Goal: Task Accomplishment & Management: Use online tool/utility

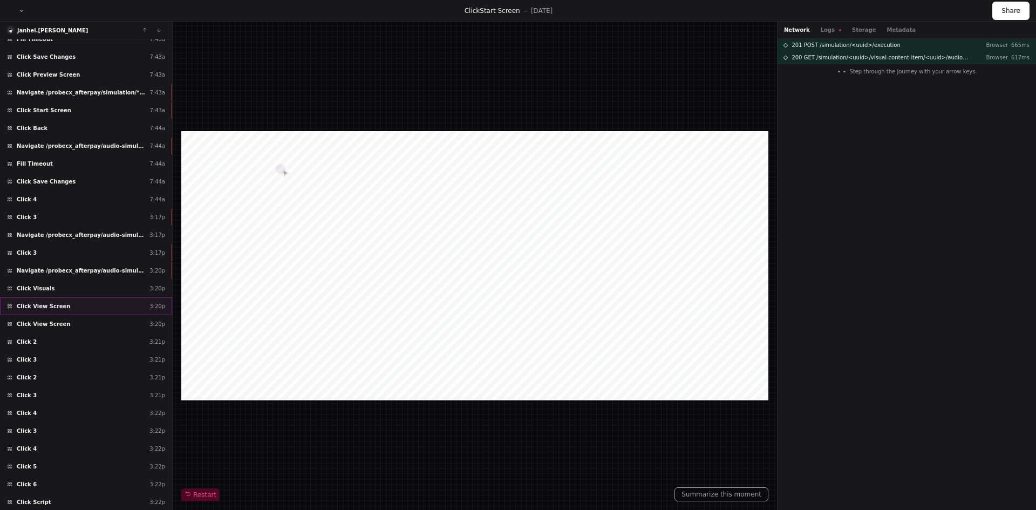
scroll to position [809, 0]
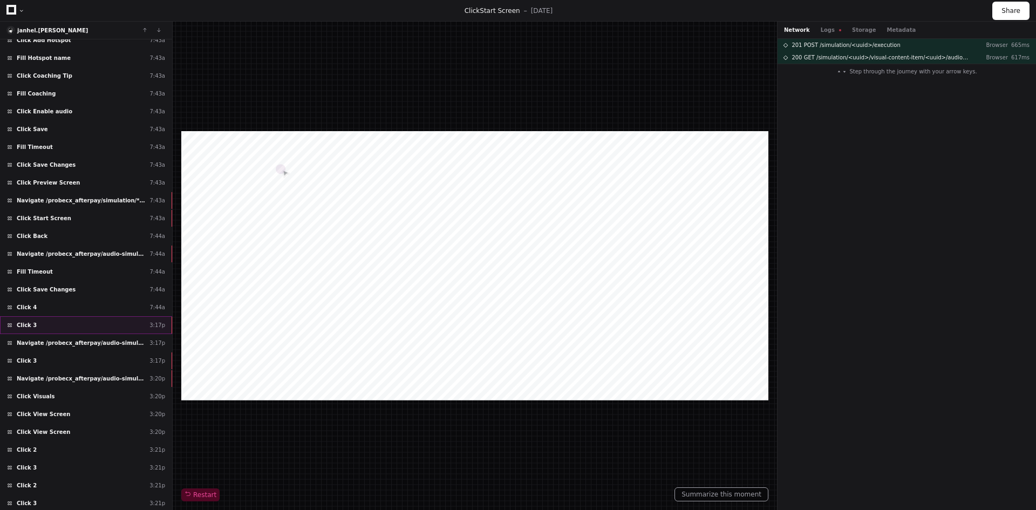
click at [99, 327] on div "Click 3 3:17p" at bounding box center [86, 325] width 172 height 18
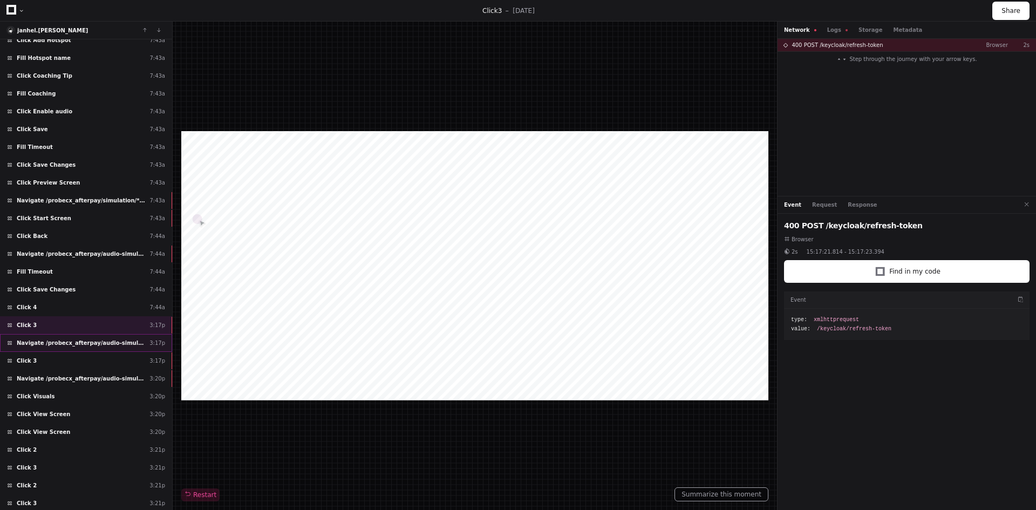
click at [82, 343] on span "Navigate /probecx_afterpay/audio-simulation/*/create-sym" at bounding box center [81, 343] width 128 height 8
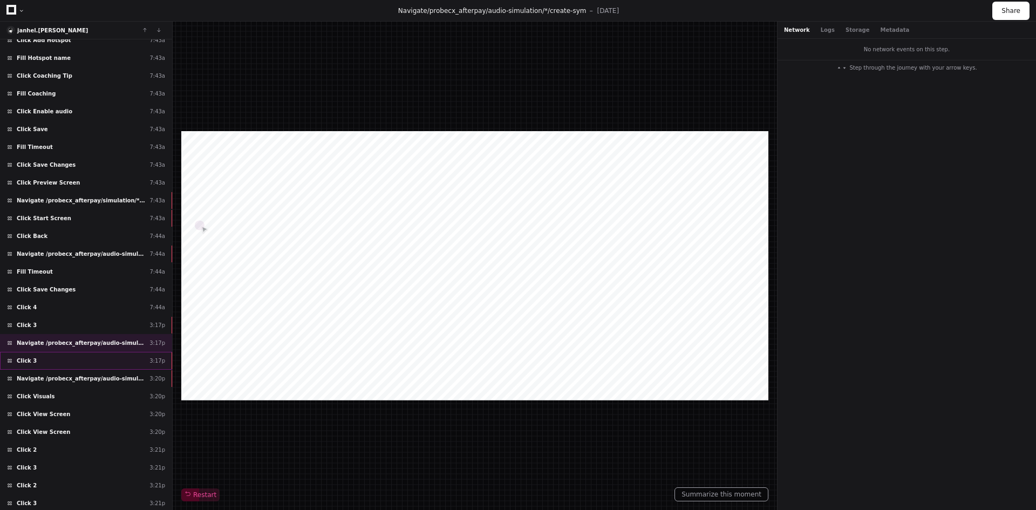
click at [77, 363] on div "Click 3 3:17p" at bounding box center [86, 361] width 172 height 18
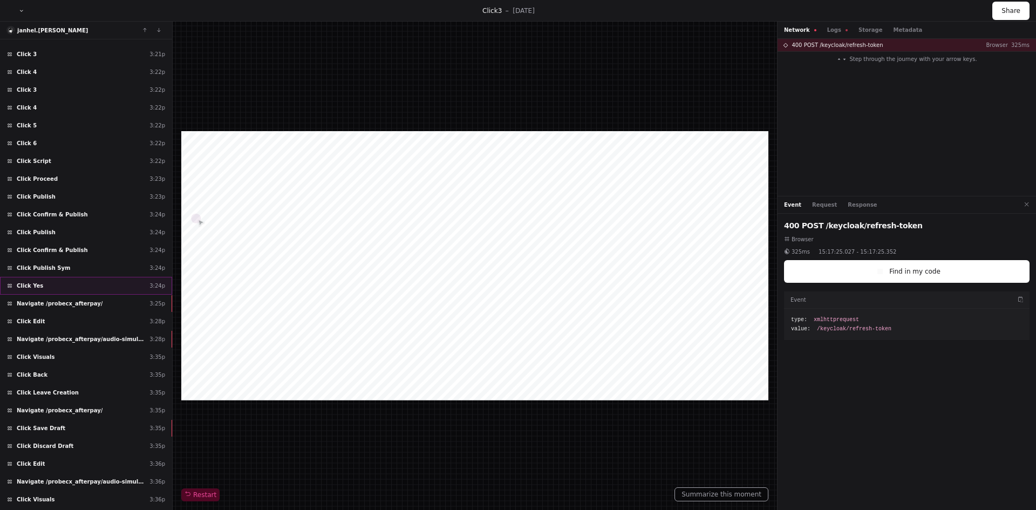
scroll to position [1346, 0]
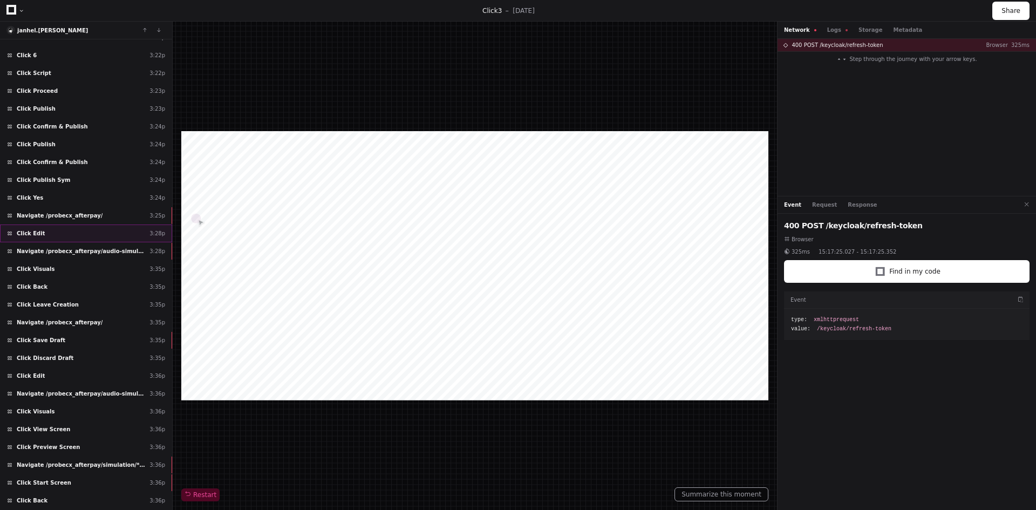
click at [44, 232] on div "Click Edit 3:28p" at bounding box center [86, 233] width 172 height 18
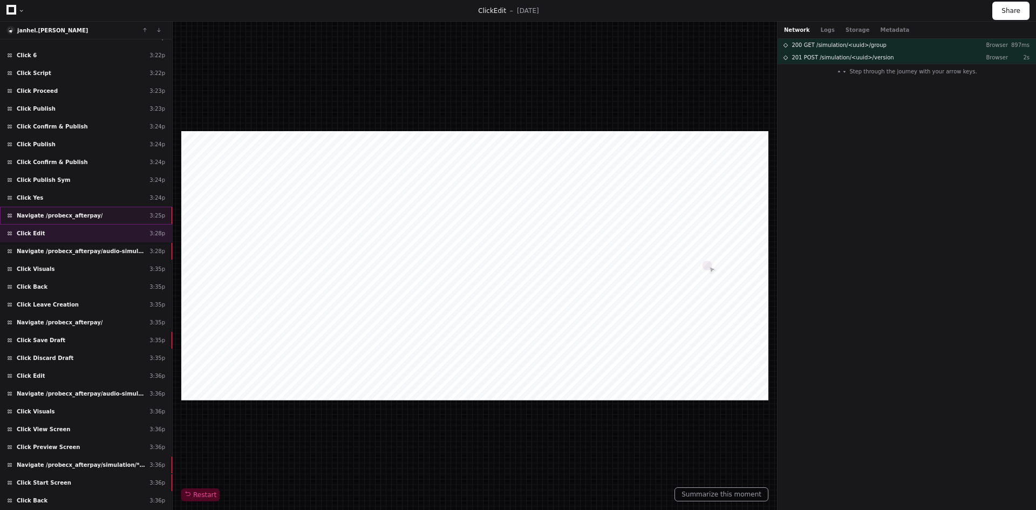
click at [47, 218] on span "Navigate /probecx_afterpay/" at bounding box center [60, 215] width 86 height 8
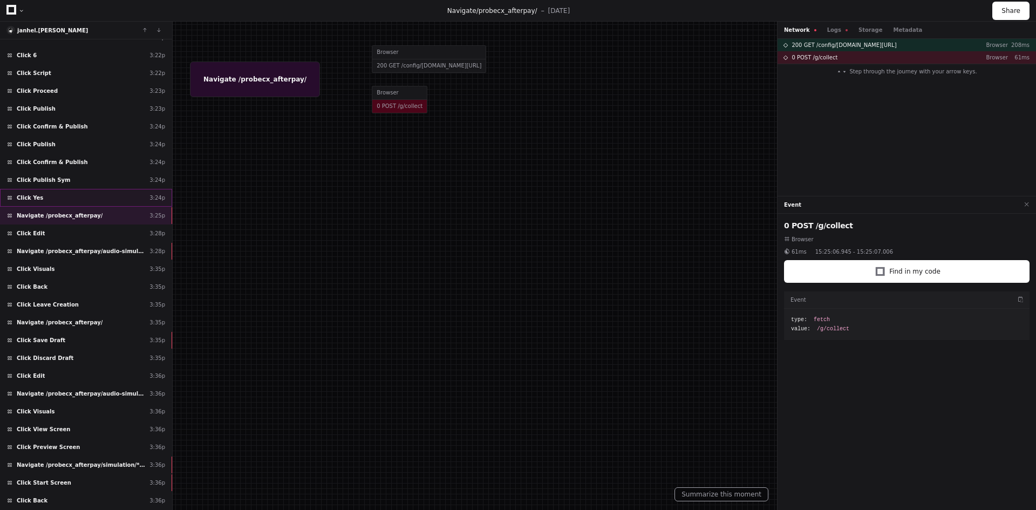
click at [43, 196] on div "Click Yes 3:24p" at bounding box center [86, 198] width 172 height 18
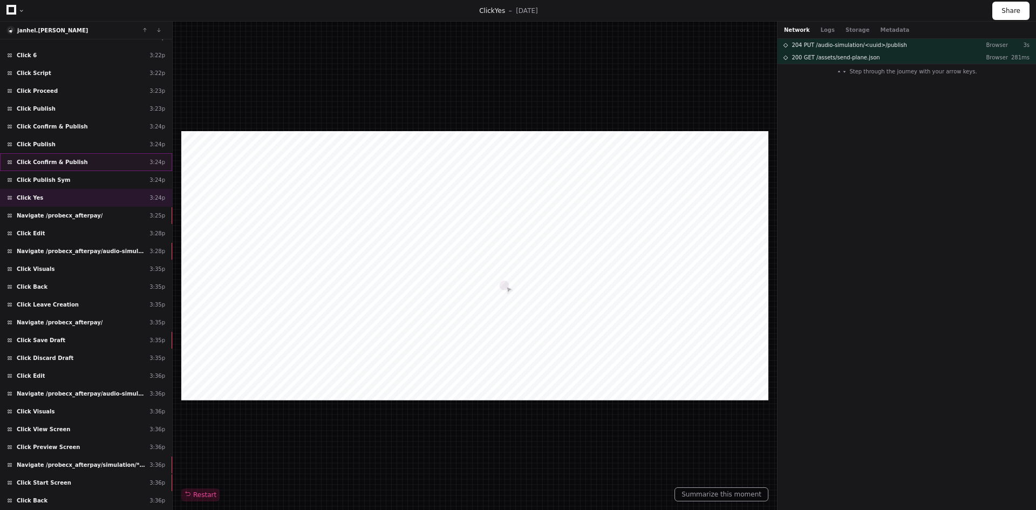
click at [43, 159] on span "Click Confirm & Publish" at bounding box center [52, 162] width 71 height 8
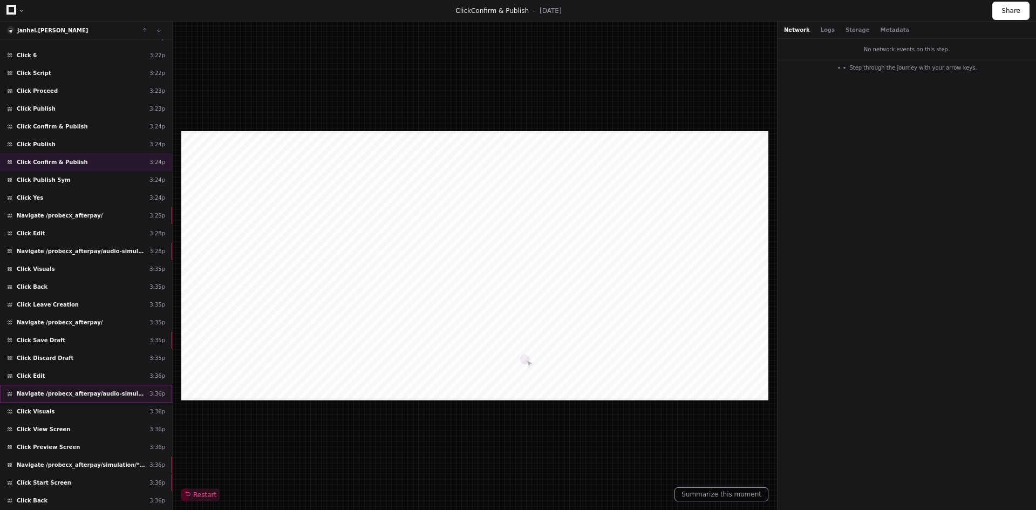
click at [56, 396] on span "Navigate /probecx_afterpay/audio-simulation/*/create-sym" at bounding box center [81, 394] width 128 height 8
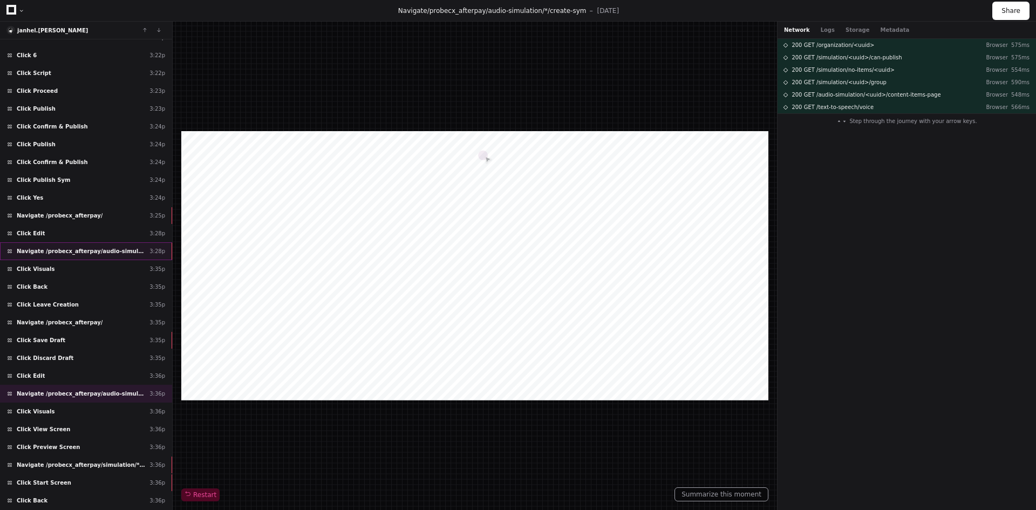
click at [45, 247] on span "Navigate /probecx_afterpay/audio-simulation/*/create-sym" at bounding box center [81, 251] width 128 height 8
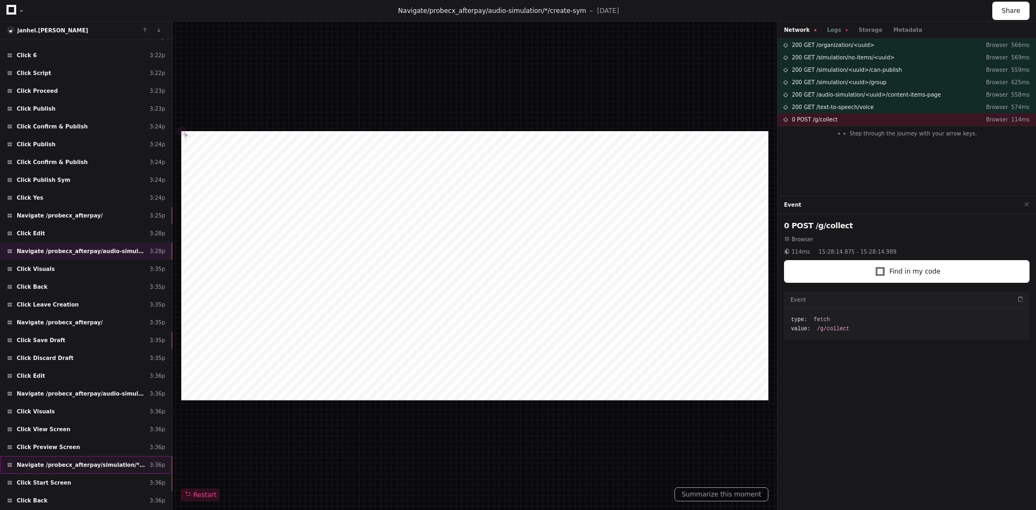
click at [57, 464] on span "Navigate /probecx_afterpay/simulation/*/preview_practice" at bounding box center [81, 465] width 128 height 8
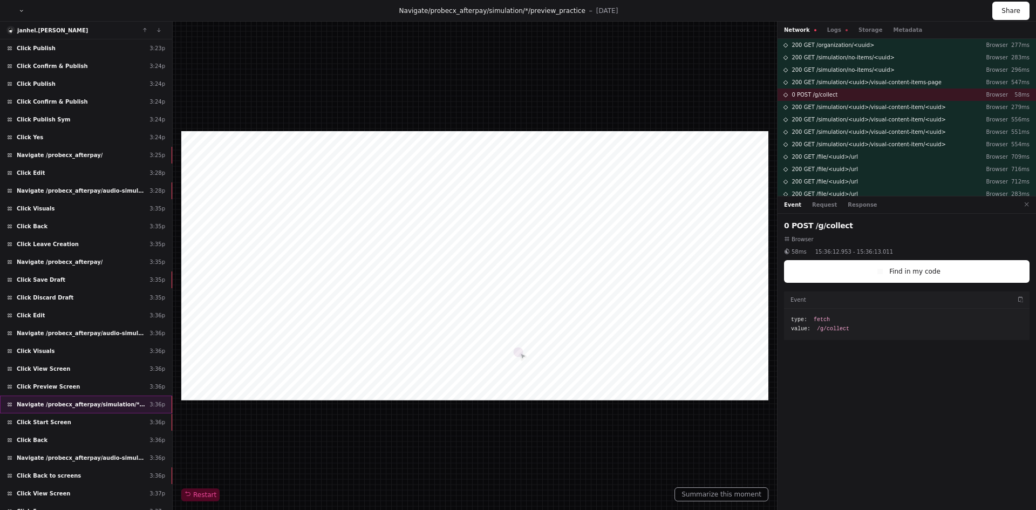
scroll to position [1451, 0]
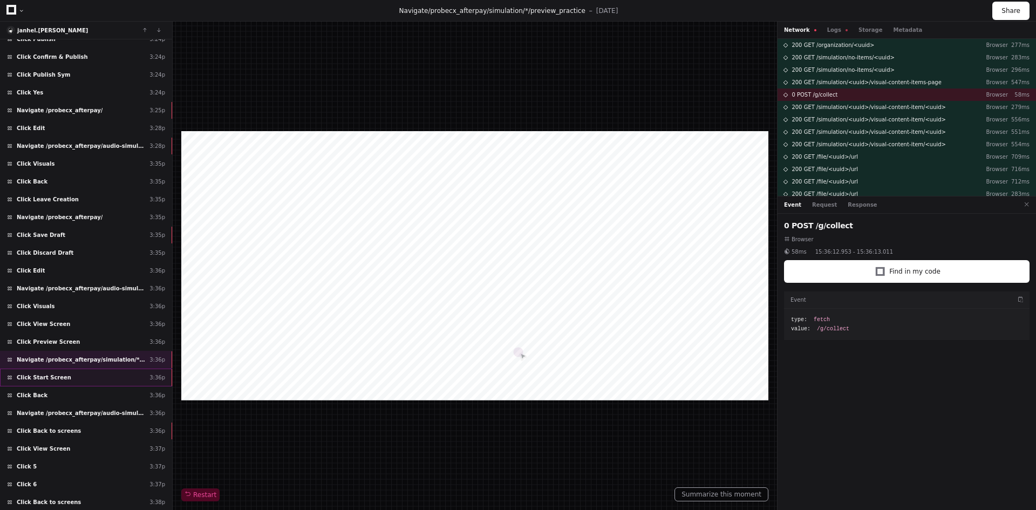
click at [57, 378] on span "Click Start Screen" at bounding box center [44, 377] width 54 height 8
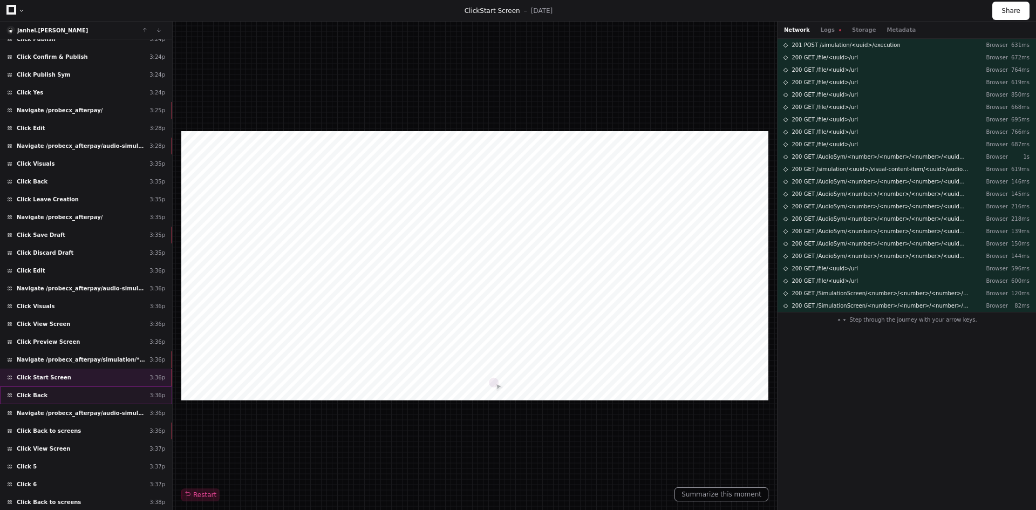
click at [47, 393] on div "Click Back 3:36p" at bounding box center [86, 395] width 172 height 18
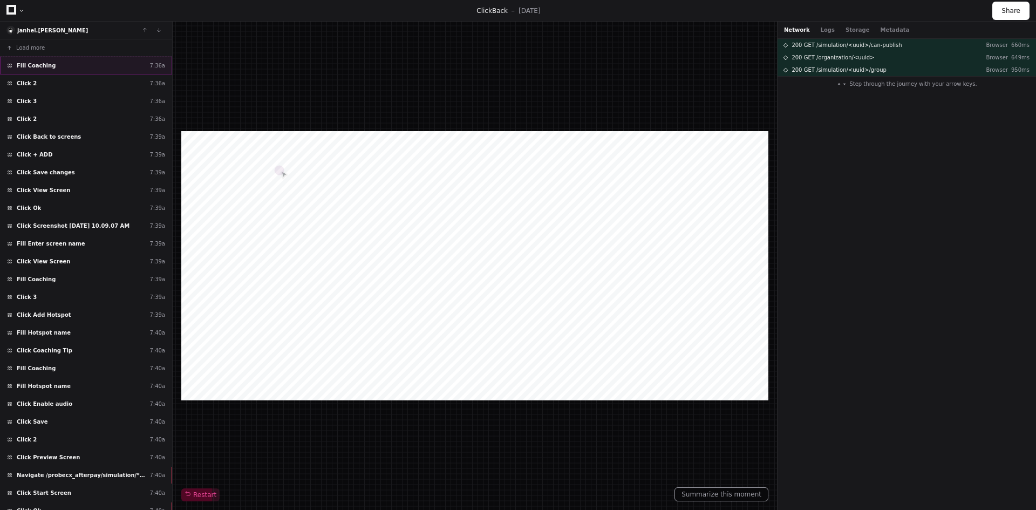
click at [44, 60] on div "Fill Coaching 7:36a" at bounding box center [86, 66] width 172 height 18
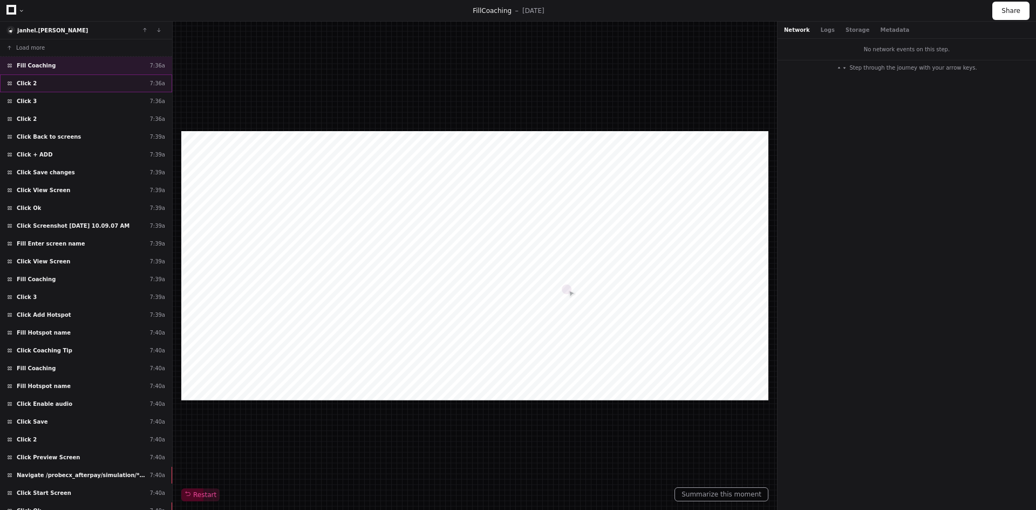
click at [44, 80] on div "Click 2 7:36a" at bounding box center [86, 83] width 172 height 18
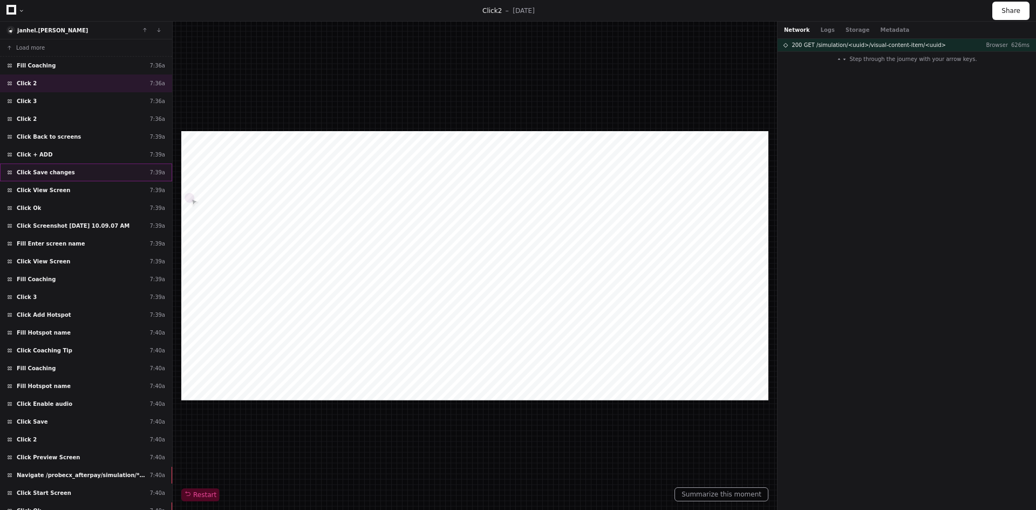
click at [46, 173] on span "Click Save changes" at bounding box center [46, 172] width 58 height 8
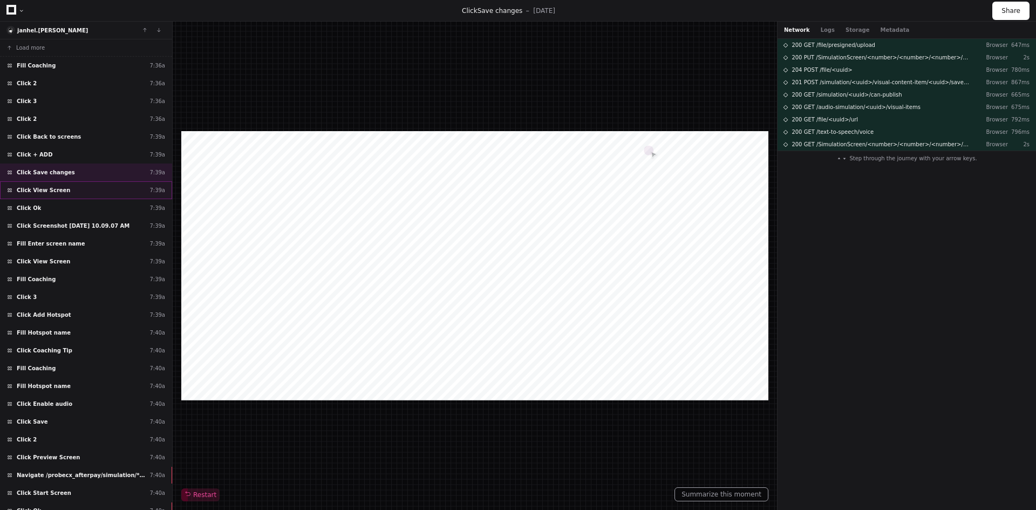
click at [46, 188] on span "Click View Screen" at bounding box center [44, 190] width 54 height 8
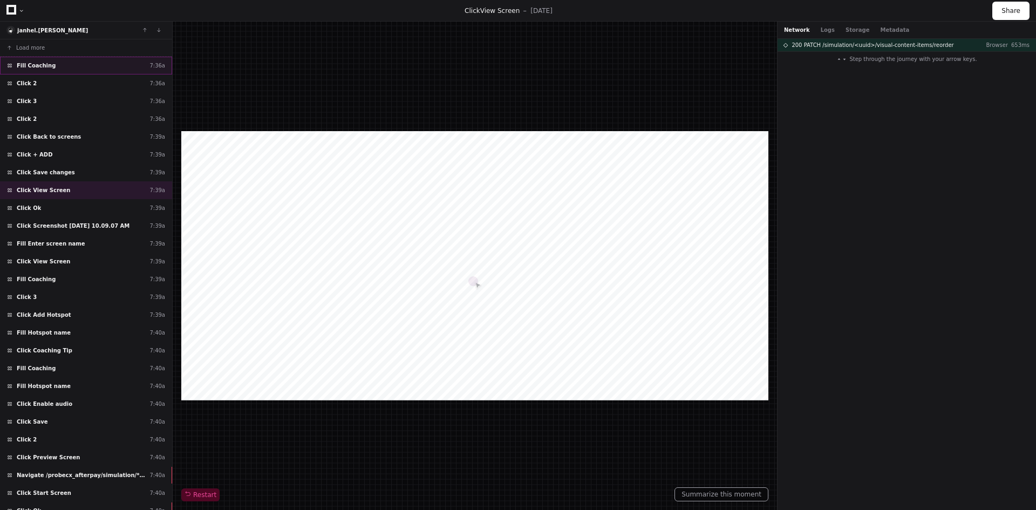
click at [47, 64] on span "Fill Coaching" at bounding box center [36, 66] width 39 height 8
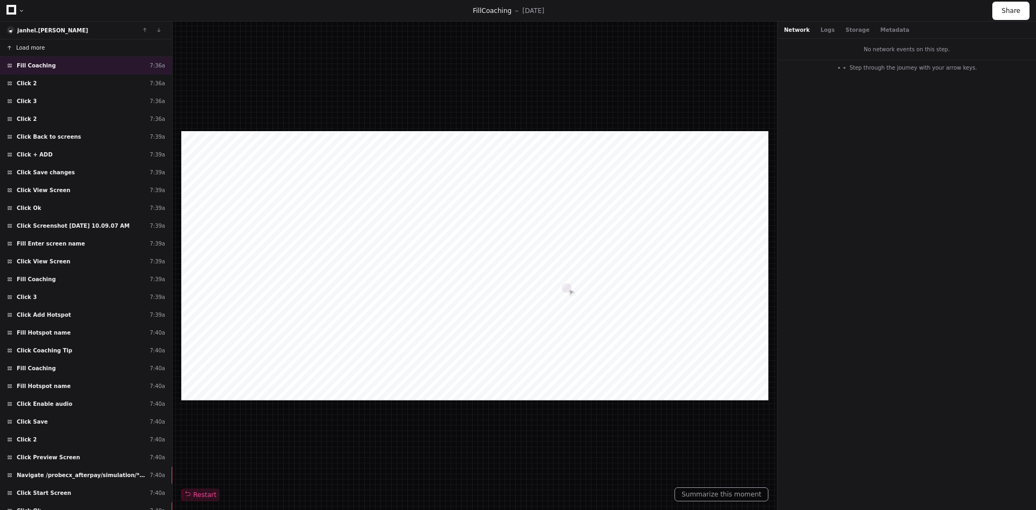
click at [29, 46] on span "Load more" at bounding box center [30, 48] width 29 height 8
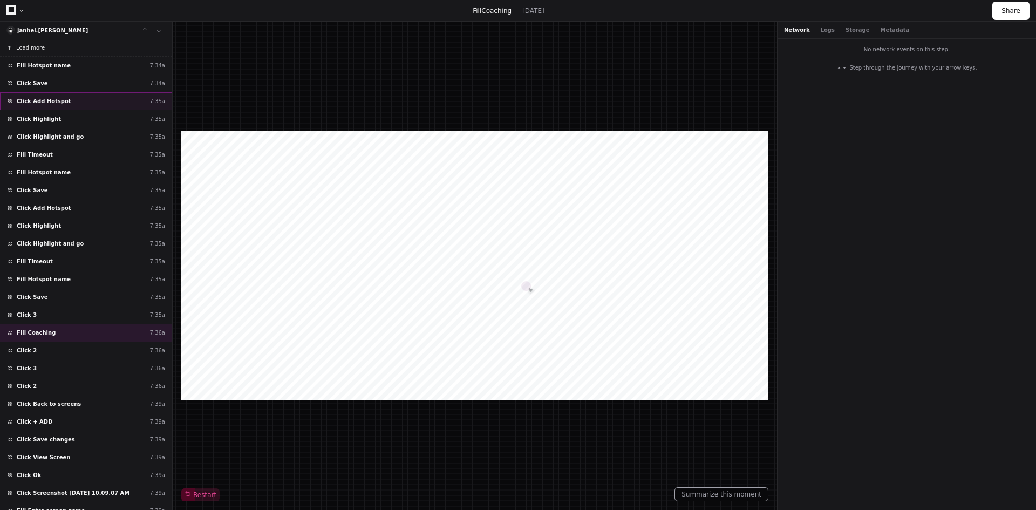
click at [47, 98] on span "Click Add Hotspot" at bounding box center [44, 101] width 54 height 8
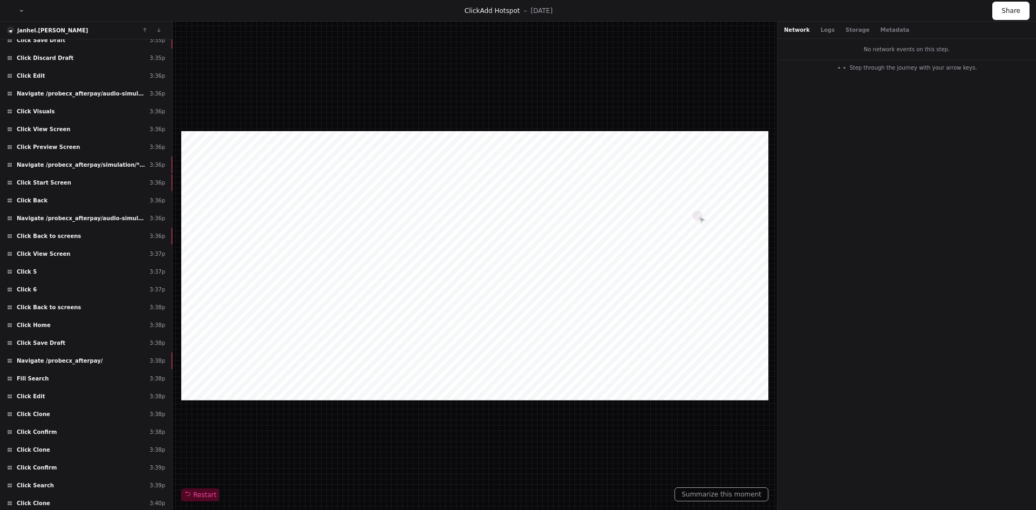
scroll to position [1963, 0]
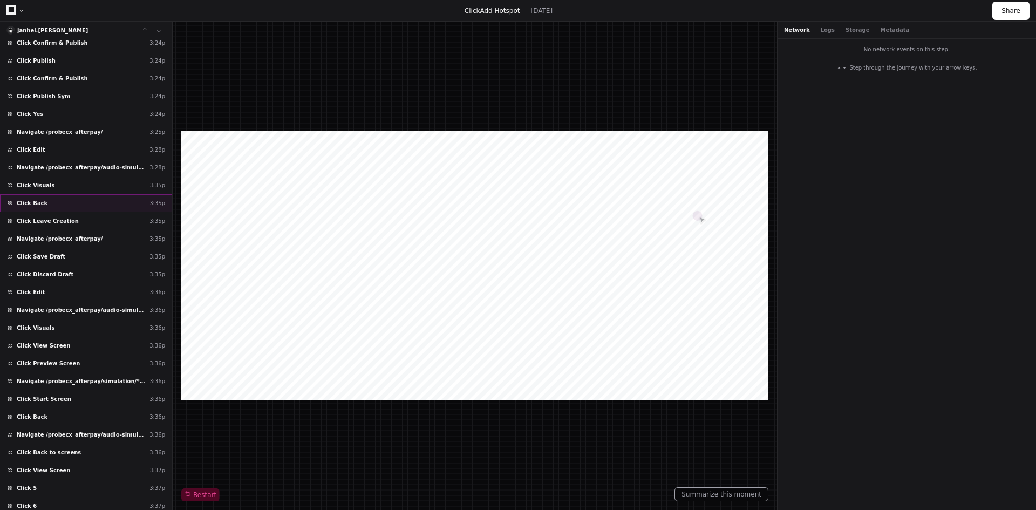
click at [101, 208] on div "Click Back 3:35p" at bounding box center [86, 203] width 172 height 18
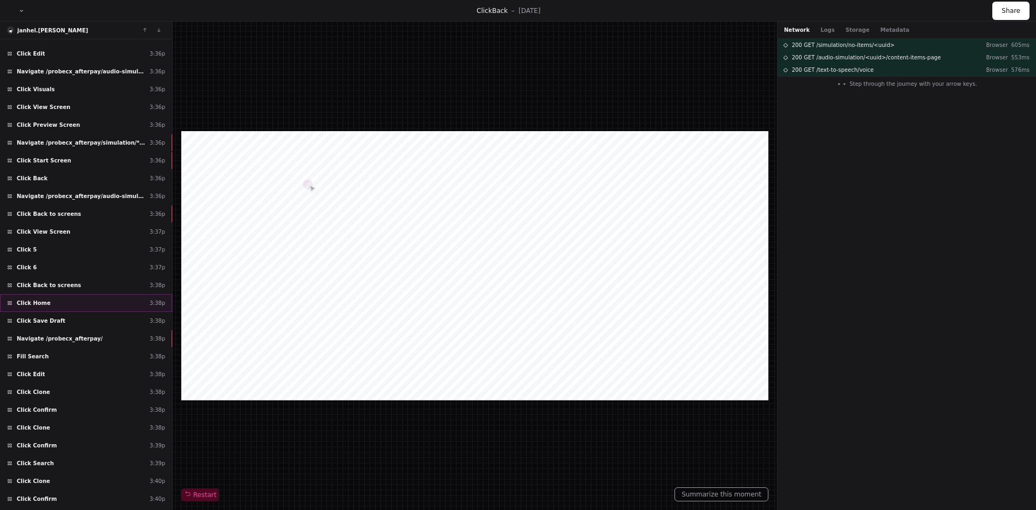
scroll to position [2287, 0]
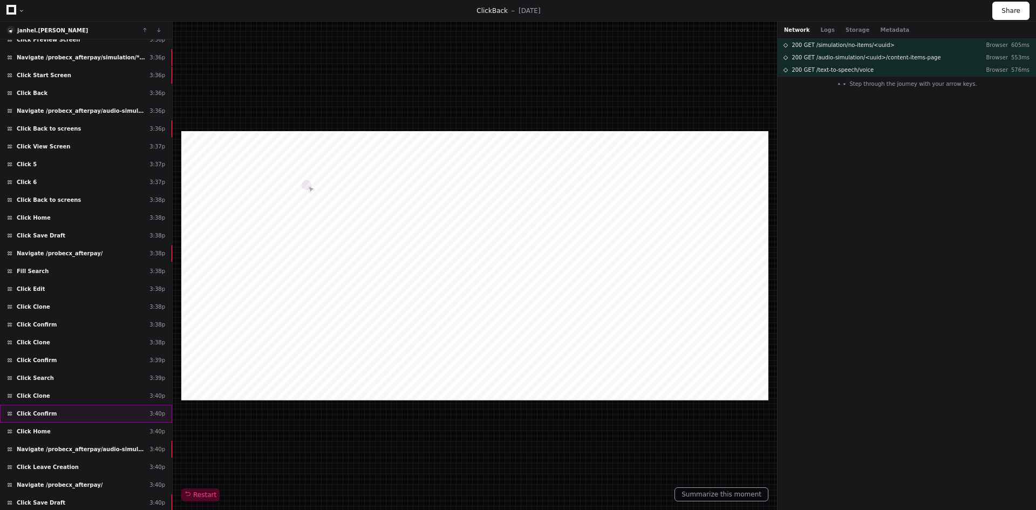
click at [69, 409] on div "Click Confirm 3:40p" at bounding box center [86, 414] width 172 height 18
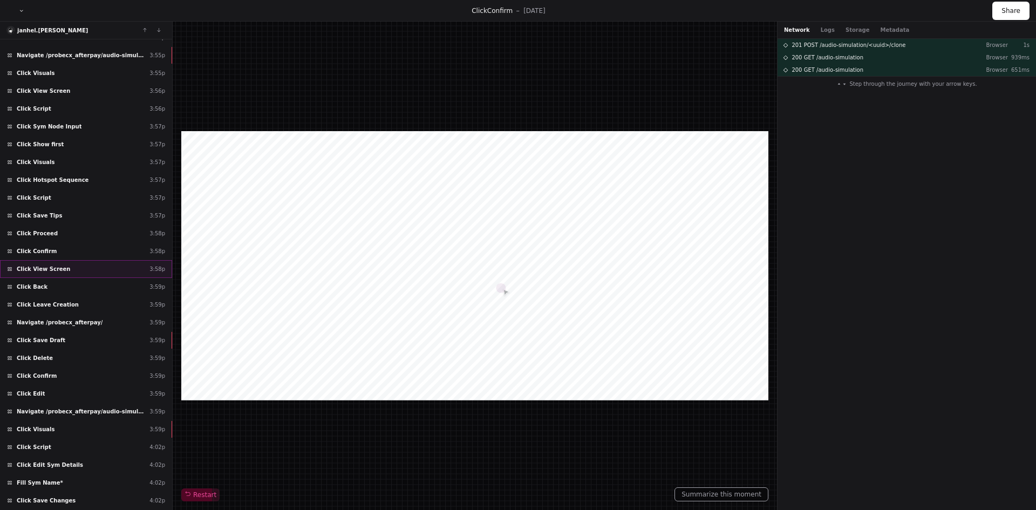
scroll to position [3366, 0]
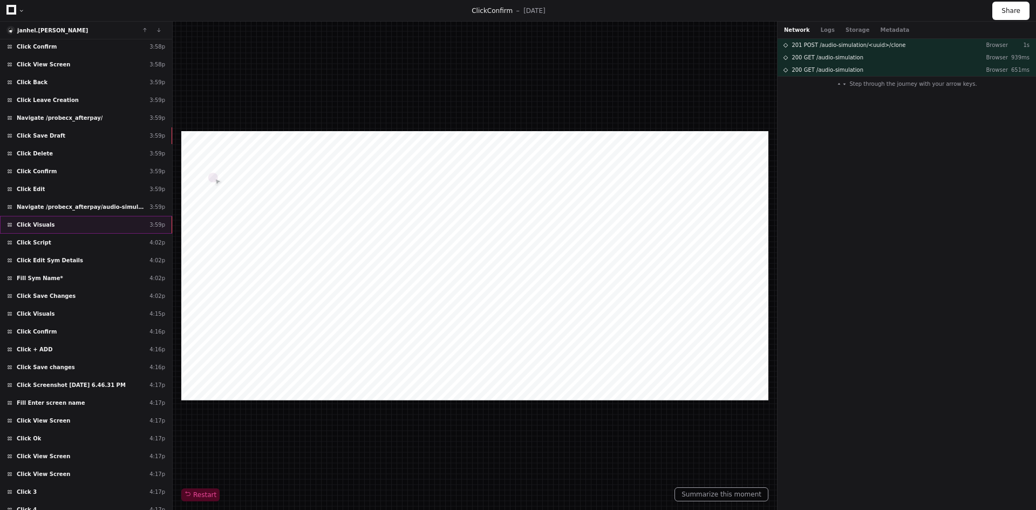
click at [92, 232] on div "Click Visuals 3:59p" at bounding box center [86, 225] width 172 height 18
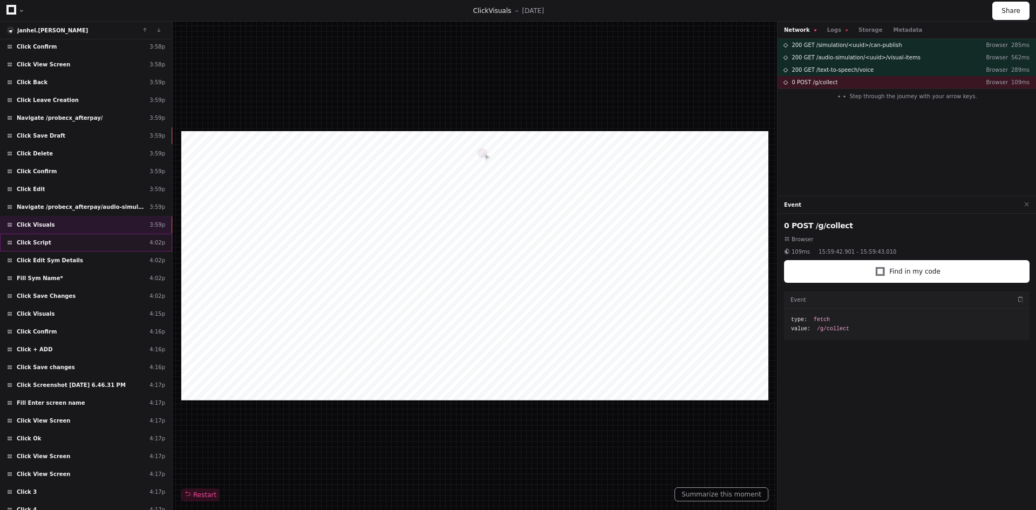
click at [90, 242] on div "Click Script 4:02p" at bounding box center [86, 243] width 172 height 18
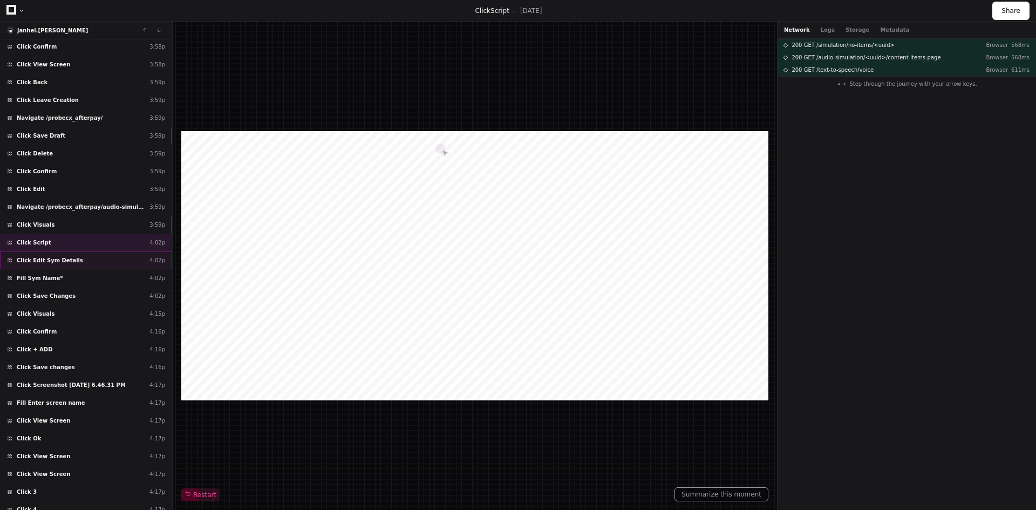
click at [85, 256] on div "Click Edit Sym Details 4:02p" at bounding box center [86, 260] width 172 height 18
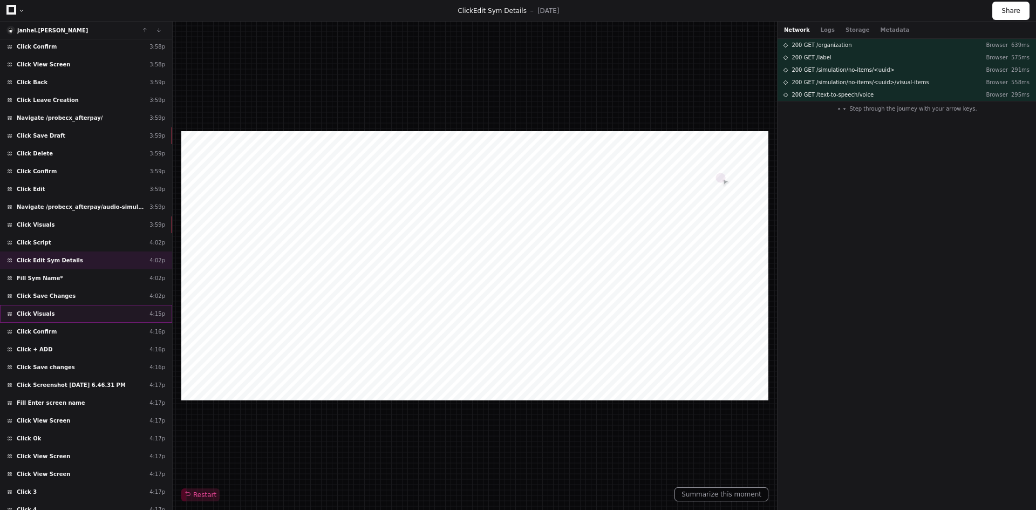
click at [92, 309] on div "Click Visuals 4:15p" at bounding box center [86, 314] width 172 height 18
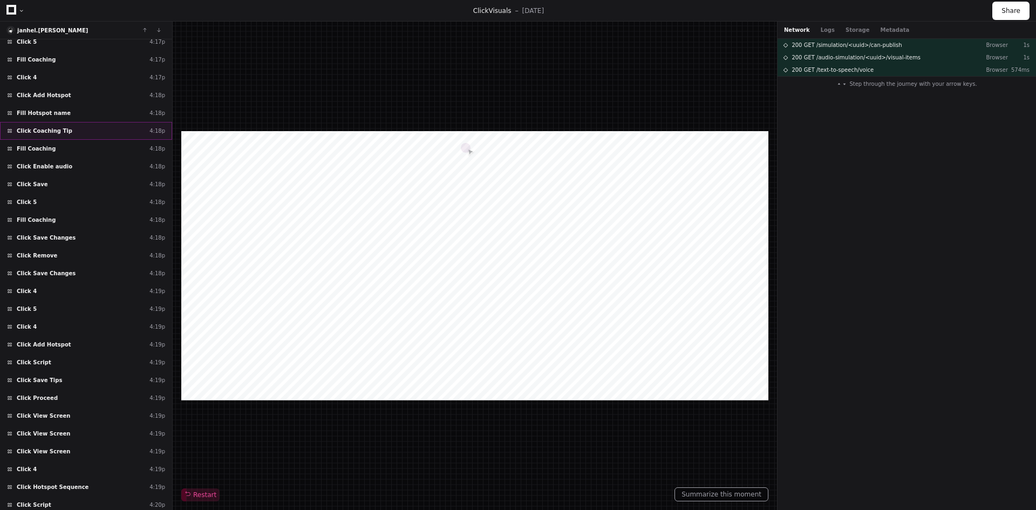
click at [86, 338] on div "Click Add Hotspot 4:19p" at bounding box center [86, 345] width 172 height 18
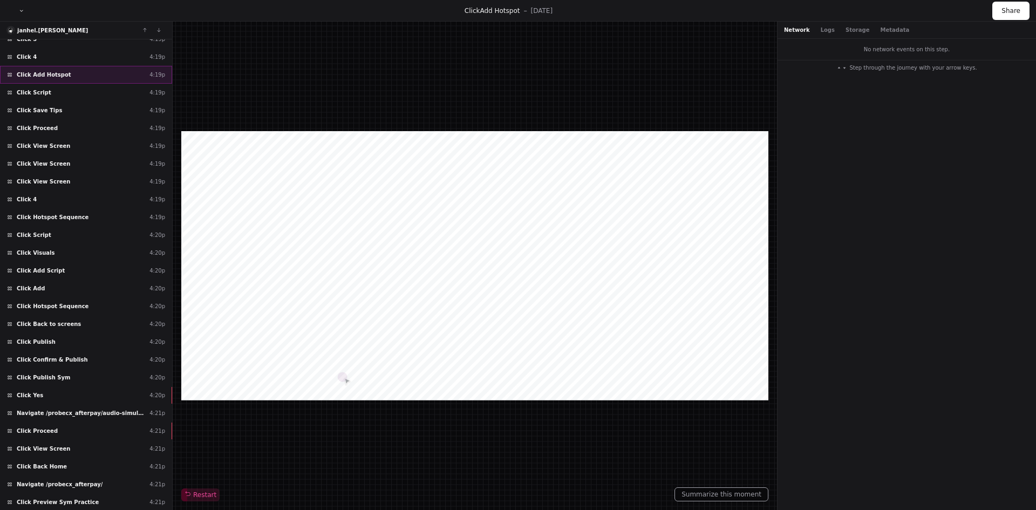
scroll to position [4388, 0]
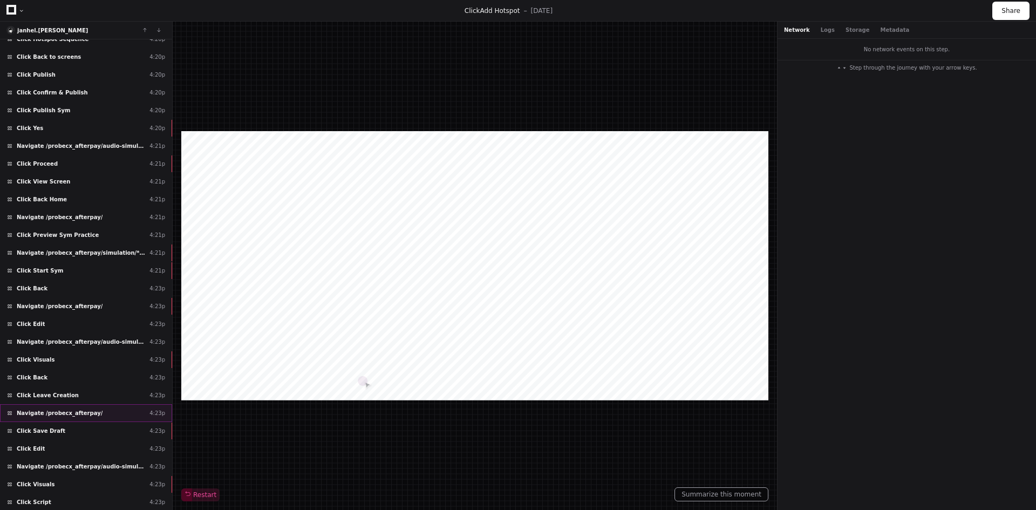
click at [87, 405] on div "Navigate /probecx_afterpay/ 4:23p" at bounding box center [86, 413] width 172 height 18
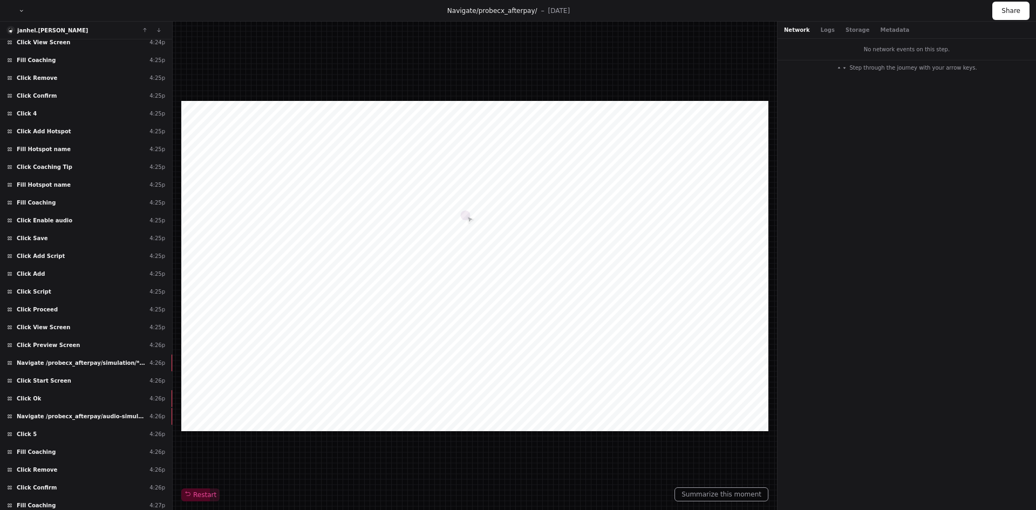
scroll to position [5189, 0]
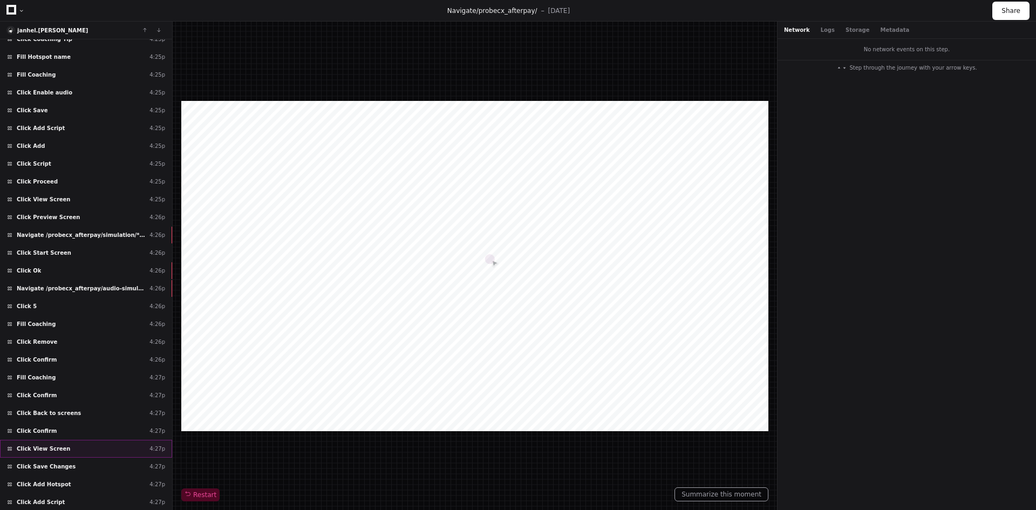
click at [101, 455] on div "Click View Screen 4:27p" at bounding box center [86, 449] width 172 height 18
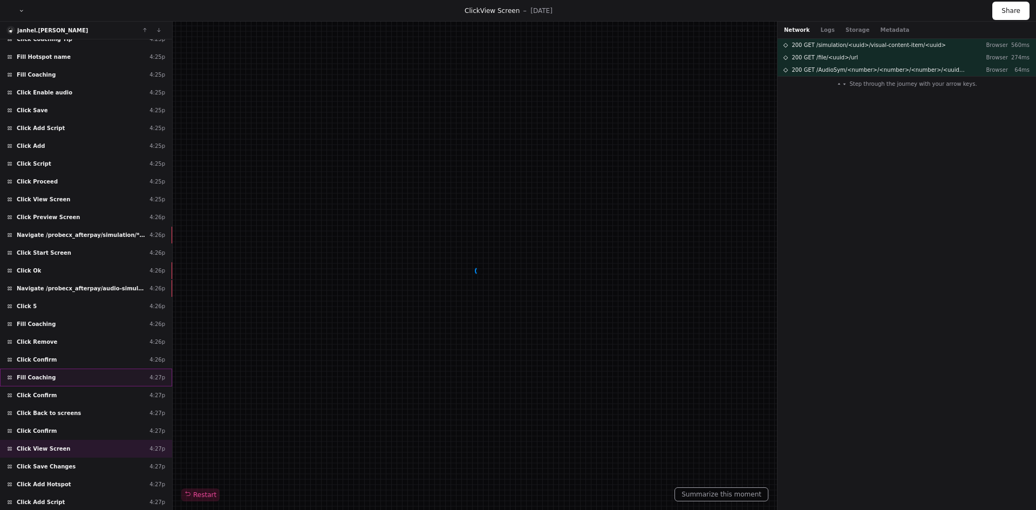
scroll to position [5456, 0]
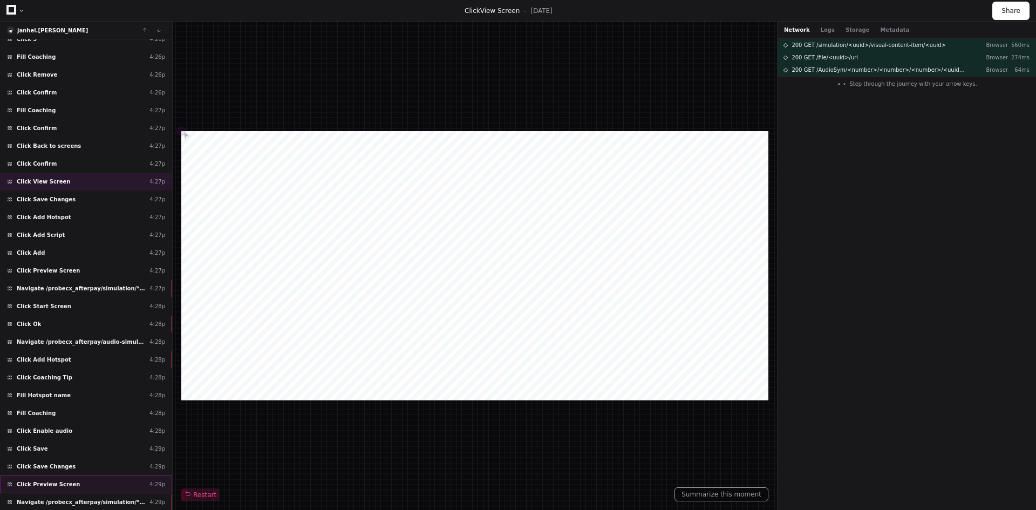
click at [63, 481] on span "Click Preview Screen" at bounding box center [49, 484] width 64 height 8
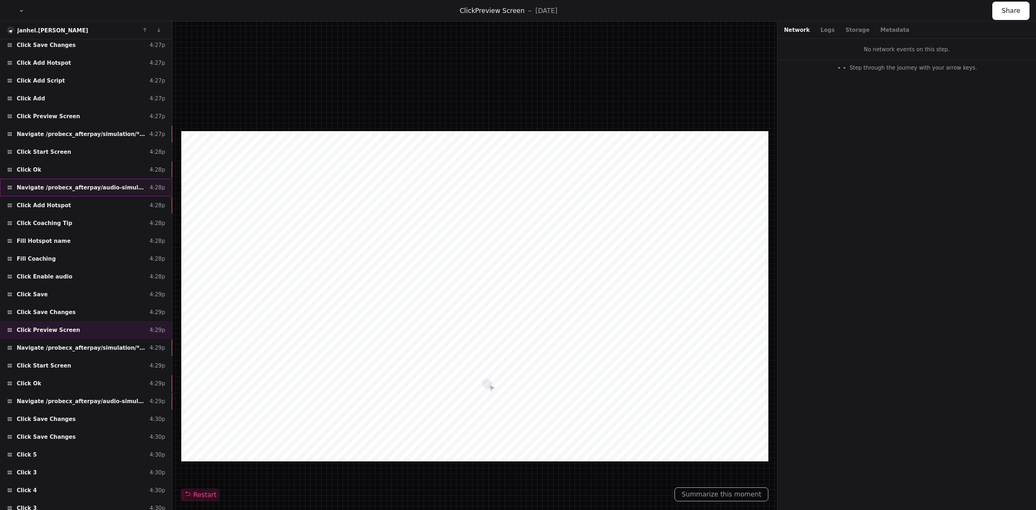
scroll to position [5724, 0]
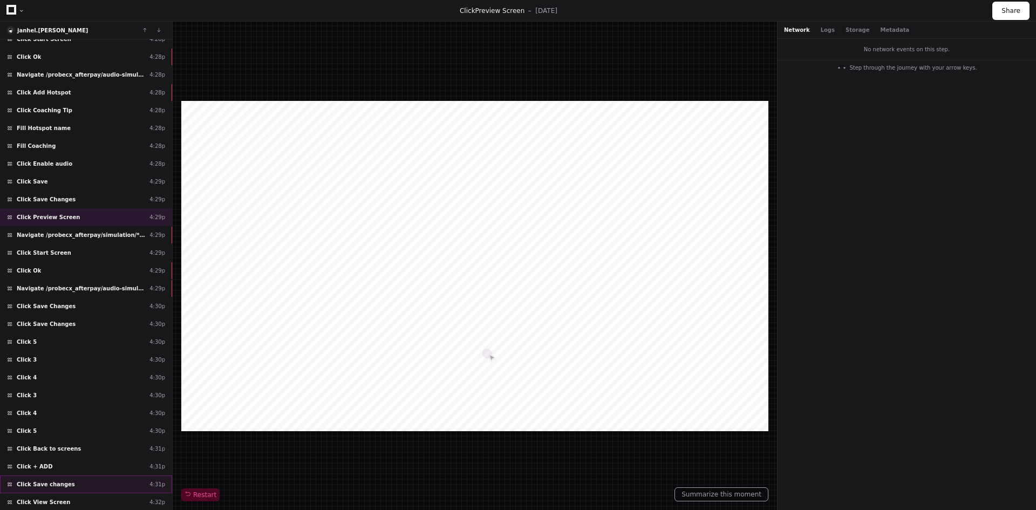
click at [57, 482] on span "Click Save changes" at bounding box center [46, 484] width 58 height 8
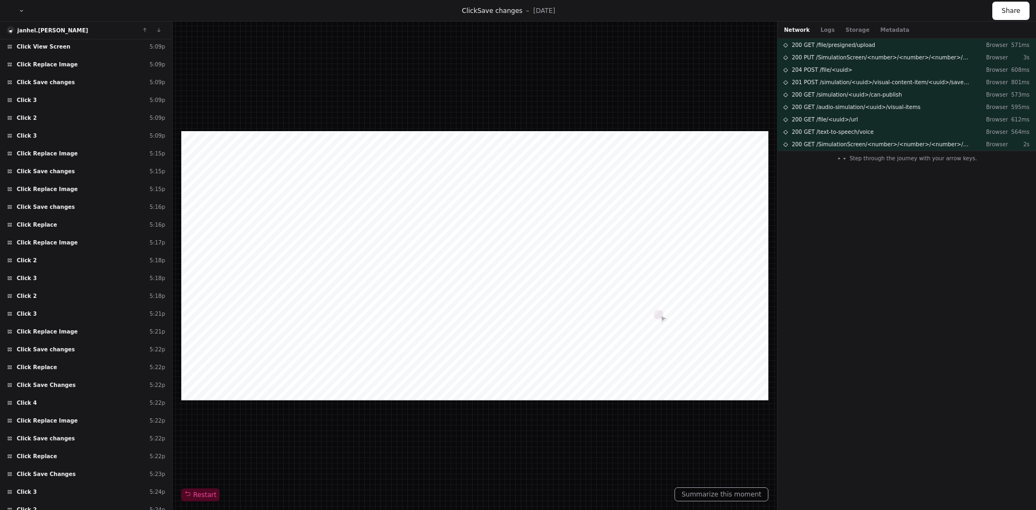
scroll to position [9624, 0]
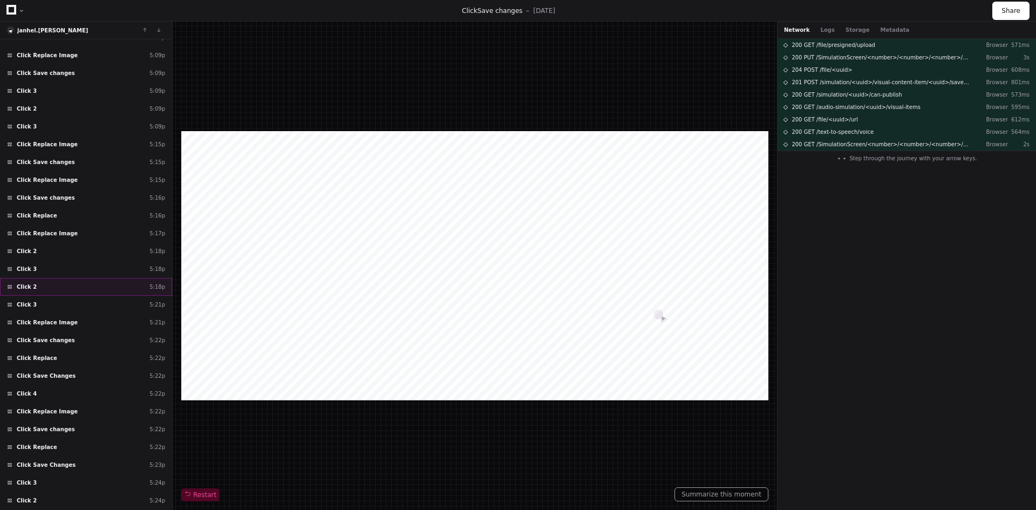
click at [101, 290] on div "Click 2 5:18p" at bounding box center [86, 287] width 172 height 18
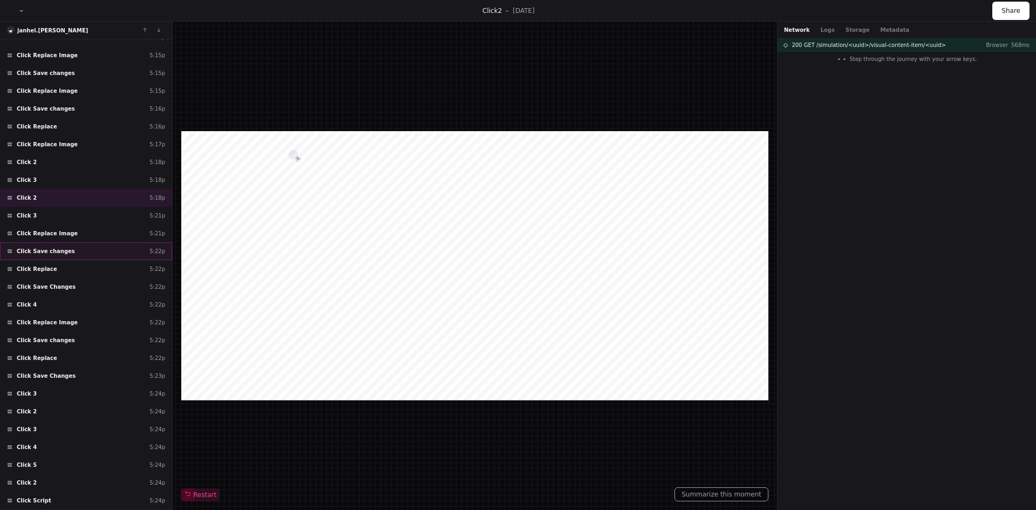
scroll to position [9729, 0]
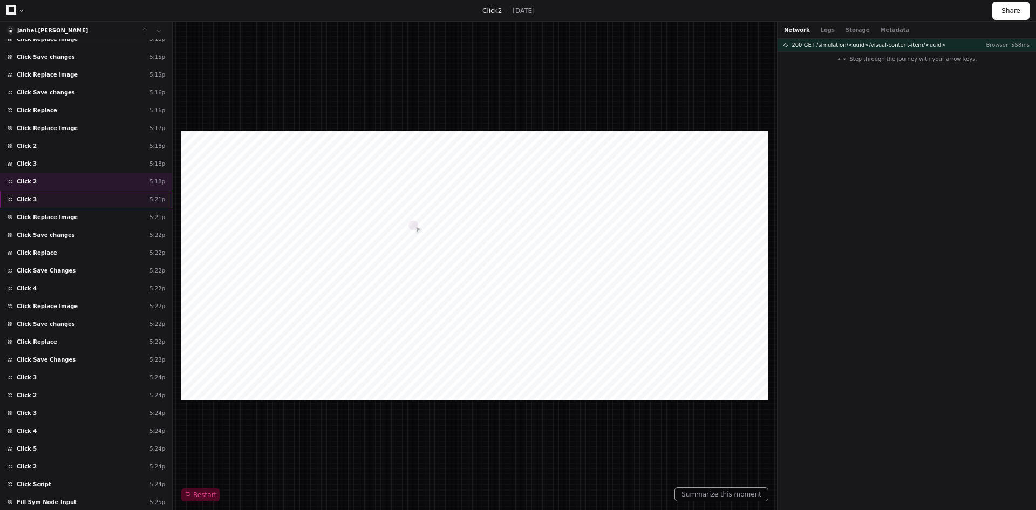
click at [114, 199] on div "Click 3 5:21p" at bounding box center [86, 199] width 172 height 18
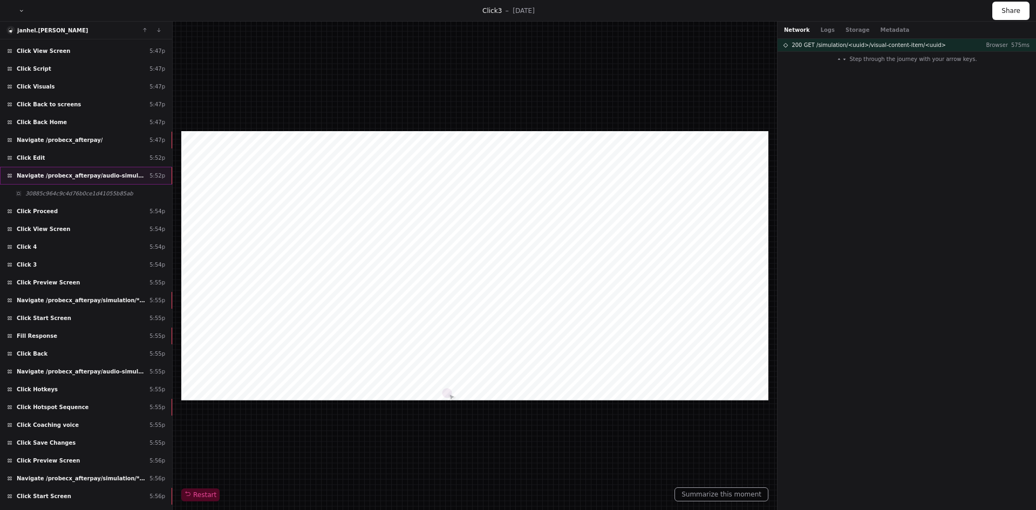
scroll to position [11599, 0]
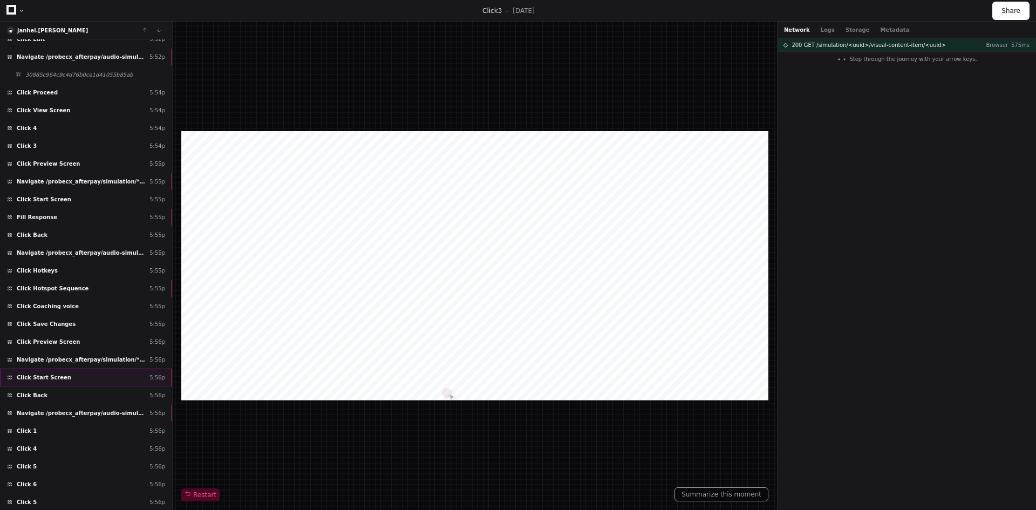
click at [106, 376] on div "Click Start Screen 5:56p" at bounding box center [86, 377] width 172 height 18
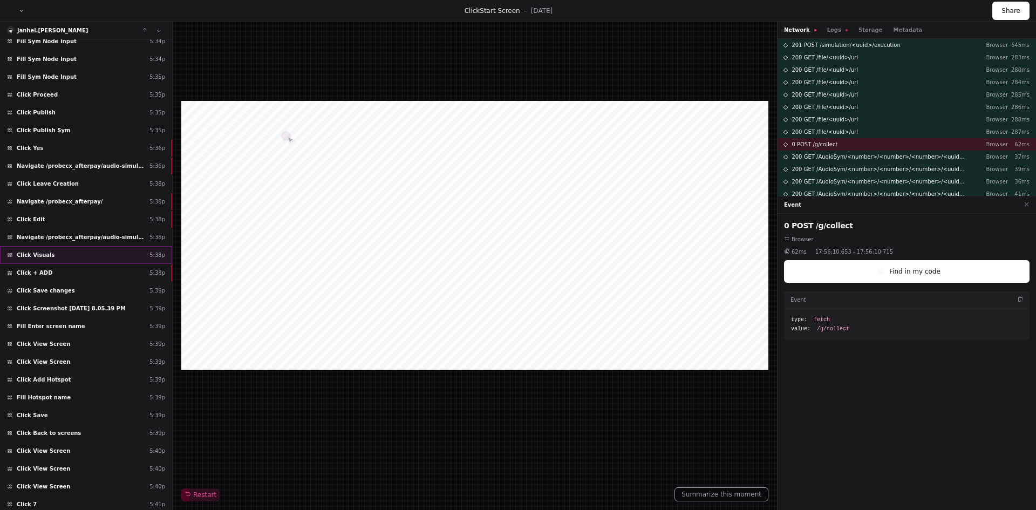
scroll to position [10350, 0]
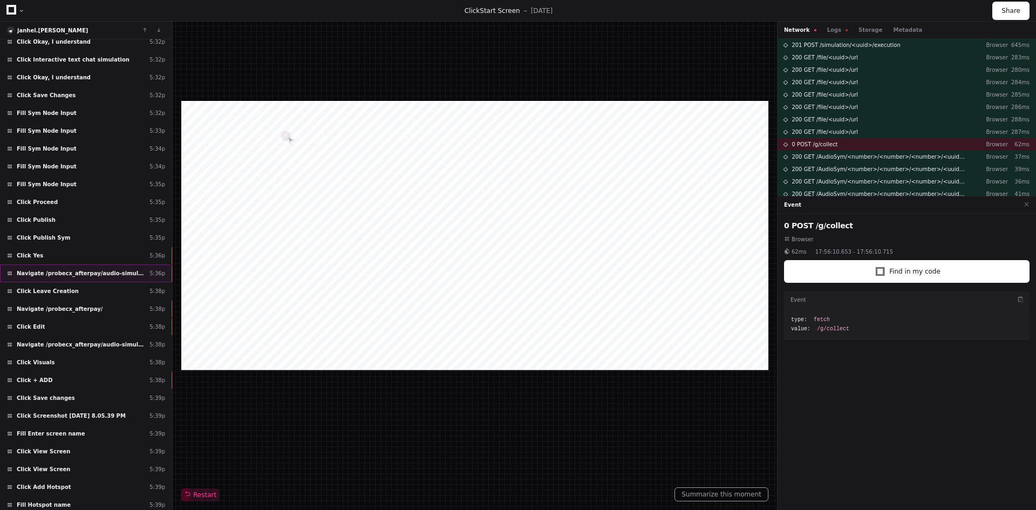
click at [77, 274] on span "Navigate /probecx_afterpay/audio-simulation/*/create-sym" at bounding box center [81, 273] width 128 height 8
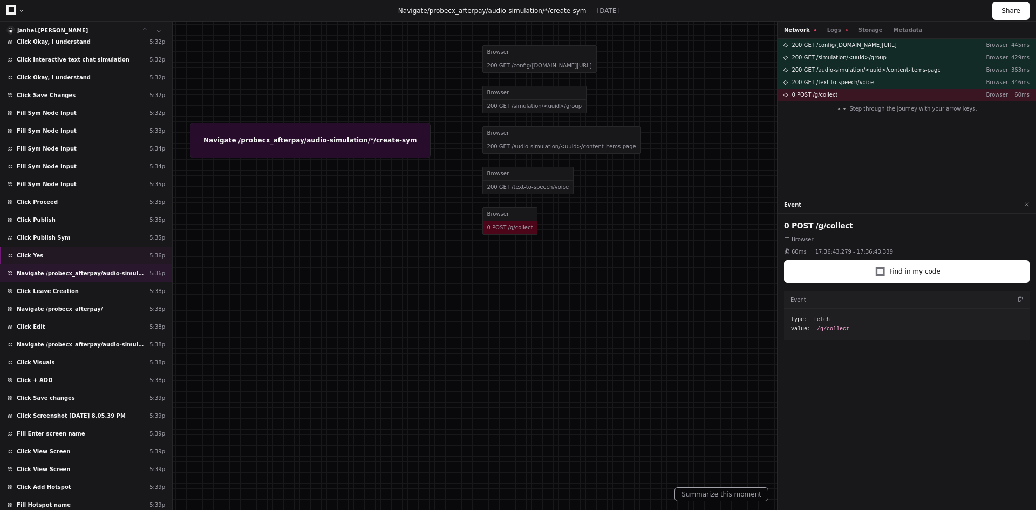
click at [66, 255] on div "Click Yes 5:36p" at bounding box center [86, 256] width 172 height 18
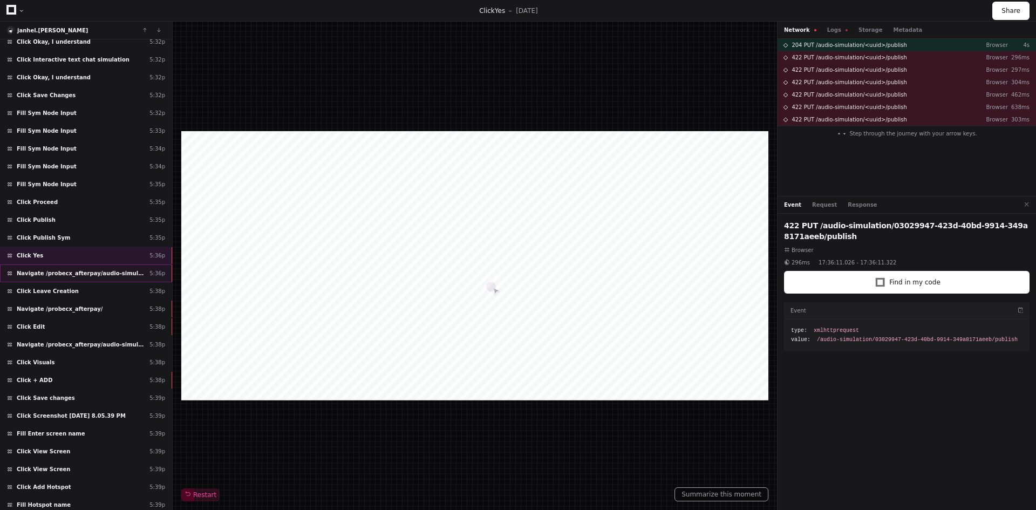
click at [58, 278] on div "Navigate /probecx_afterpay/audio-simulation/*/create-sym 5:36p" at bounding box center [86, 273] width 172 height 18
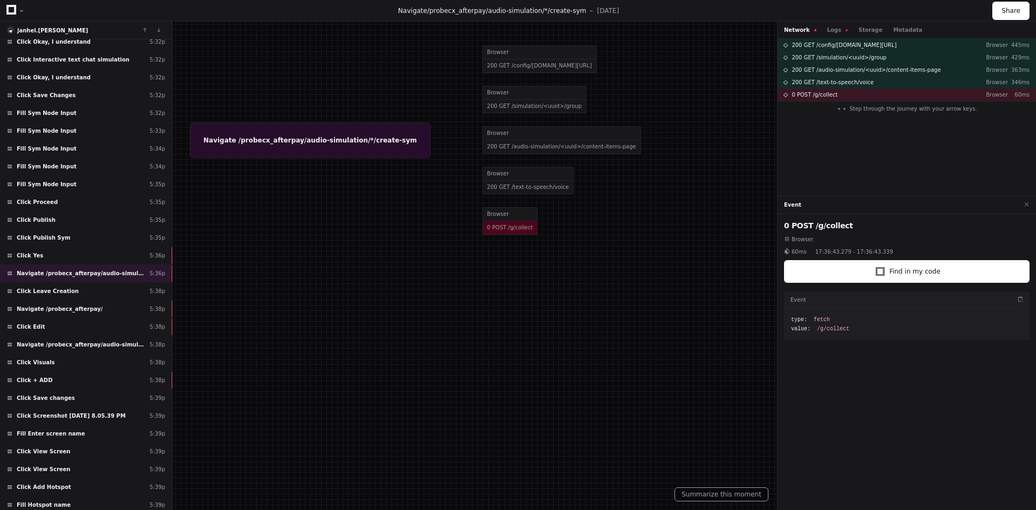
click at [796, 29] on button "Network" at bounding box center [800, 30] width 32 height 8
click at [827, 33] on button "Logs" at bounding box center [837, 30] width 21 height 8
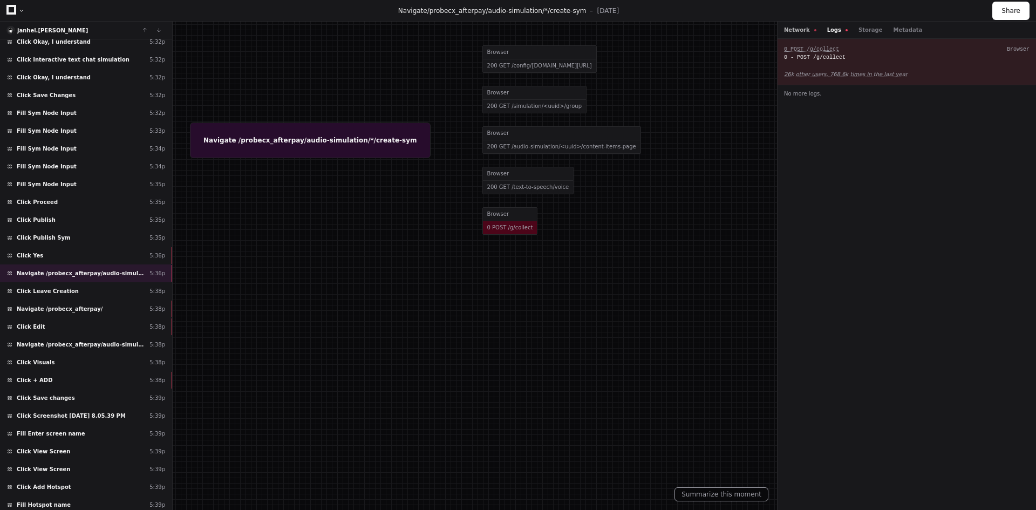
click at [792, 31] on button "Network" at bounding box center [800, 30] width 32 height 8
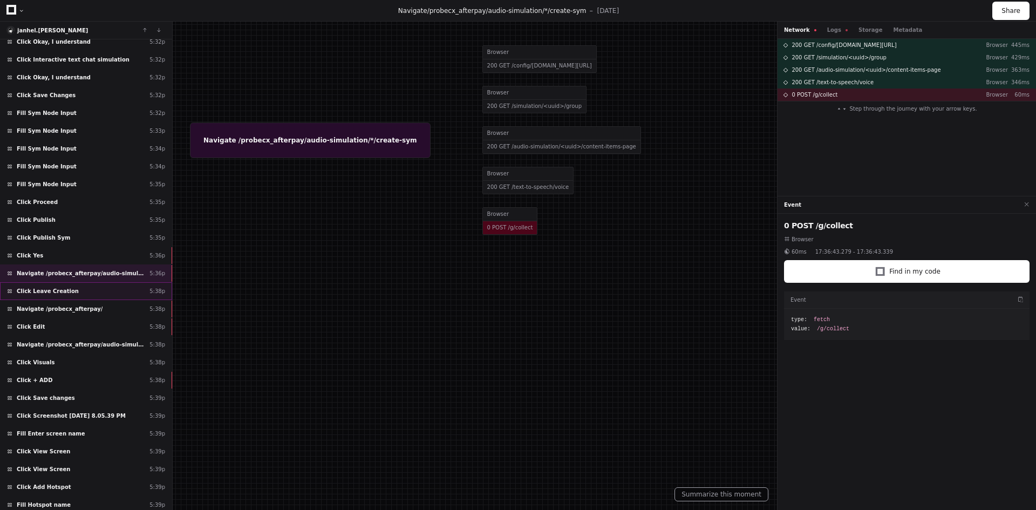
click at [46, 291] on span "Click Leave Creation" at bounding box center [48, 291] width 62 height 8
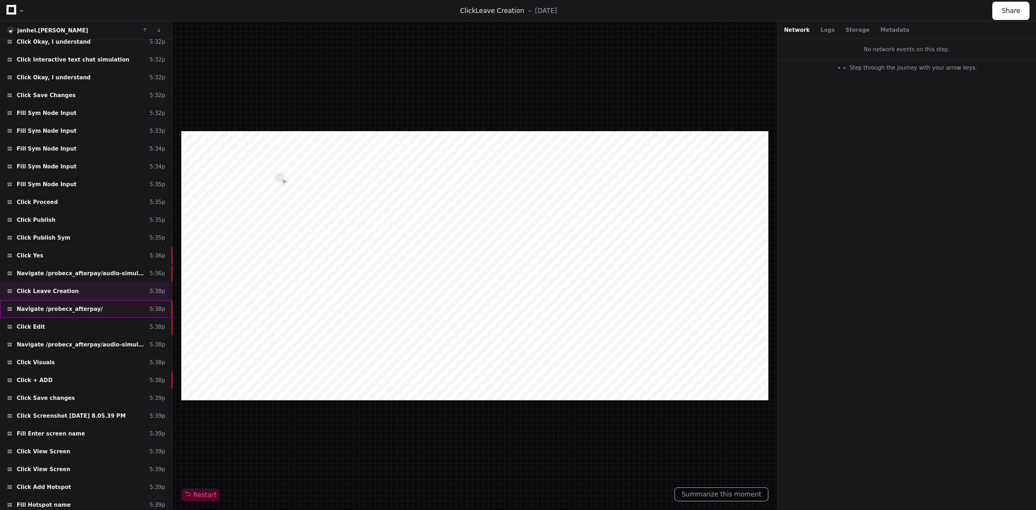
click at [36, 310] on span "Navigate /probecx_afterpay/" at bounding box center [60, 309] width 86 height 8
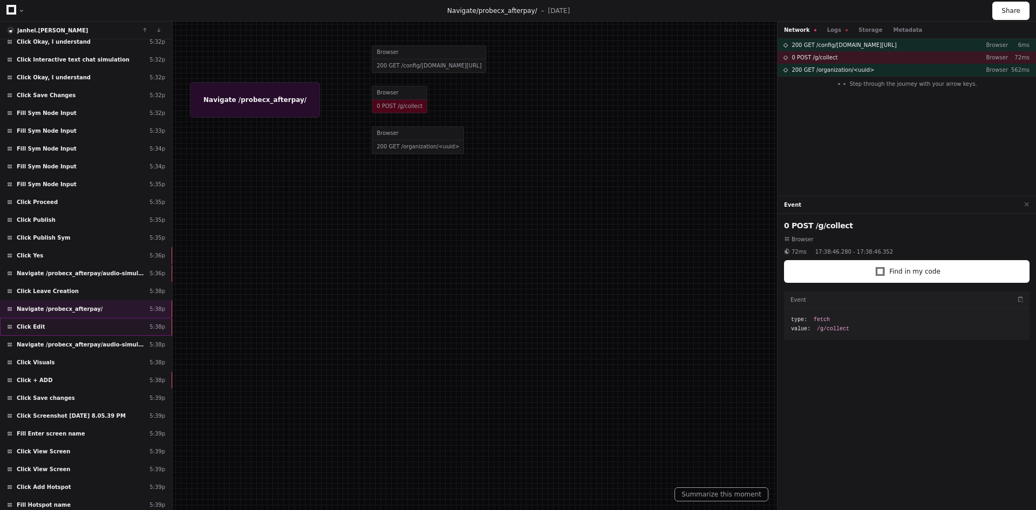
click at [36, 330] on span "Click Edit" at bounding box center [31, 327] width 28 height 8
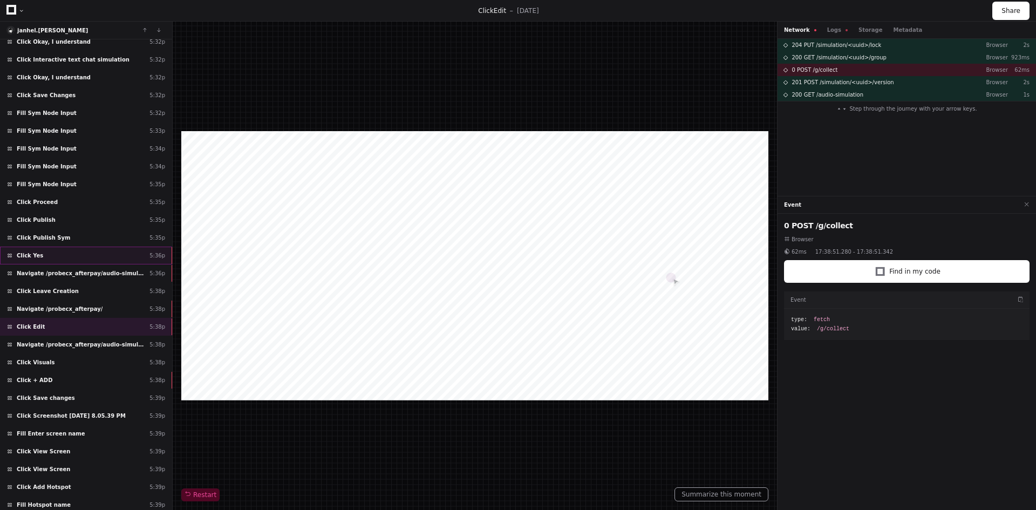
click at [33, 257] on span "Click Yes" at bounding box center [30, 255] width 26 height 8
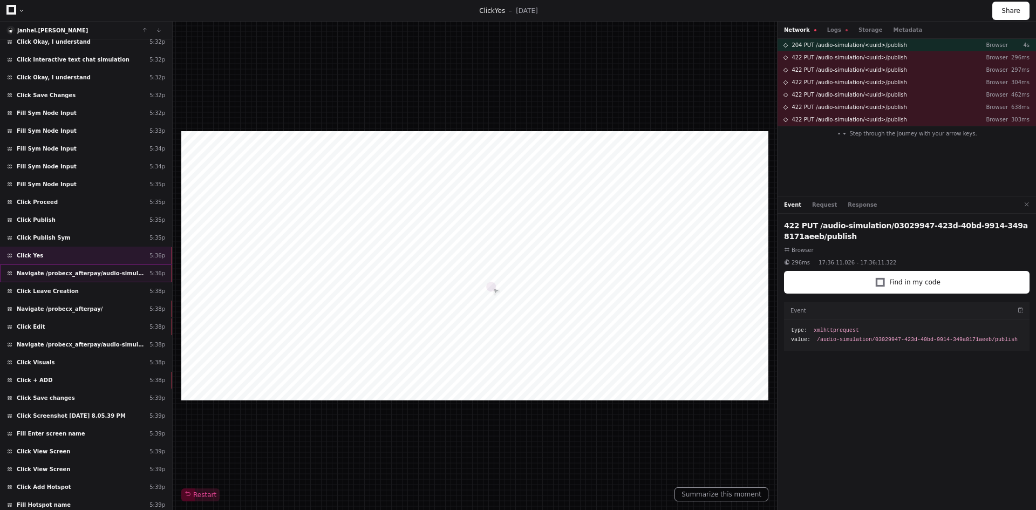
click at [32, 267] on div "Navigate /probecx_afterpay/audio-simulation/*/create-sym 5:36p" at bounding box center [86, 273] width 172 height 18
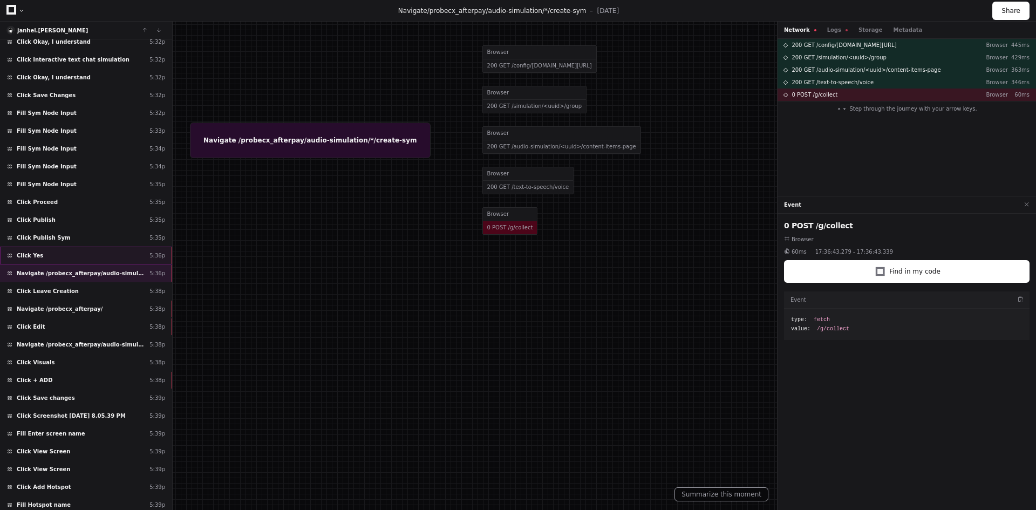
click at [36, 256] on span "Click Yes" at bounding box center [30, 255] width 26 height 8
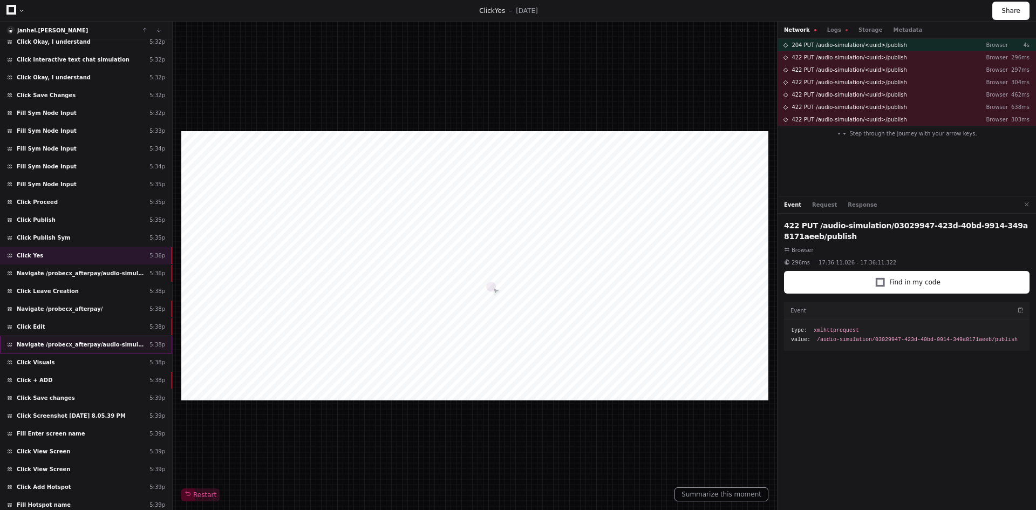
scroll to position [10404, 0]
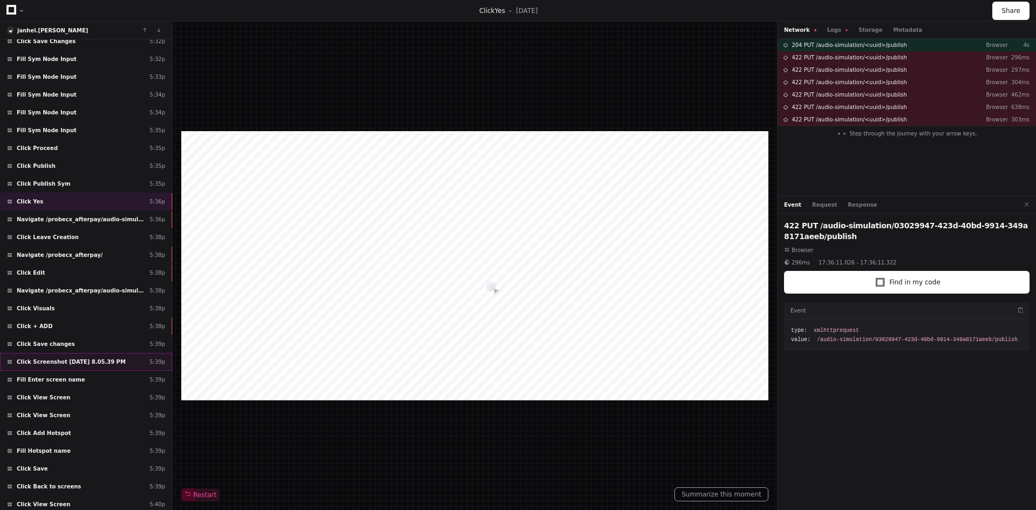
click at [51, 354] on div "Click Screenshot 2025-09-11 8.05.39 PM 5:39p" at bounding box center [86, 362] width 172 height 18
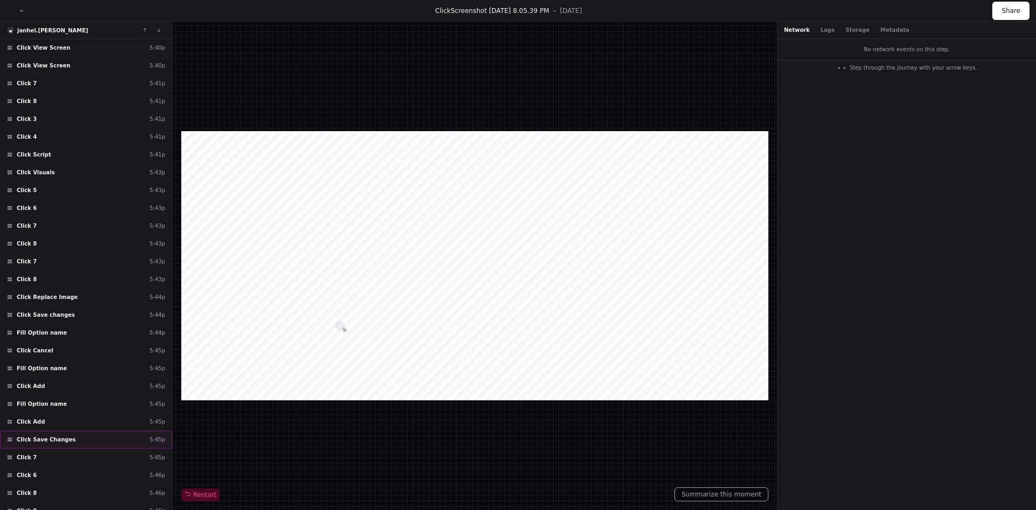
scroll to position [10889, 0]
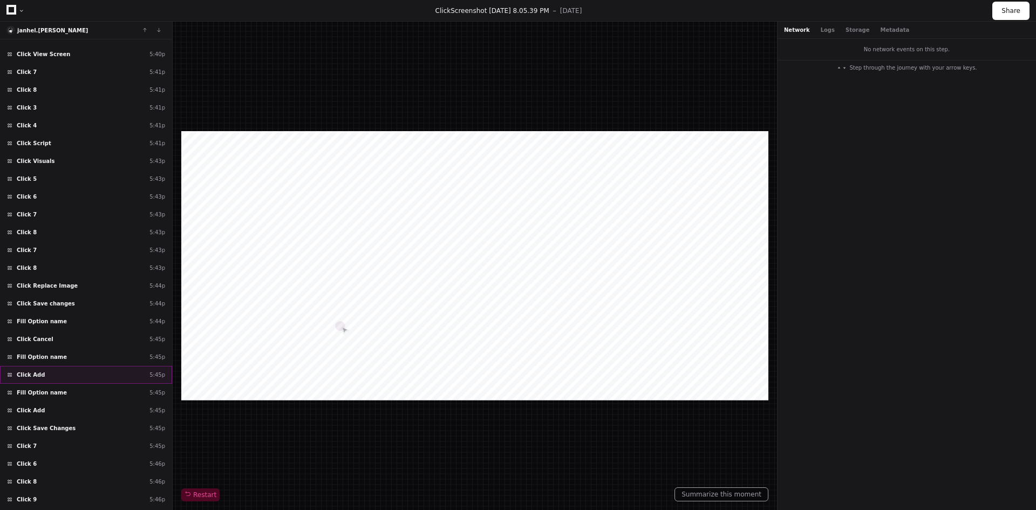
click at [39, 372] on span "Click Add" at bounding box center [31, 375] width 28 height 8
click at [42, 391] on span "Fill Option name" at bounding box center [42, 392] width 50 height 8
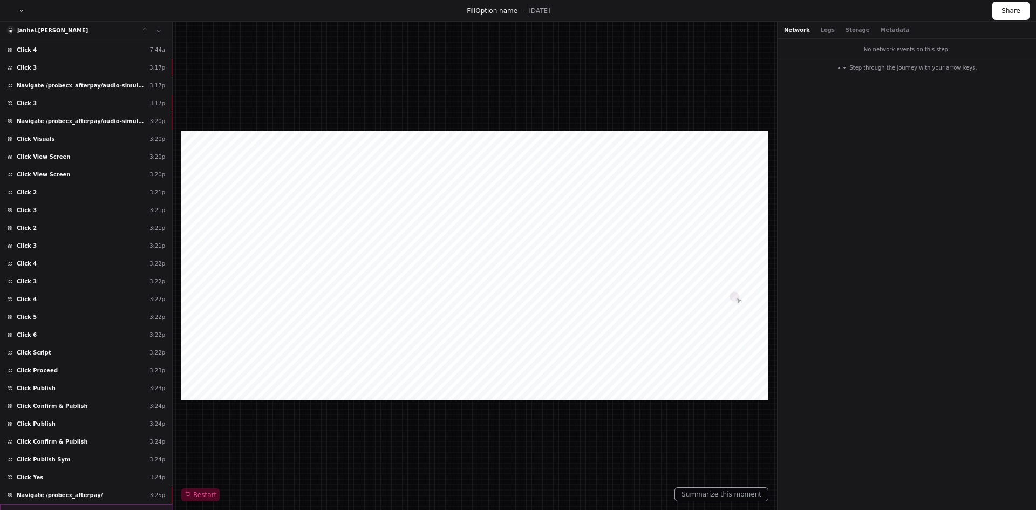
scroll to position [2105, 0]
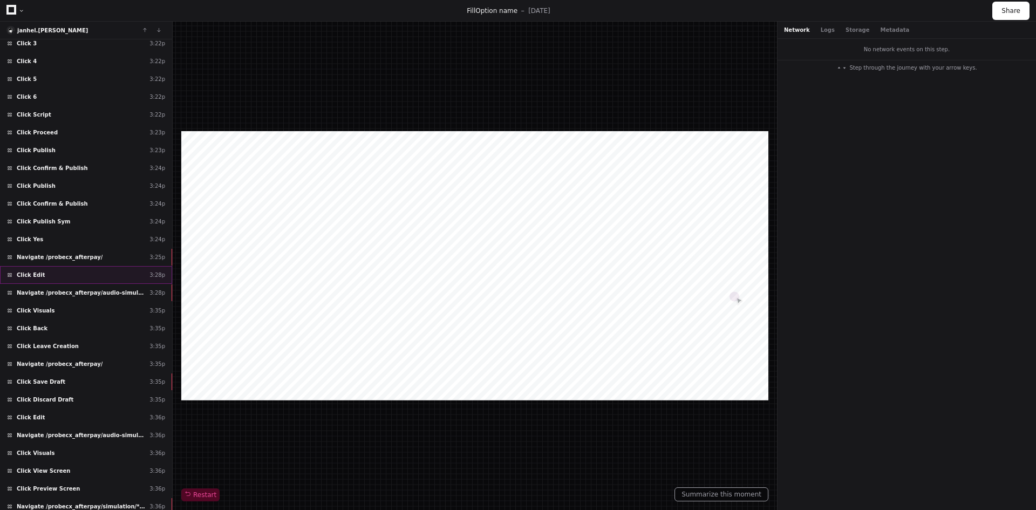
click at [47, 274] on div "Click Edit 3:28p" at bounding box center [86, 275] width 172 height 18
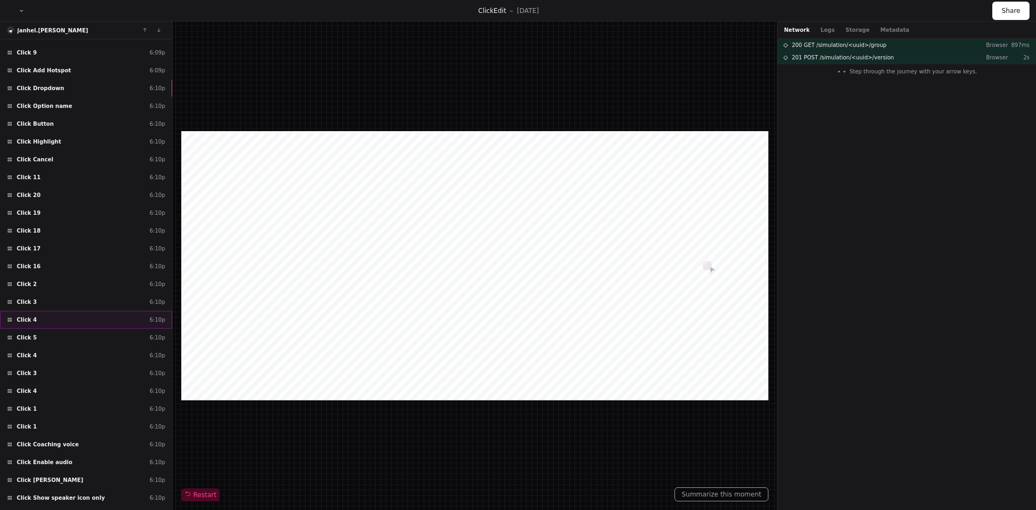
scroll to position [14002, 0]
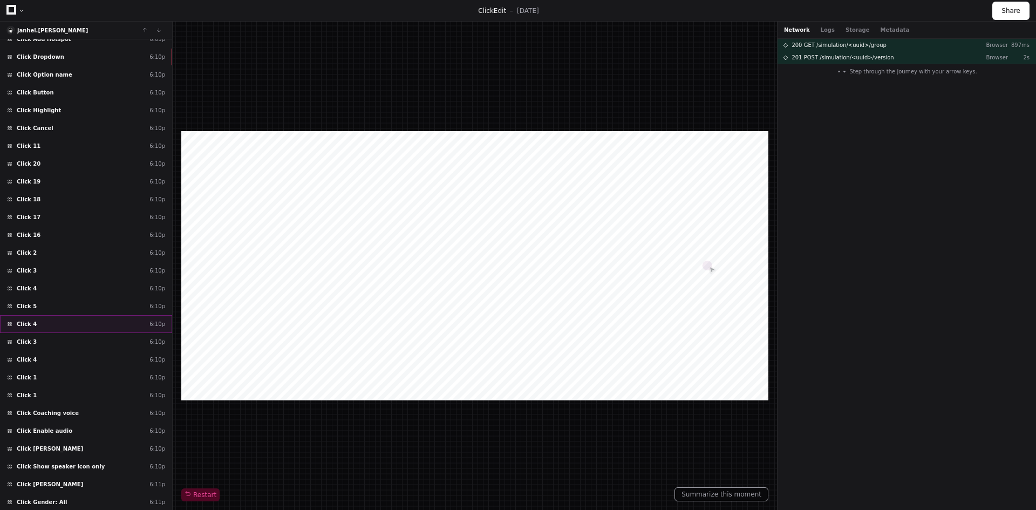
click at [59, 330] on div "Click 4 6:10p" at bounding box center [86, 324] width 172 height 18
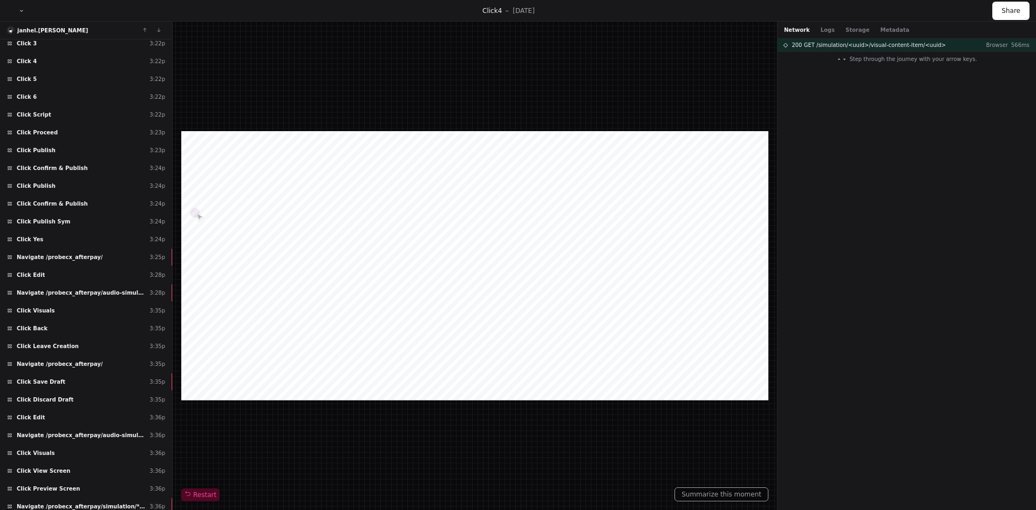
scroll to position [13677, 0]
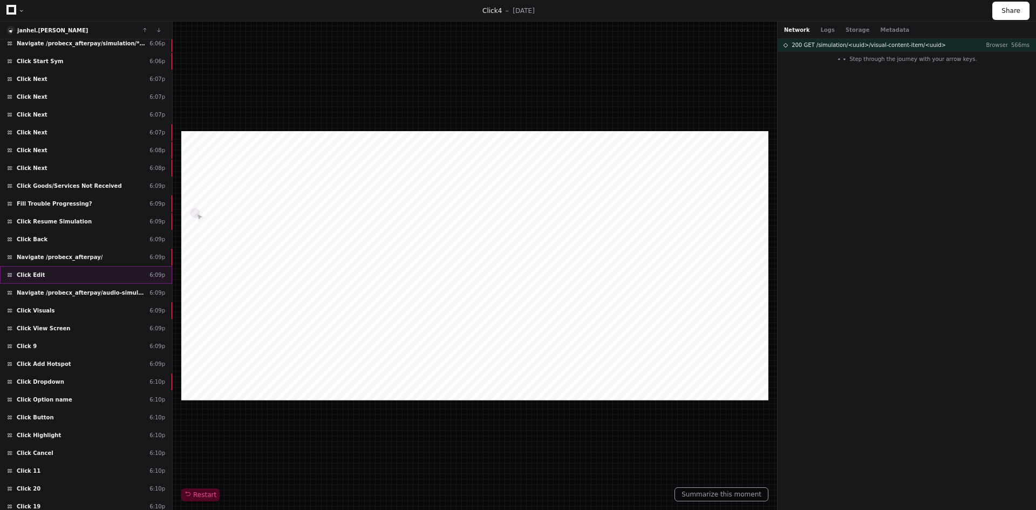
click at [38, 272] on span "Click Edit" at bounding box center [31, 275] width 28 height 8
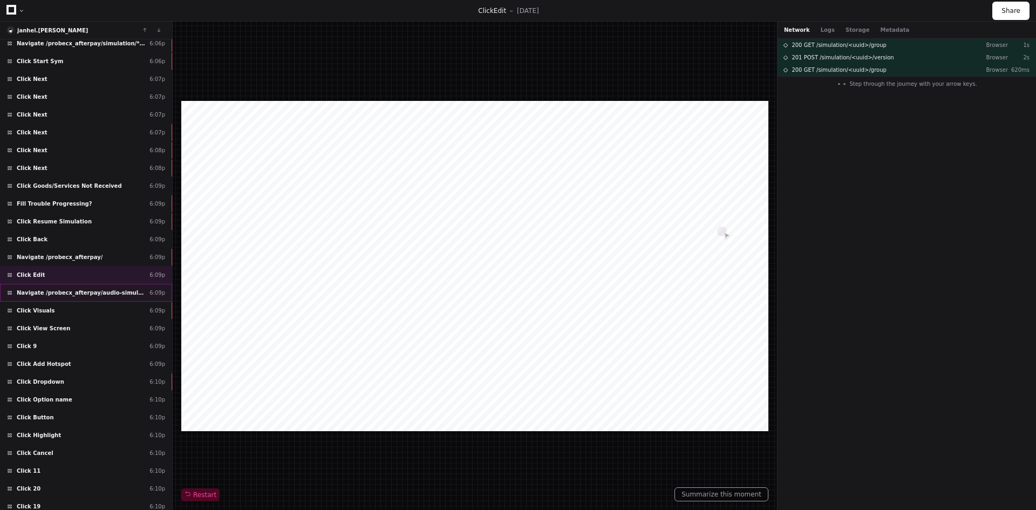
click at [45, 289] on span "Navigate /probecx_afterpay/audio-simulation/*/create-sym" at bounding box center [81, 293] width 128 height 8
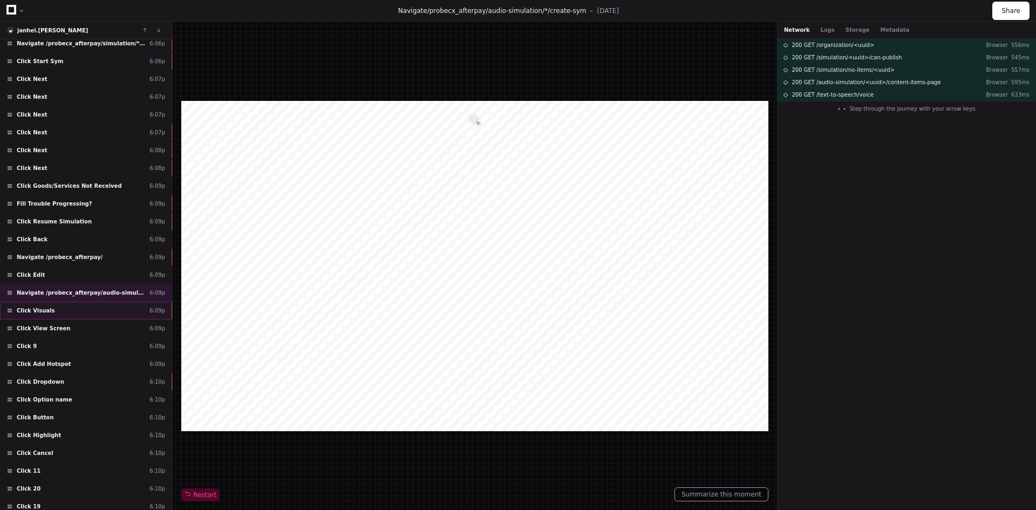
click at [40, 310] on span "Click Visuals" at bounding box center [36, 310] width 38 height 8
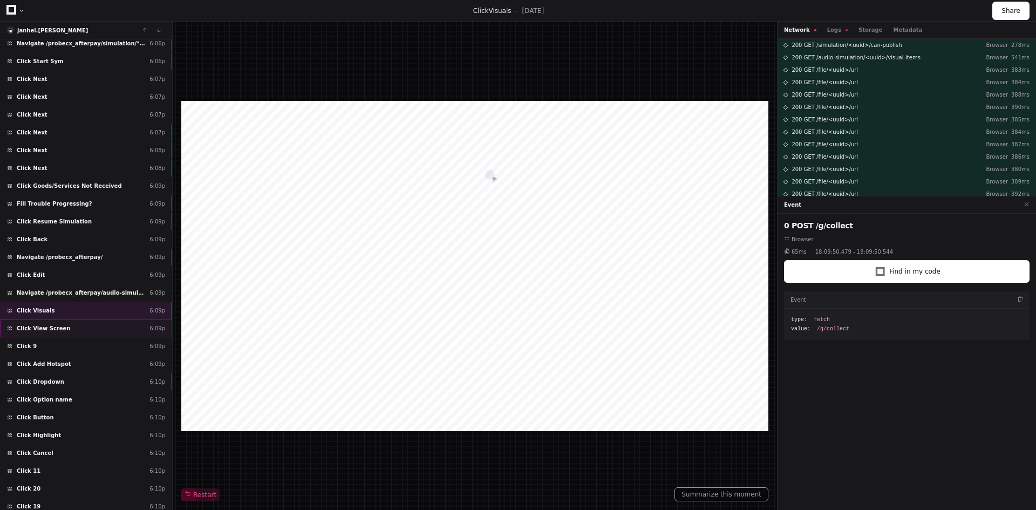
click at [39, 327] on span "Click View Screen" at bounding box center [44, 328] width 54 height 8
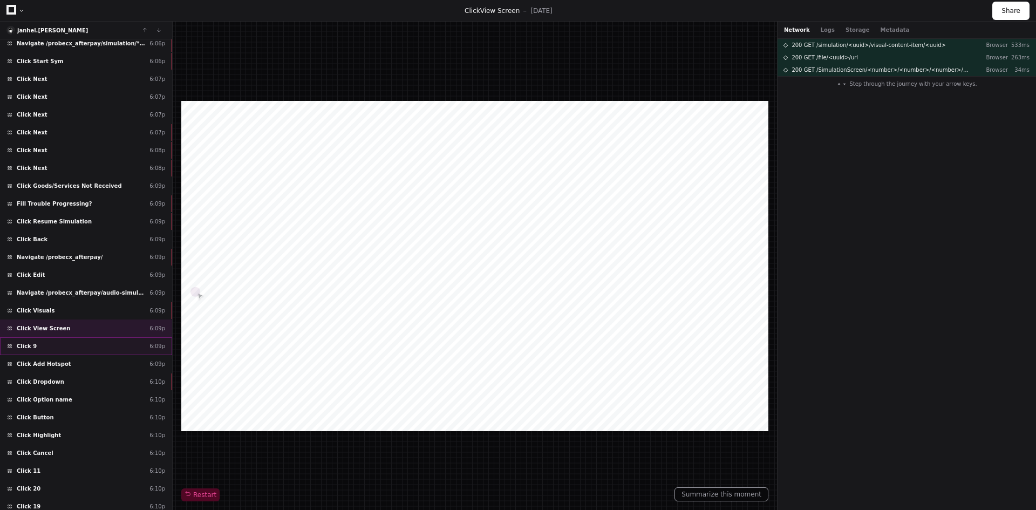
click at [40, 344] on div "Click 9 6:09p" at bounding box center [86, 346] width 172 height 18
click at [41, 366] on span "Click Add Hotspot" at bounding box center [44, 364] width 54 height 8
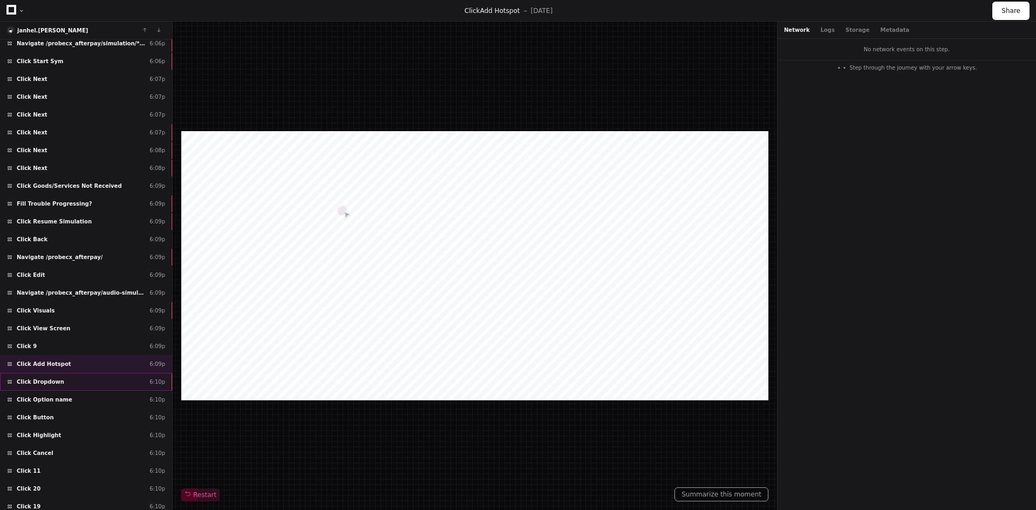
click at [43, 381] on span "Click Dropdown" at bounding box center [40, 382] width 47 height 8
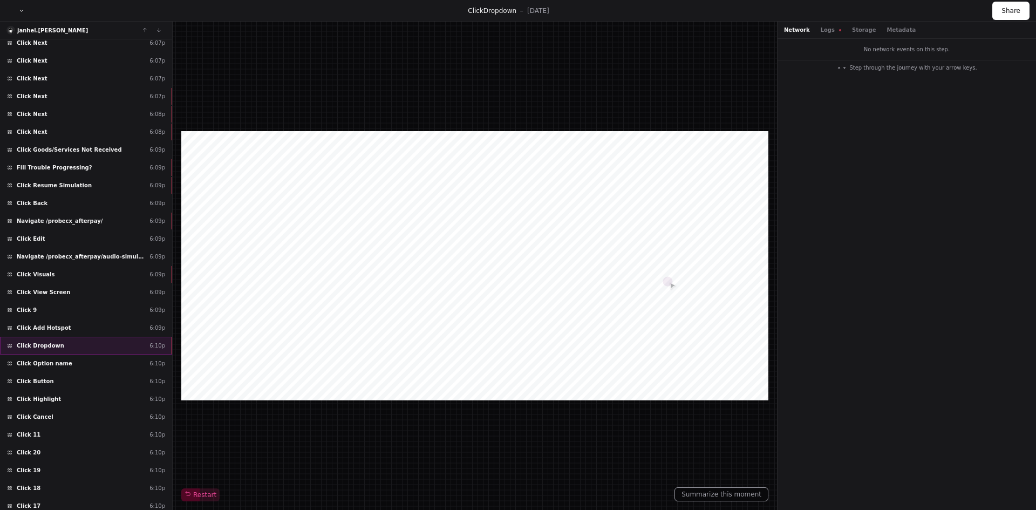
scroll to position [13731, 0]
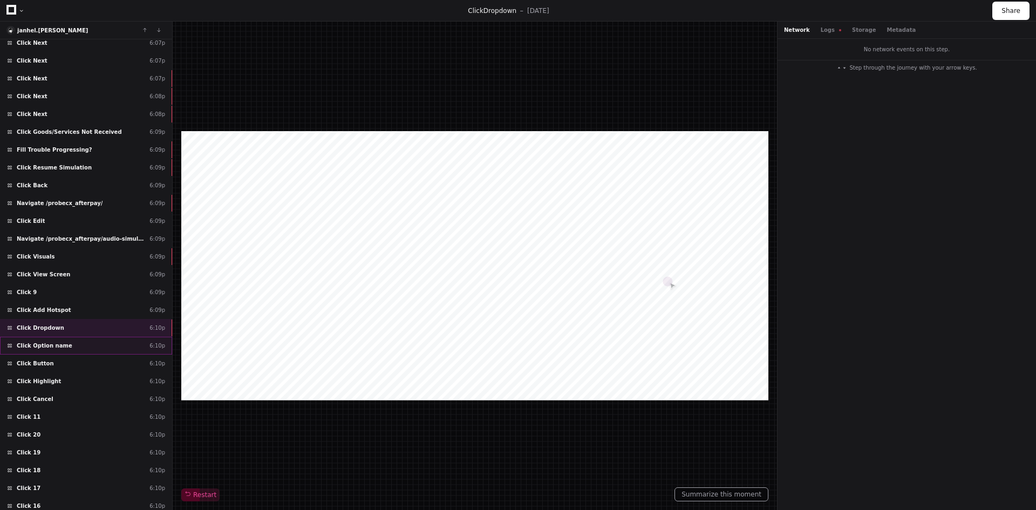
click at [43, 349] on span "Click Option name" at bounding box center [45, 346] width 56 height 8
click at [44, 358] on div "Click Button 6:10p" at bounding box center [86, 363] width 172 height 18
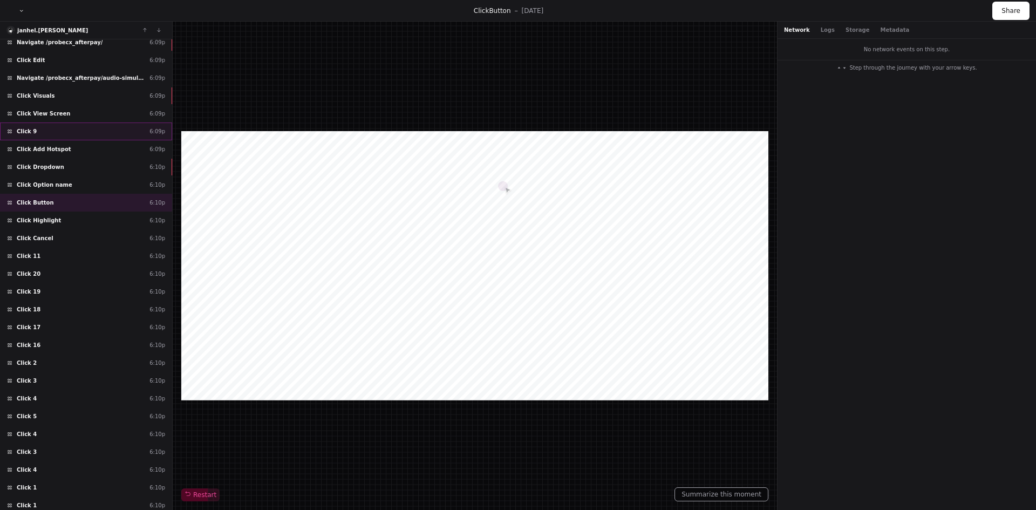
scroll to position [13893, 0]
click at [39, 217] on span "Click Highlight" at bounding box center [39, 219] width 44 height 8
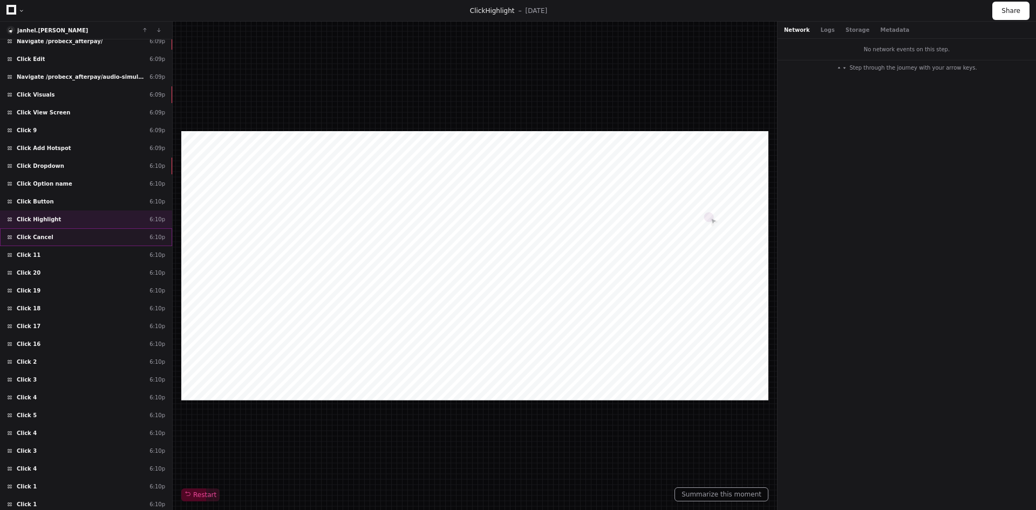
click at [41, 239] on span "Click Cancel" at bounding box center [35, 237] width 37 height 8
click at [35, 255] on div "Click 11 6:10p" at bounding box center [86, 255] width 172 height 18
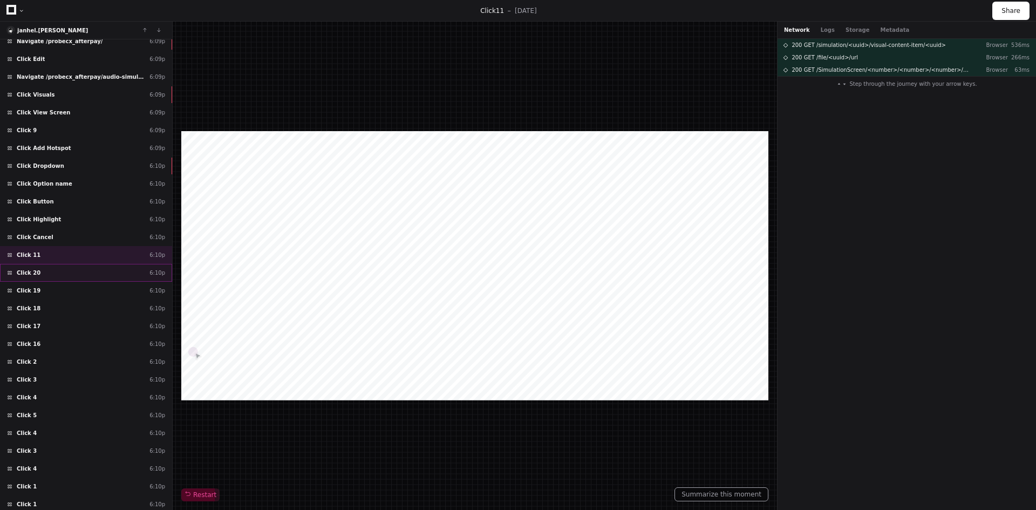
click at [35, 277] on div "Click 20 6:10p" at bounding box center [86, 273] width 172 height 18
click at [38, 289] on div "Click 19 6:10p" at bounding box center [86, 291] width 172 height 18
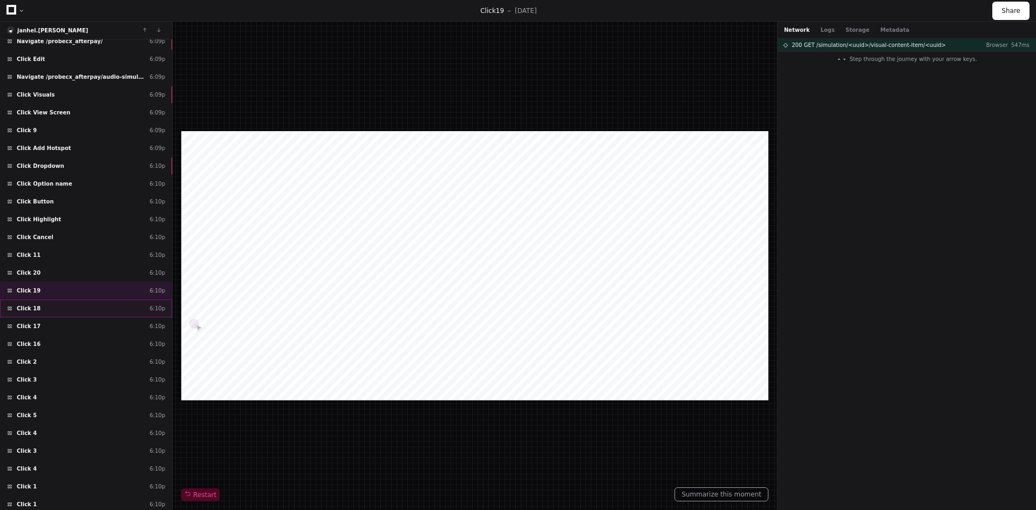
click at [33, 306] on span "Click 18" at bounding box center [29, 308] width 24 height 8
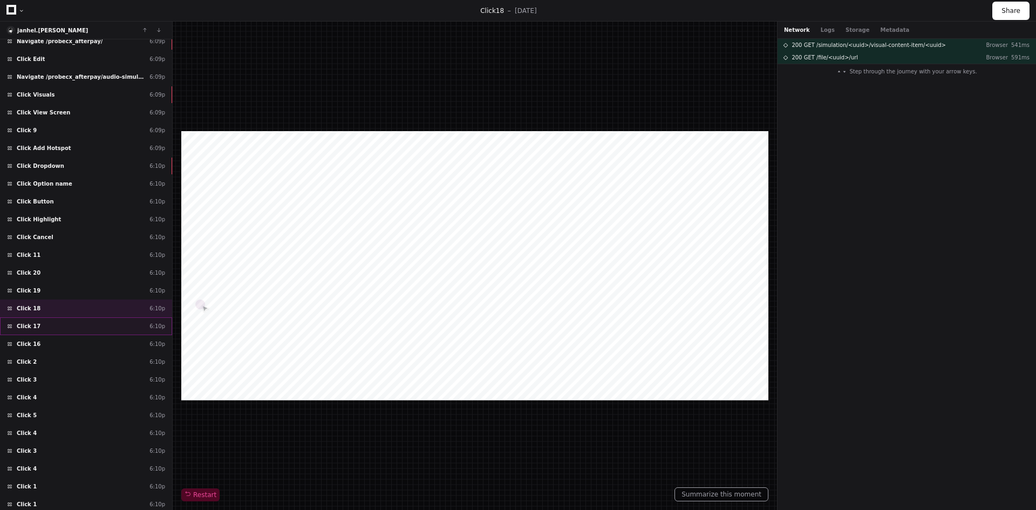
click at [28, 324] on span "Click 17" at bounding box center [29, 326] width 24 height 8
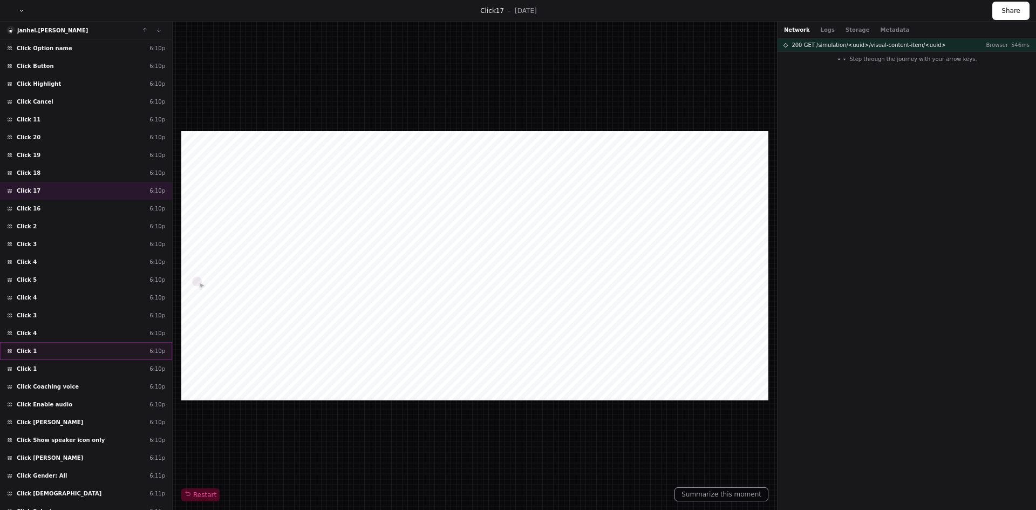
scroll to position [14055, 0]
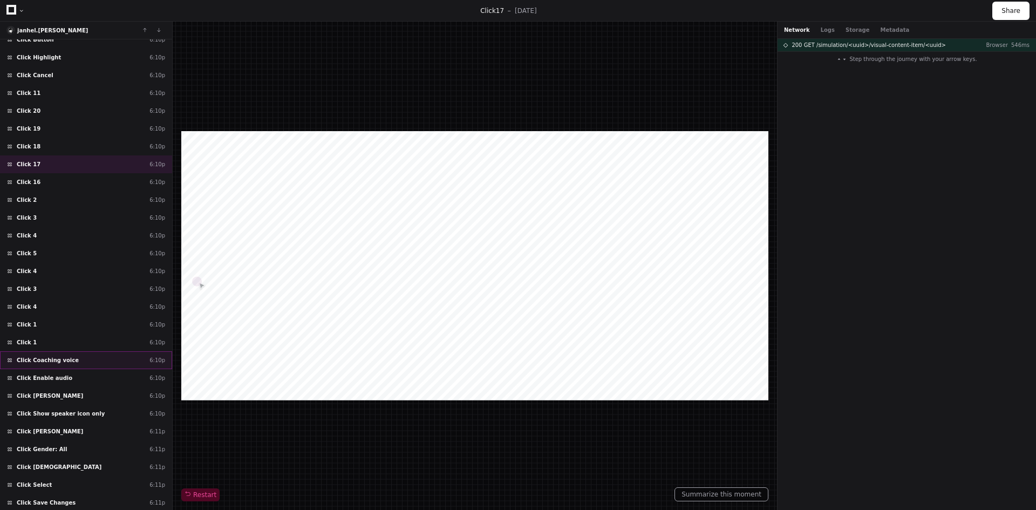
click at [45, 358] on span "Click Coaching voice" at bounding box center [48, 360] width 62 height 8
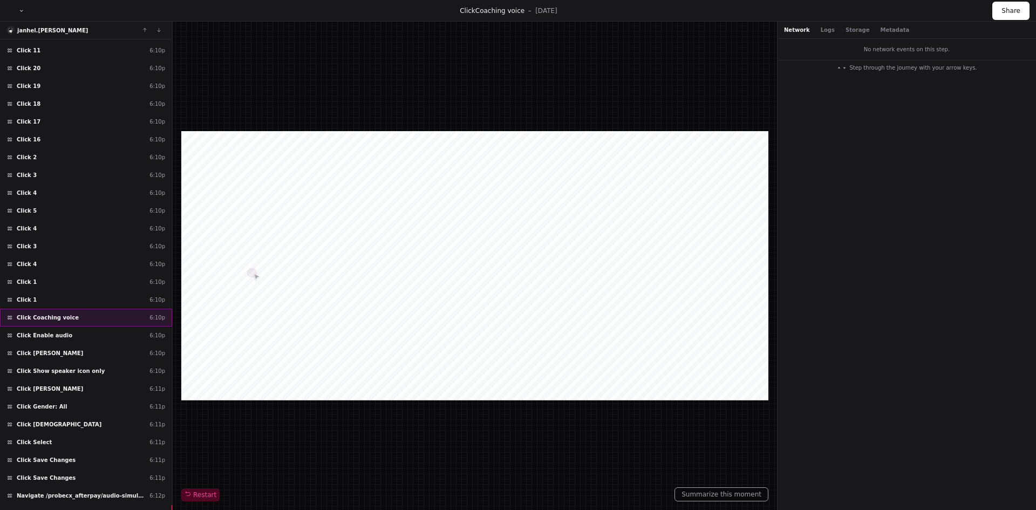
scroll to position [14109, 0]
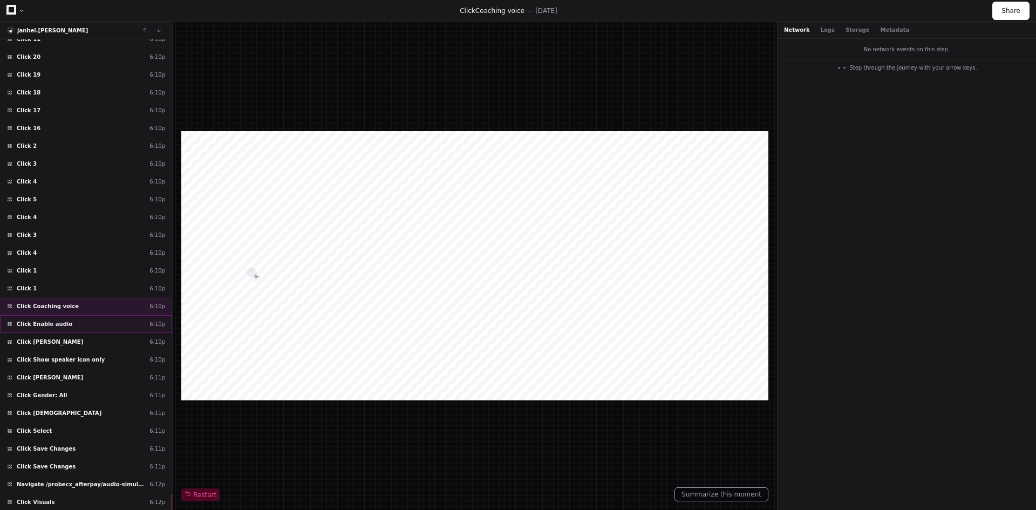
click at [45, 324] on span "Click Enable audio" at bounding box center [45, 324] width 56 height 8
click at [44, 343] on div "Click Eric 6:10p" at bounding box center [86, 342] width 172 height 18
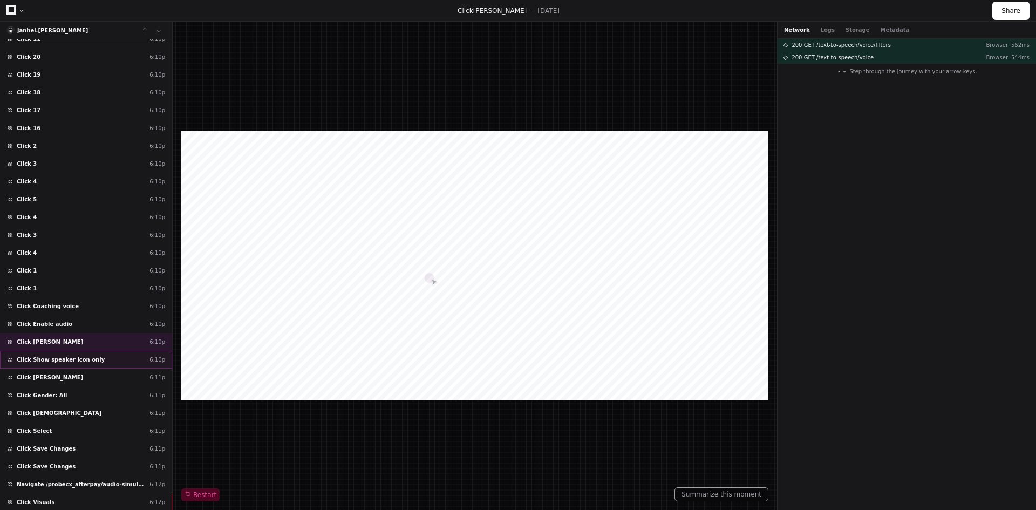
click at [46, 360] on span "Click Show speaker icon only" at bounding box center [61, 360] width 88 height 8
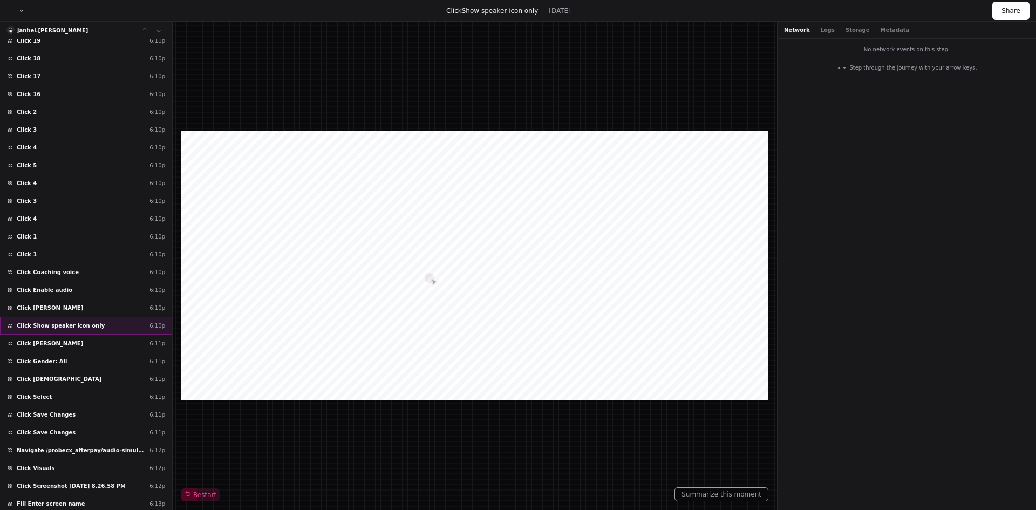
scroll to position [14217, 0]
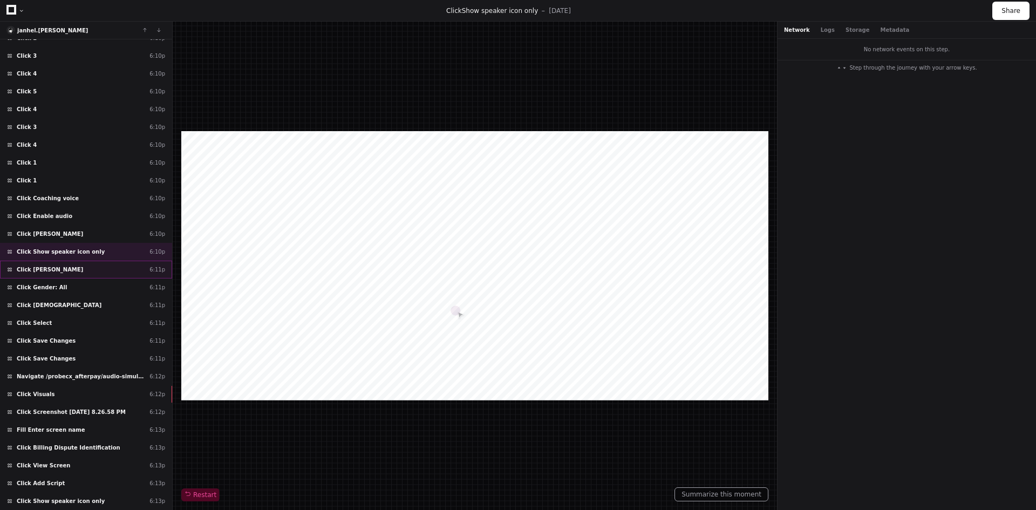
click at [35, 267] on span "Click Eric" at bounding box center [50, 269] width 66 height 8
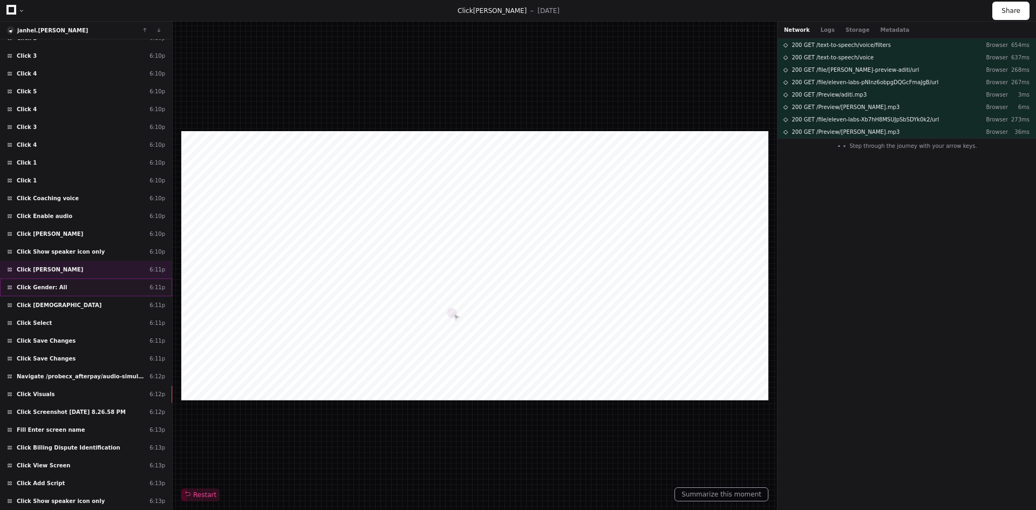
click at [55, 289] on span "Click Gender: All" at bounding box center [42, 287] width 50 height 8
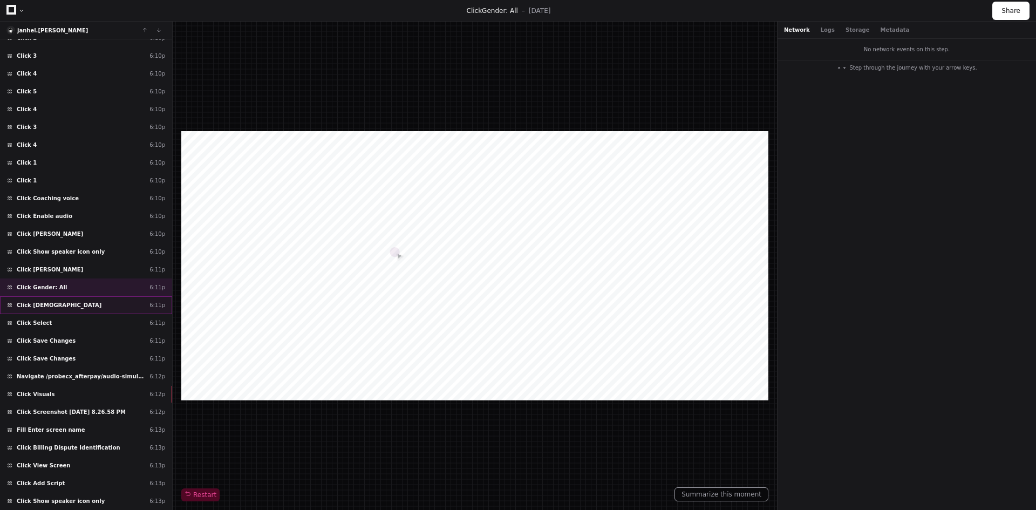
click at [58, 304] on div "Click Female 6:11p" at bounding box center [86, 305] width 172 height 18
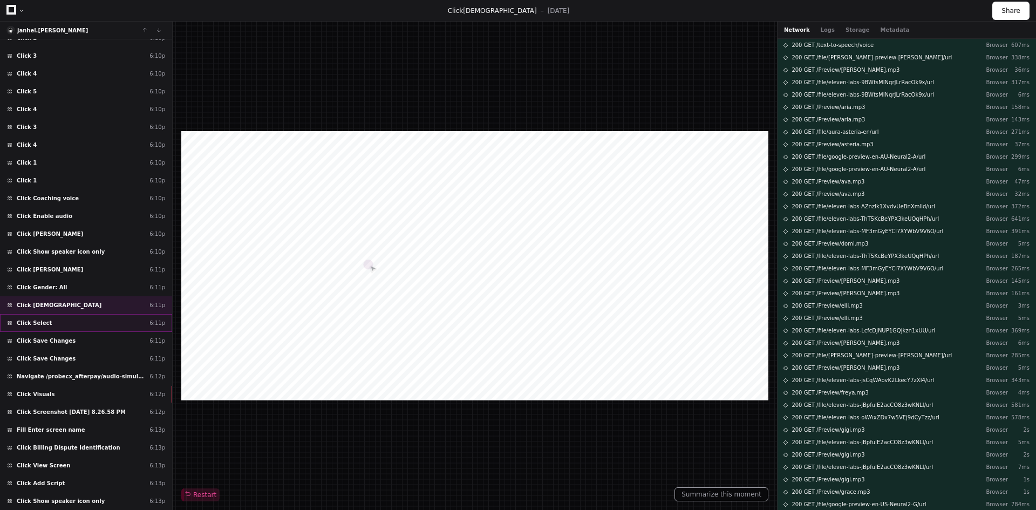
click at [49, 324] on div "Click Select 6:11p" at bounding box center [86, 323] width 172 height 18
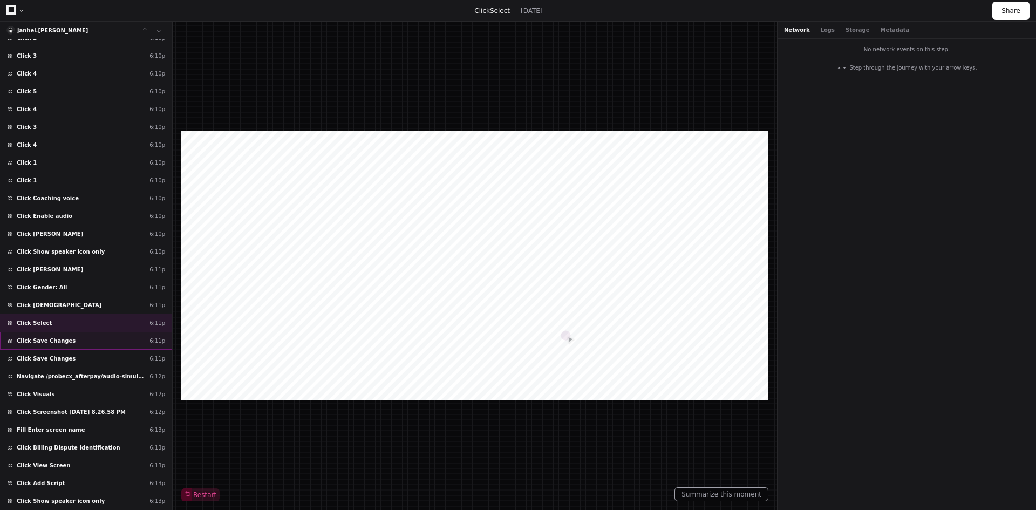
click at [49, 336] on div "Click Save Changes 6:11p" at bounding box center [86, 341] width 172 height 18
click at [54, 358] on span "Click Save Changes" at bounding box center [46, 358] width 59 height 8
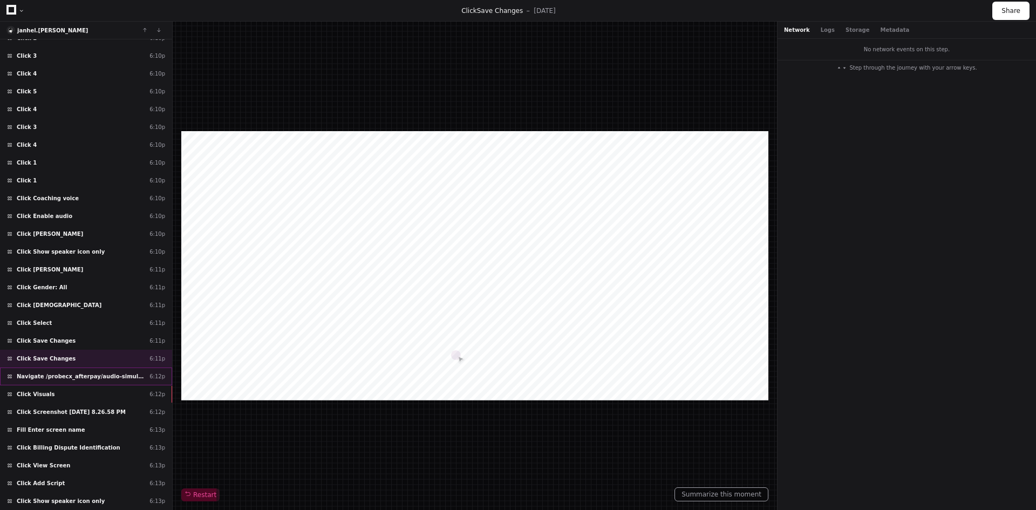
click at [60, 376] on span "Navigate /probecx_afterpay/audio-simulation/*/create-sym" at bounding box center [81, 376] width 128 height 8
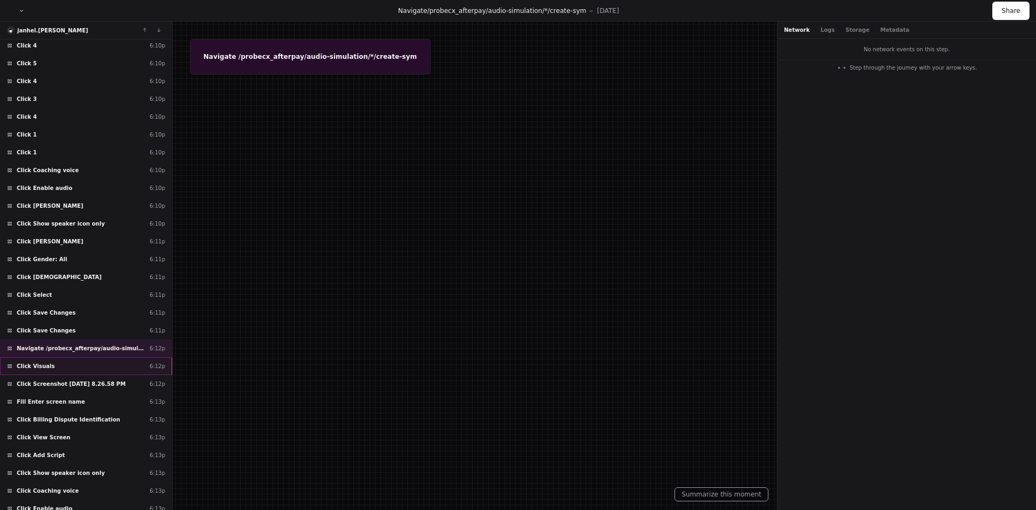
scroll to position [14271, 0]
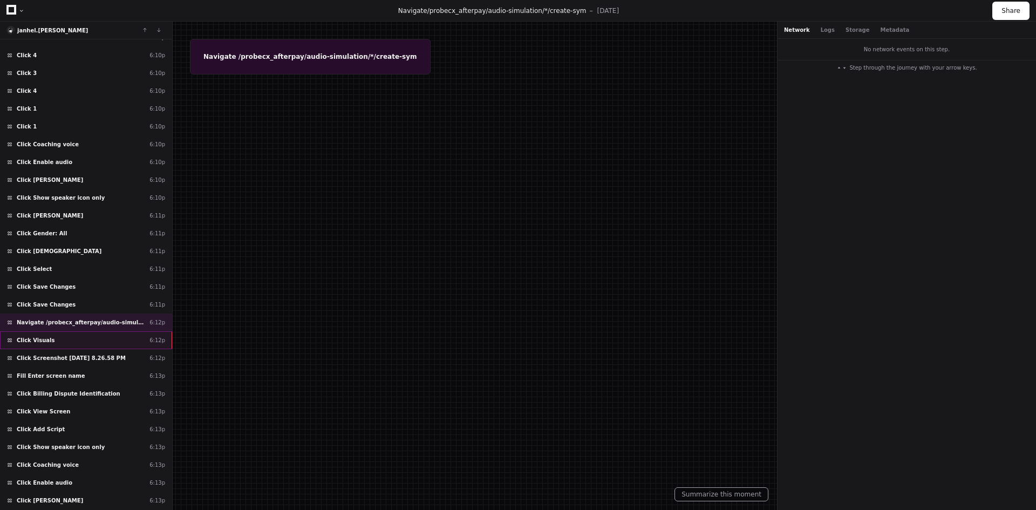
click at [49, 338] on div "Click Visuals 6:12p" at bounding box center [86, 340] width 172 height 18
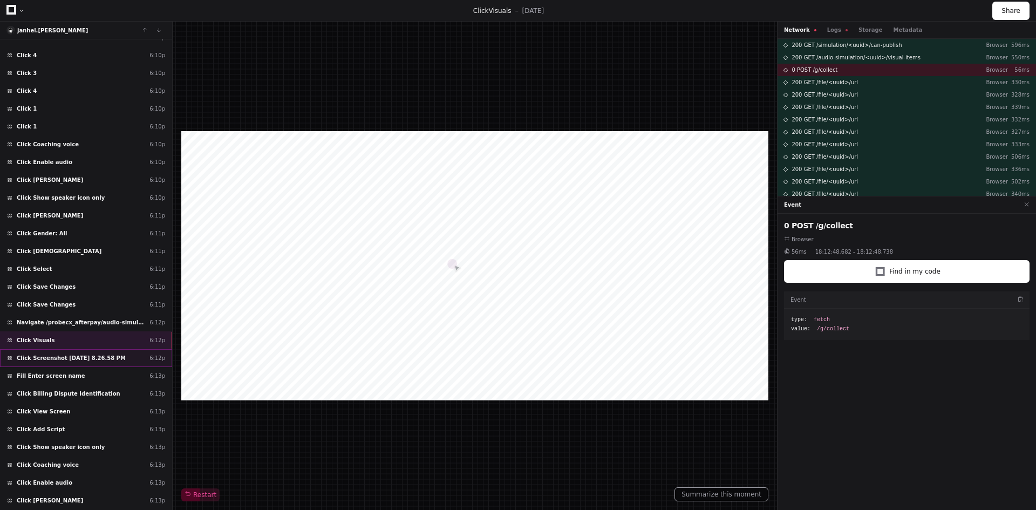
click at [64, 361] on span "Click Screenshot 2025-09-11 8.26.58 PM" at bounding box center [71, 358] width 109 height 8
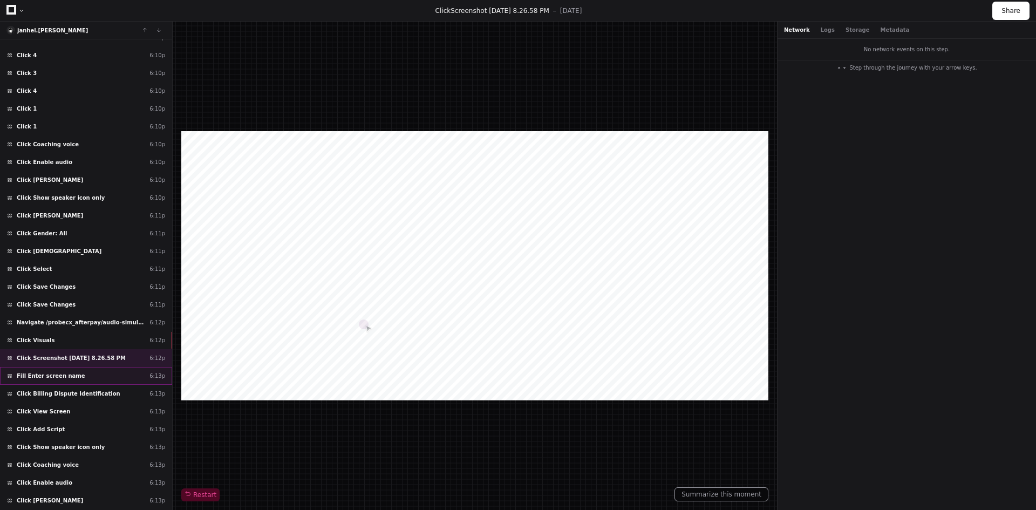
click at [64, 378] on span "Fill Enter screen name" at bounding box center [51, 376] width 69 height 8
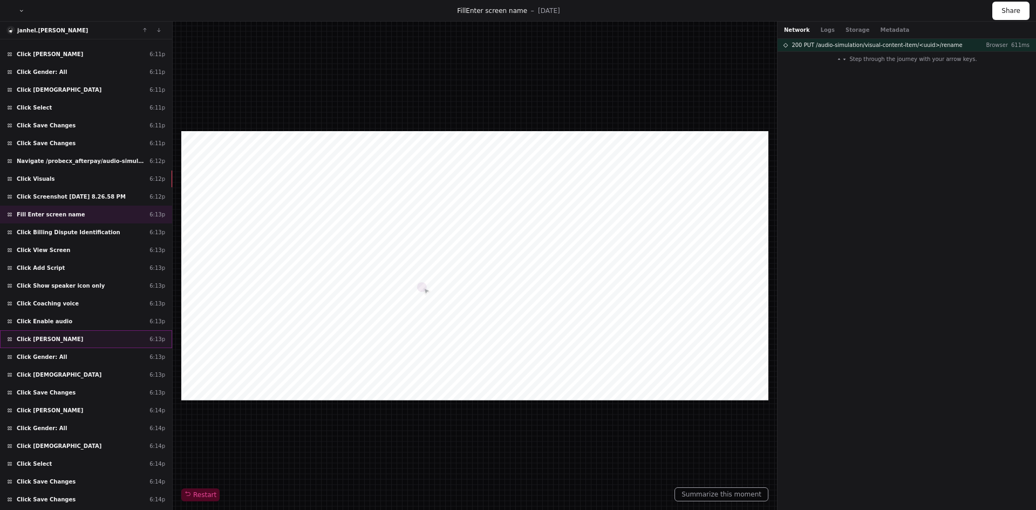
scroll to position [14433, 0]
click at [60, 252] on div "Click View Screen 6:13p" at bounding box center [86, 250] width 172 height 18
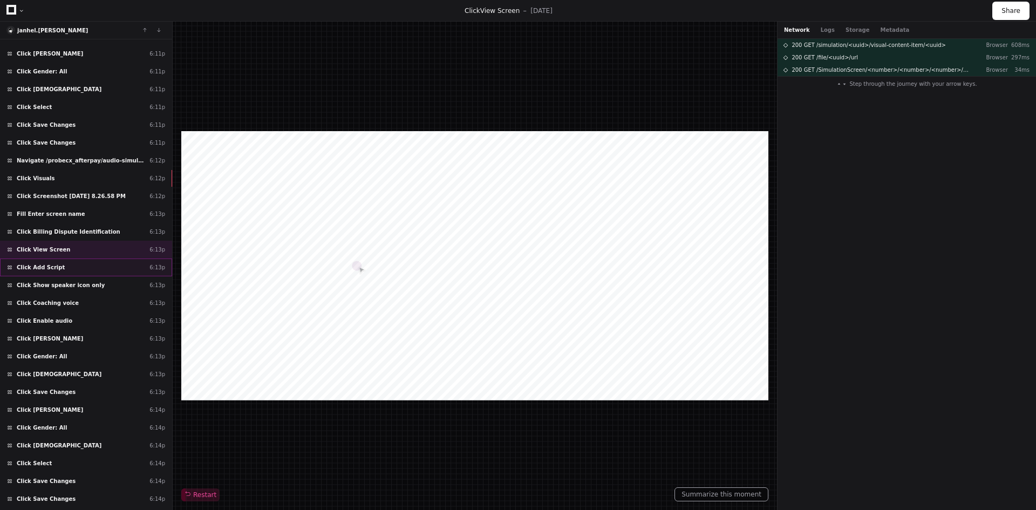
click at [63, 270] on div "Click Add Script 6:13p" at bounding box center [86, 267] width 172 height 18
click at [60, 287] on span "Click Show speaker icon only" at bounding box center [61, 285] width 88 height 8
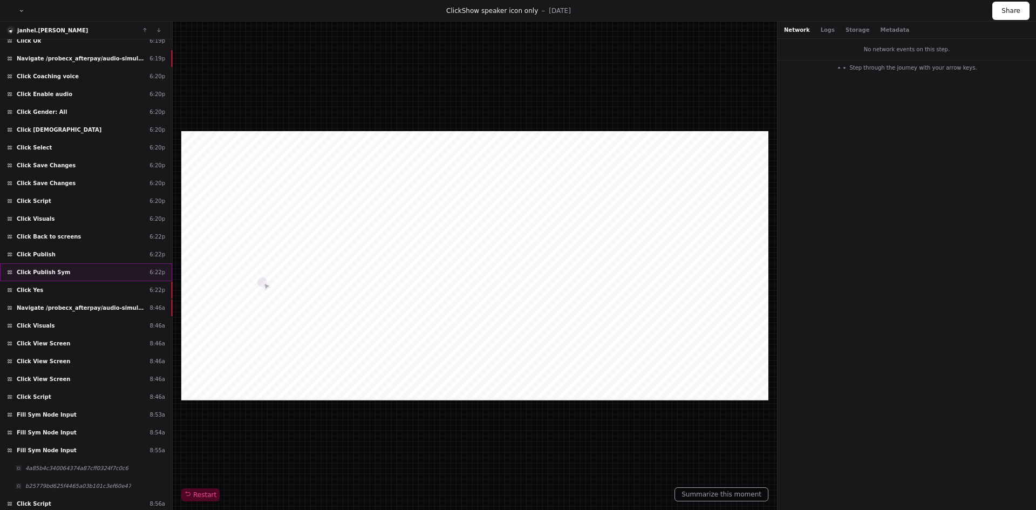
scroll to position [15512, 0]
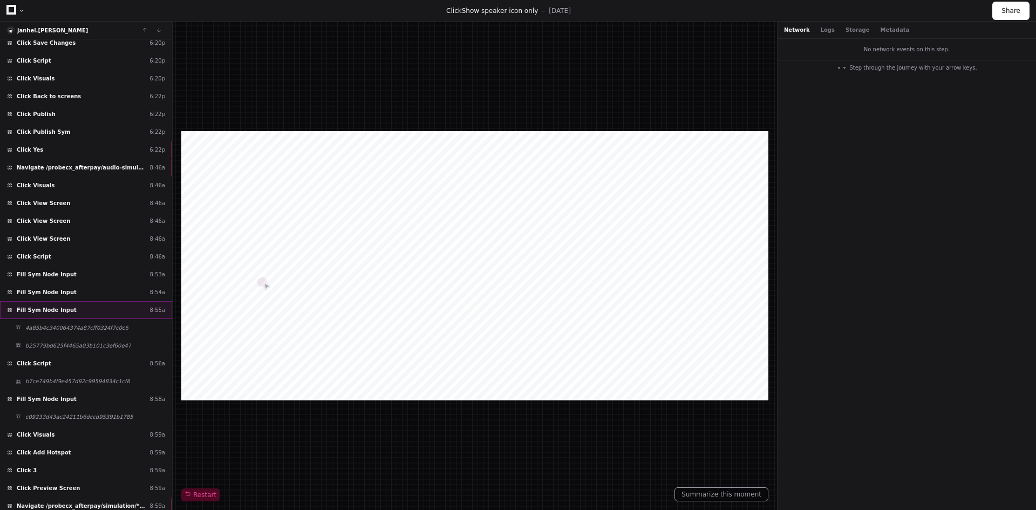
click at [49, 309] on span "Fill Sym Node Input" at bounding box center [47, 310] width 60 height 8
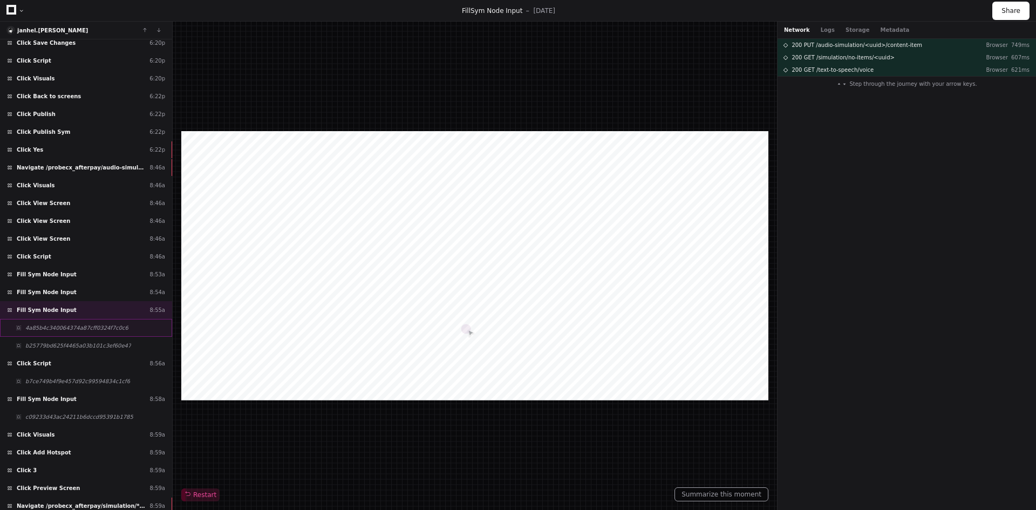
click at [63, 329] on span "4a85b4c340064374a87cff0324f7c0c6" at bounding box center [76, 328] width 103 height 8
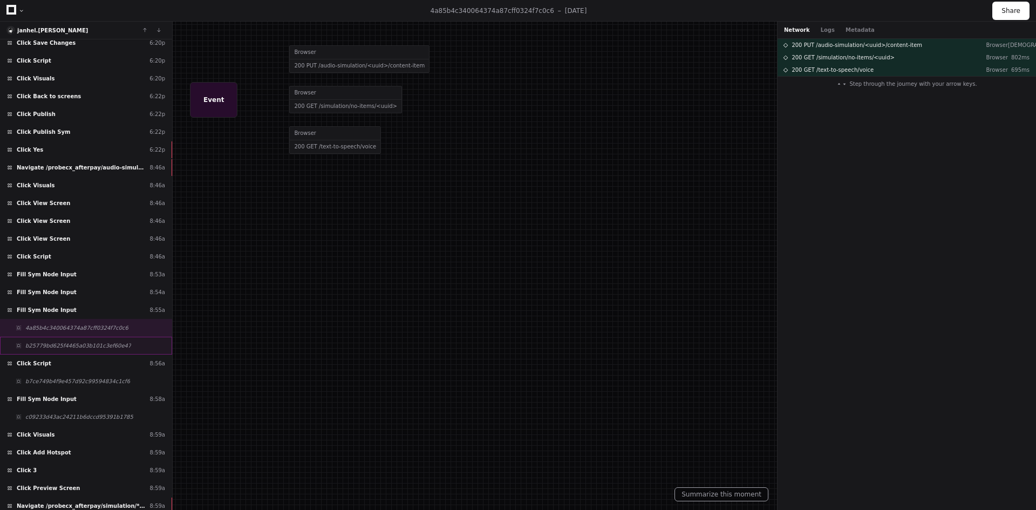
click at [58, 348] on span "b25779bd625f4465a03b101c3ef60e47" at bounding box center [78, 346] width 106 height 8
click at [56, 366] on div "Click Script 8:56a" at bounding box center [86, 363] width 172 height 18
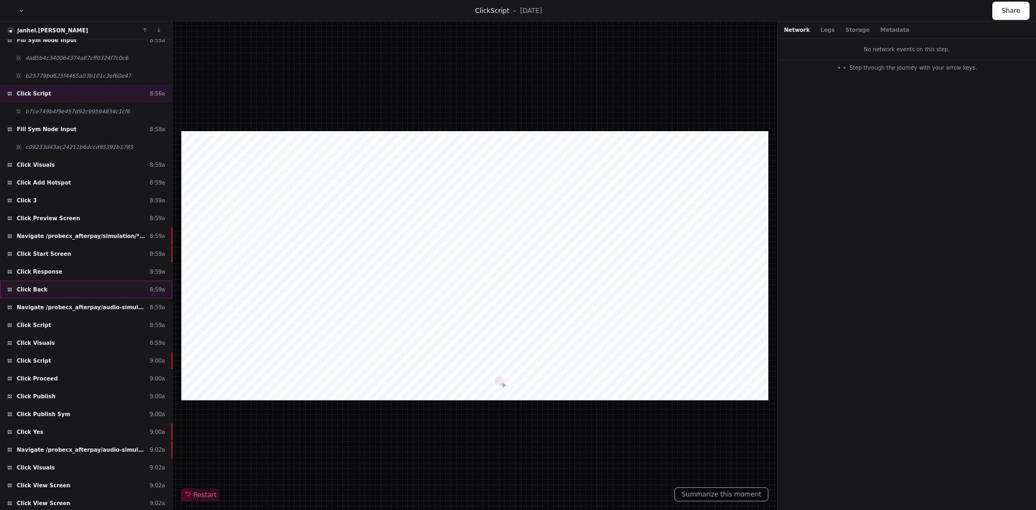
scroll to position [16051, 0]
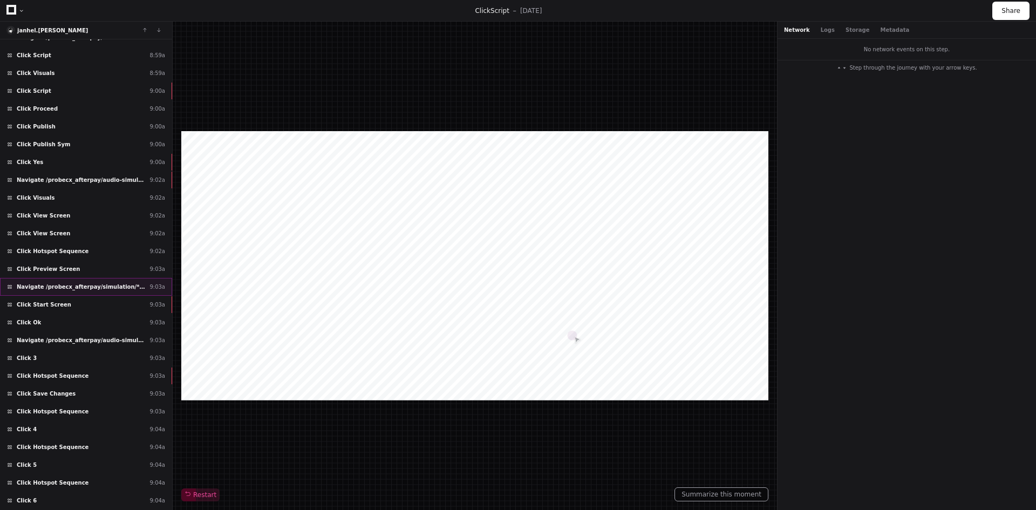
click at [64, 293] on div "Navigate /probecx_afterpay/simulation/*/preview_practice 9:03a" at bounding box center [86, 287] width 172 height 18
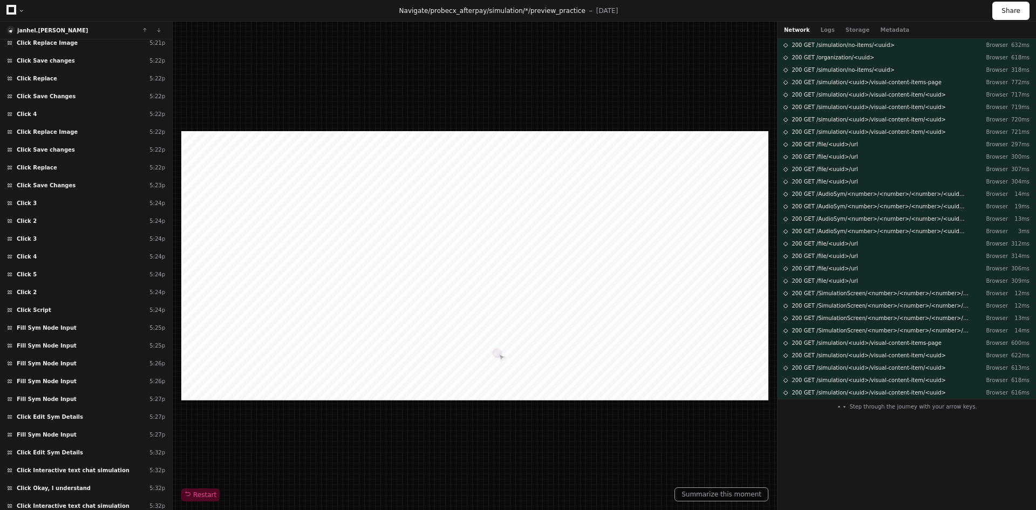
scroll to position [9847, 0]
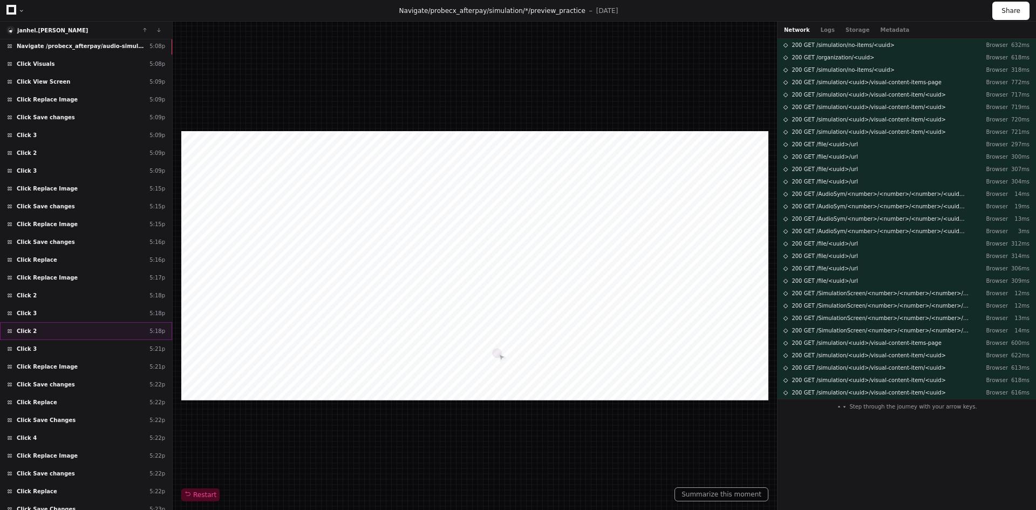
click at [122, 328] on div "Click 2 5:18p" at bounding box center [86, 331] width 172 height 18
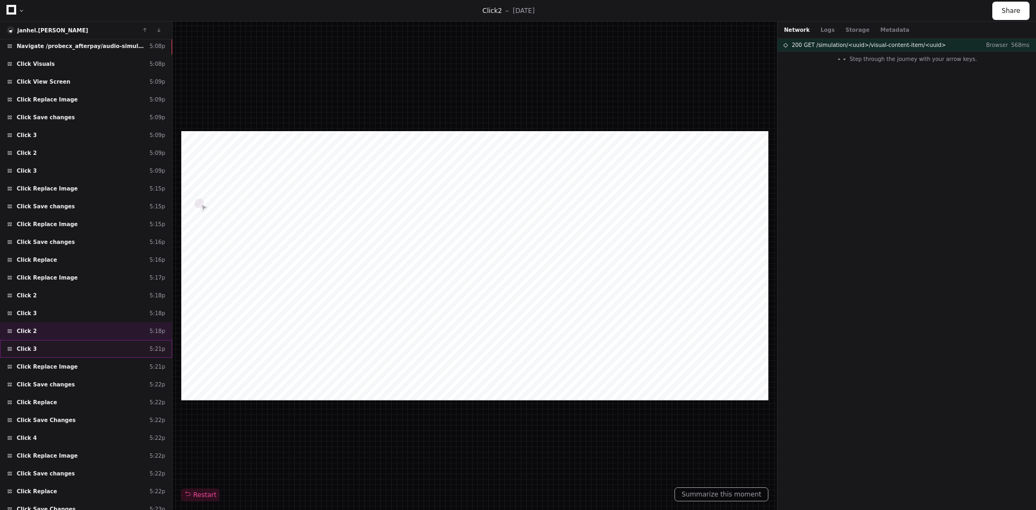
click at [108, 347] on div "Click 3 5:21p" at bounding box center [86, 349] width 172 height 18
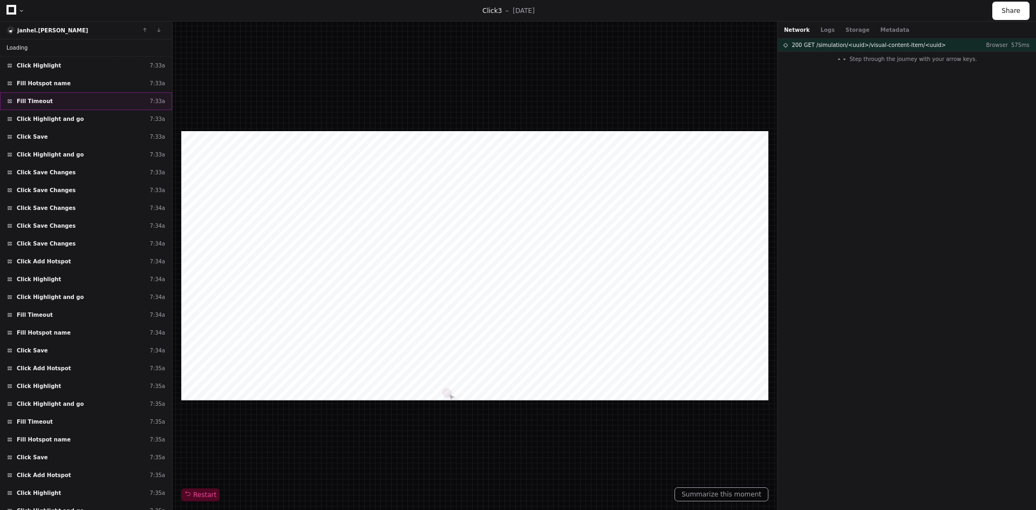
click at [90, 99] on div "Loading . . . Click Highlight 7:33a Fill Hotspot name 7:33a Fill Timeout 7:33a …" at bounding box center [86, 274] width 172 height 471
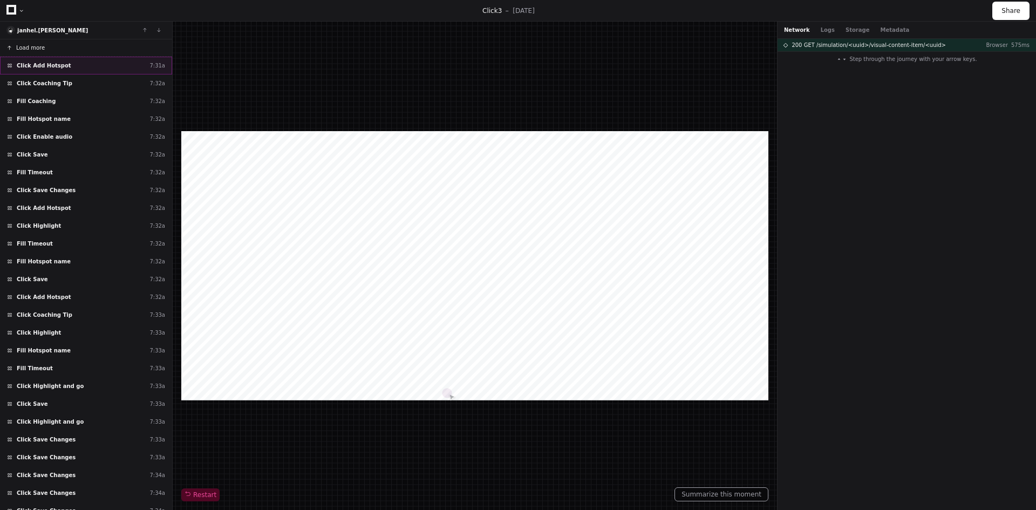
click at [49, 63] on span "Click Add Hotspot" at bounding box center [44, 66] width 54 height 8
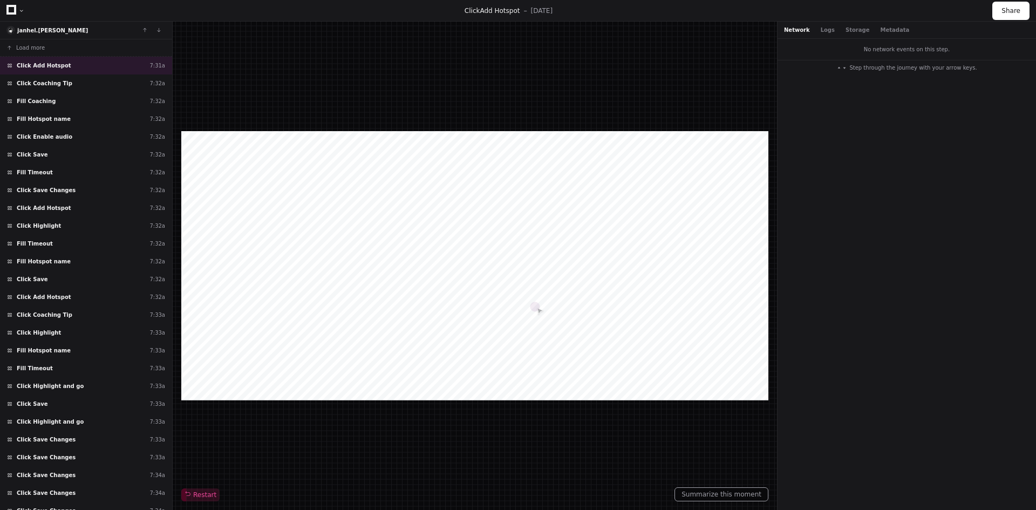
drag, startPoint x: 169, startPoint y: 45, endPoint x: 174, endPoint y: 59, distance: 14.7
click at [174, 59] on div "janhel.tolentino Load more Click Add Hotspot 7:31a Click Coaching Tip 7:32a Fil…" at bounding box center [518, 266] width 1036 height 488
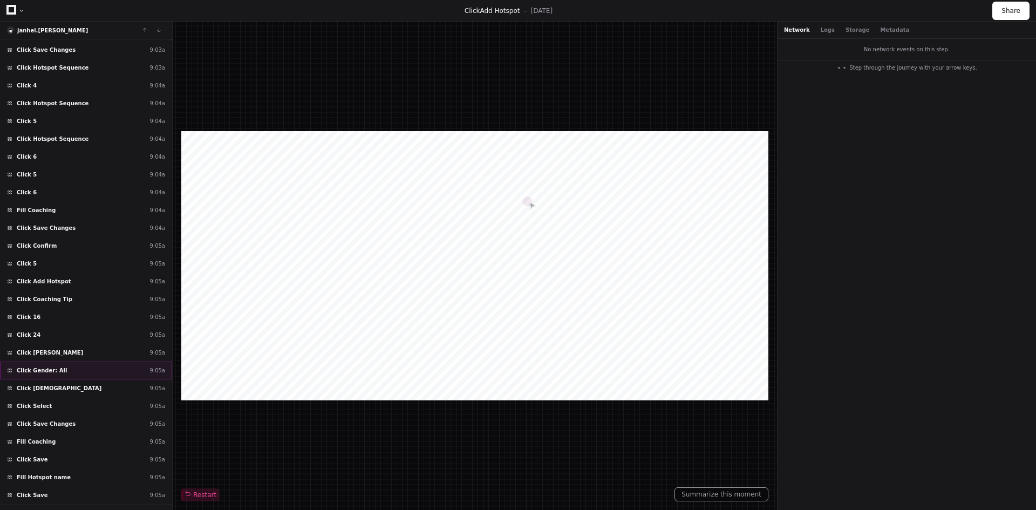
scroll to position [16673, 0]
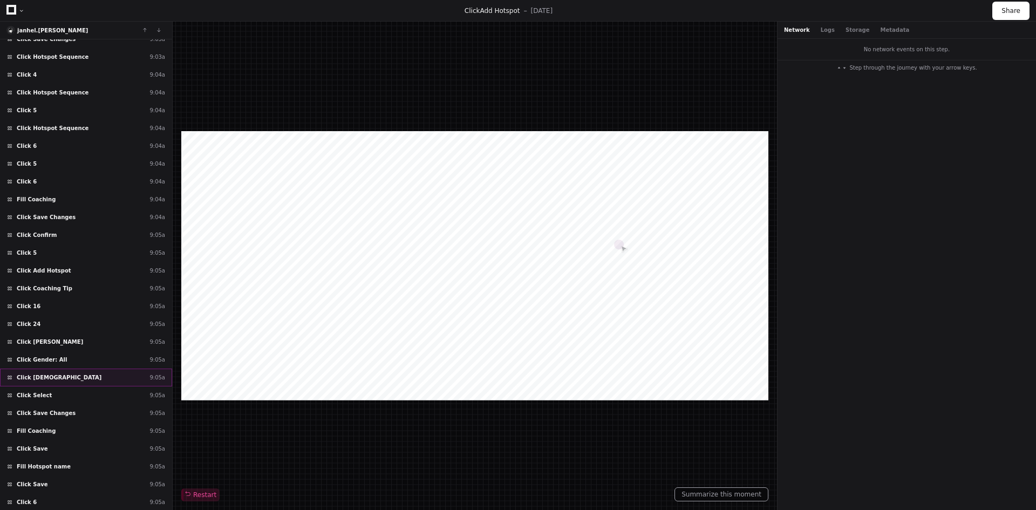
click at [53, 381] on div "Click Female 9:05a" at bounding box center [86, 377] width 172 height 18
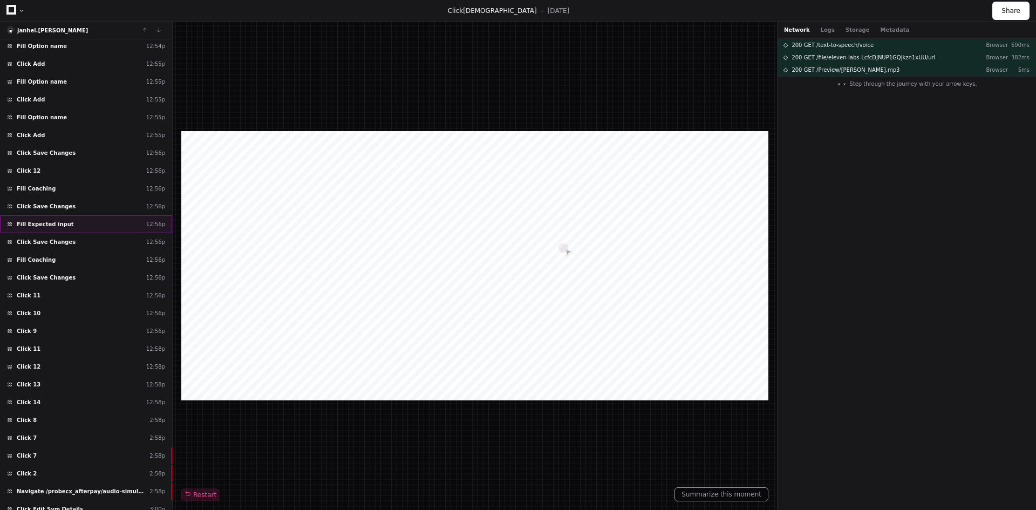
scroll to position [2372, 0]
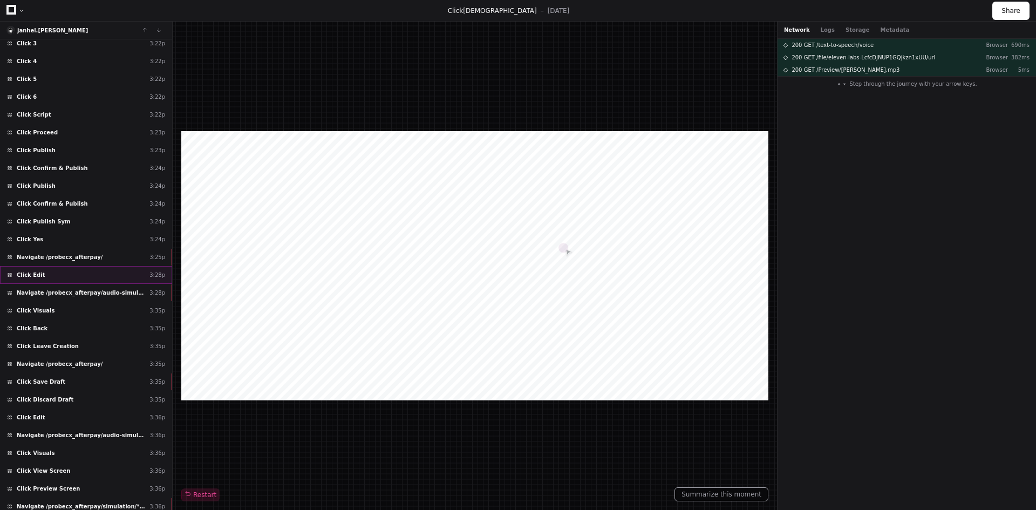
click at [31, 272] on span "Click Edit" at bounding box center [31, 275] width 28 height 8
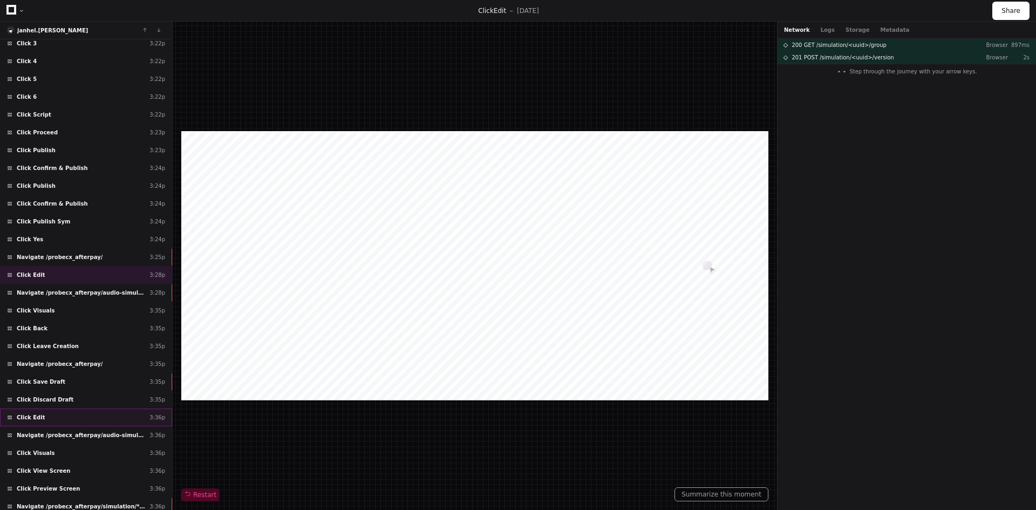
click at [43, 414] on div "Click Edit 3:36p" at bounding box center [86, 417] width 172 height 18
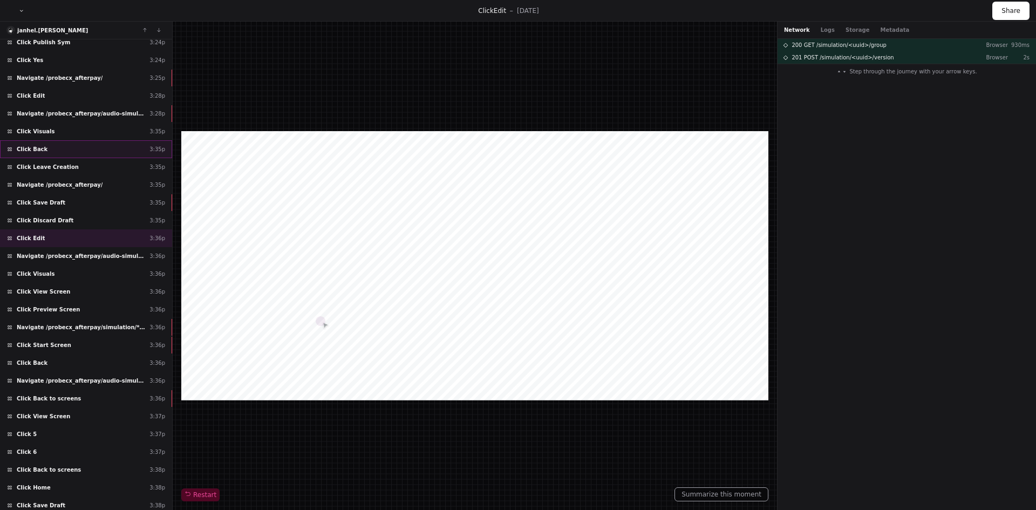
scroll to position [2696, 0]
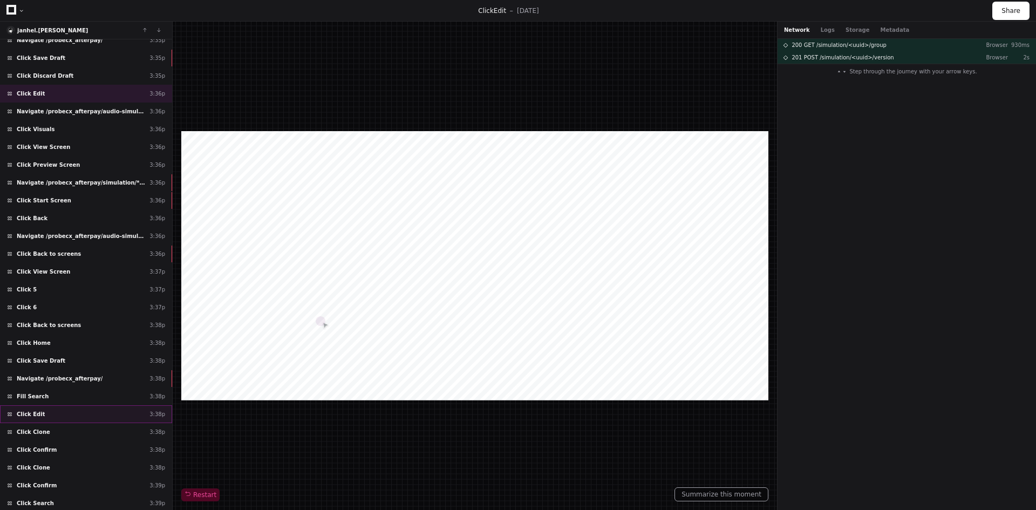
click at [56, 413] on div "Click Edit 3:38p" at bounding box center [86, 414] width 172 height 18
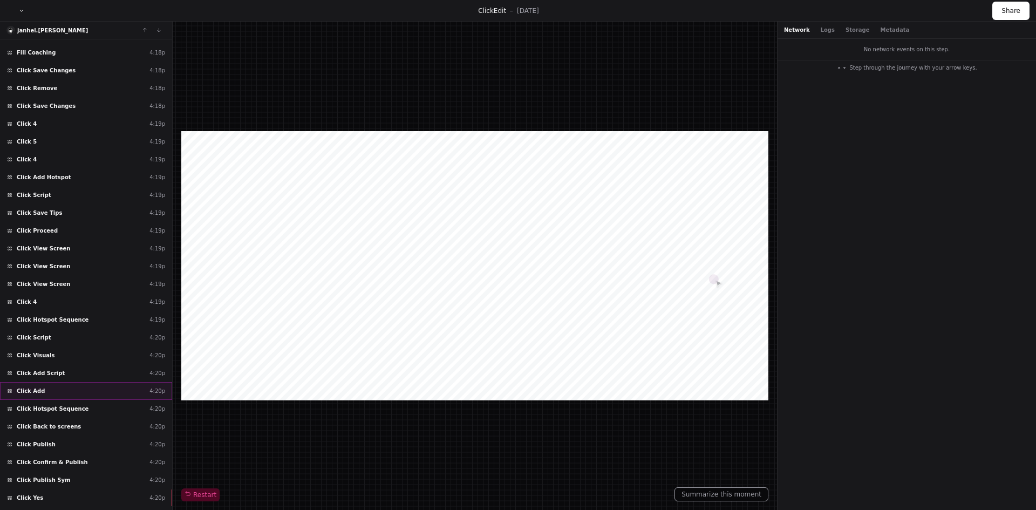
scroll to position [4584, 0]
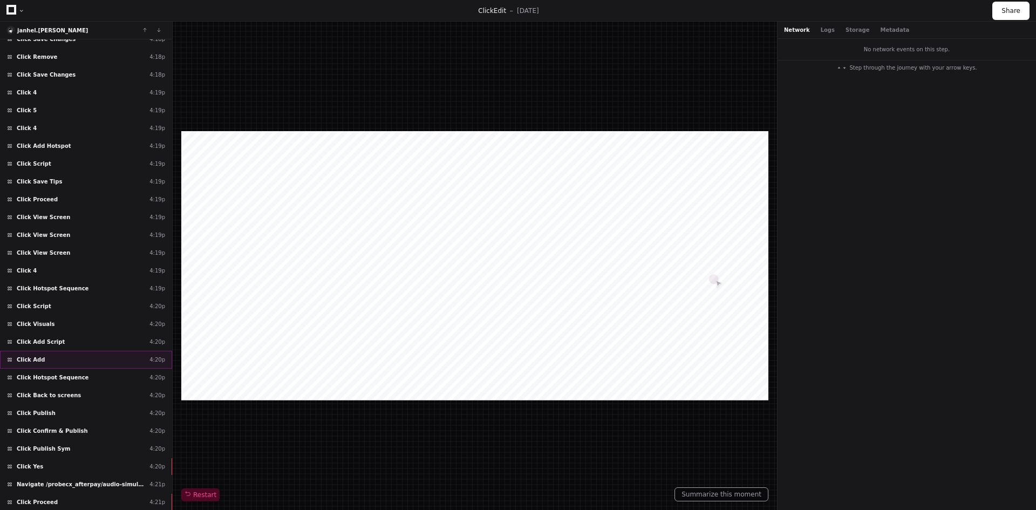
click at [103, 353] on div "Click Add 4:20p" at bounding box center [86, 360] width 172 height 18
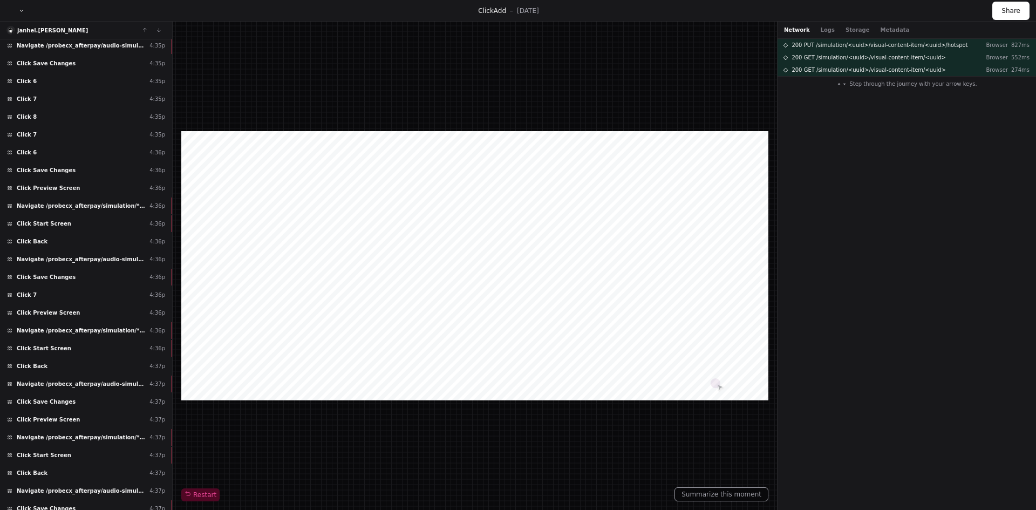
scroll to position [7713, 0]
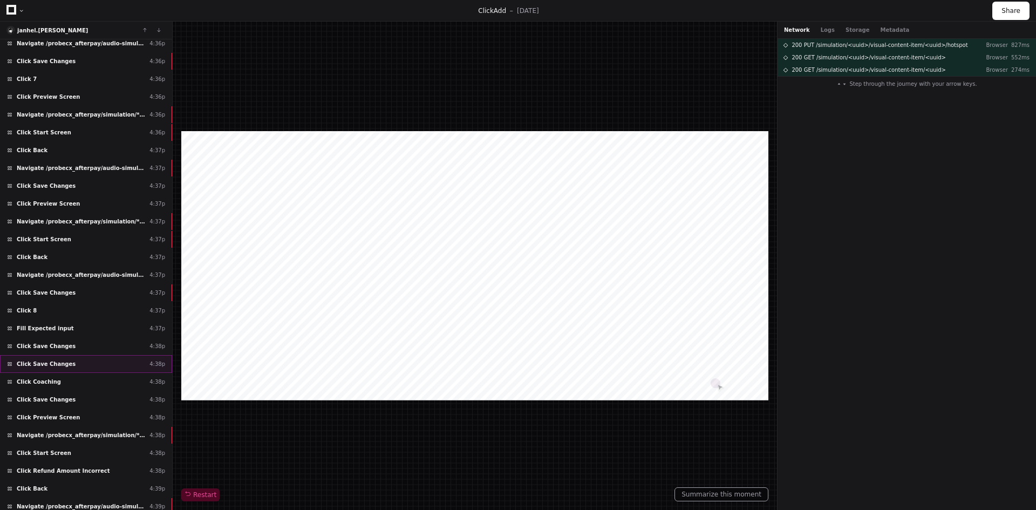
click at [106, 360] on div "Click Save Changes 4:38p" at bounding box center [86, 364] width 172 height 18
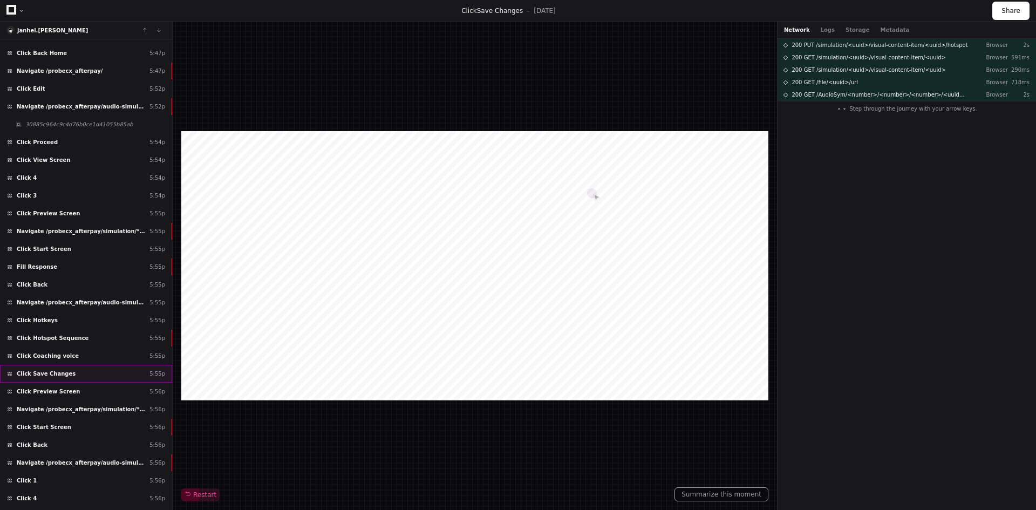
click at [83, 375] on div "Click Save Changes 5:55p" at bounding box center [86, 374] width 172 height 18
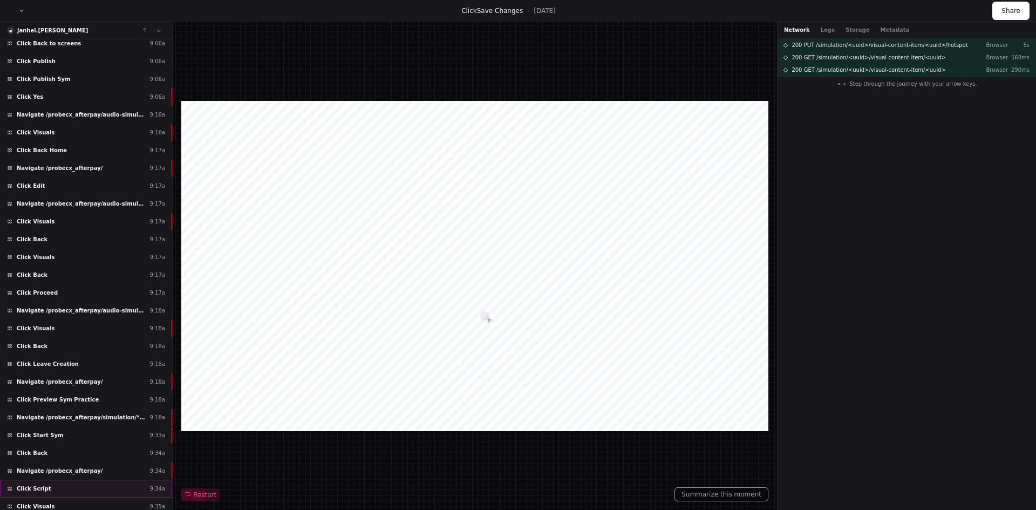
scroll to position [17316, 0]
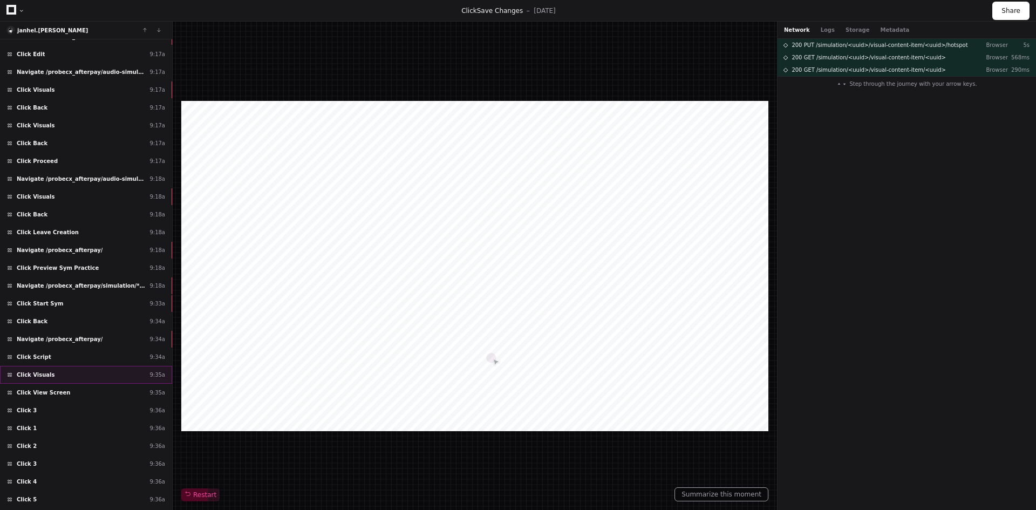
click at [92, 367] on div "Click Visuals 9:35a" at bounding box center [86, 375] width 172 height 18
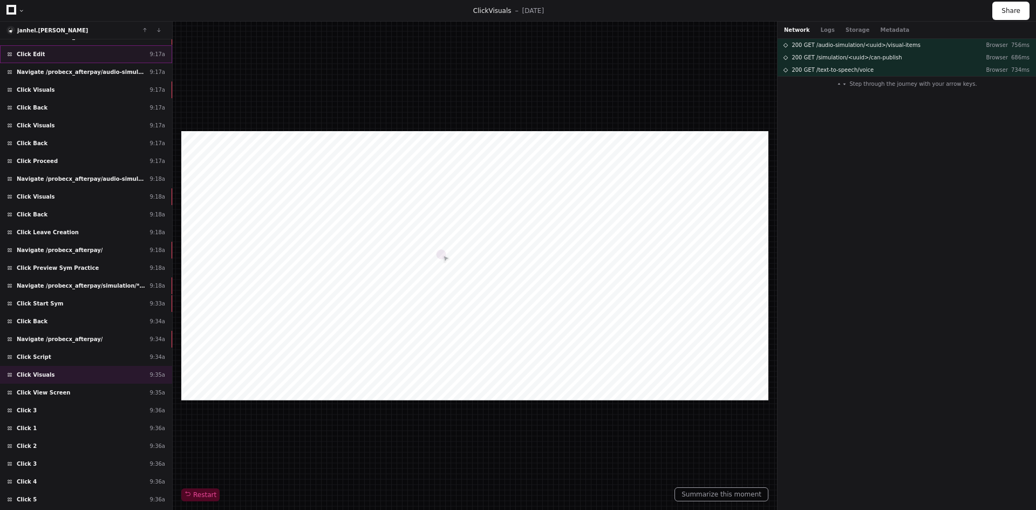
click at [44, 57] on div "Click Edit 9:17a" at bounding box center [86, 54] width 172 height 18
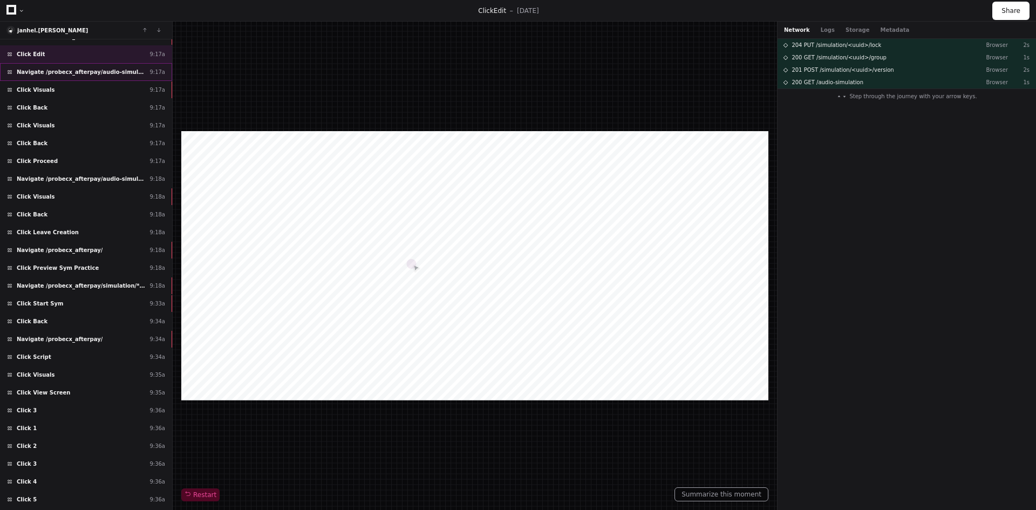
click at [53, 73] on span "Navigate /probecx_afterpay/audio-simulation/*/create-sym" at bounding box center [81, 72] width 128 height 8
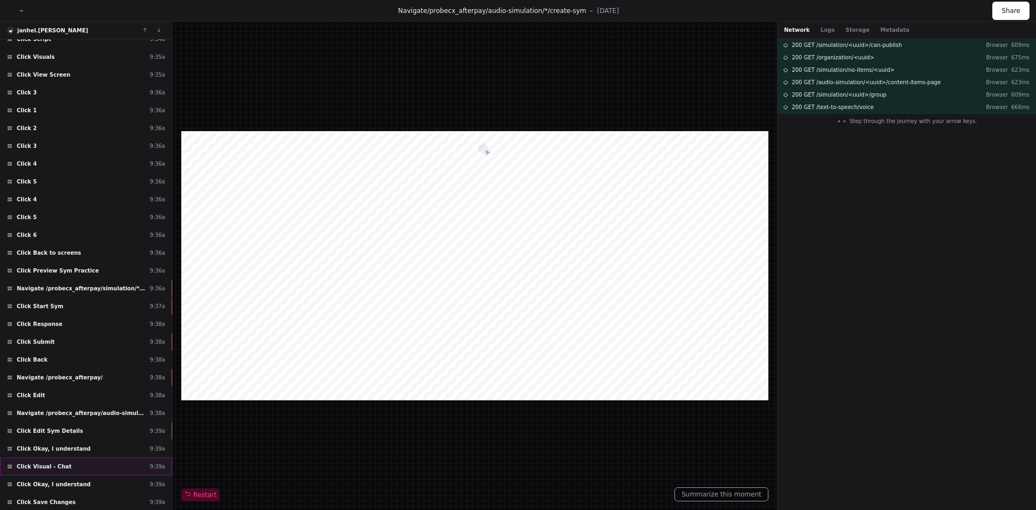
scroll to position [17802, 0]
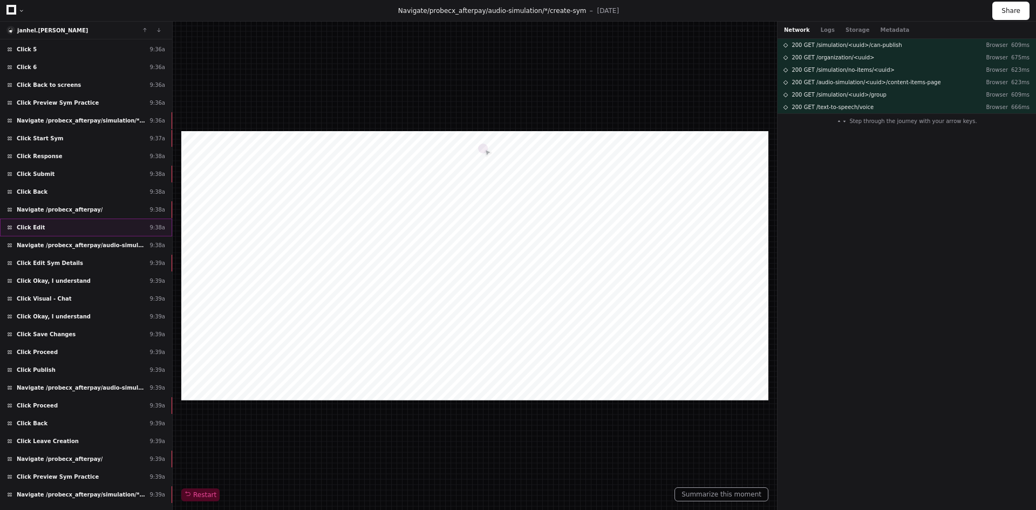
click at [47, 228] on div "Click Edit 9:38a" at bounding box center [86, 227] width 172 height 18
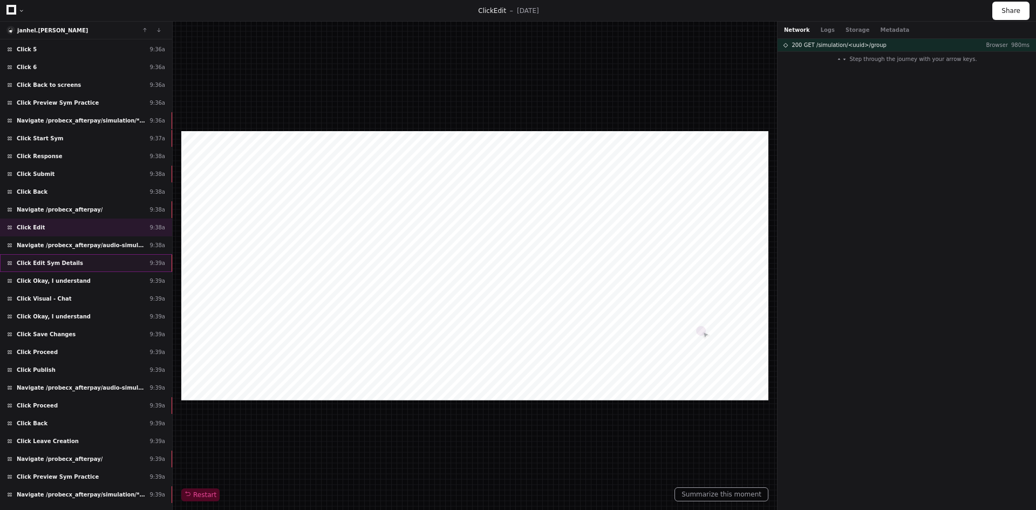
click at [49, 261] on span "Click Edit Sym Details" at bounding box center [50, 263] width 66 height 8
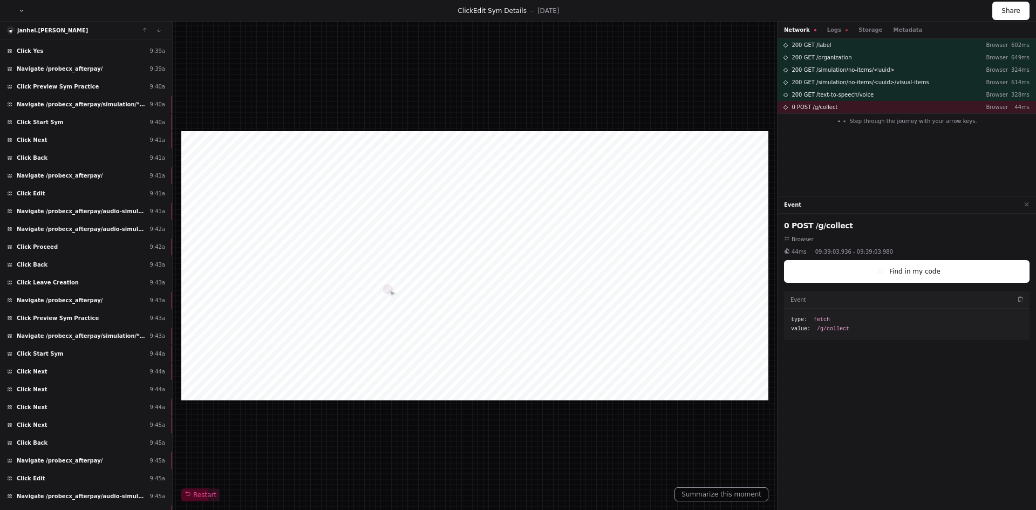
scroll to position [18287, 0]
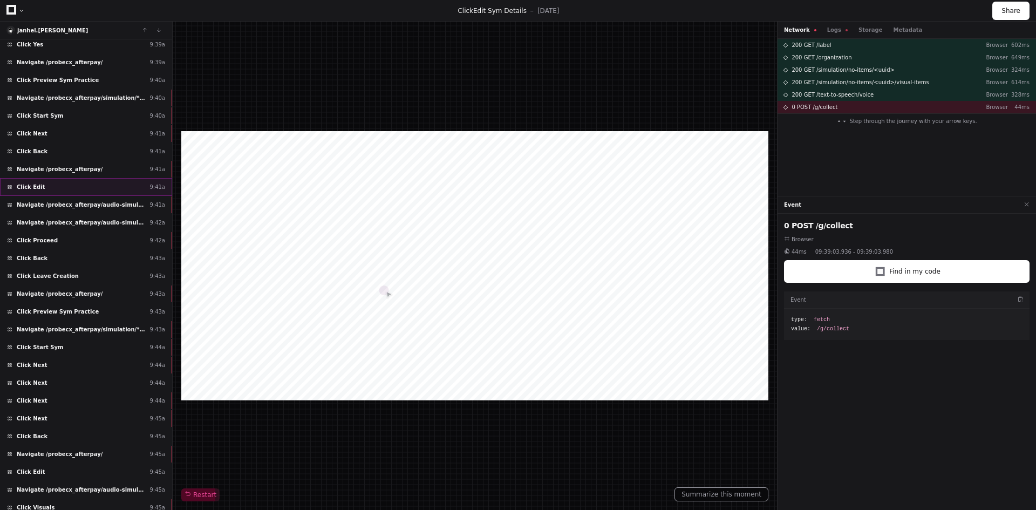
click at [57, 186] on div "Click Edit 9:41a" at bounding box center [86, 187] width 172 height 18
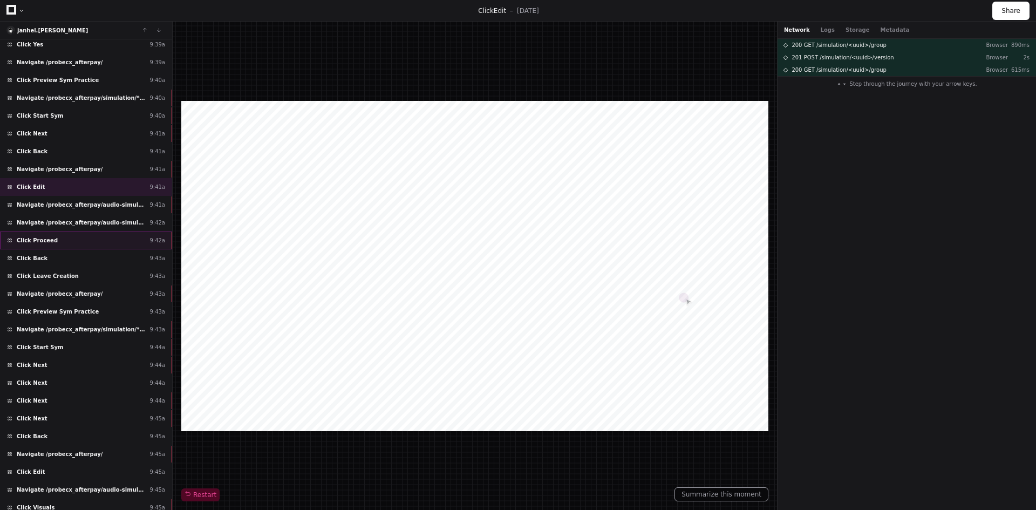
click at [56, 239] on div "Click Proceed 9:42a" at bounding box center [86, 240] width 172 height 18
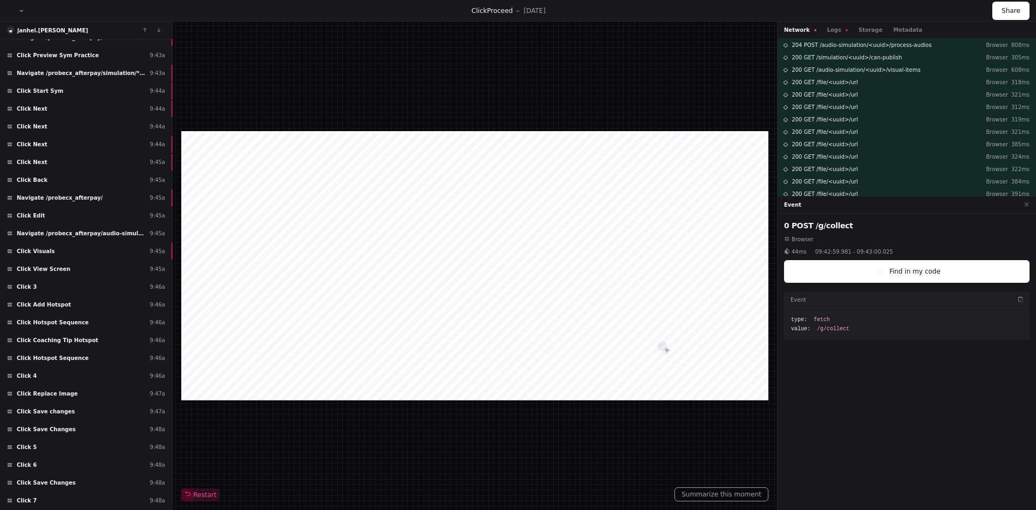
scroll to position [18557, 0]
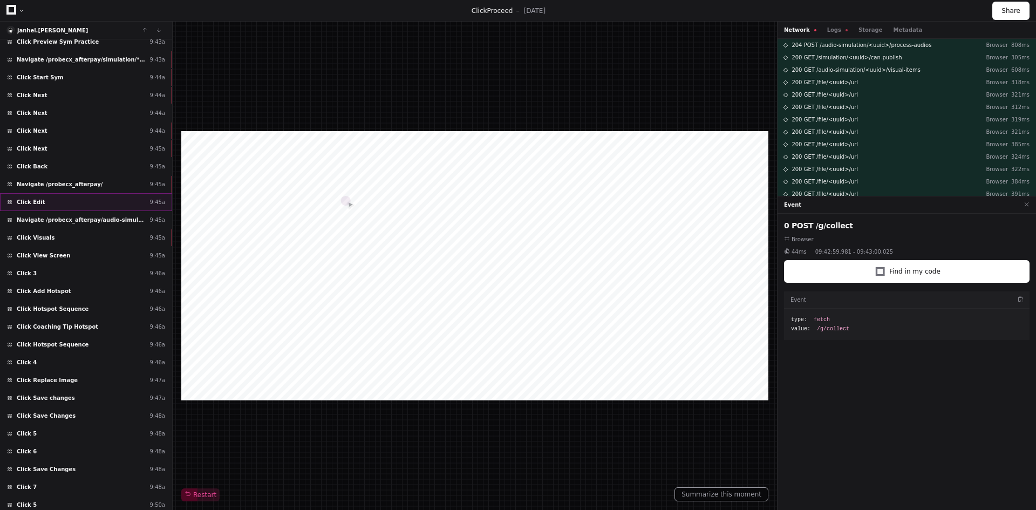
click at [64, 196] on div "Click Edit 9:45a" at bounding box center [86, 202] width 172 height 18
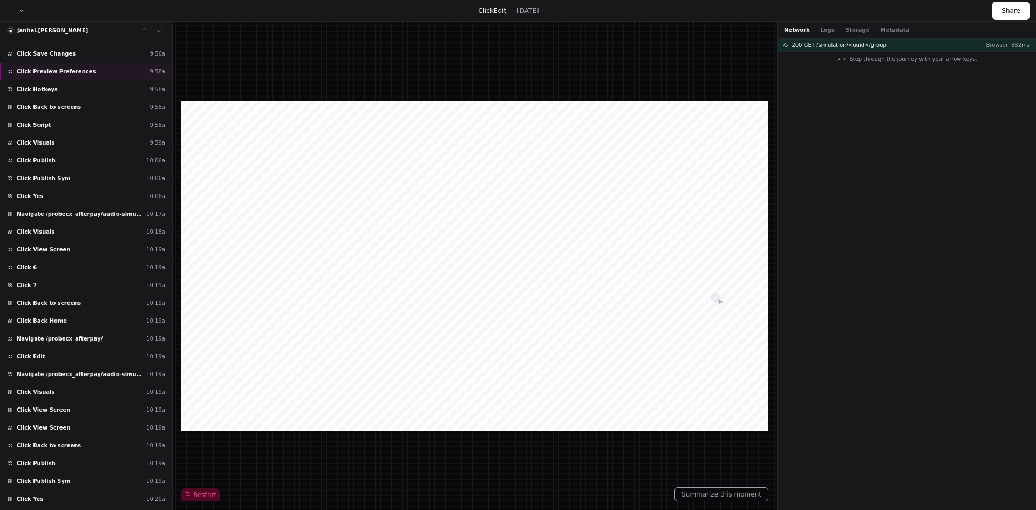
scroll to position [19204, 0]
click at [59, 352] on div "Click Edit 10:19a" at bounding box center [86, 356] width 172 height 18
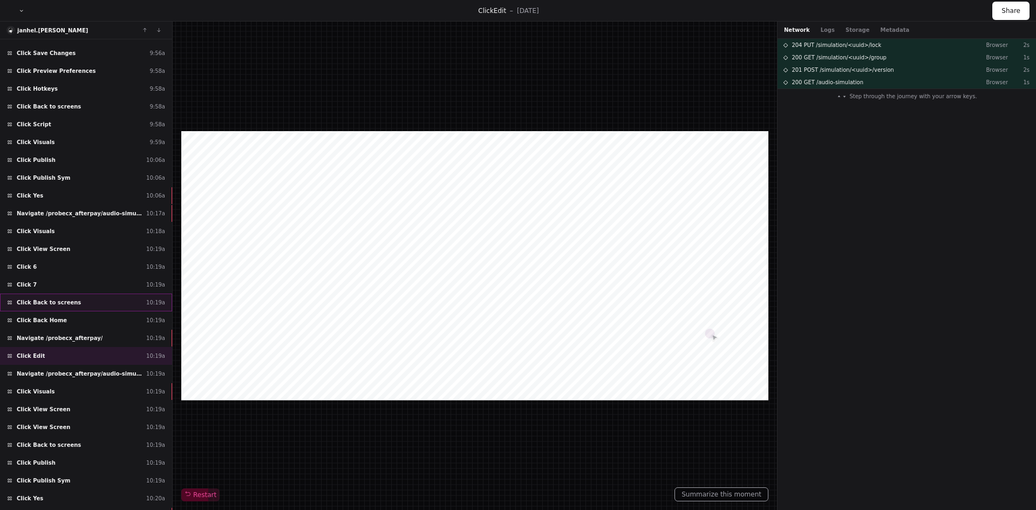
scroll to position [19528, 0]
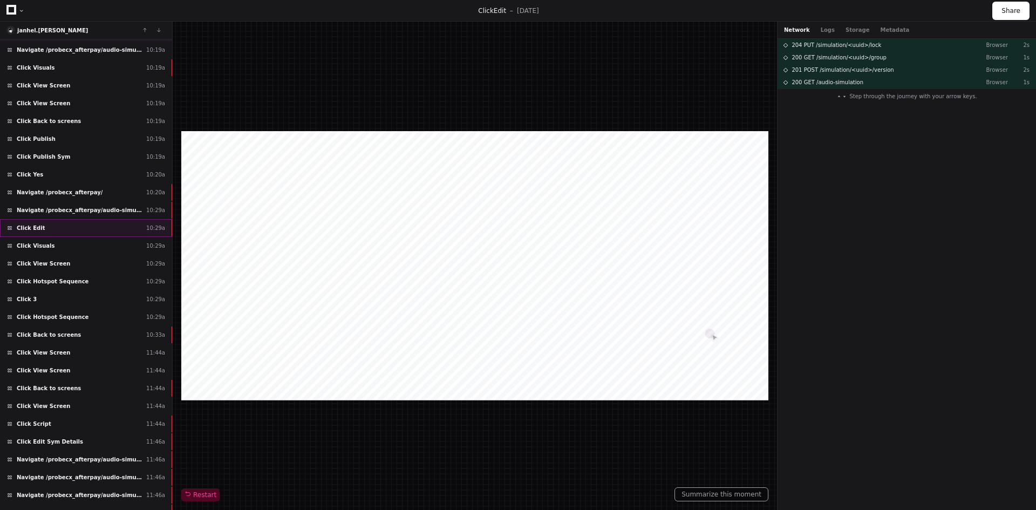
click at [74, 227] on div "Click Edit 10:29a" at bounding box center [86, 228] width 172 height 18
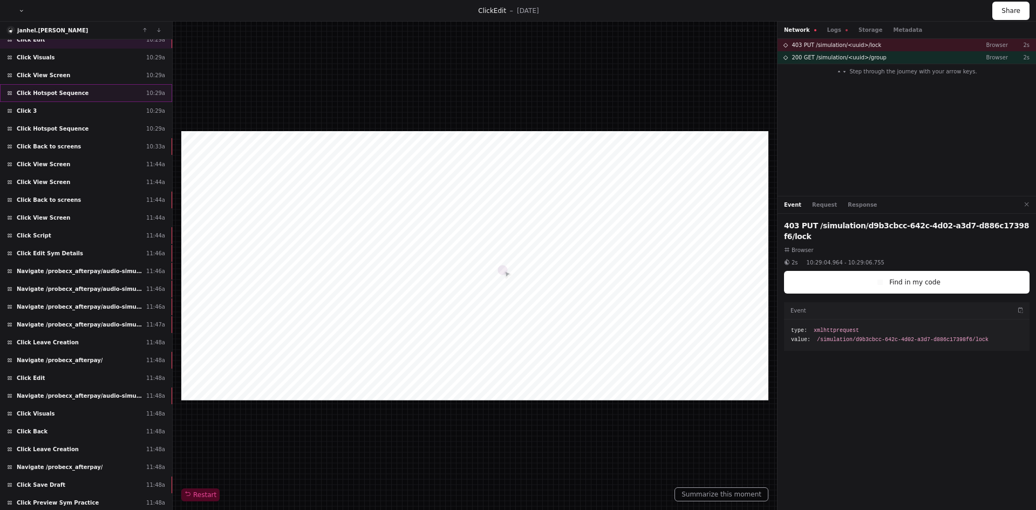
scroll to position [19744, 0]
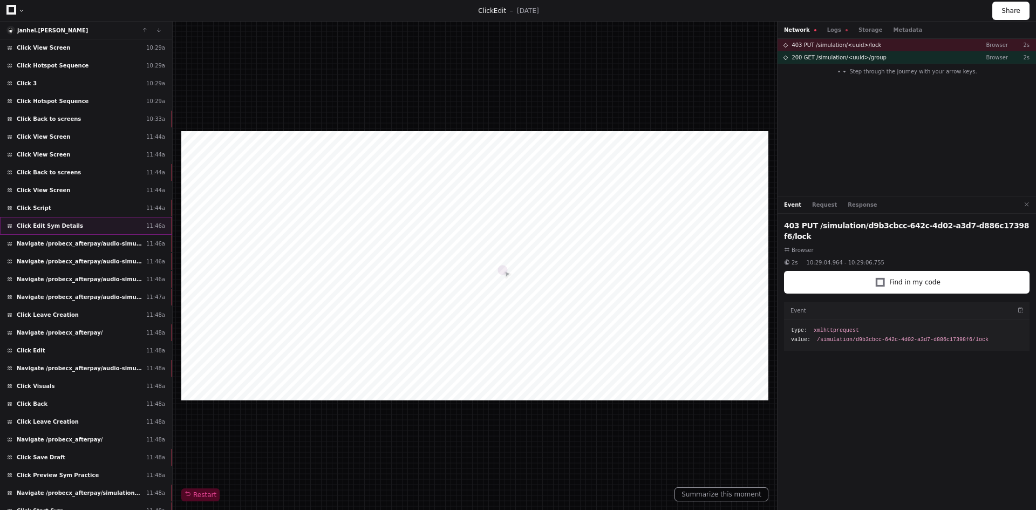
click at [78, 229] on div "Click Edit Sym Details 11:46a" at bounding box center [86, 226] width 172 height 18
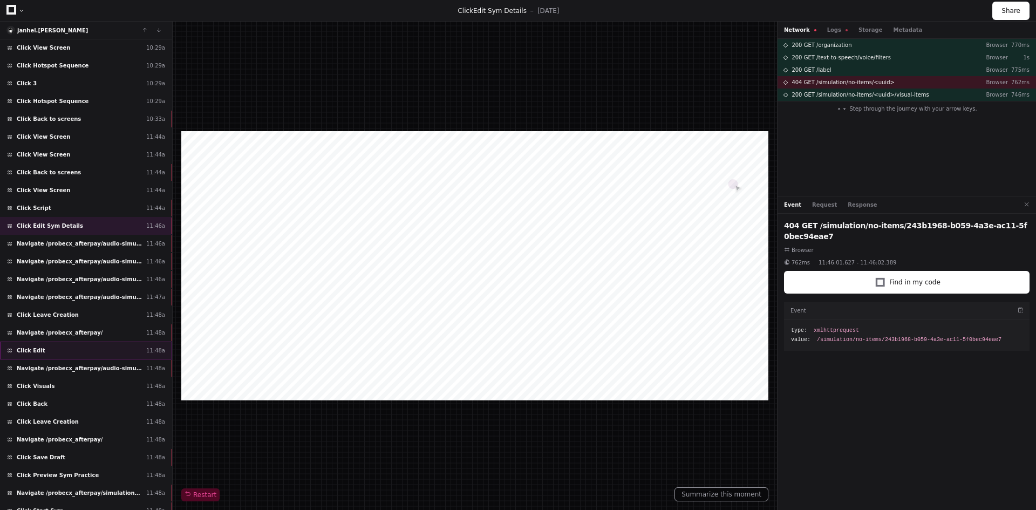
click at [61, 349] on div "Click Edit 11:48a" at bounding box center [86, 351] width 172 height 18
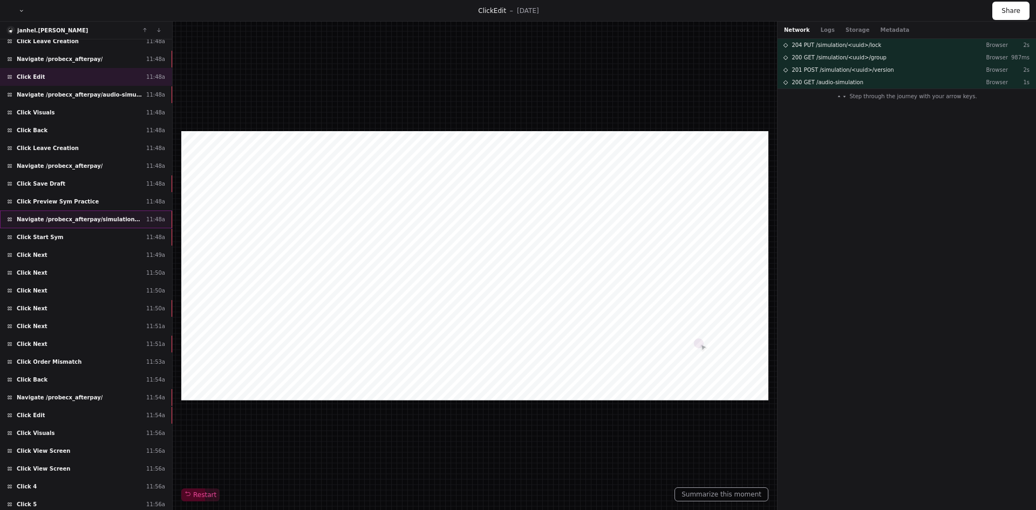
scroll to position [20176, 0]
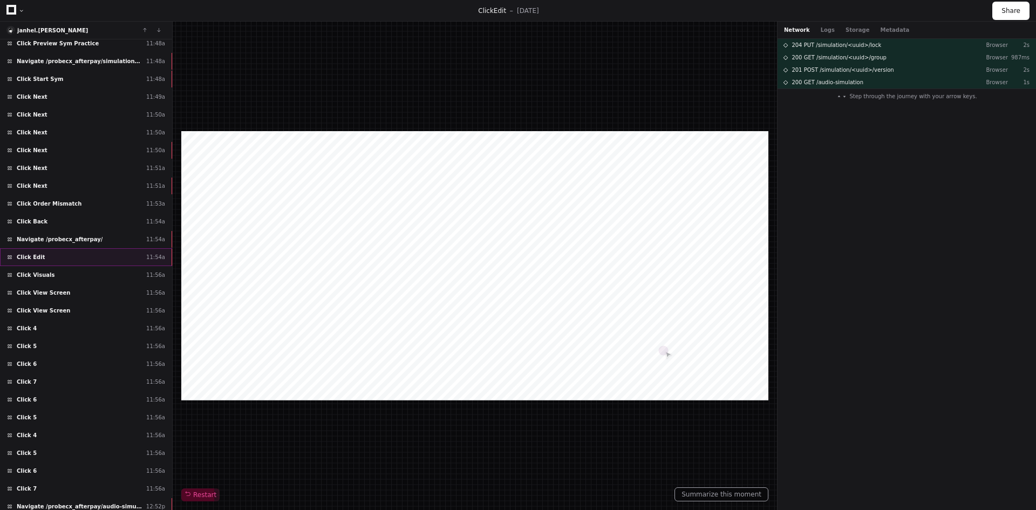
click at [81, 255] on div "Click Edit 11:54a" at bounding box center [86, 257] width 172 height 18
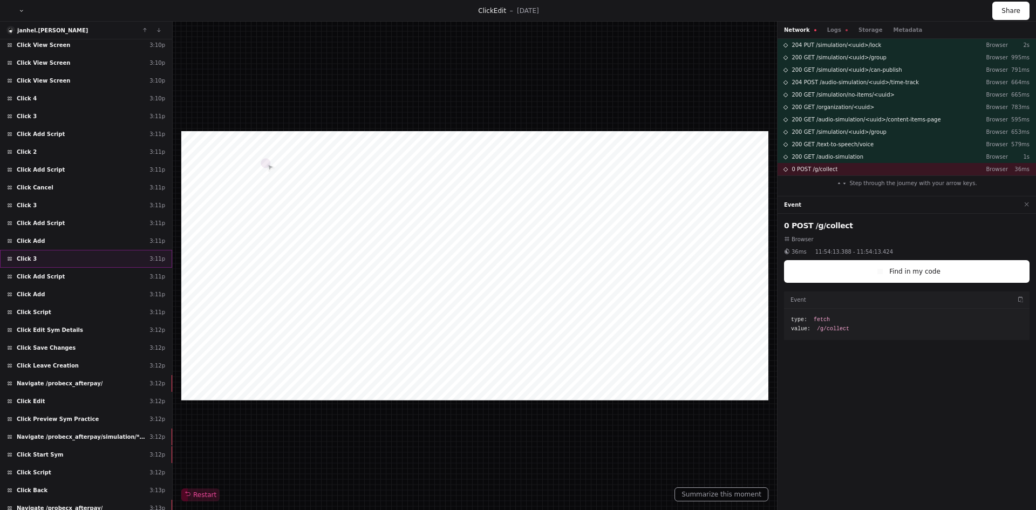
scroll to position [21956, 0]
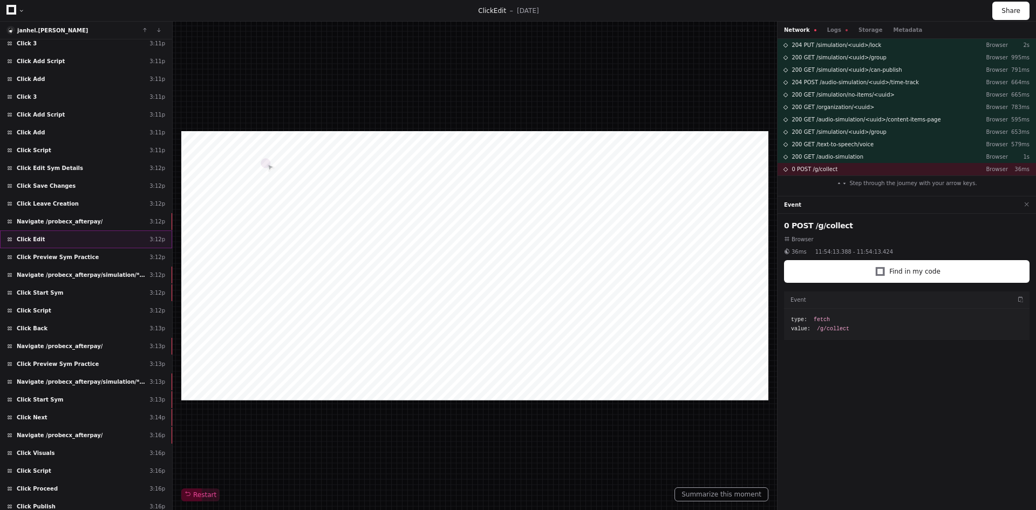
click at [81, 238] on div "Click Edit 3:12p" at bounding box center [86, 239] width 172 height 18
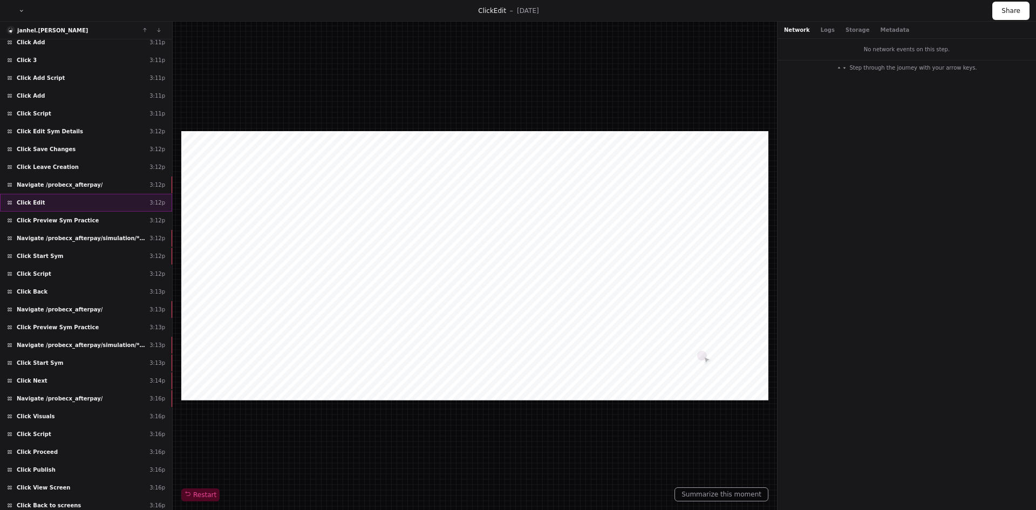
scroll to position [21992, 0]
click at [50, 223] on span "Click Preview Sym Practice" at bounding box center [58, 221] width 82 height 8
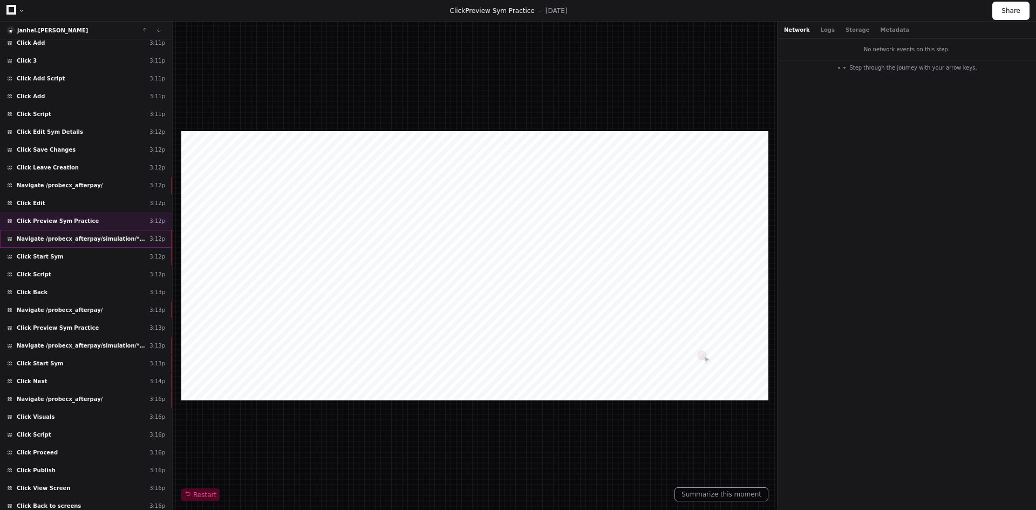
click at [51, 243] on div "Navigate /probecx_afterpay/simulation/*/preview_practice 3:12p" at bounding box center [86, 239] width 172 height 18
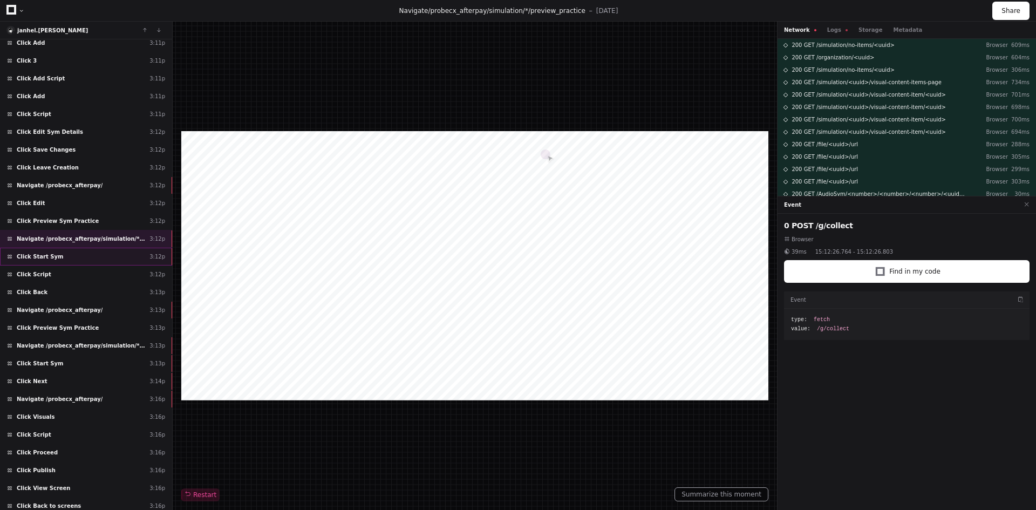
click at [52, 255] on span "Click Start Sym" at bounding box center [40, 256] width 46 height 8
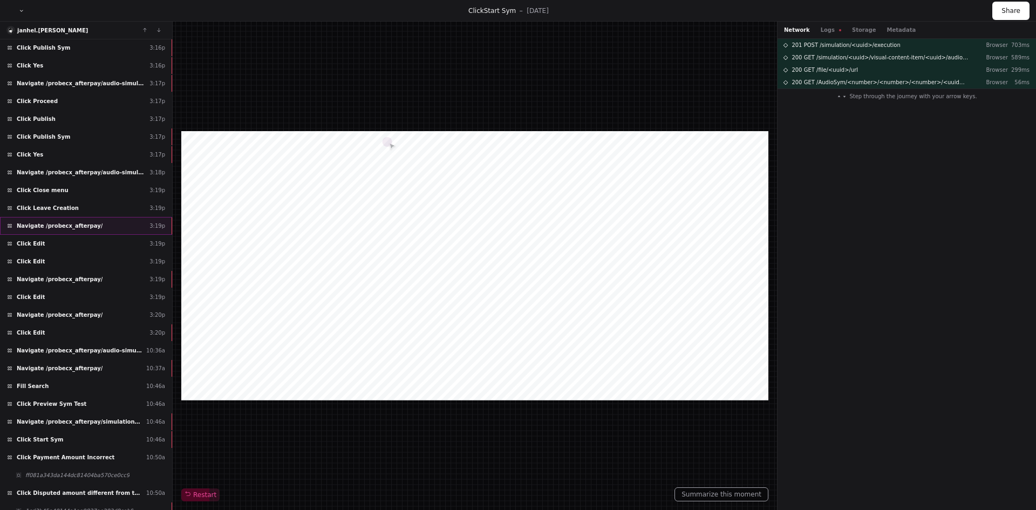
scroll to position [22585, 0]
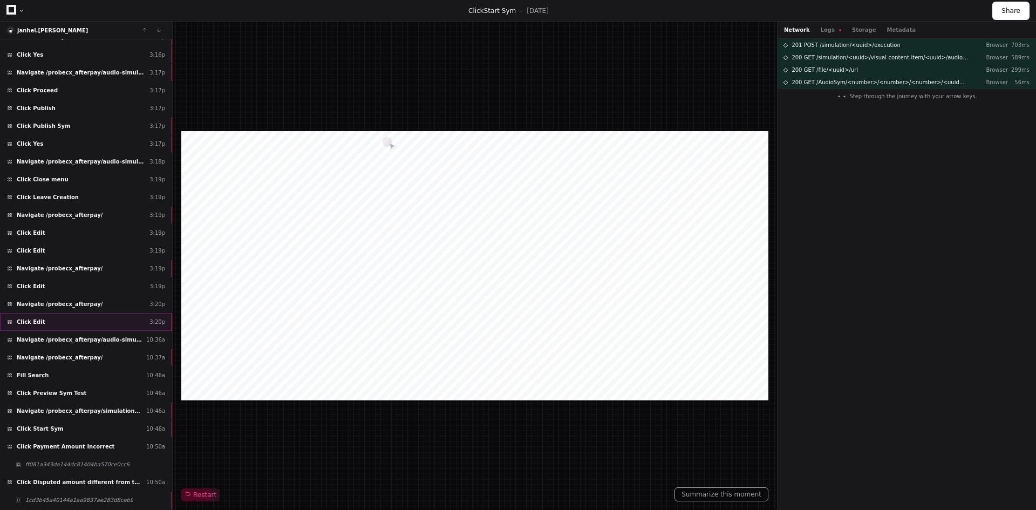
click at [71, 322] on div "Click Edit 3:20p" at bounding box center [86, 322] width 172 height 18
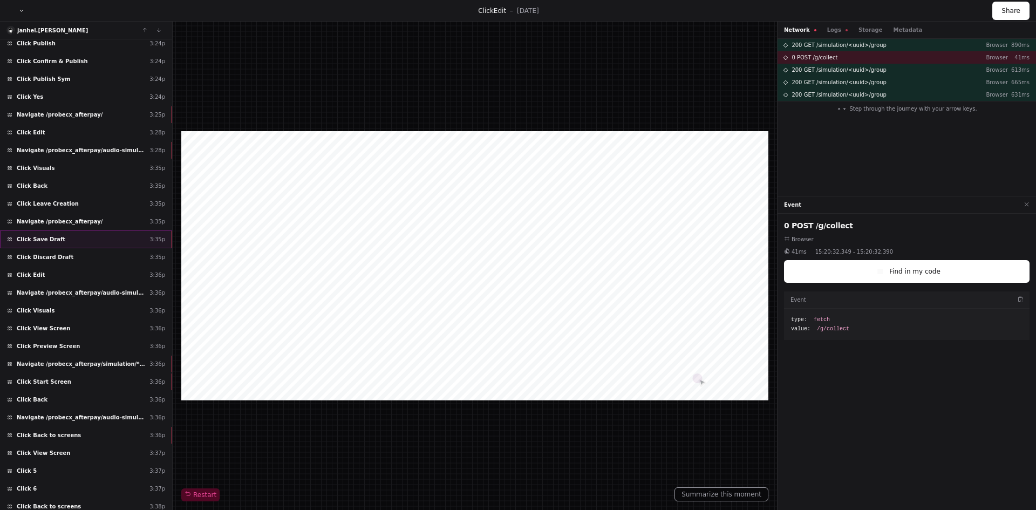
scroll to position [2569, 0]
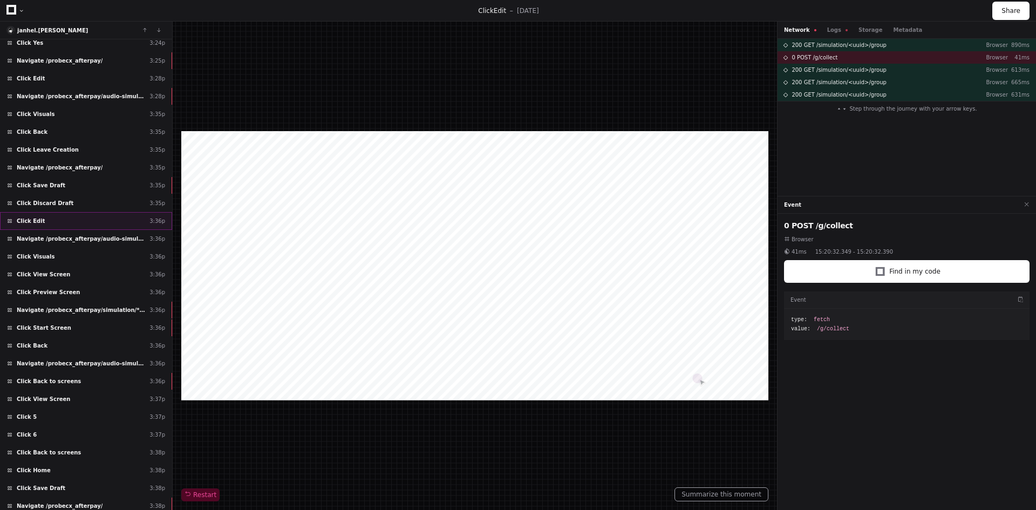
click at [69, 213] on div "Click Edit 3:36p" at bounding box center [86, 221] width 172 height 18
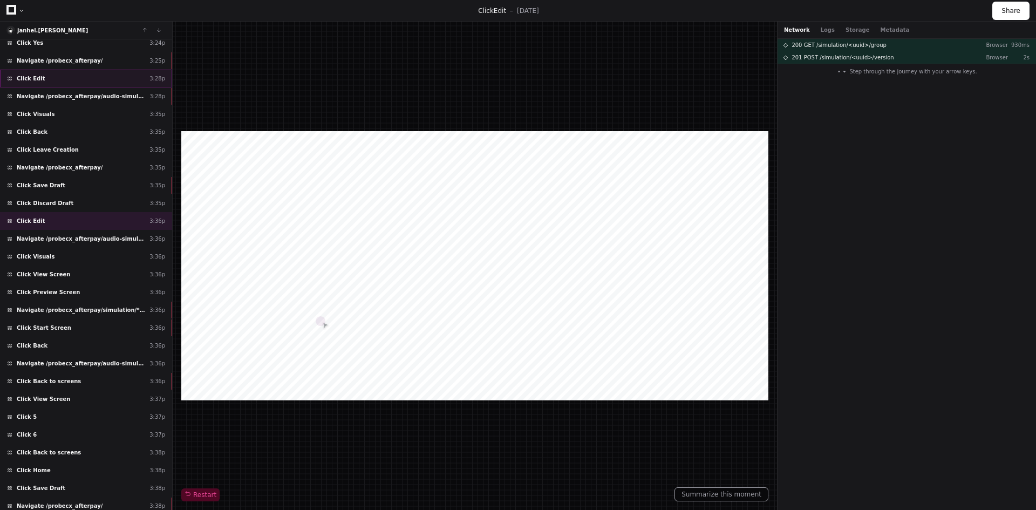
click at [49, 72] on div "Click Edit 3:28p" at bounding box center [86, 79] width 172 height 18
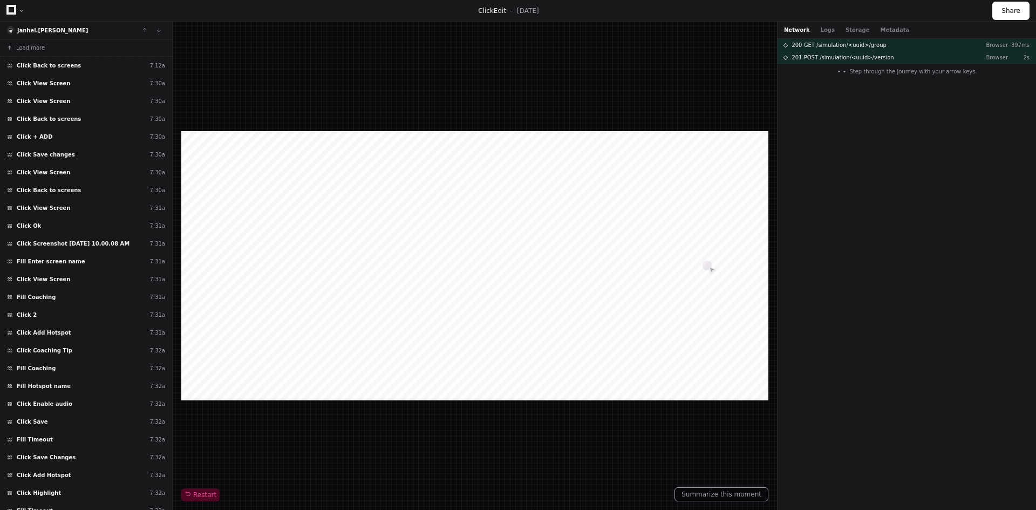
scroll to position [3102, 0]
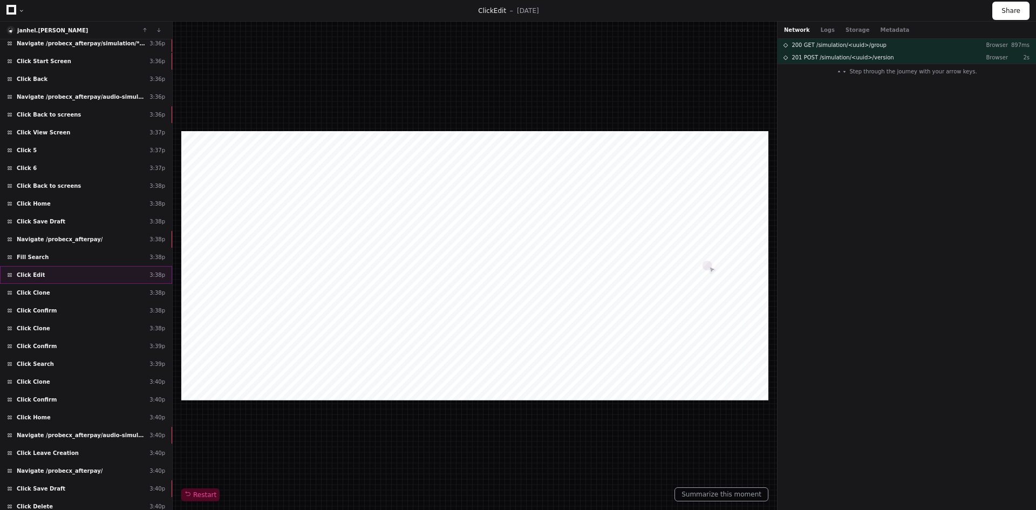
click at [51, 272] on div "Click Edit 3:38p" at bounding box center [86, 275] width 172 height 18
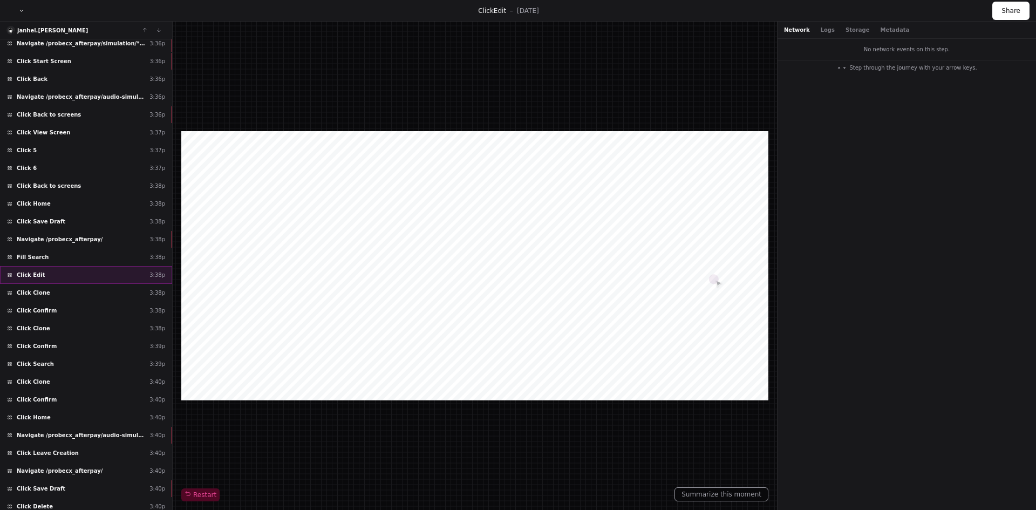
scroll to position [2778, 0]
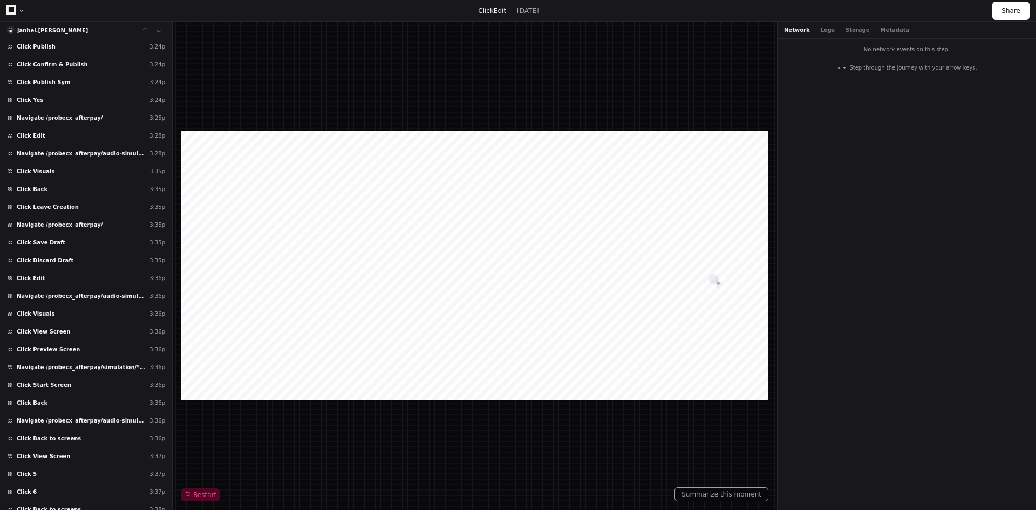
click at [51, 272] on div "Click Edit 3:36p" at bounding box center [86, 278] width 172 height 18
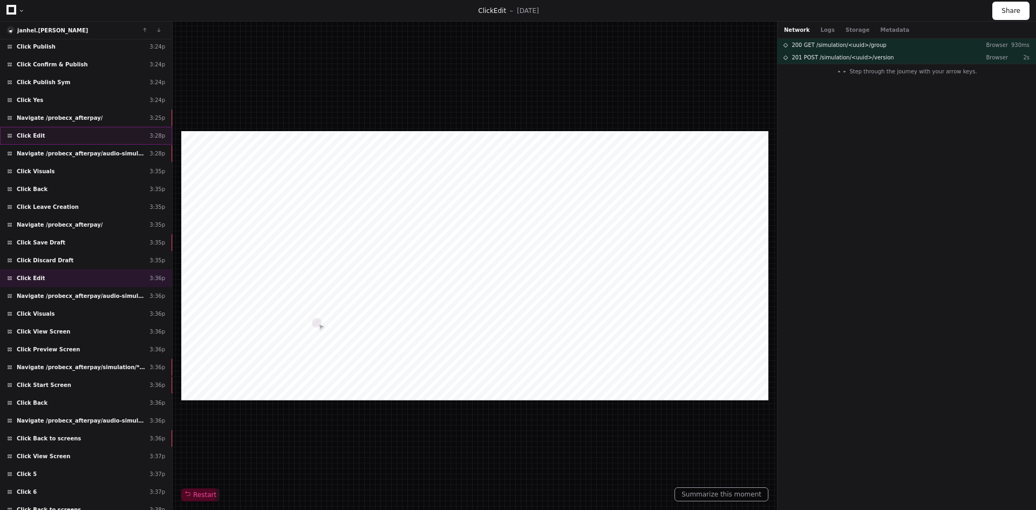
click at [57, 134] on div "Click Edit 3:28p" at bounding box center [86, 136] width 172 height 18
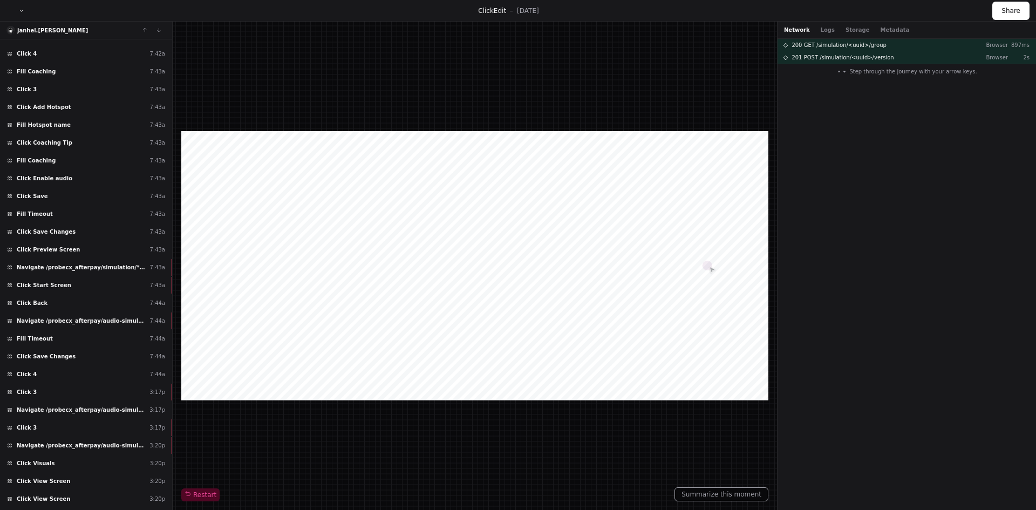
scroll to position [3405, 0]
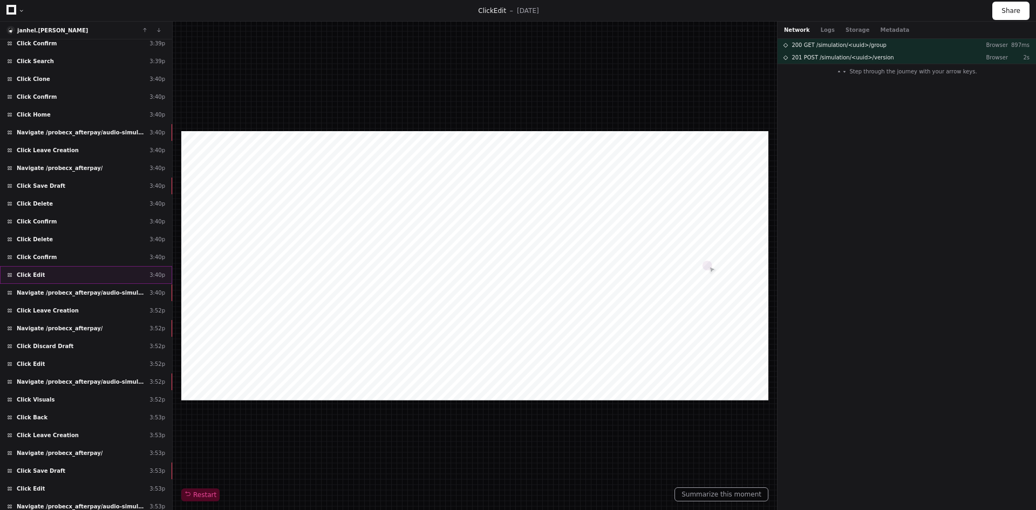
click at [76, 268] on div "Click Edit 3:40p" at bounding box center [86, 275] width 172 height 18
click at [60, 365] on div "Click Edit 3:52p" at bounding box center [86, 364] width 172 height 18
click at [61, 275] on div "Click Edit 3:40p" at bounding box center [86, 275] width 172 height 18
click at [60, 344] on span "Click Discard Draft" at bounding box center [45, 346] width 57 height 8
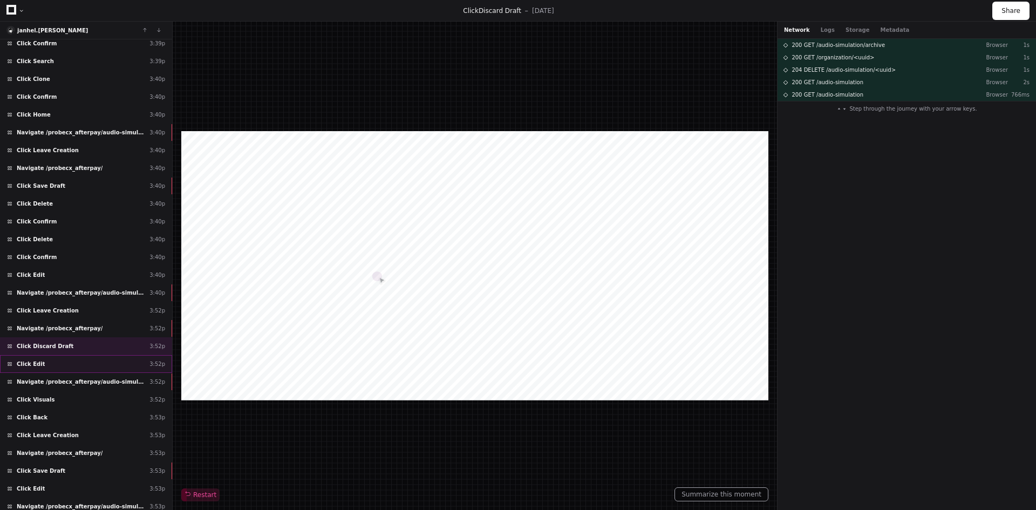
click at [58, 359] on div "Click Edit 3:52p" at bounding box center [86, 364] width 172 height 18
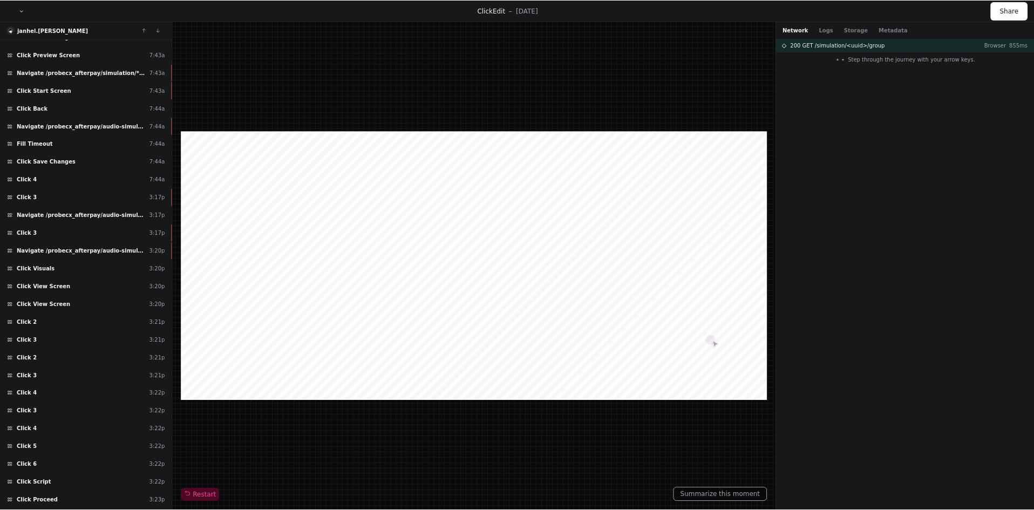
scroll to position [2056, 0]
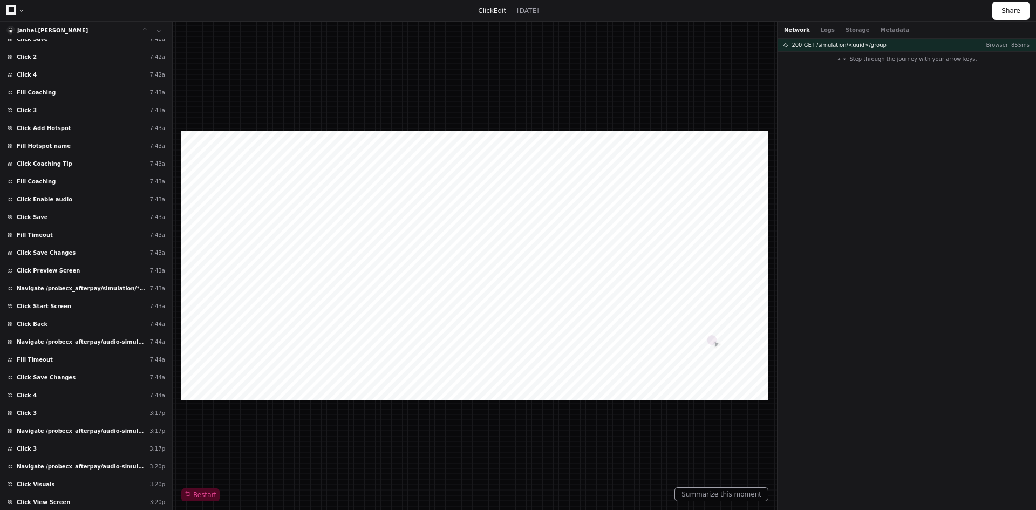
click at [18, 11] on div at bounding box center [21, 11] width 6 height 6
click at [11, 10] on icon at bounding box center [11, 10] width 10 height 10
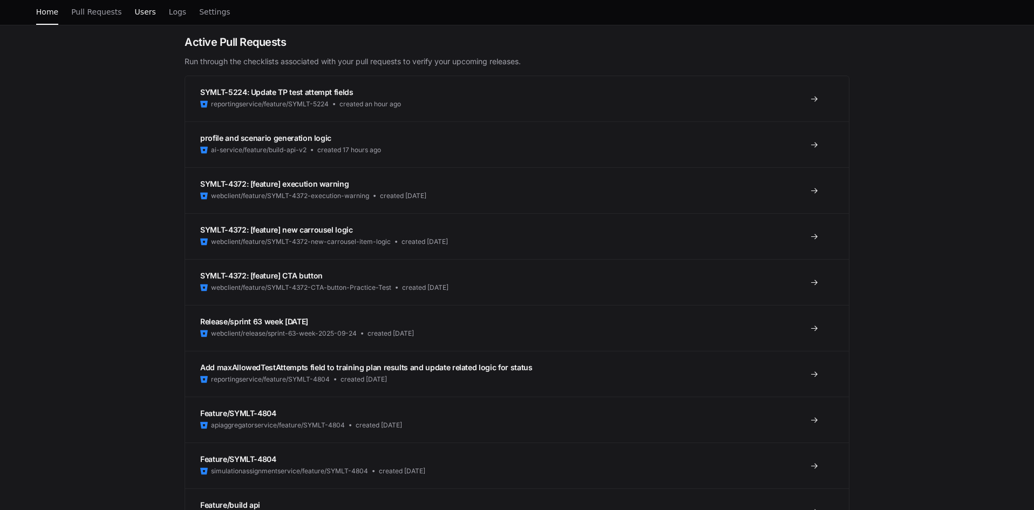
scroll to position [216, 0]
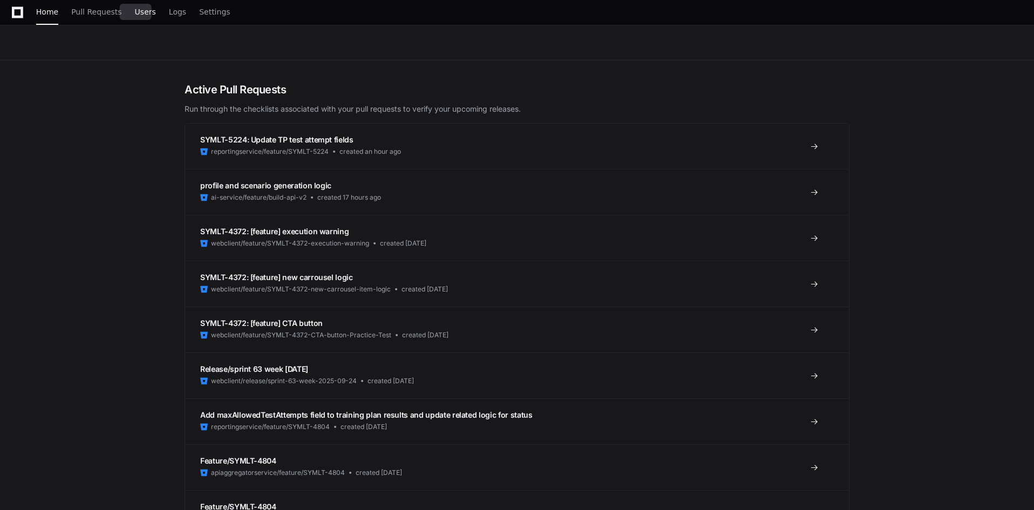
click at [135, 15] on span "Users" at bounding box center [145, 12] width 21 height 6
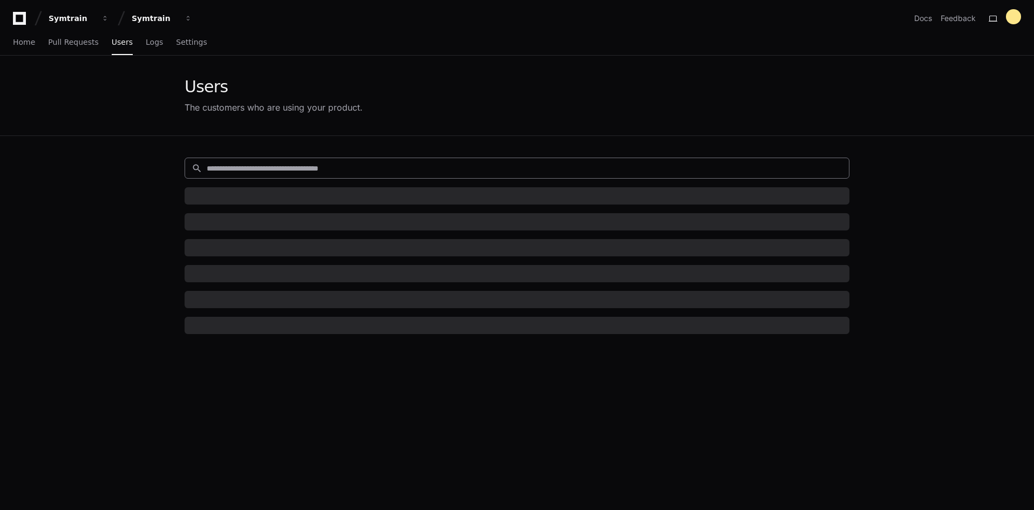
click at [241, 166] on input at bounding box center [525, 168] width 636 height 11
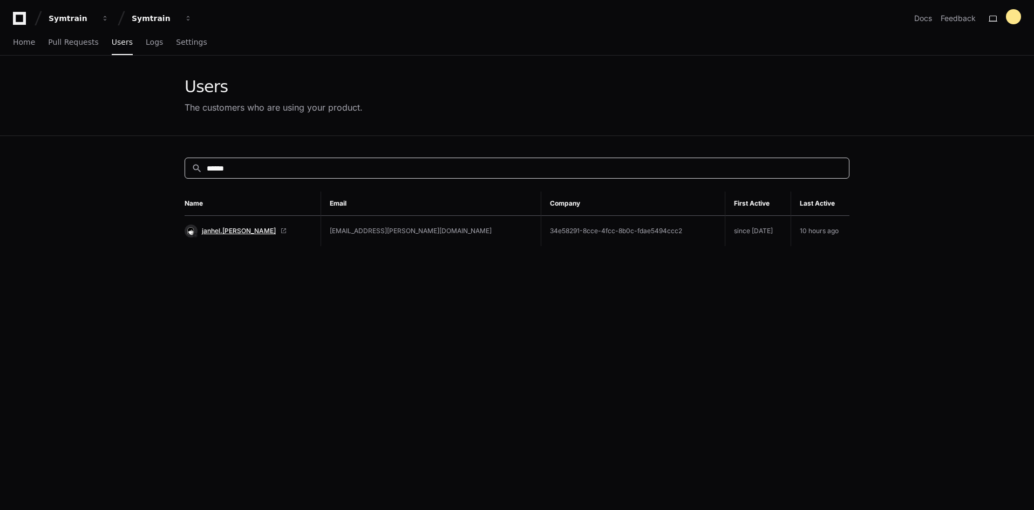
type input "******"
click at [219, 229] on span "janhel.[PERSON_NAME]" at bounding box center [239, 231] width 74 height 9
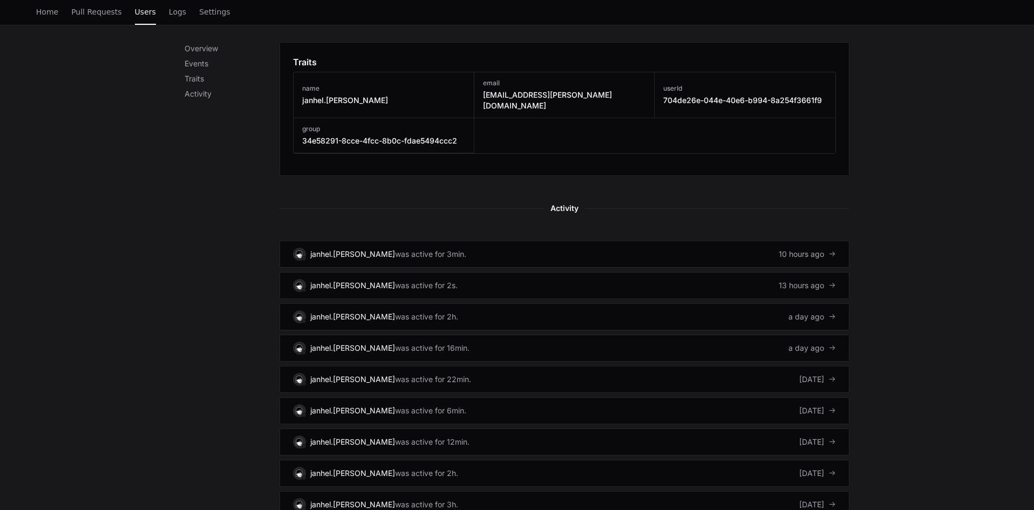
scroll to position [667, 0]
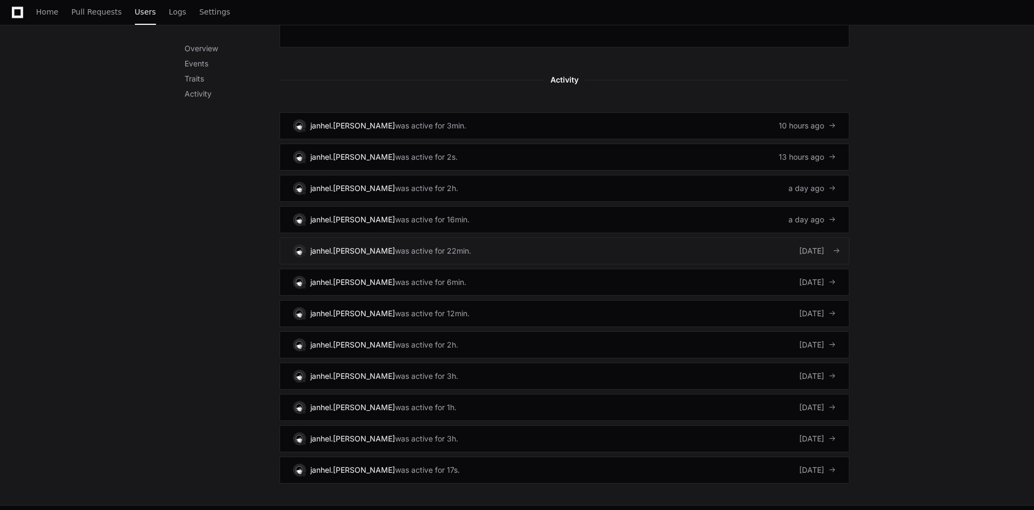
click at [457, 238] on link "janhel.tolentino was active for 22min. 5 days ago" at bounding box center [564, 250] width 570 height 27
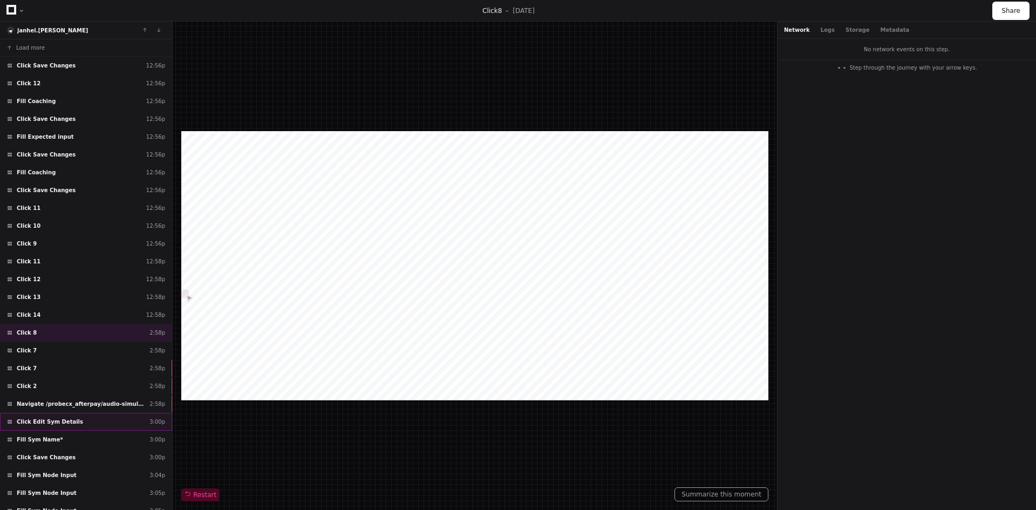
click at [66, 424] on span "Click Edit Sym Details" at bounding box center [50, 422] width 66 height 8
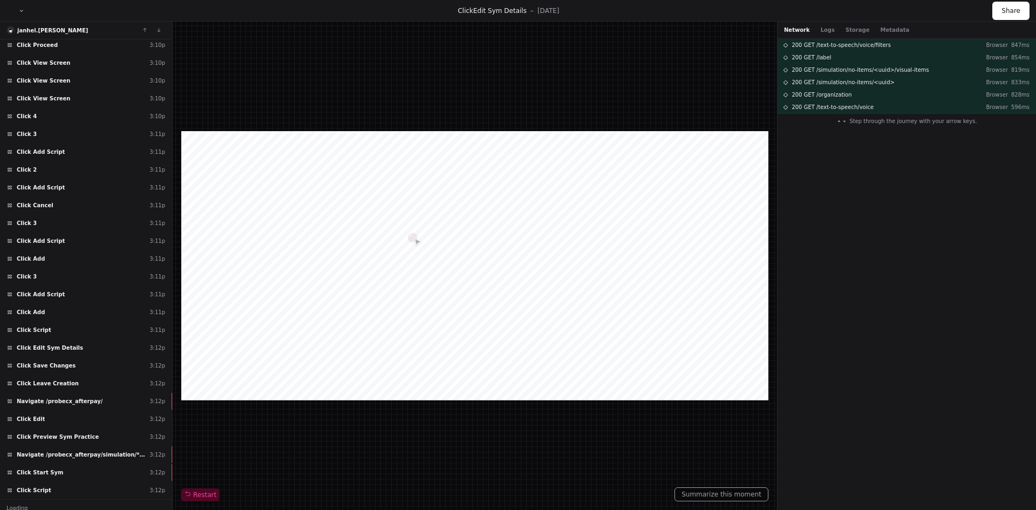
scroll to position [650, 0]
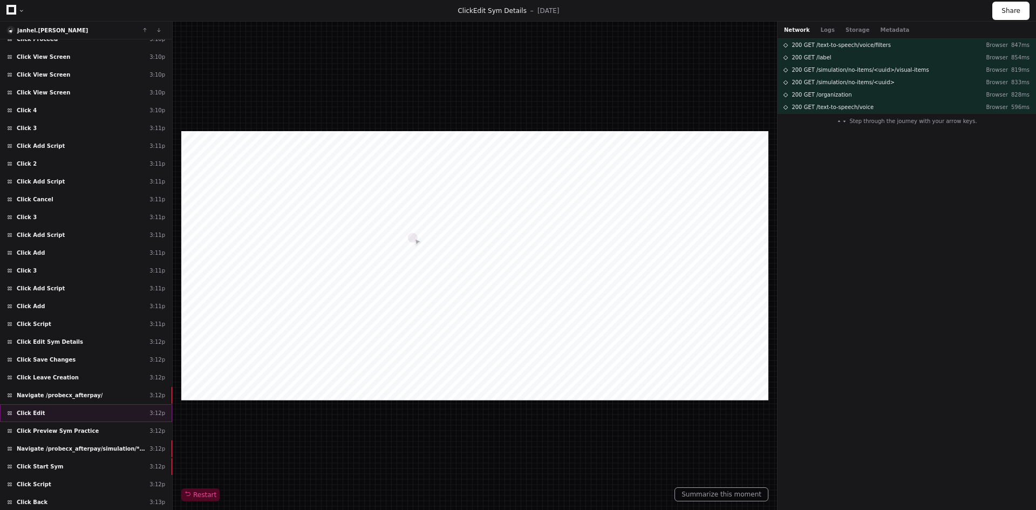
click at [47, 409] on div "Click Edit 3:12p" at bounding box center [86, 413] width 172 height 18
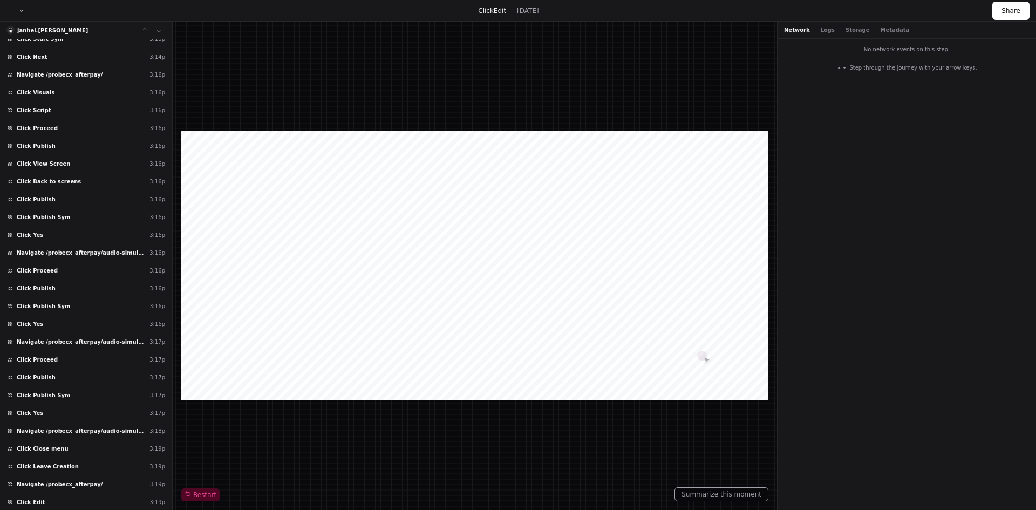
scroll to position [1292, 0]
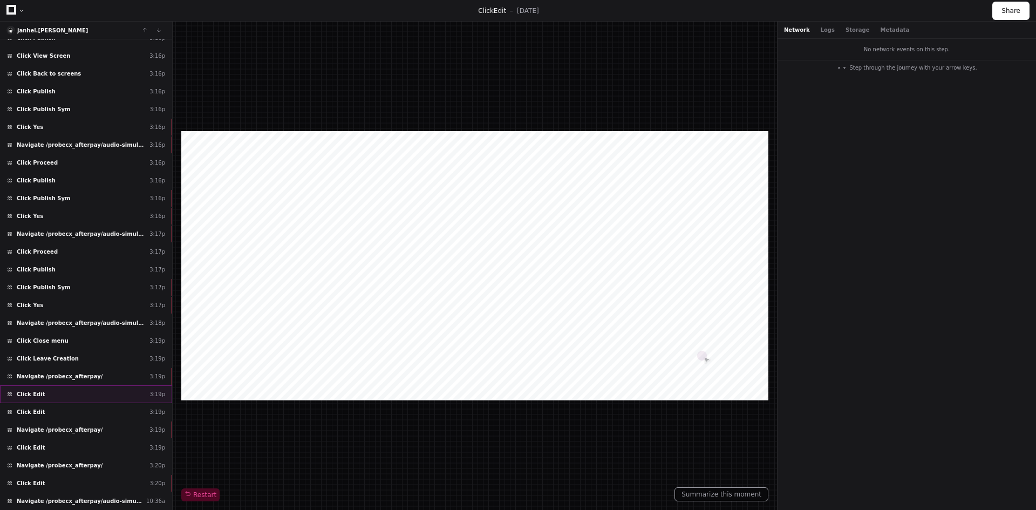
click at [44, 393] on div "Click Edit 3:19p" at bounding box center [86, 394] width 172 height 18
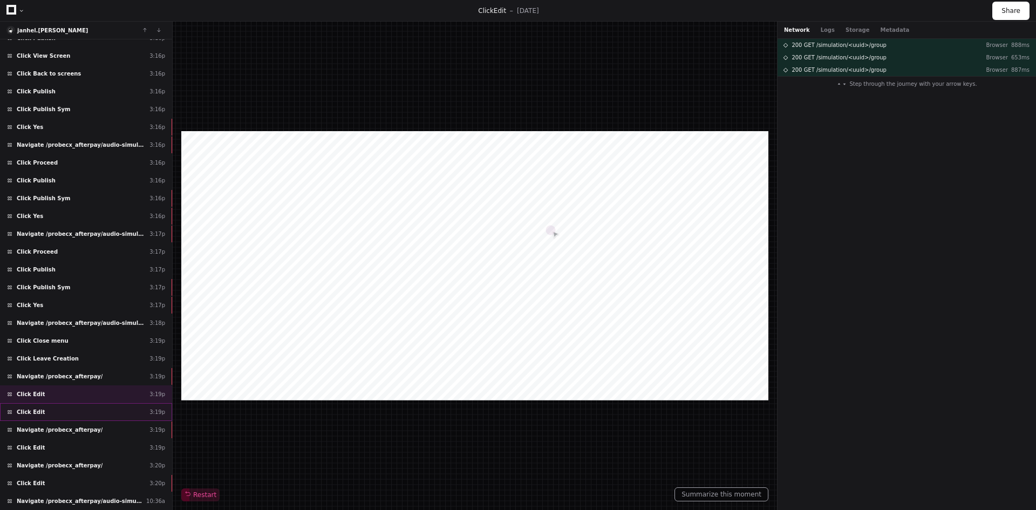
click at [43, 408] on div "Click Edit 3:19p" at bounding box center [86, 412] width 172 height 18
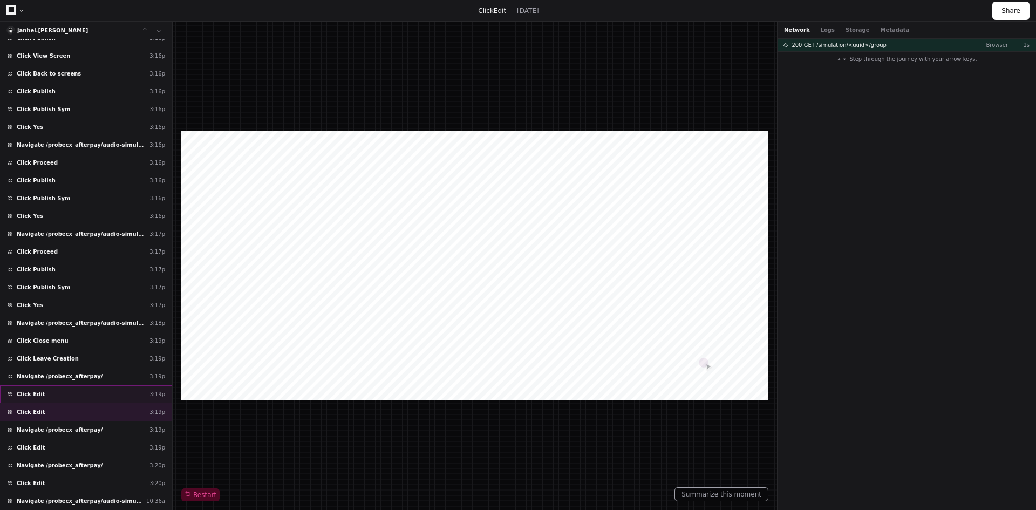
click at [36, 393] on span "Click Edit" at bounding box center [31, 394] width 28 height 8
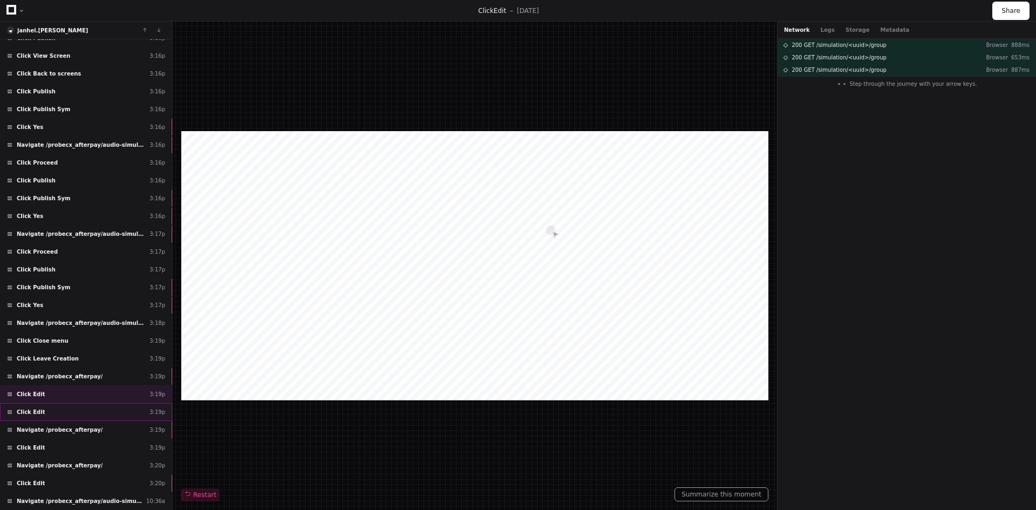
click at [31, 413] on span "Click Edit" at bounding box center [31, 412] width 28 height 8
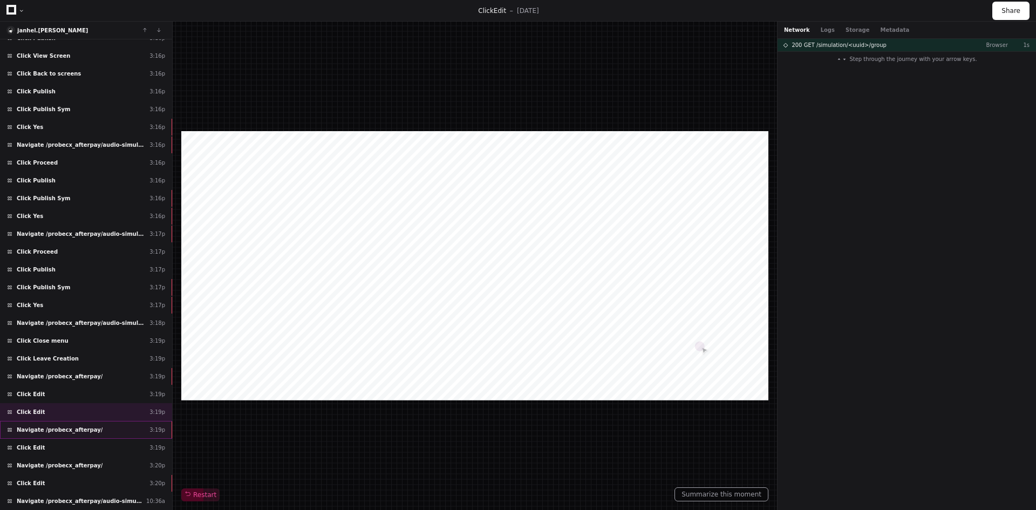
click at [38, 430] on span "Navigate /probecx_afterpay/" at bounding box center [60, 430] width 86 height 8
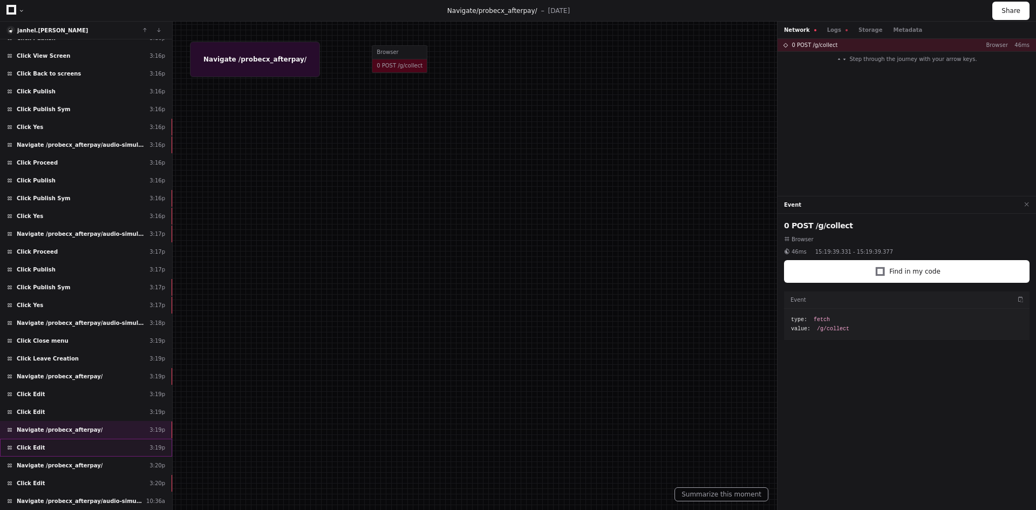
click at [25, 445] on span "Click Edit" at bounding box center [31, 447] width 28 height 8
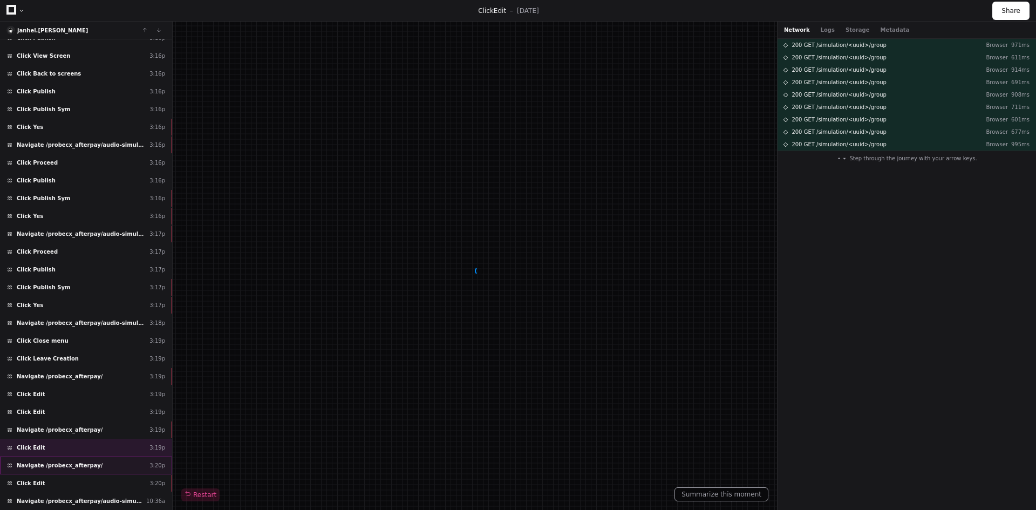
click at [36, 465] on span "Navigate /probecx_afterpay/" at bounding box center [60, 465] width 86 height 8
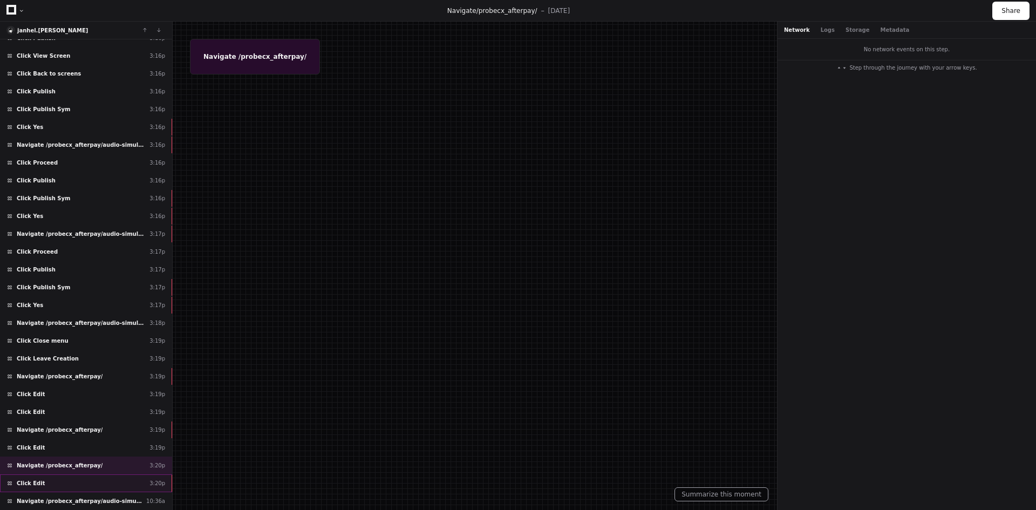
click at [26, 480] on span "Click Edit" at bounding box center [31, 483] width 28 height 8
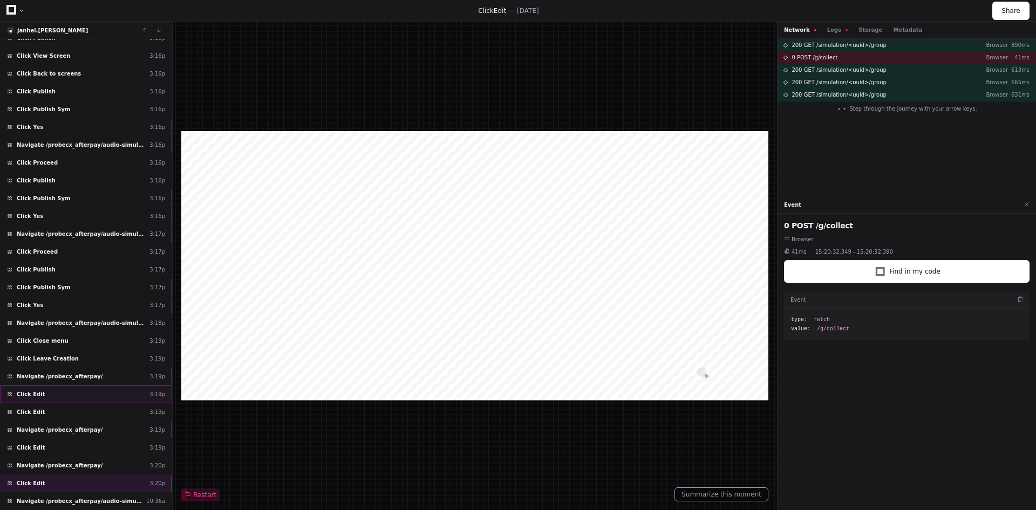
click at [31, 394] on span "Click Edit" at bounding box center [31, 394] width 28 height 8
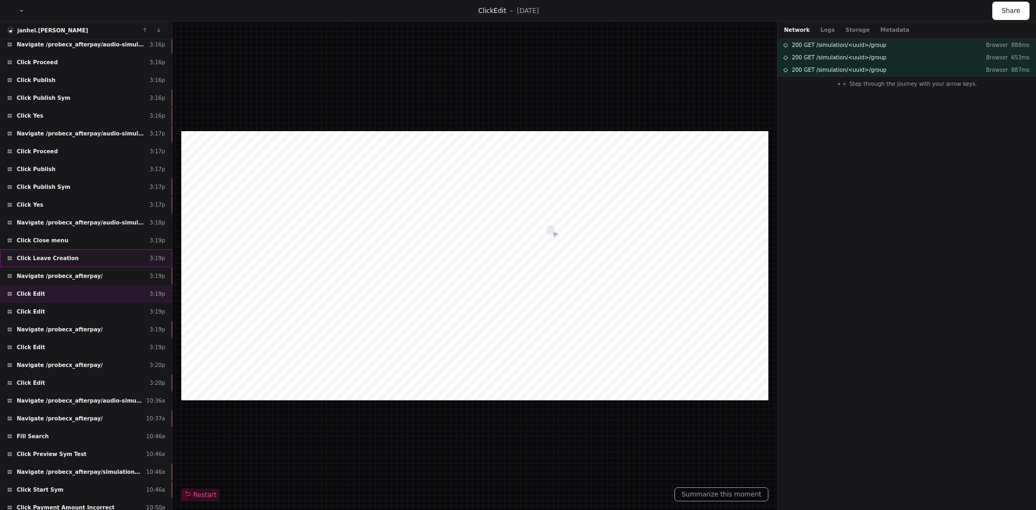
scroll to position [1399, 0]
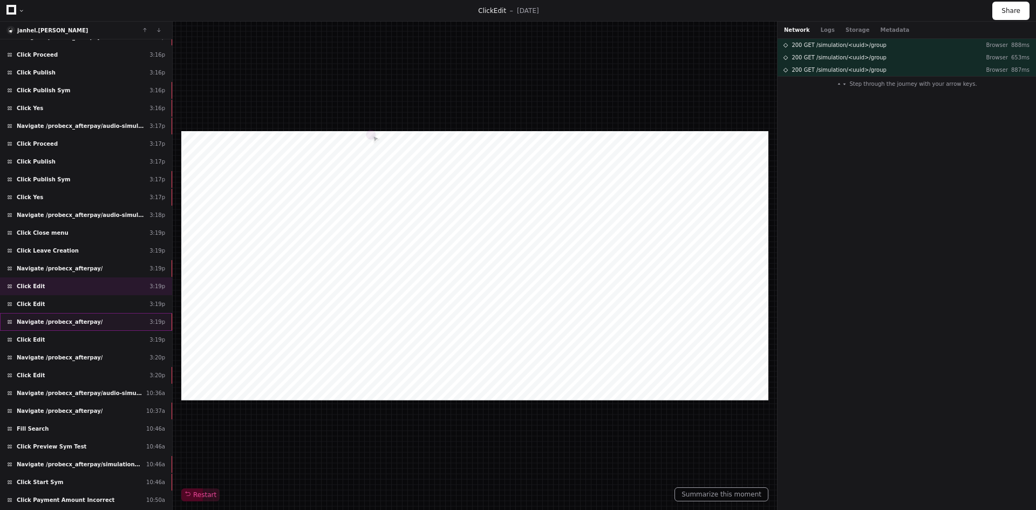
click at [30, 323] on span "Navigate /probecx_afterpay/" at bounding box center [60, 322] width 86 height 8
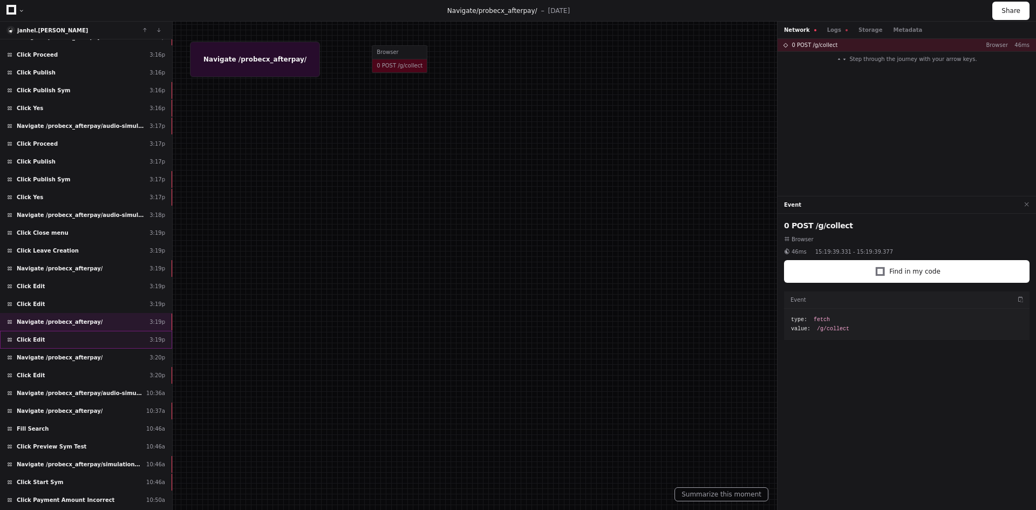
click at [32, 342] on span "Click Edit" at bounding box center [31, 340] width 28 height 8
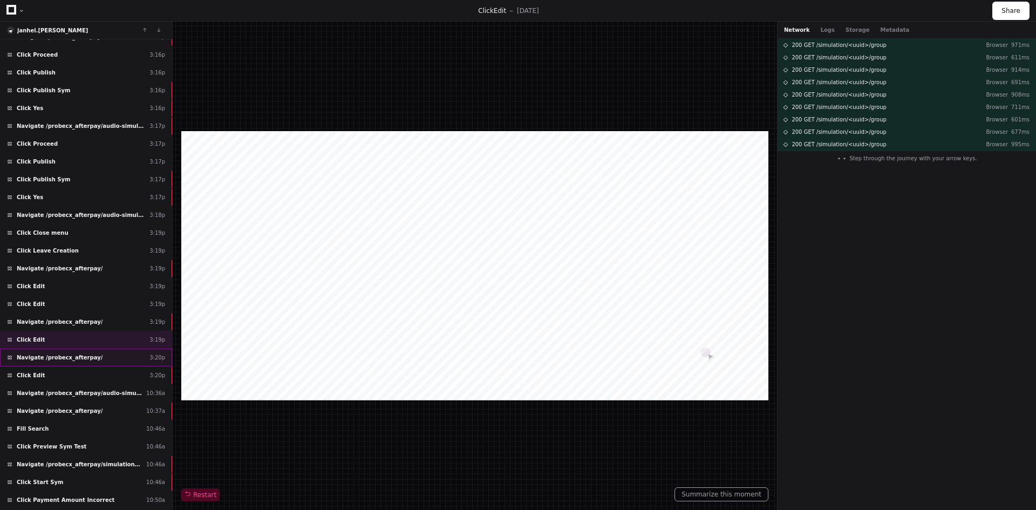
click at [49, 359] on span "Navigate /probecx_afterpay/" at bounding box center [60, 357] width 86 height 8
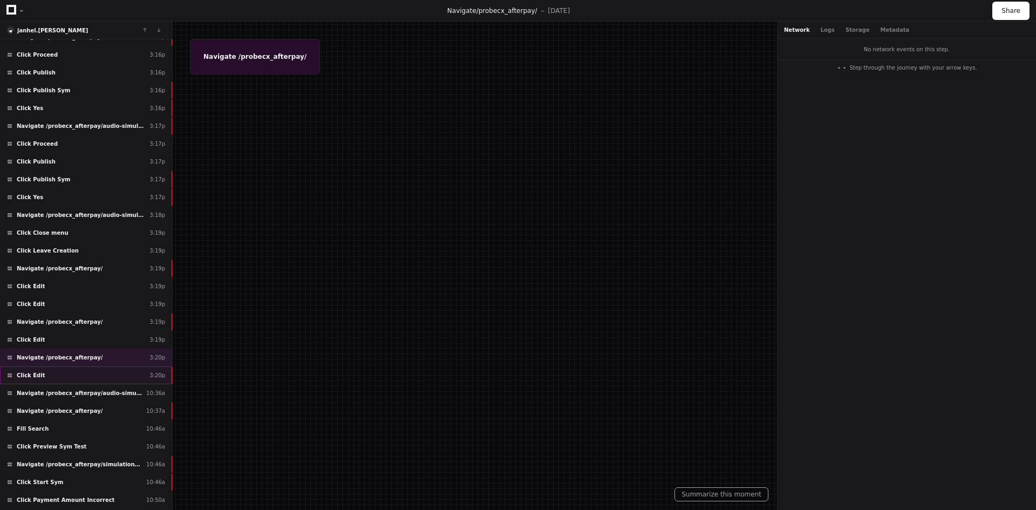
click at [41, 375] on div "Click Edit 3:20p" at bounding box center [86, 375] width 172 height 18
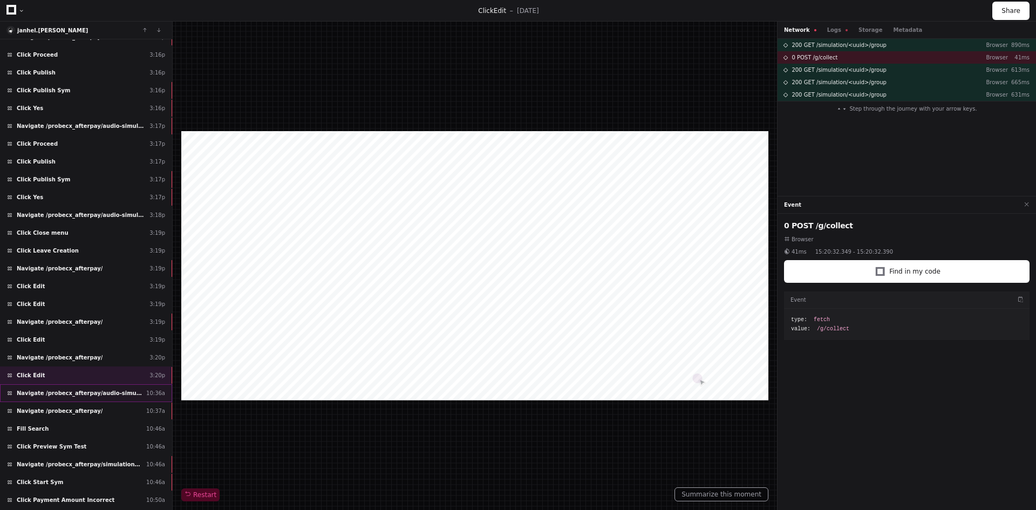
click at [61, 394] on span "Navigate /probecx_afterpay/audio-simulation/*/create-sym" at bounding box center [79, 393] width 125 height 8
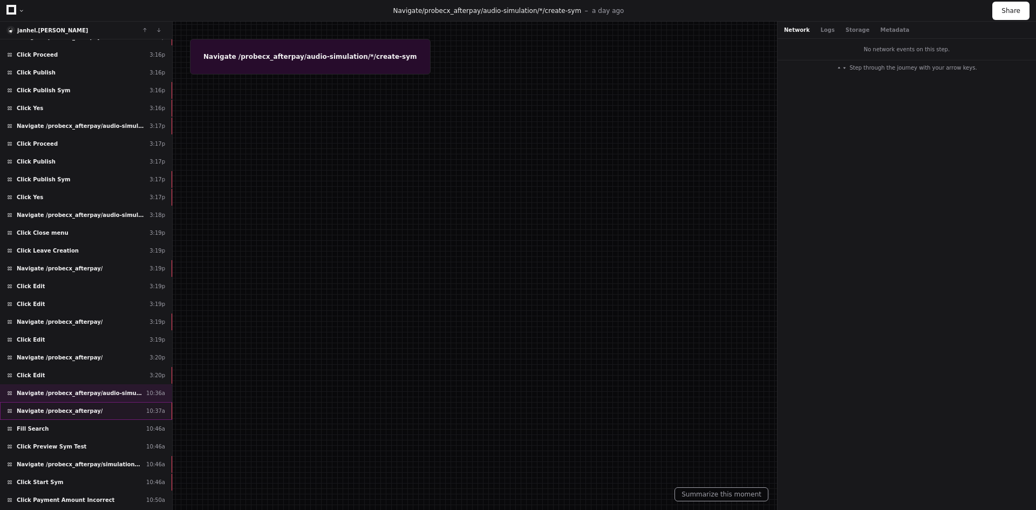
click at [53, 410] on span "Navigate /probecx_afterpay/" at bounding box center [60, 411] width 86 height 8
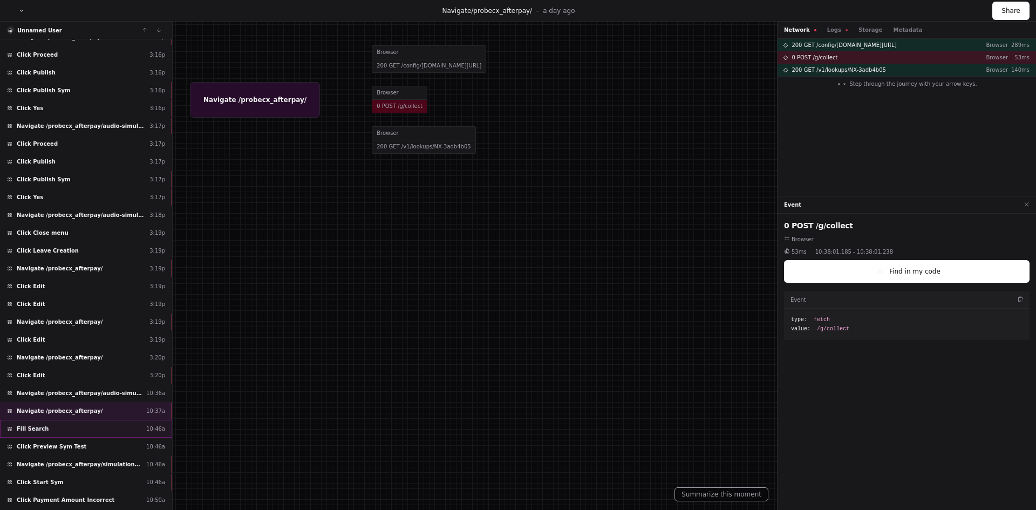
click at [49, 426] on div "Fill Search 10:46a" at bounding box center [86, 429] width 172 height 18
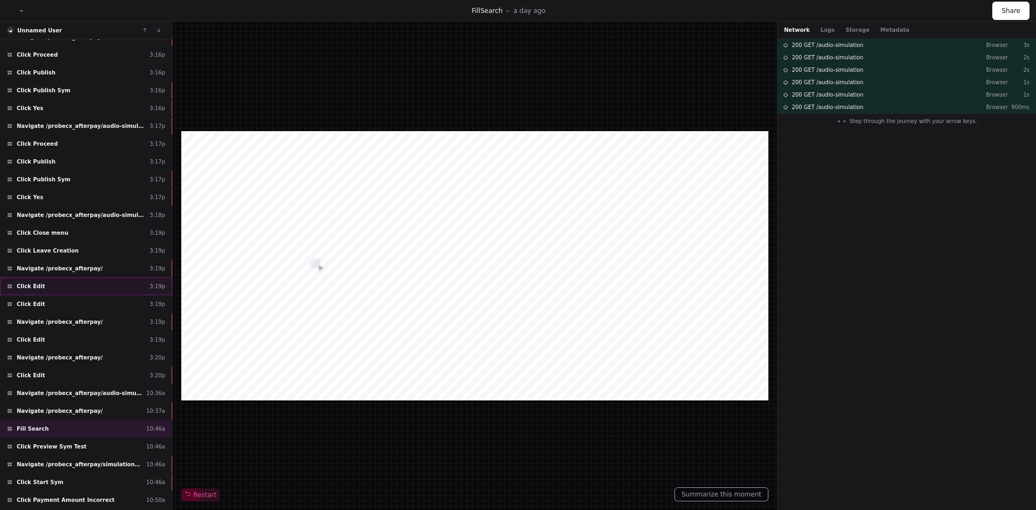
click at [38, 279] on div "Click Edit 3:19p" at bounding box center [86, 286] width 172 height 18
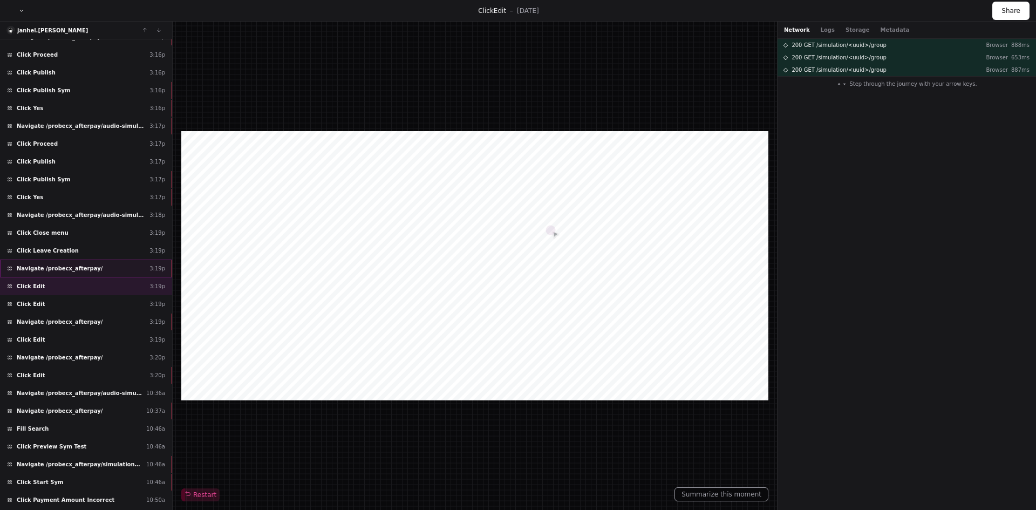
click at [40, 265] on span "Navigate /probecx_afterpay/" at bounding box center [60, 268] width 86 height 8
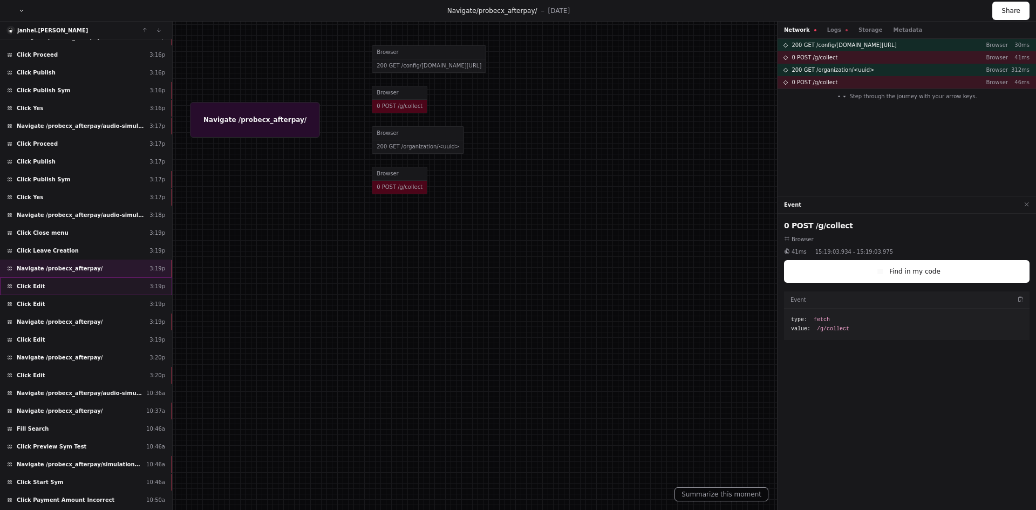
click at [40, 286] on div "Click Edit 3:19p" at bounding box center [86, 286] width 172 height 18
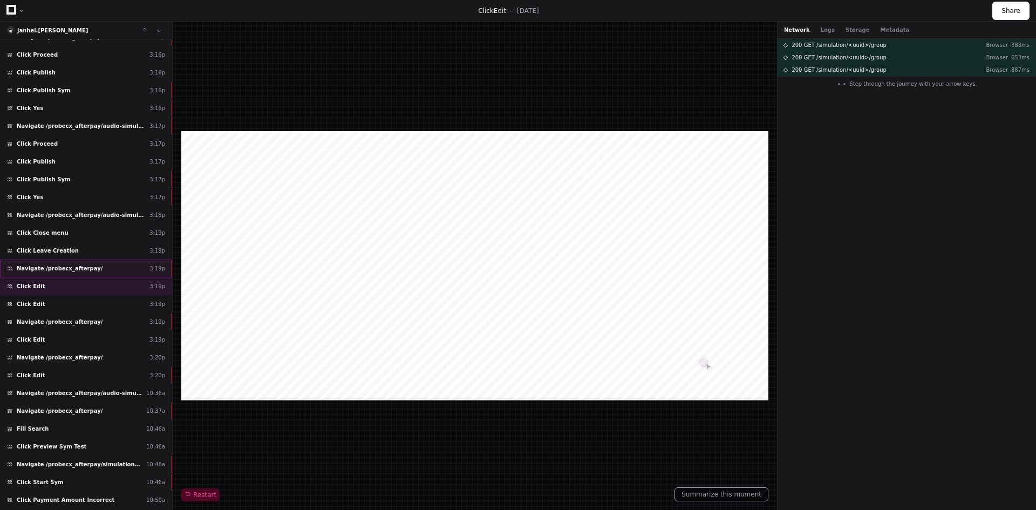
click at [53, 268] on span "Navigate /probecx_afterpay/" at bounding box center [60, 268] width 86 height 8
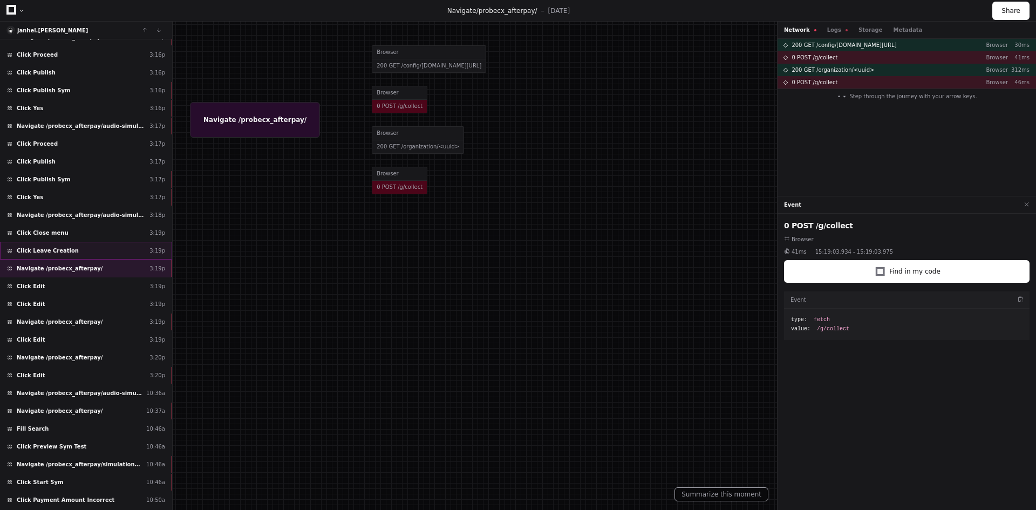
click at [40, 251] on span "Click Leave Creation" at bounding box center [48, 251] width 62 height 8
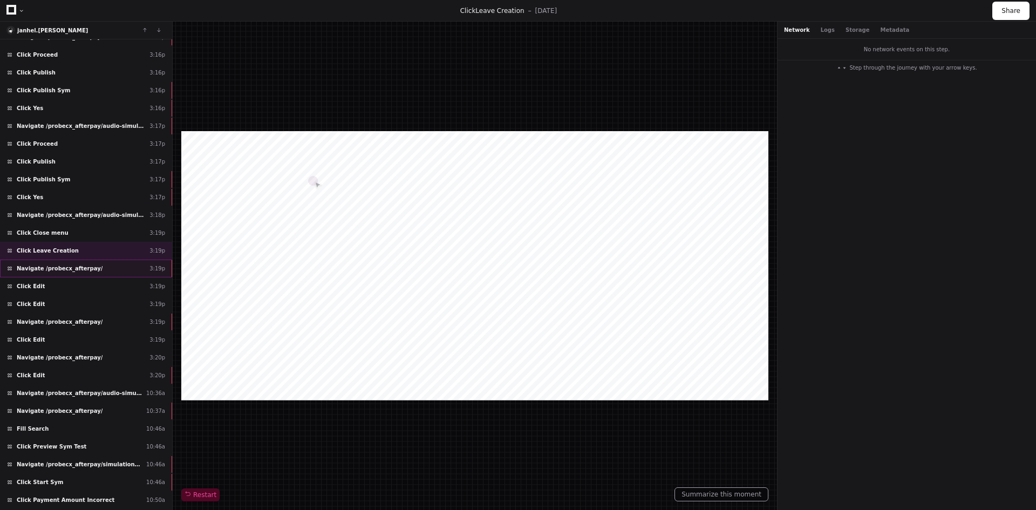
click at [50, 267] on span "Navigate /probecx_afterpay/" at bounding box center [60, 268] width 86 height 8
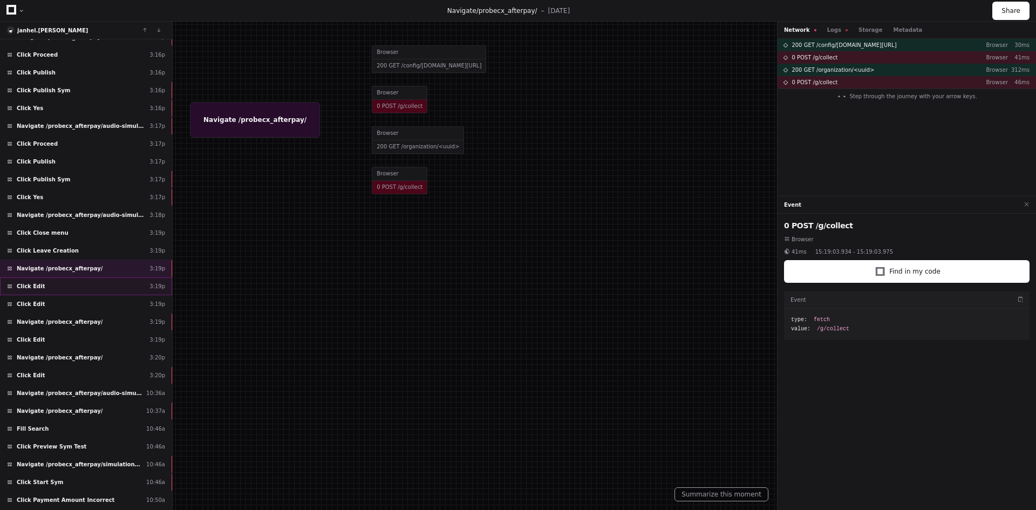
click at [46, 287] on div "Click Edit 3:19p" at bounding box center [86, 286] width 172 height 18
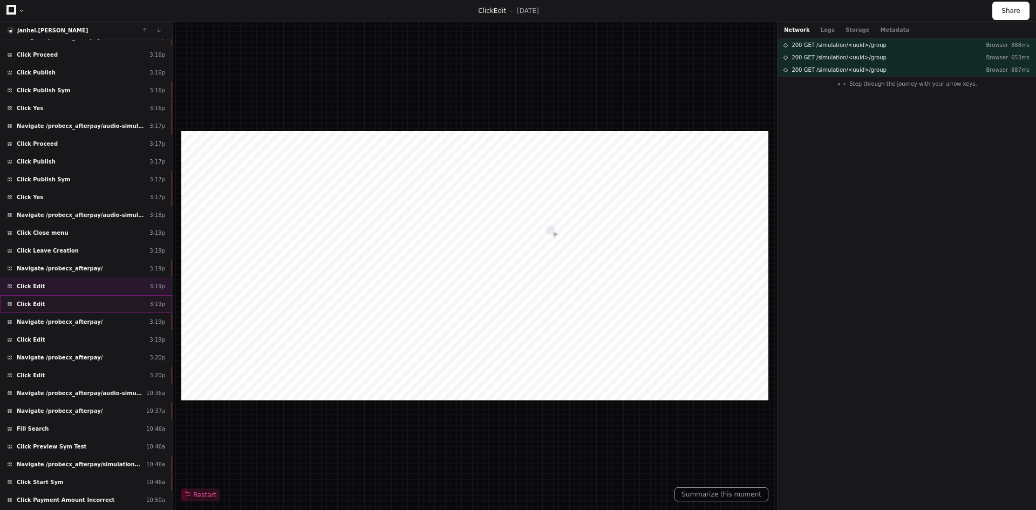
click at [41, 305] on div "Click Edit 3:19p" at bounding box center [86, 304] width 172 height 18
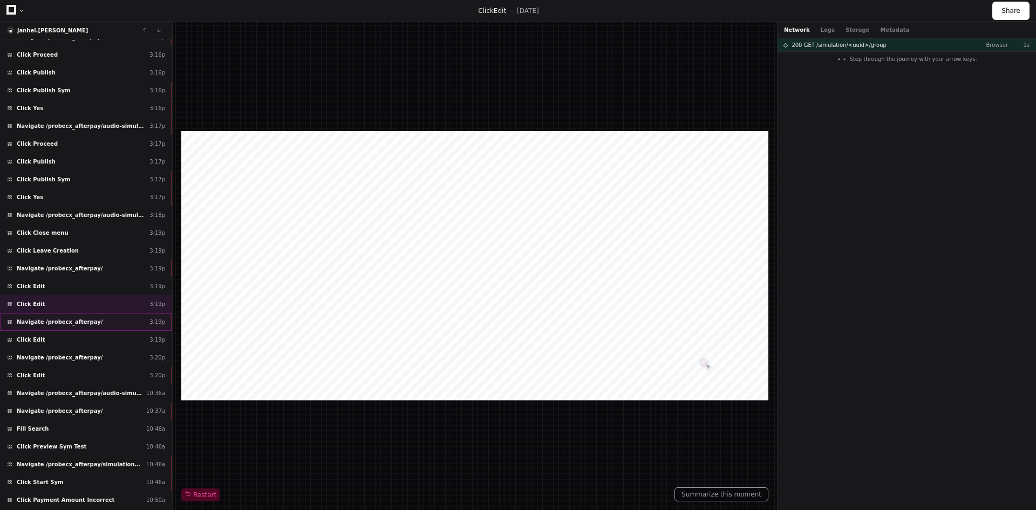
click at [37, 320] on span "Navigate /probecx_afterpay/" at bounding box center [60, 322] width 86 height 8
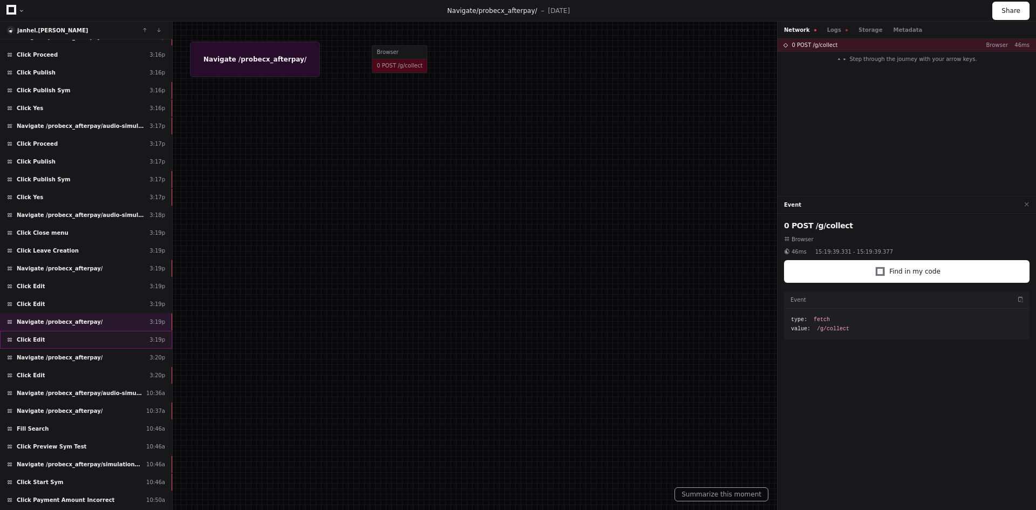
click at [36, 337] on span "Click Edit" at bounding box center [31, 340] width 28 height 8
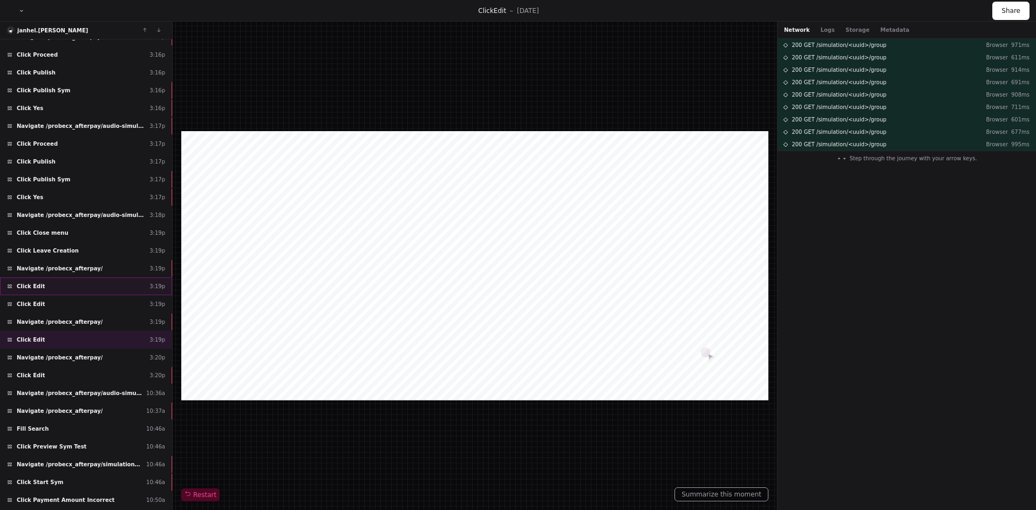
scroll to position [1346, 0]
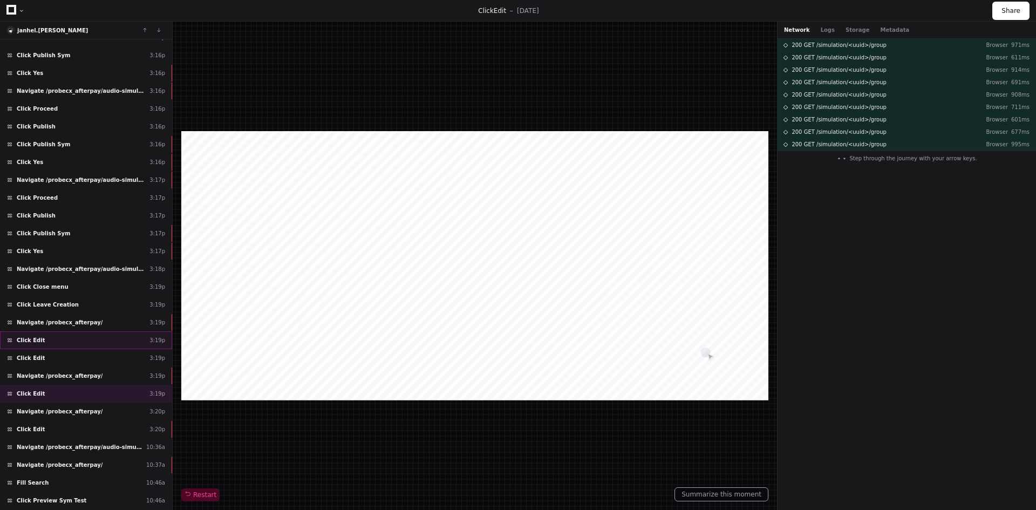
click at [32, 339] on span "Click Edit" at bounding box center [31, 340] width 28 height 8
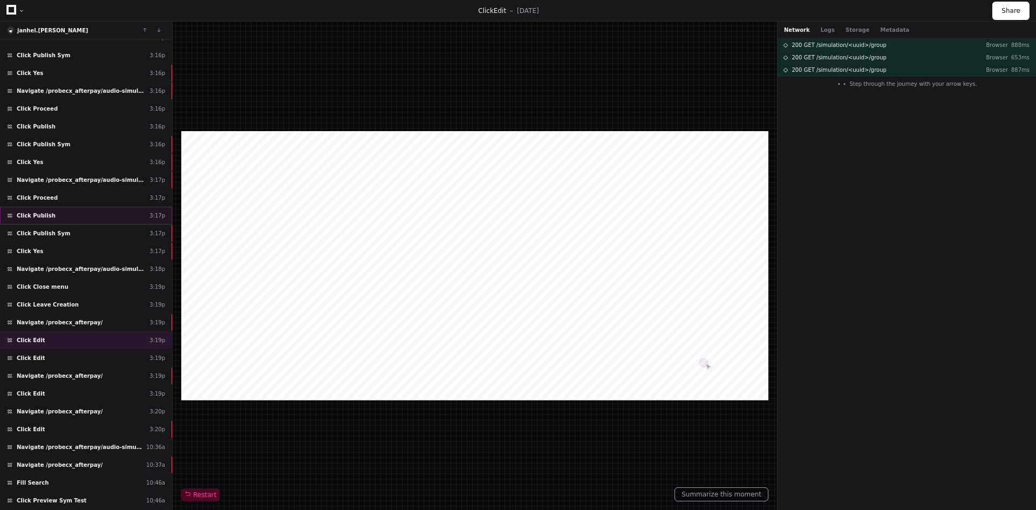
click at [37, 211] on span "Click Publish" at bounding box center [36, 215] width 39 height 8
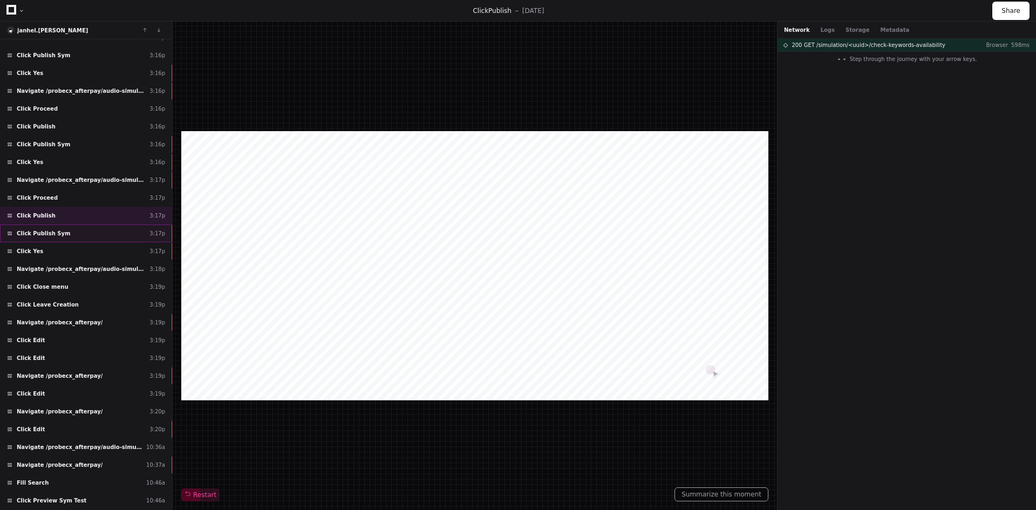
click at [46, 233] on span "Click Publish Sym" at bounding box center [43, 233] width 53 height 8
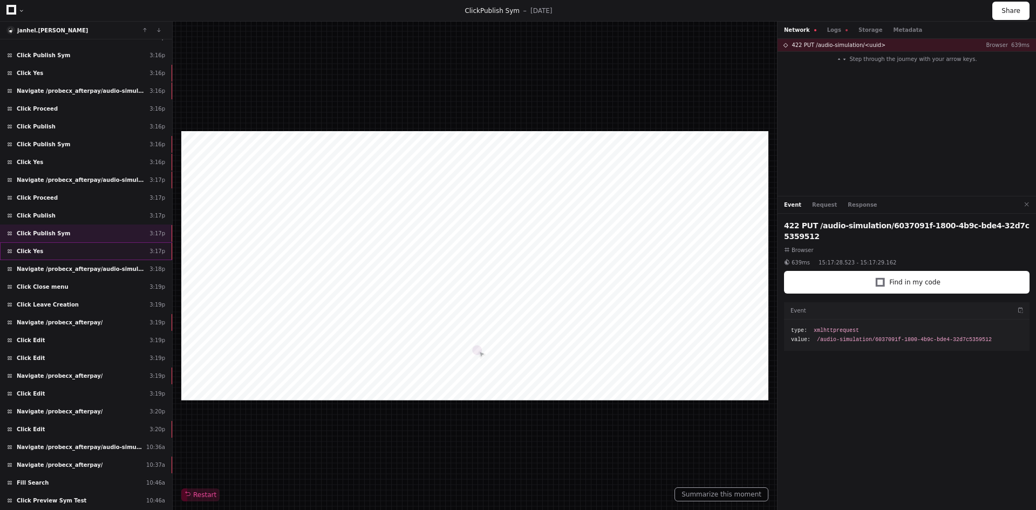
click at [51, 250] on div "Click Yes 3:17p" at bounding box center [86, 251] width 172 height 18
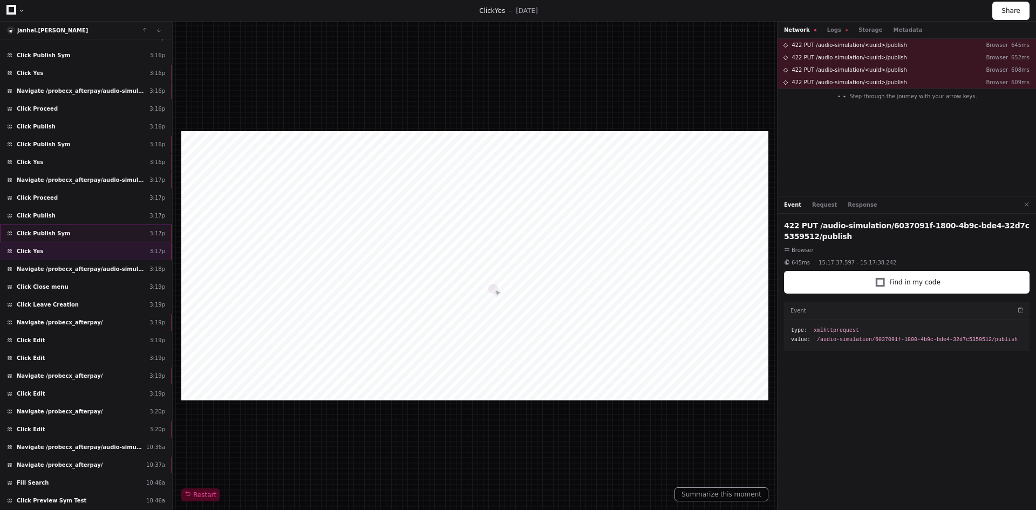
click at [46, 230] on span "Click Publish Sym" at bounding box center [43, 233] width 53 height 8
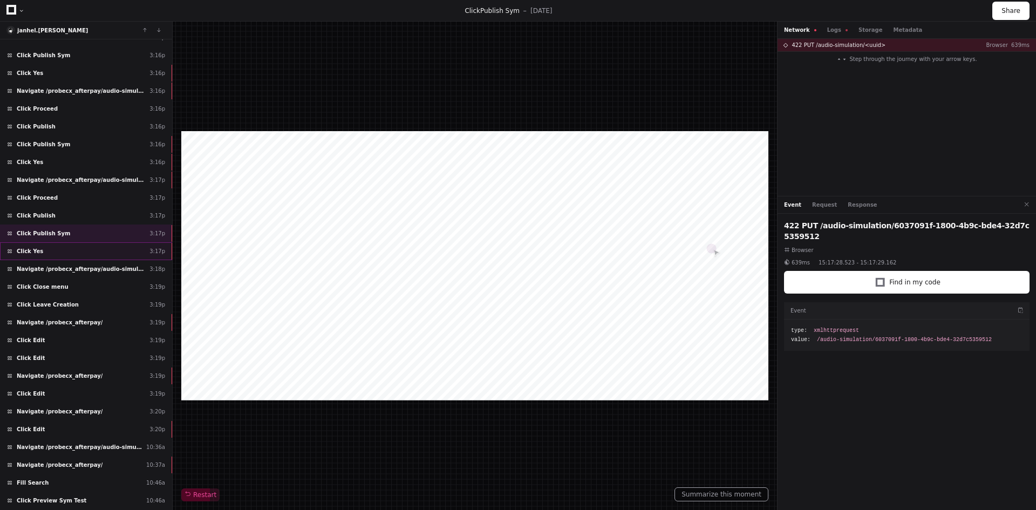
click at [32, 249] on span "Click Yes" at bounding box center [30, 251] width 26 height 8
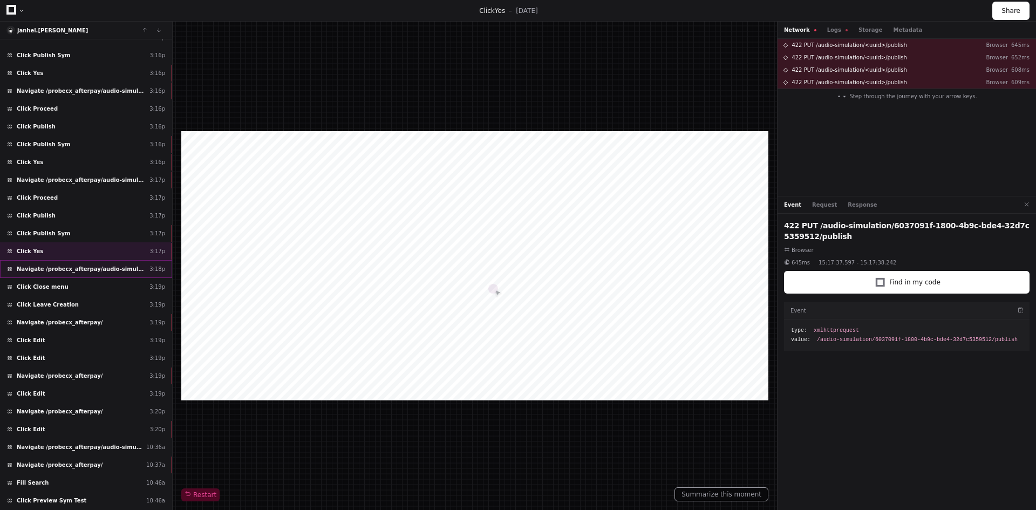
click at [40, 267] on span "Navigate /probecx_afterpay/audio-simulation/*/create-sym" at bounding box center [81, 269] width 128 height 8
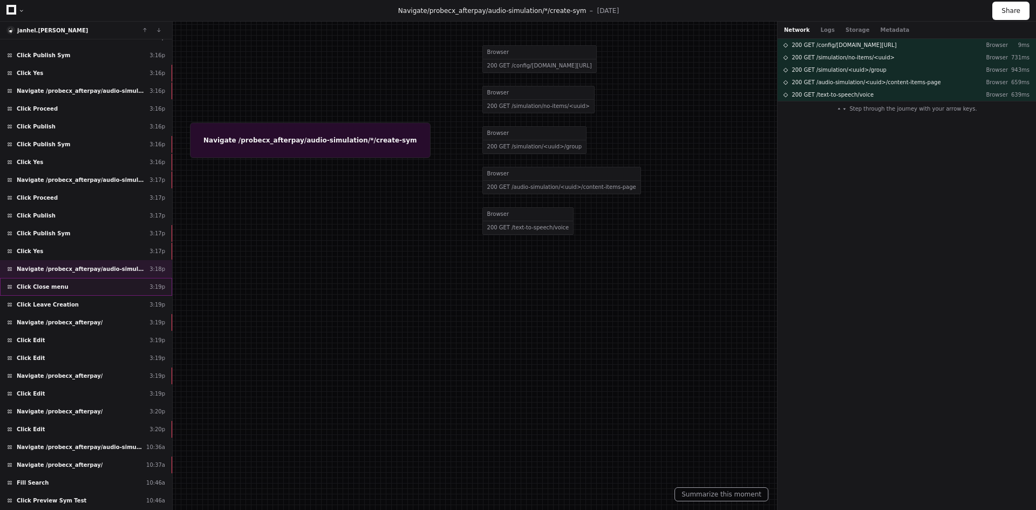
click at [42, 286] on span "Click Close menu" at bounding box center [43, 287] width 52 height 8
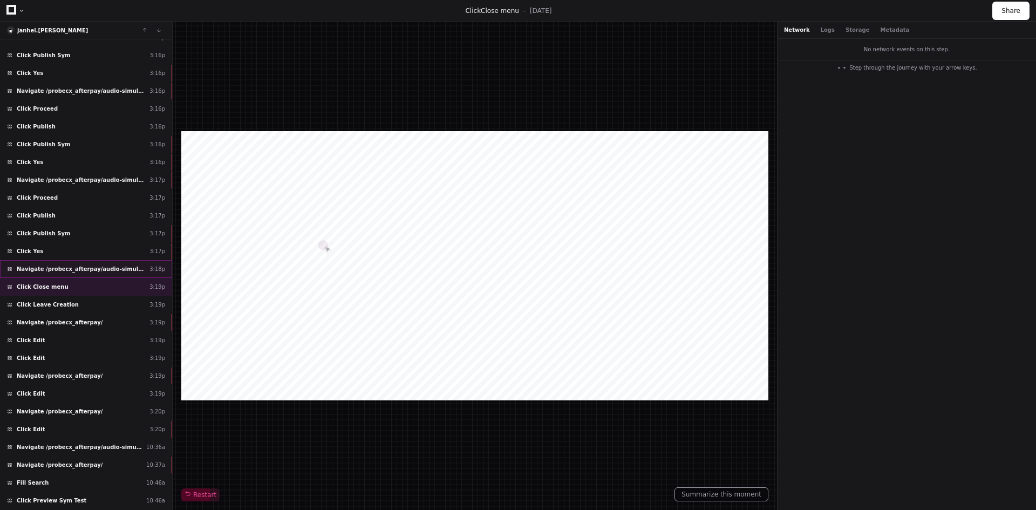
click at [45, 265] on span "Navigate /probecx_afterpay/audio-simulation/*/create-sym" at bounding box center [81, 269] width 128 height 8
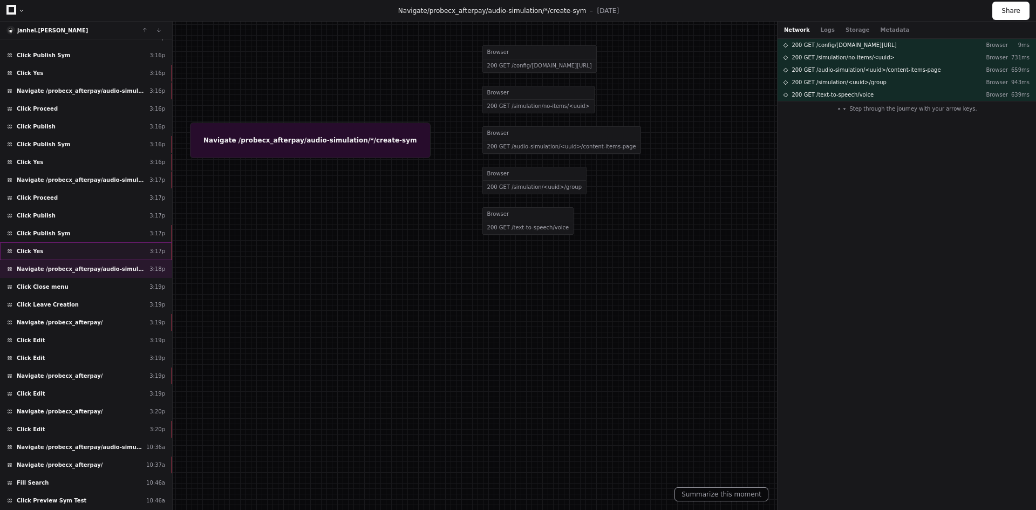
click at [33, 246] on div "Click Yes 3:17p" at bounding box center [86, 251] width 172 height 18
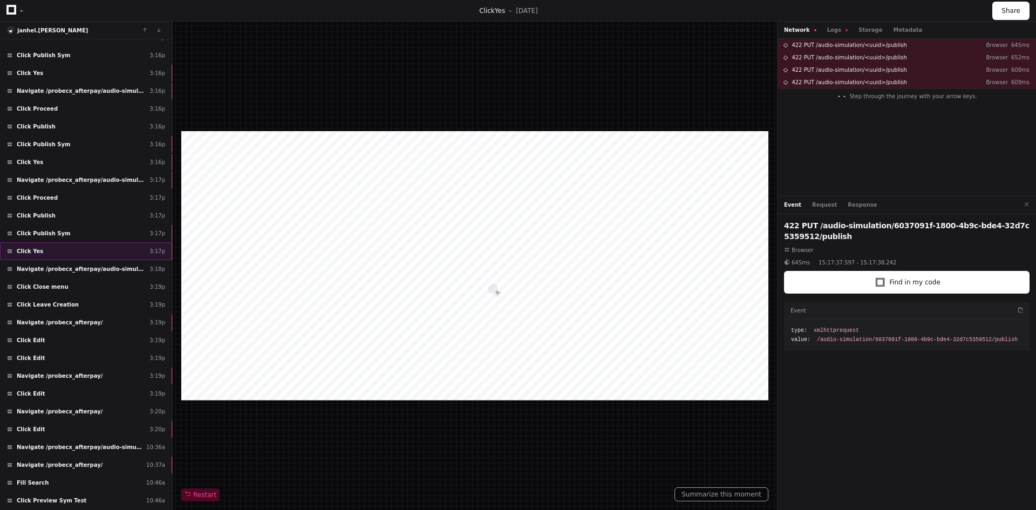
click at [39, 249] on div "Click Yes 3:17p" at bounding box center [86, 251] width 172 height 18
click at [45, 234] on span "Click Publish Sym" at bounding box center [43, 233] width 53 height 8
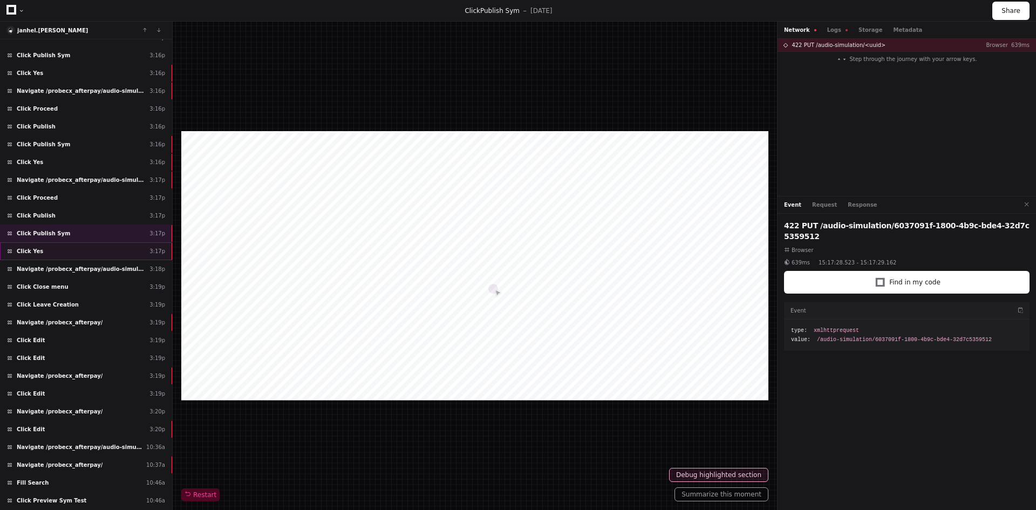
click at [44, 250] on div "Click Yes 3:17p" at bounding box center [86, 251] width 172 height 18
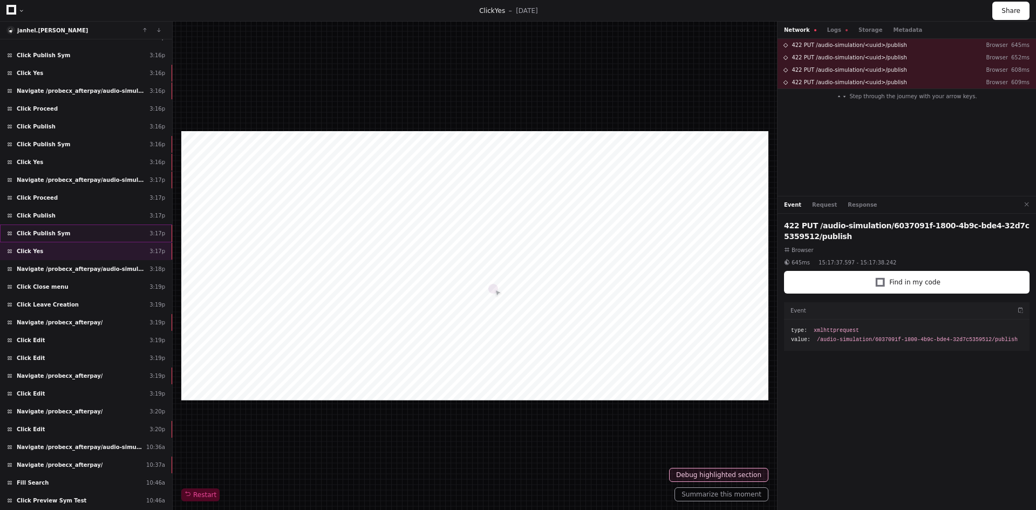
click at [46, 236] on span "Click Publish Sym" at bounding box center [43, 233] width 53 height 8
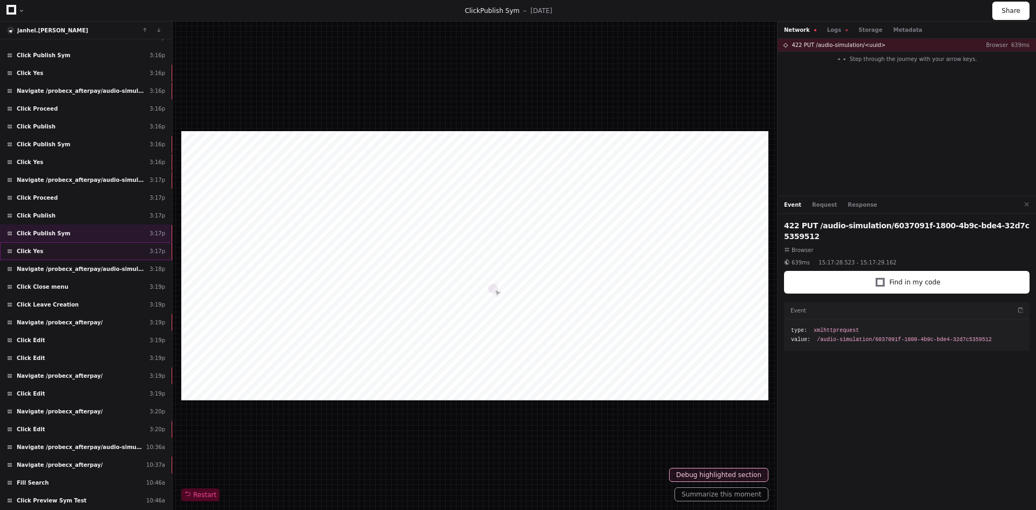
click at [84, 258] on div "Click Yes 3:17p" at bounding box center [86, 251] width 172 height 18
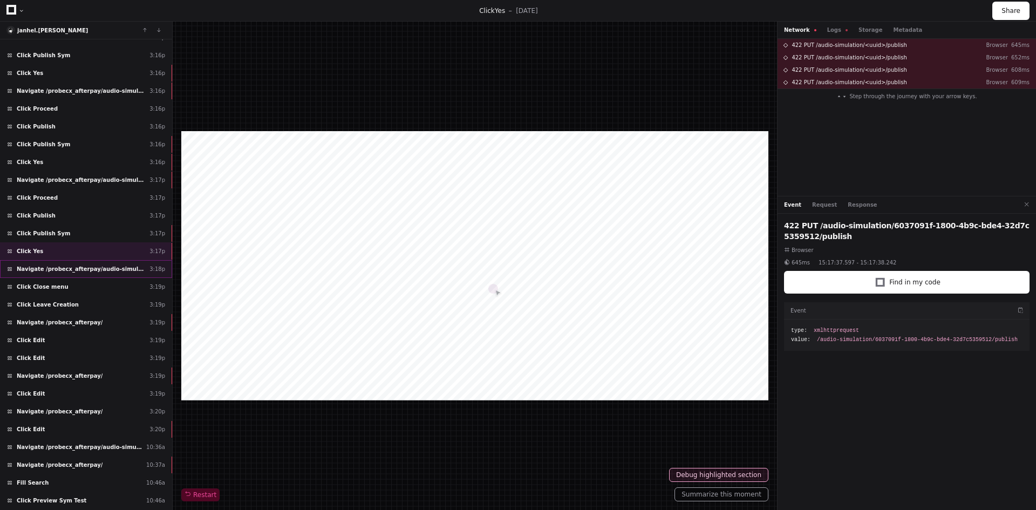
click at [70, 269] on span "Navigate /probecx_afterpay/audio-simulation/*/create-sym" at bounding box center [81, 269] width 128 height 8
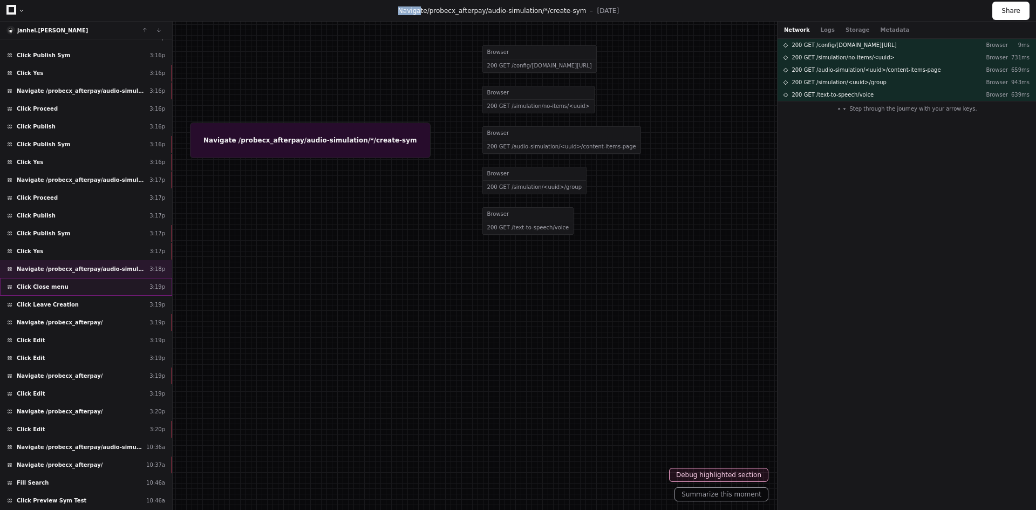
click at [62, 289] on div "Click Close menu 3:19p" at bounding box center [86, 287] width 172 height 18
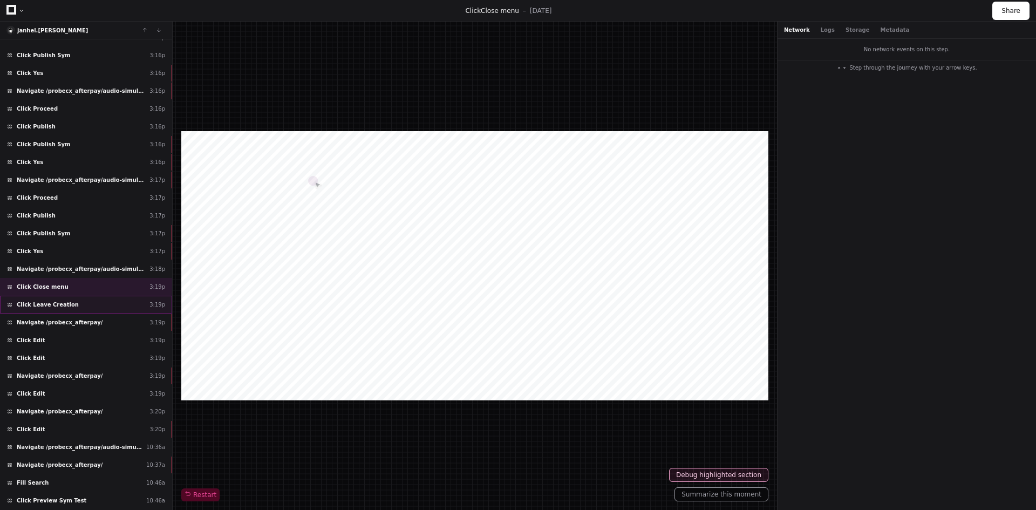
click at [53, 305] on span "Click Leave Creation" at bounding box center [48, 304] width 62 height 8
click at [49, 321] on span "Navigate /probecx_afterpay/" at bounding box center [60, 322] width 86 height 8
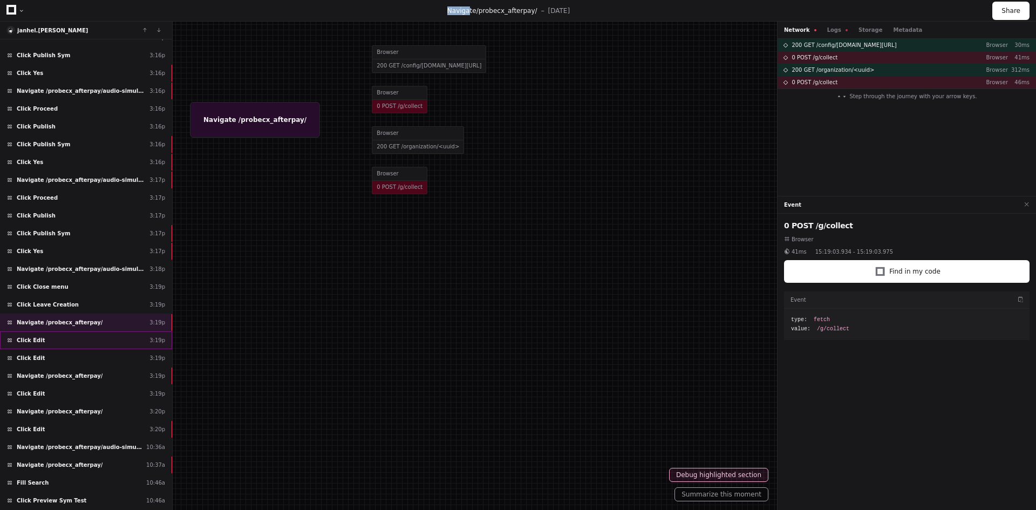
click at [48, 336] on div "Click Edit 3:19p" at bounding box center [86, 340] width 172 height 18
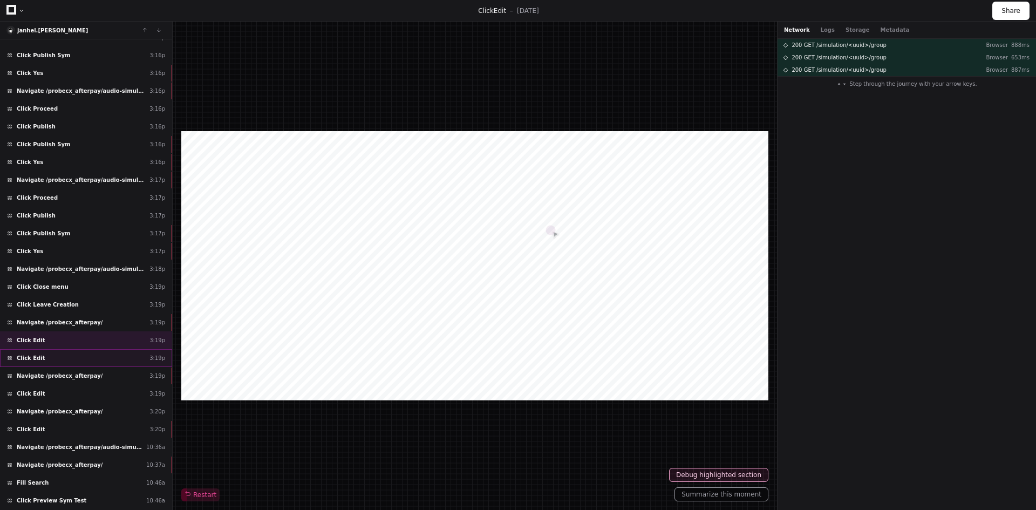
click at [45, 354] on div "Click Edit 3:19p" at bounding box center [86, 358] width 172 height 18
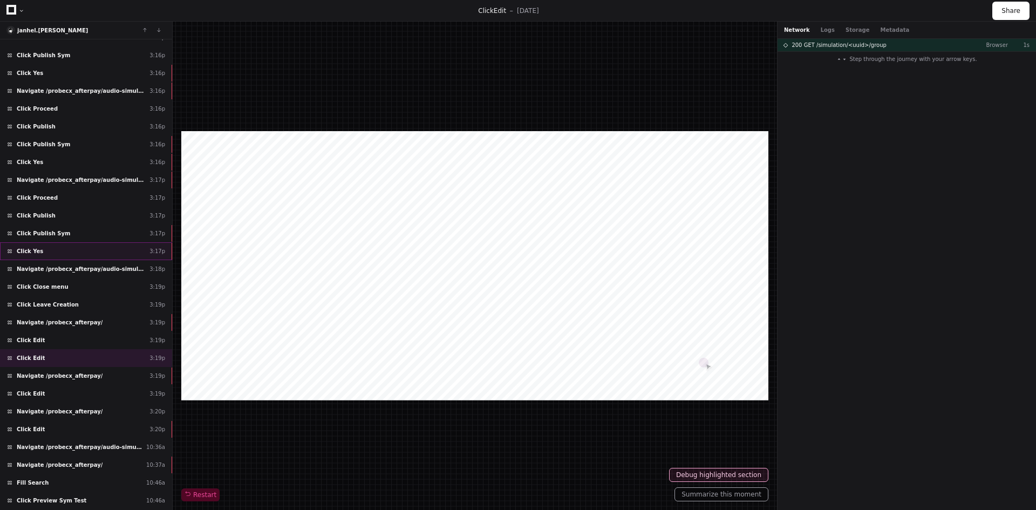
click at [45, 252] on div "Click Yes 3:17p" at bounding box center [86, 251] width 172 height 18
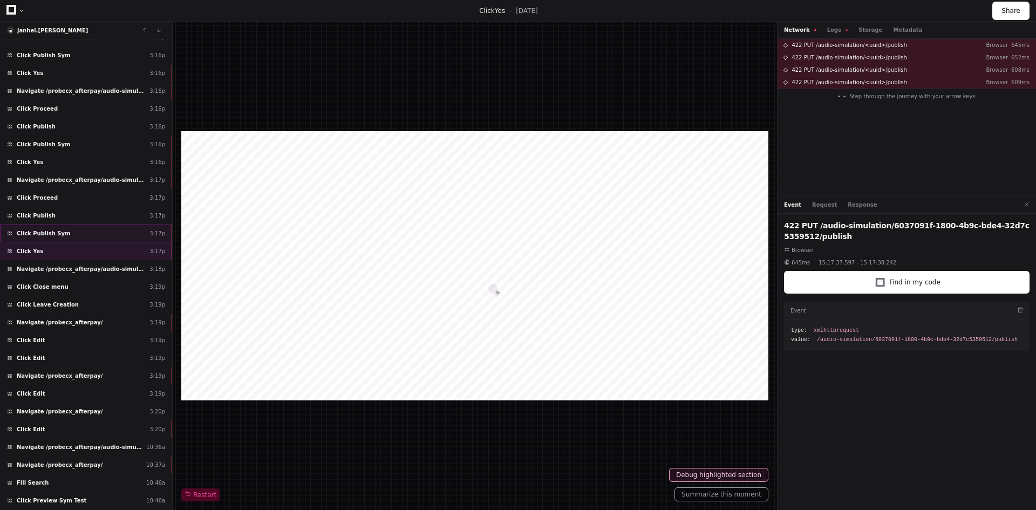
click at [57, 230] on span "Click Publish Sym" at bounding box center [43, 233] width 53 height 8
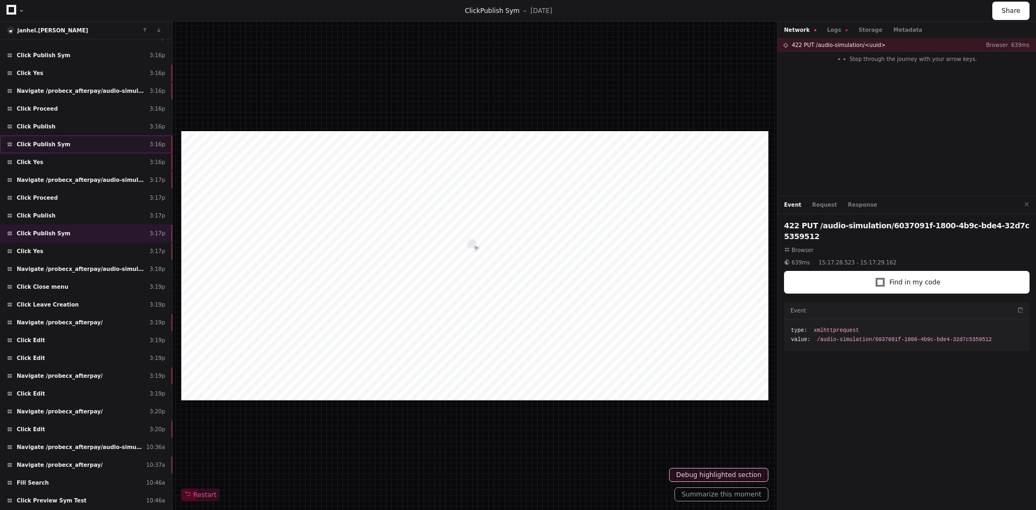
click at [46, 143] on span "Click Publish Sym" at bounding box center [43, 144] width 53 height 8
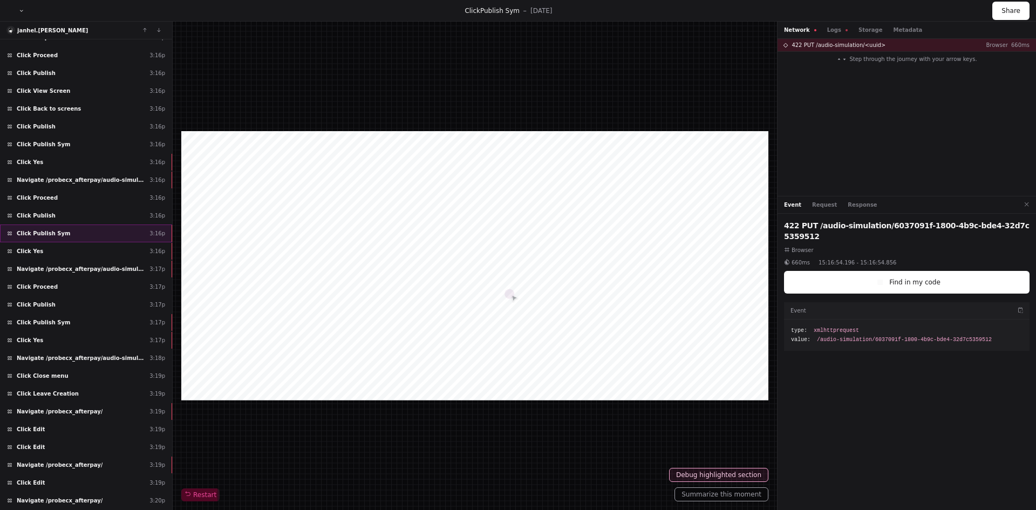
scroll to position [1238, 0]
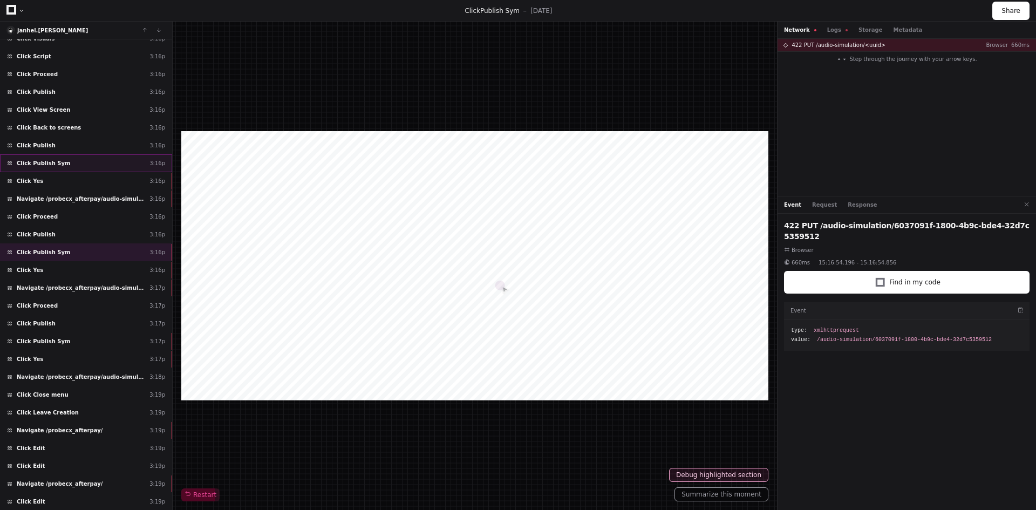
click at [50, 160] on span "Click Publish Sym" at bounding box center [43, 163] width 53 height 8
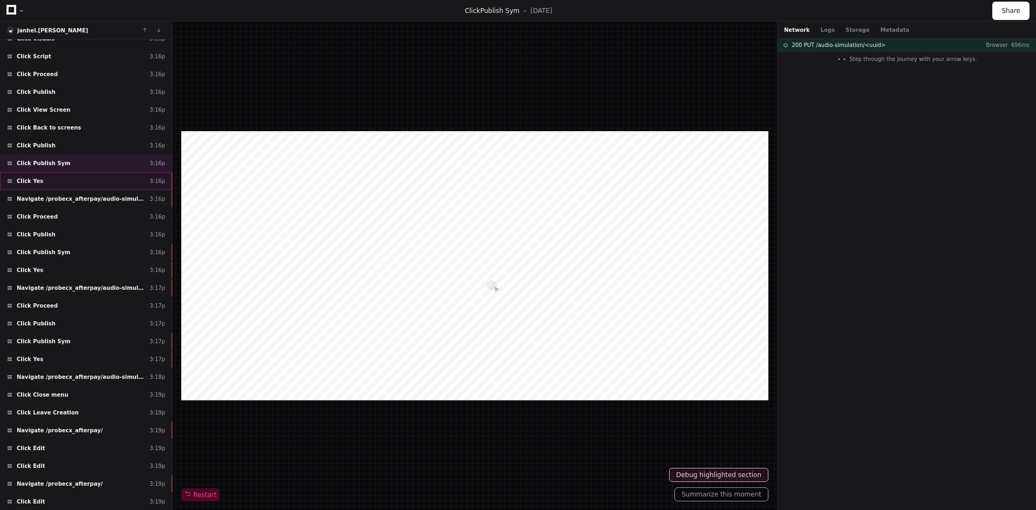
click at [38, 180] on div "Click Yes 3:16p" at bounding box center [86, 181] width 172 height 18
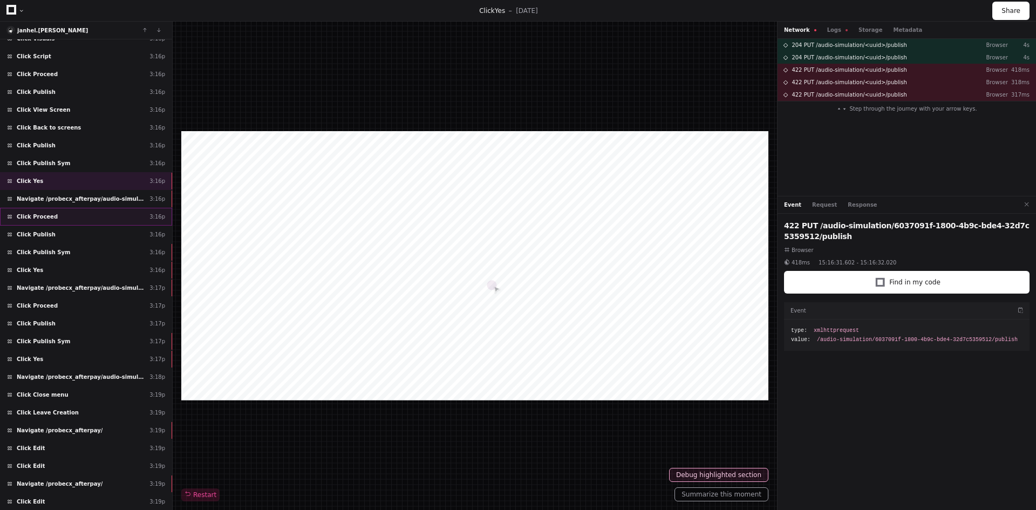
click at [39, 213] on span "Click Proceed" at bounding box center [37, 217] width 41 height 8
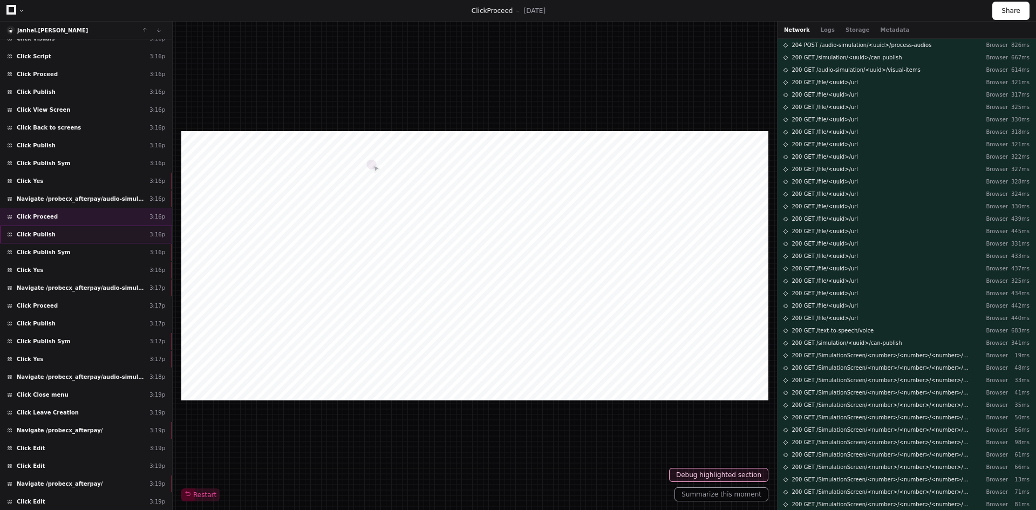
click at [40, 233] on span "Click Publish" at bounding box center [36, 234] width 39 height 8
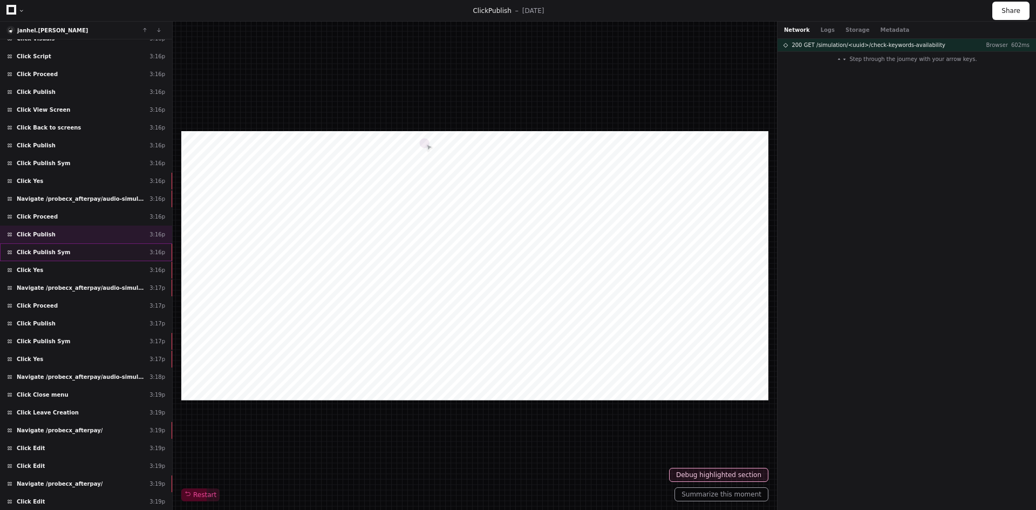
click at [43, 255] on span "Click Publish Sym" at bounding box center [43, 252] width 53 height 8
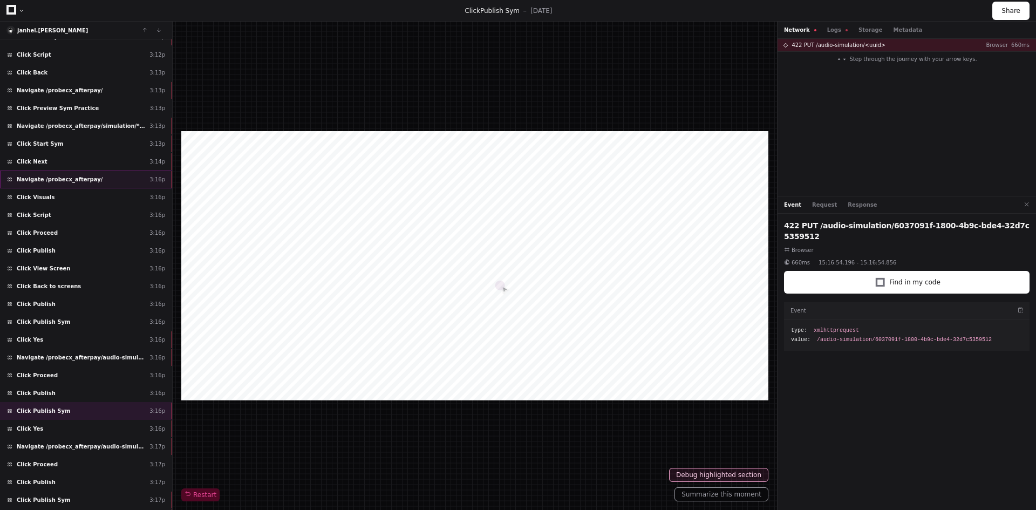
scroll to position [1076, 0]
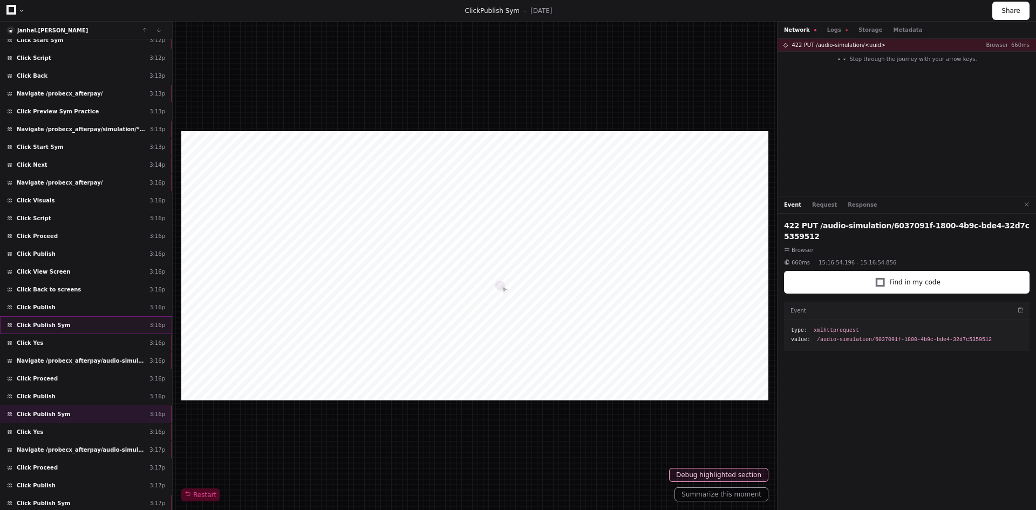
click at [39, 323] on span "Click Publish Sym" at bounding box center [43, 325] width 53 height 8
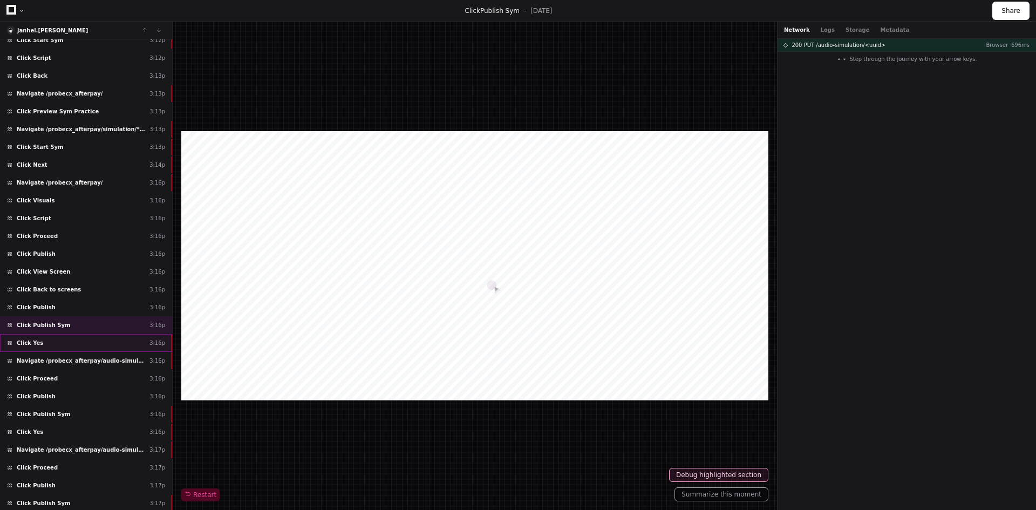
click at [49, 339] on div "Click Yes 3:16p" at bounding box center [86, 343] width 172 height 18
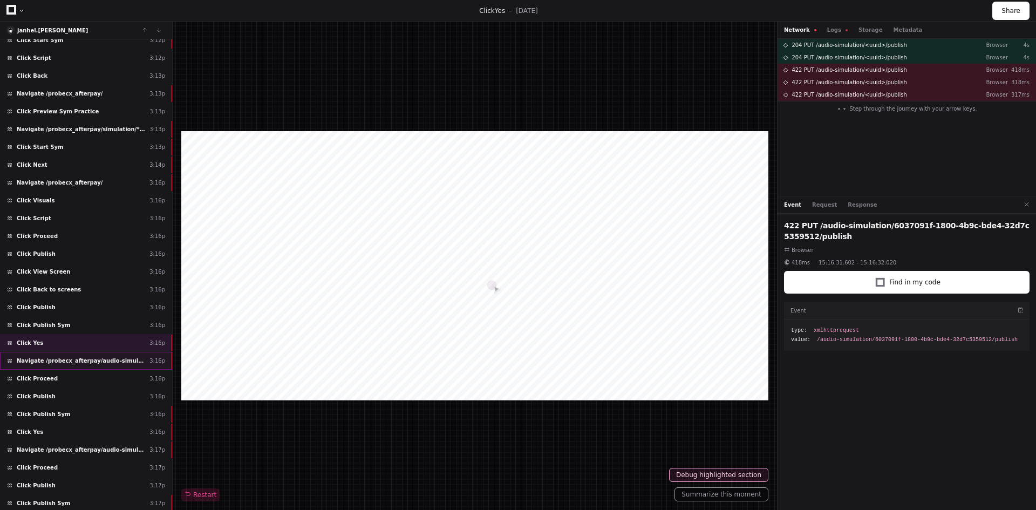
click at [46, 358] on span "Navigate /probecx_afterpay/audio-simulation/*/create-sym" at bounding box center [81, 361] width 128 height 8
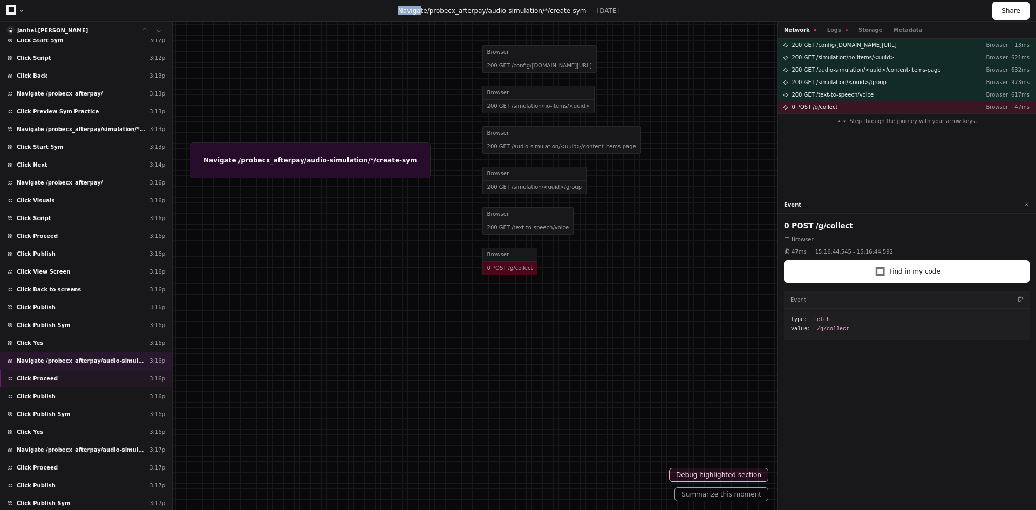
click at [43, 374] on span "Click Proceed" at bounding box center [37, 378] width 41 height 8
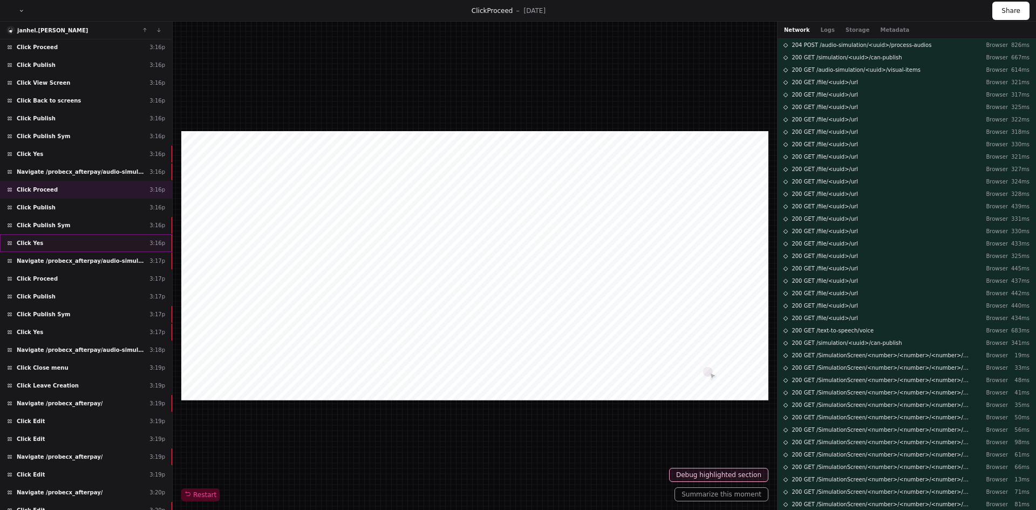
scroll to position [1292, 0]
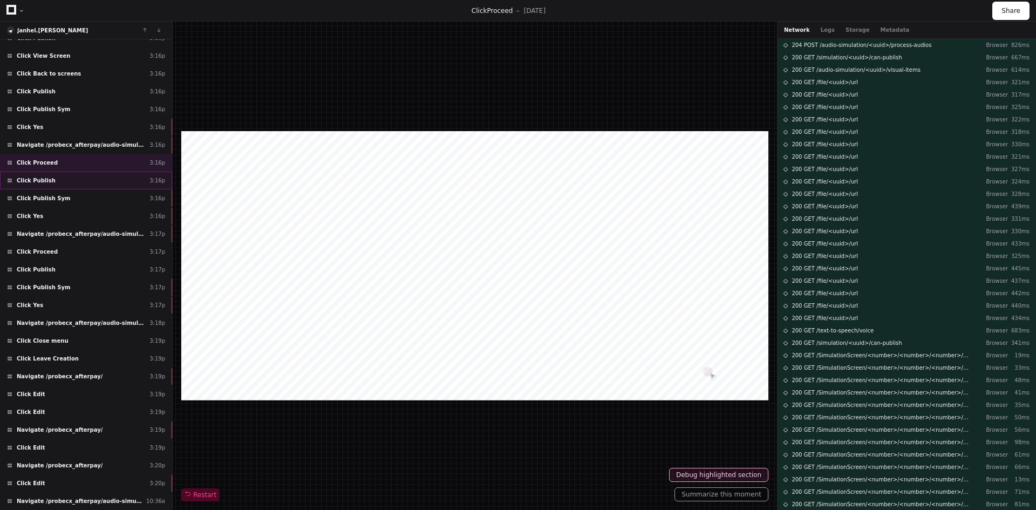
click at [47, 181] on span "Click Publish" at bounding box center [36, 180] width 39 height 8
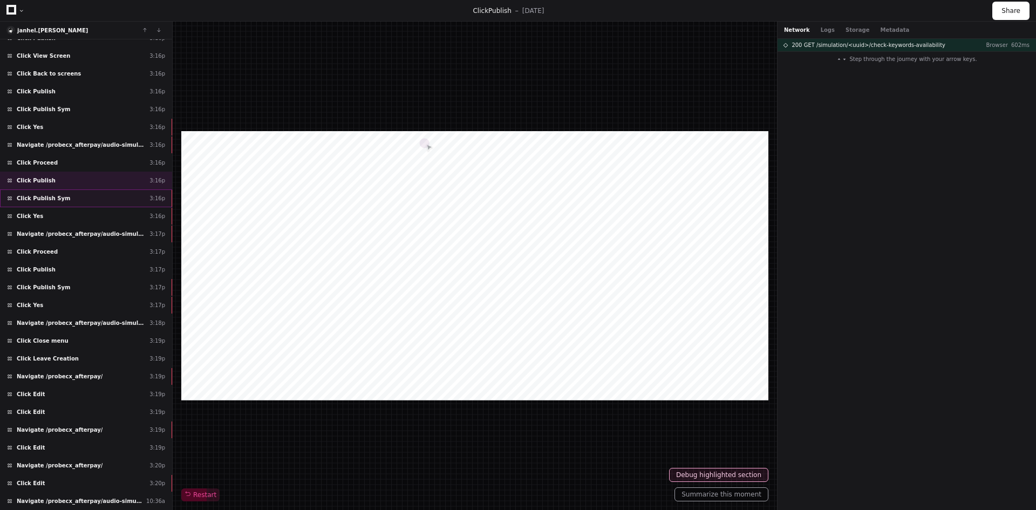
click at [49, 198] on span "Click Publish Sym" at bounding box center [43, 198] width 53 height 8
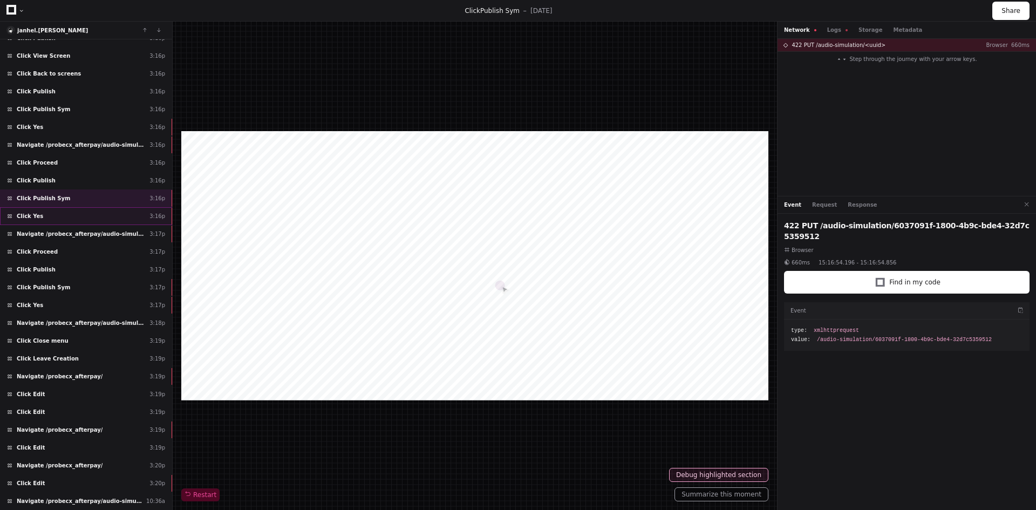
click at [37, 219] on span "Click Yes" at bounding box center [30, 216] width 26 height 8
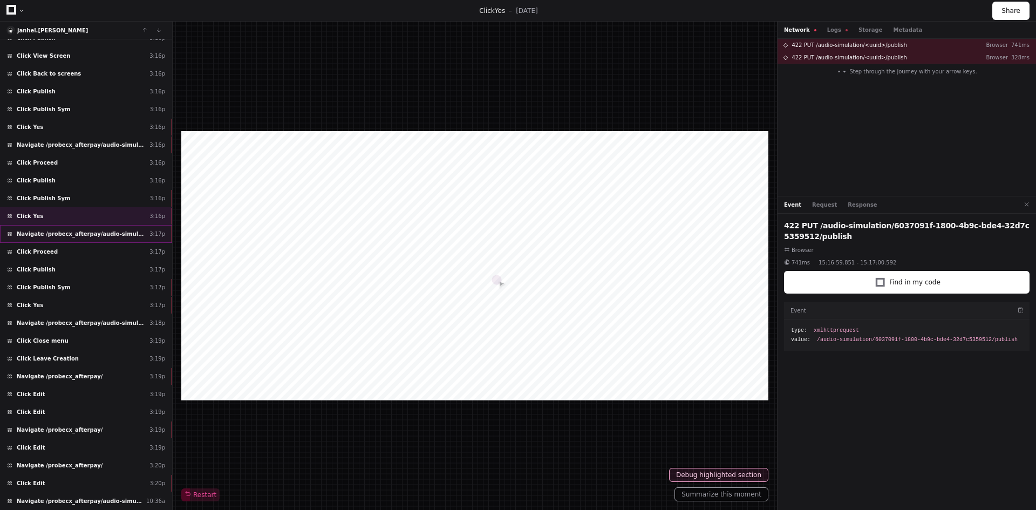
click at [43, 230] on span "Navigate /probecx_afterpay/audio-simulation/*/create-sym" at bounding box center [81, 234] width 128 height 8
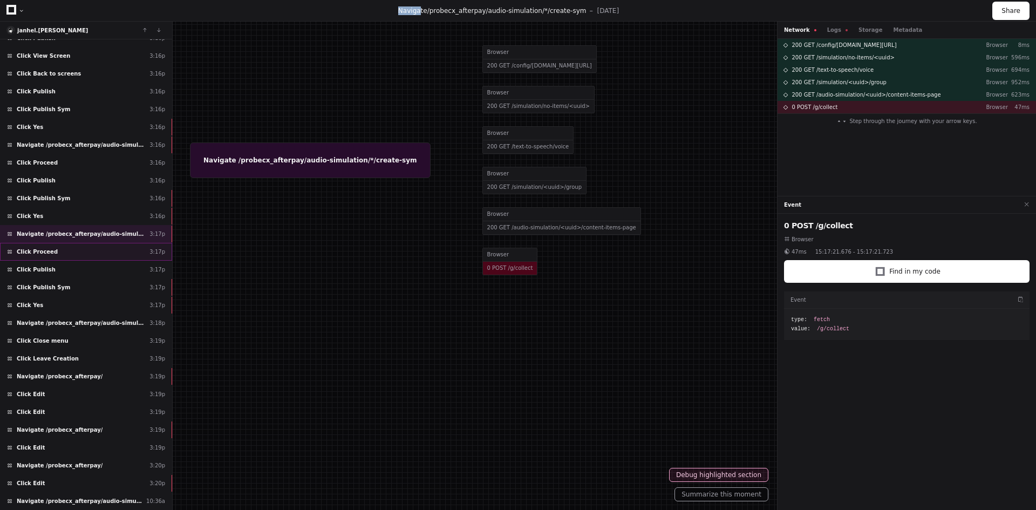
click at [46, 255] on span "Click Proceed" at bounding box center [37, 252] width 41 height 8
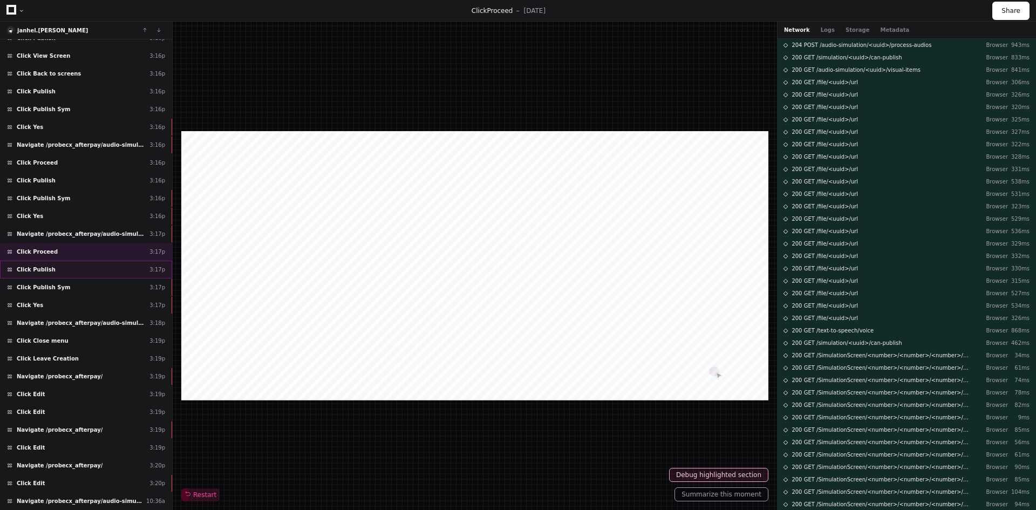
click at [49, 271] on div "Click Publish 3:17p" at bounding box center [86, 270] width 172 height 18
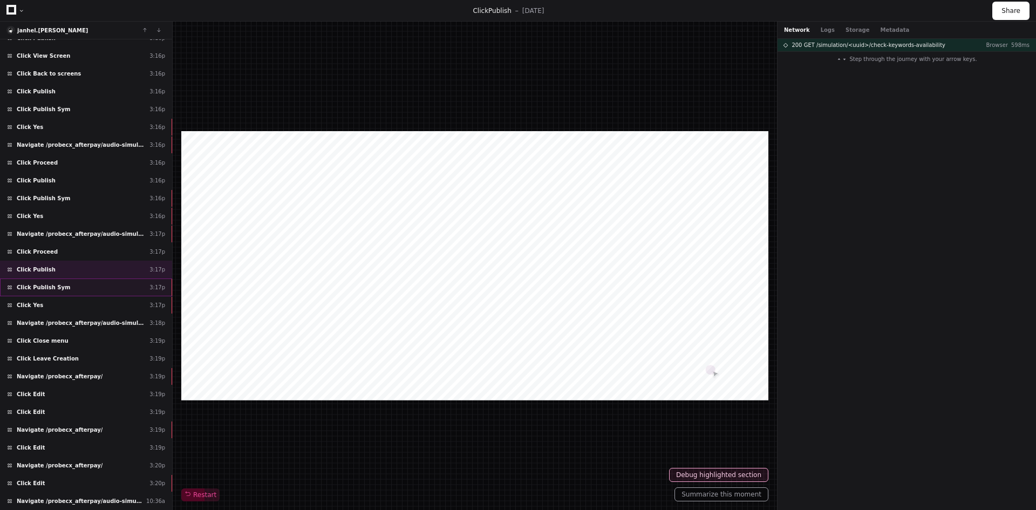
click at [49, 286] on span "Click Publish Sym" at bounding box center [43, 287] width 53 height 8
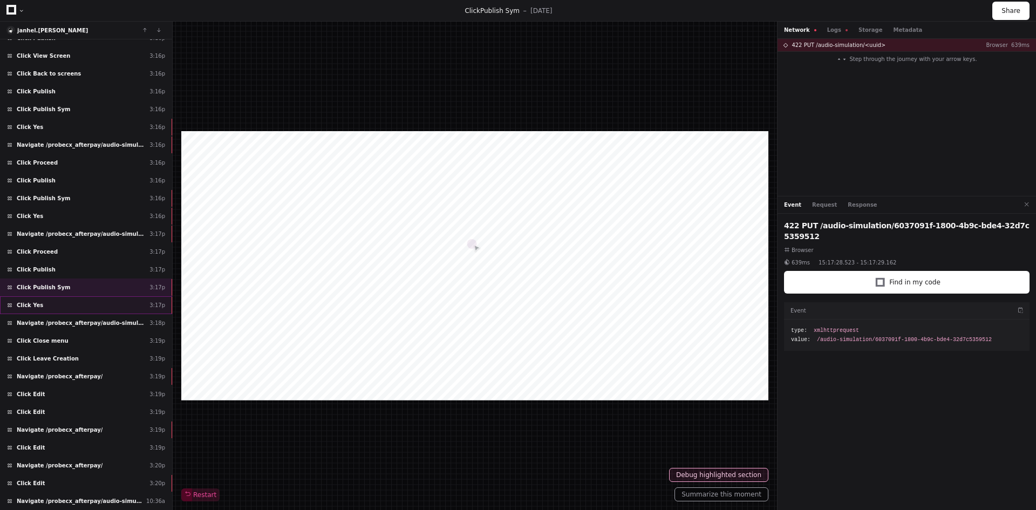
click at [49, 308] on div "Click Yes 3:17p" at bounding box center [86, 305] width 172 height 18
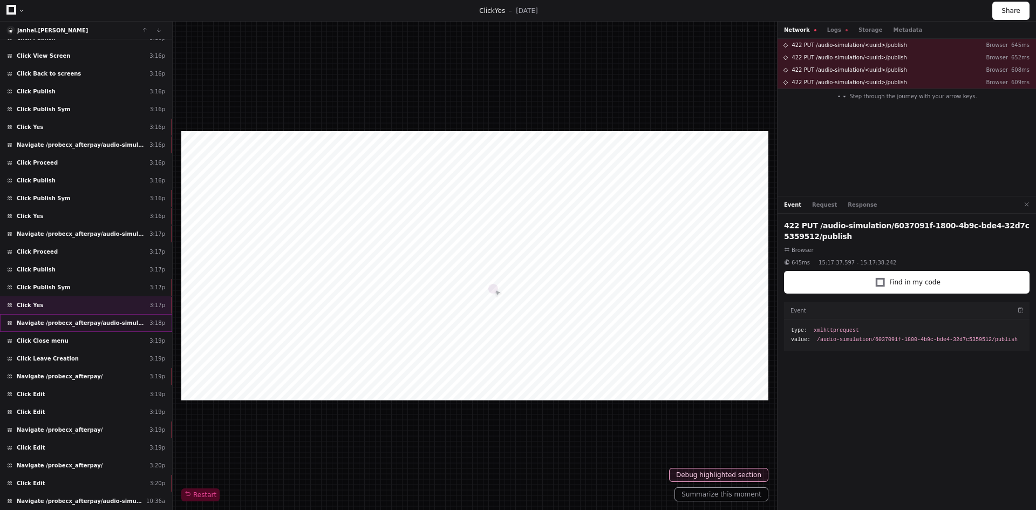
click at [47, 327] on div "Navigate /probecx_afterpay/audio-simulation/*/create-sym 3:18p" at bounding box center [86, 323] width 172 height 18
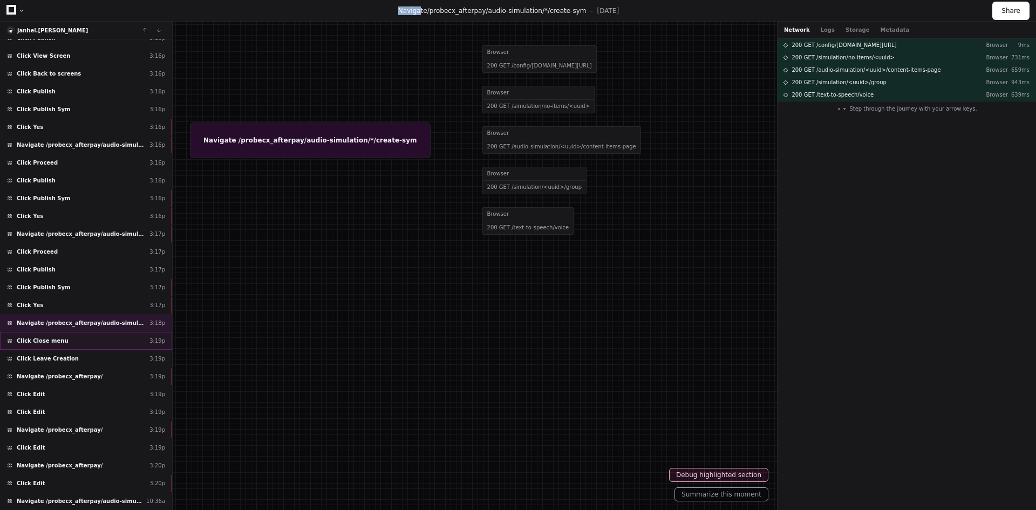
click at [51, 345] on div "Click Close menu 3:19p" at bounding box center [86, 341] width 172 height 18
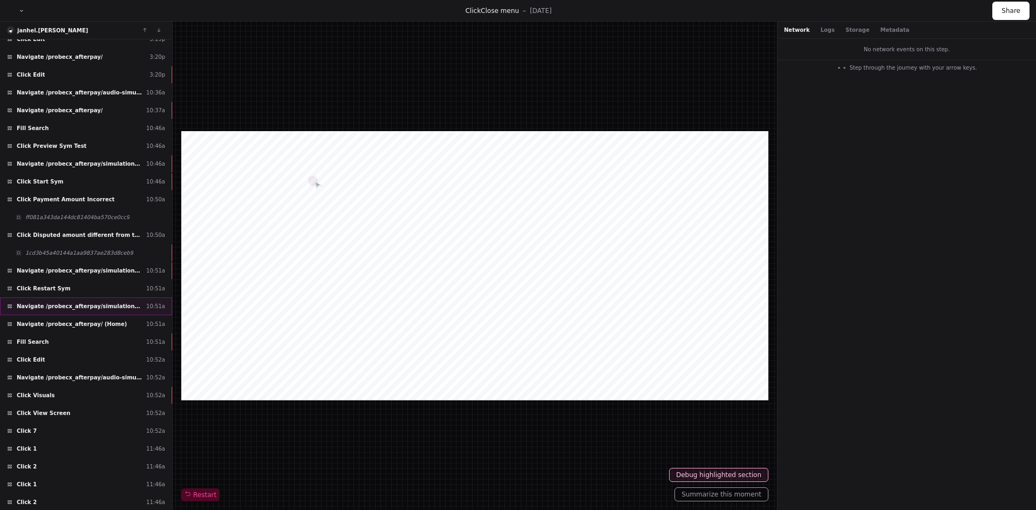
scroll to position [1718, 0]
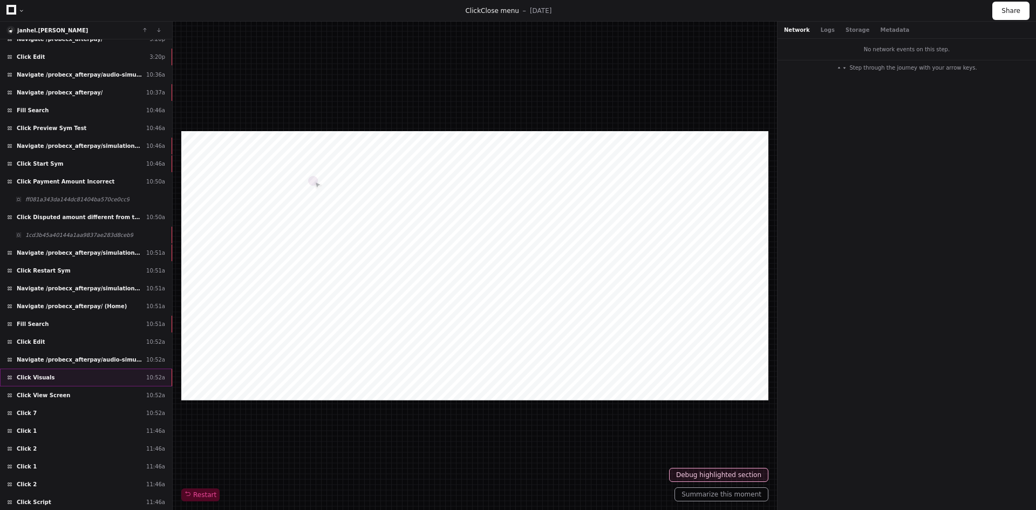
click at [53, 376] on div "Click Visuals 10:52a" at bounding box center [86, 377] width 172 height 18
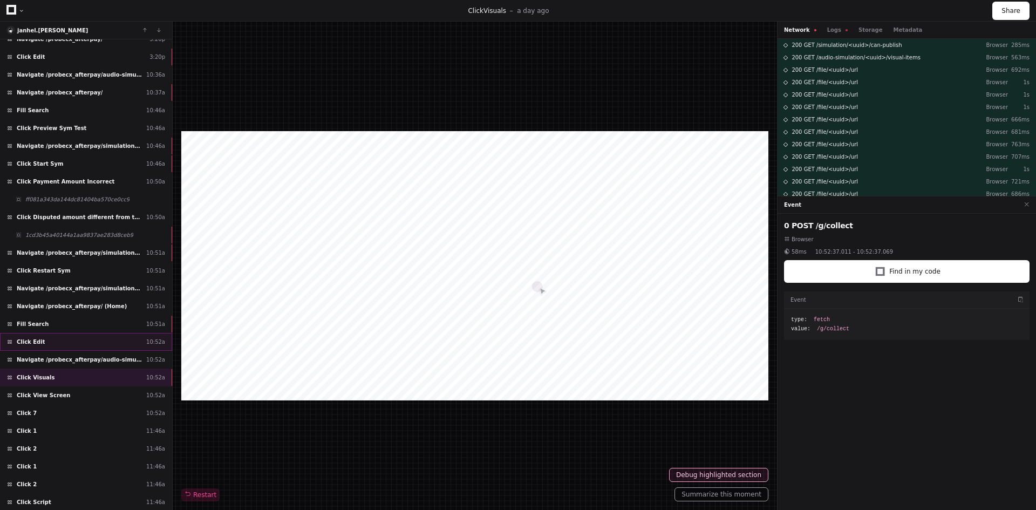
click at [40, 339] on div "Click Edit 10:52a" at bounding box center [86, 342] width 172 height 18
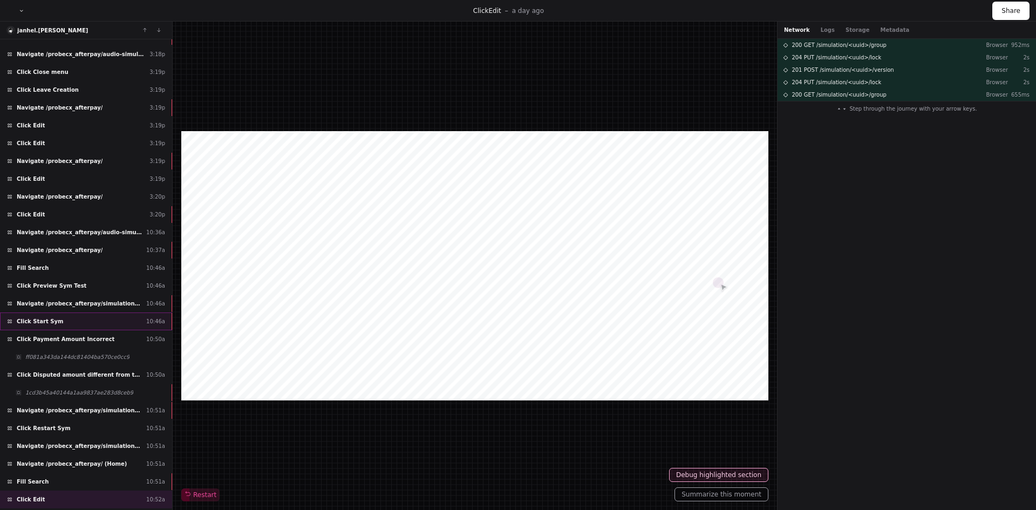
scroll to position [1556, 0]
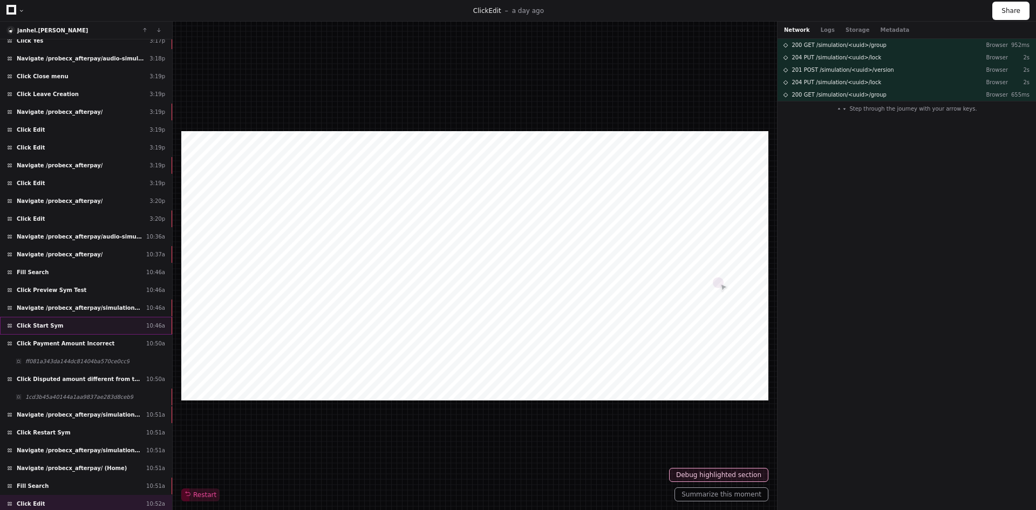
click at [39, 325] on span "Click Start Sym" at bounding box center [40, 326] width 46 height 8
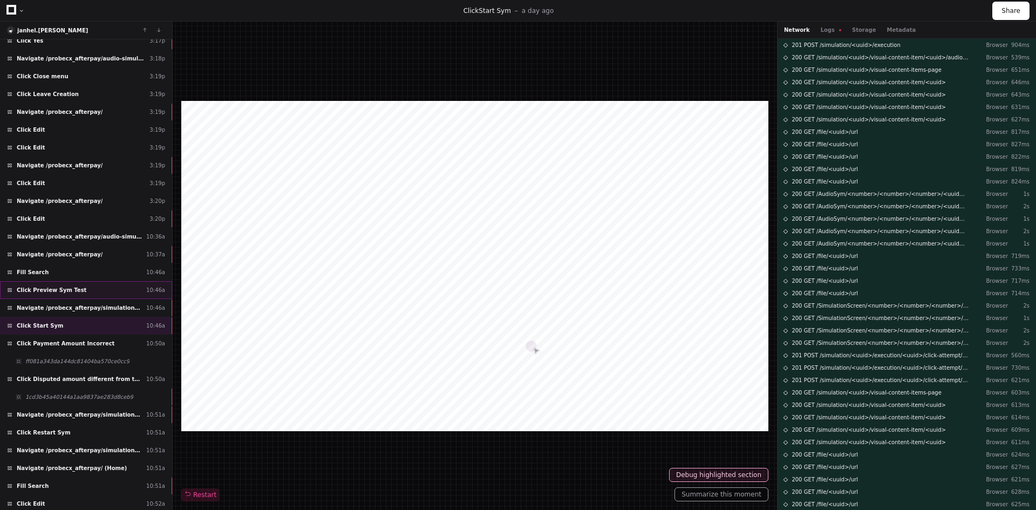
click at [33, 286] on span "Click Preview Sym Test" at bounding box center [52, 290] width 70 height 8
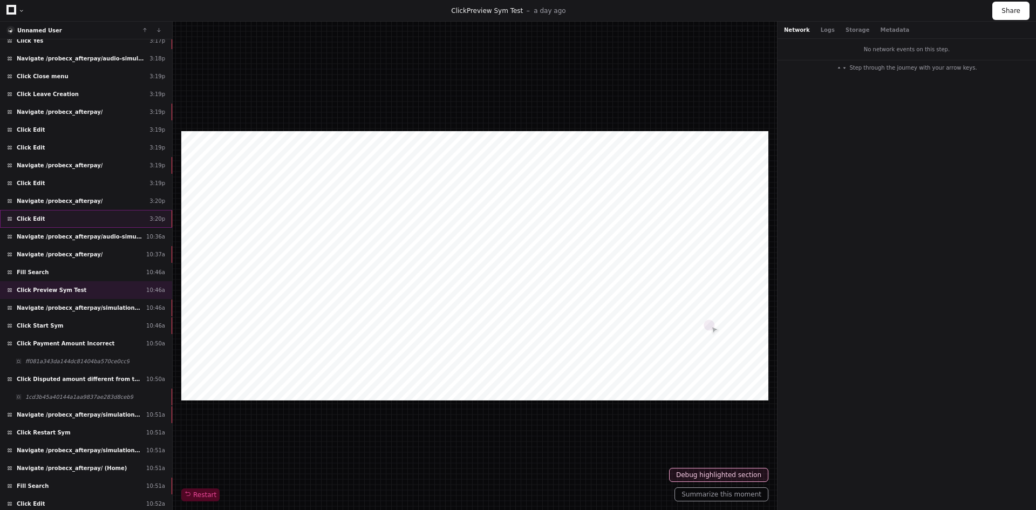
click at [35, 216] on span "Click Edit" at bounding box center [31, 219] width 28 height 8
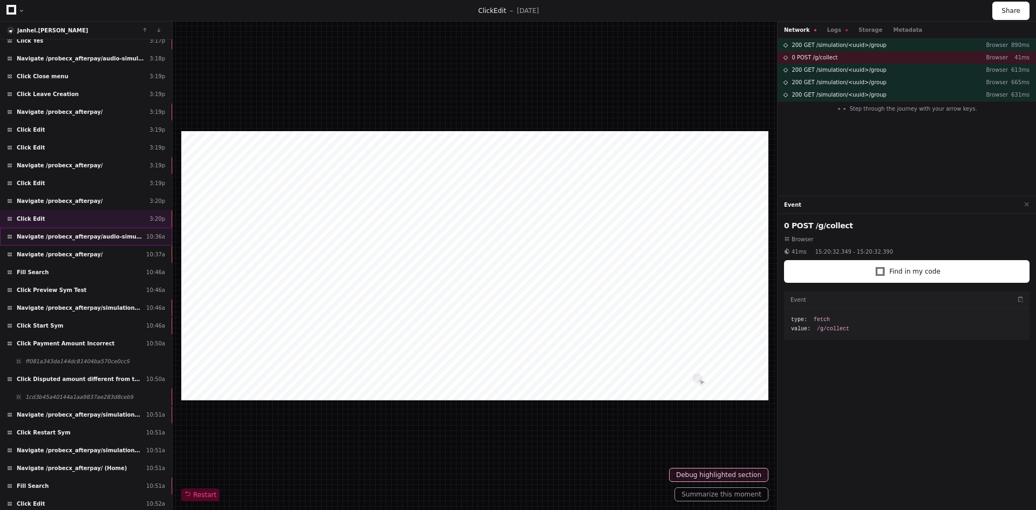
click at [36, 236] on span "Navigate /probecx_afterpay/audio-simulation/*/create-sym" at bounding box center [79, 237] width 125 height 8
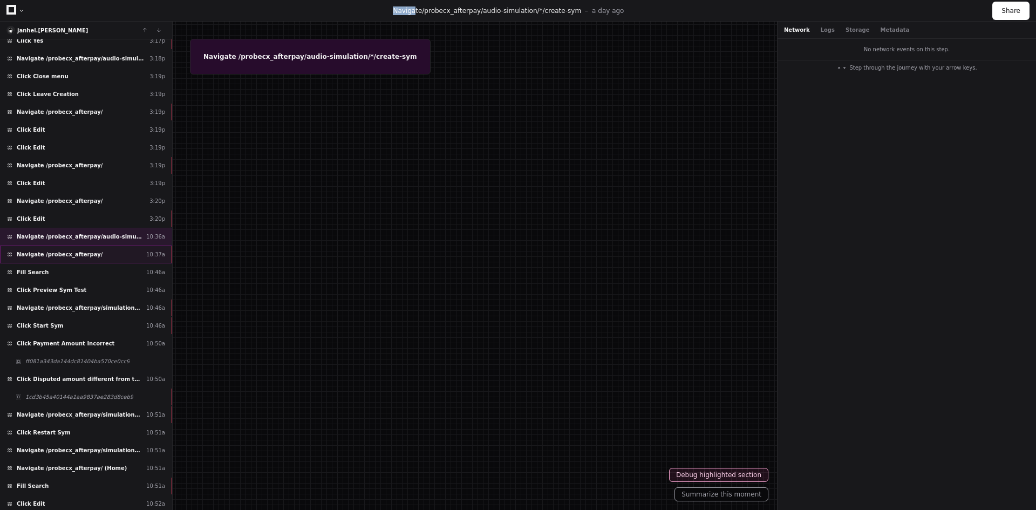
click at [25, 256] on span "Navigate /probecx_afterpay/" at bounding box center [60, 254] width 86 height 8
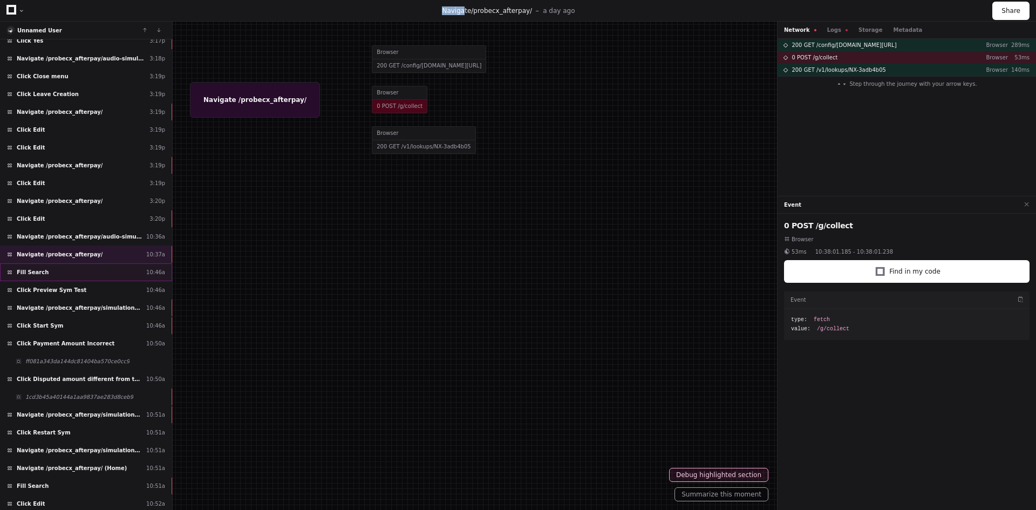
click at [37, 270] on span "Fill Search" at bounding box center [33, 272] width 32 height 8
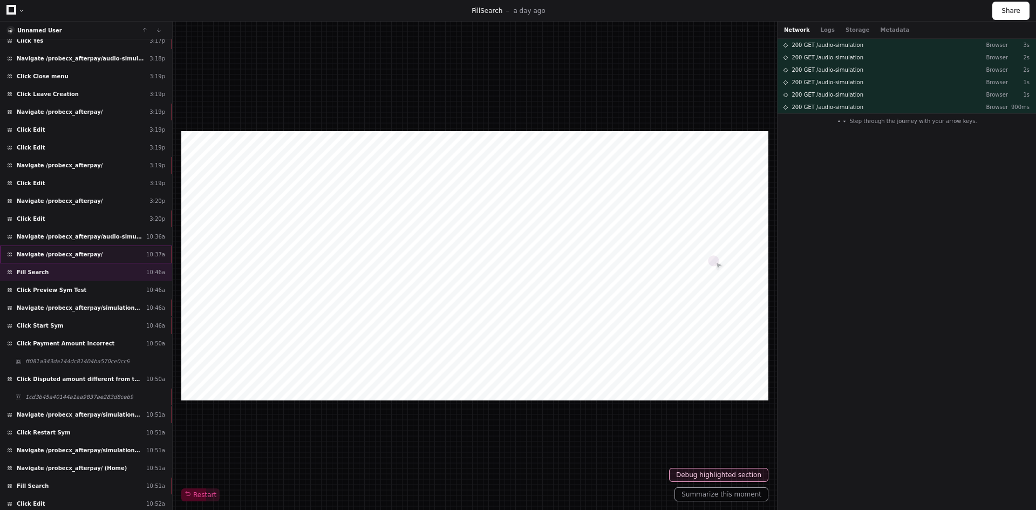
click at [36, 255] on span "Navigate /probecx_afterpay/" at bounding box center [60, 254] width 86 height 8
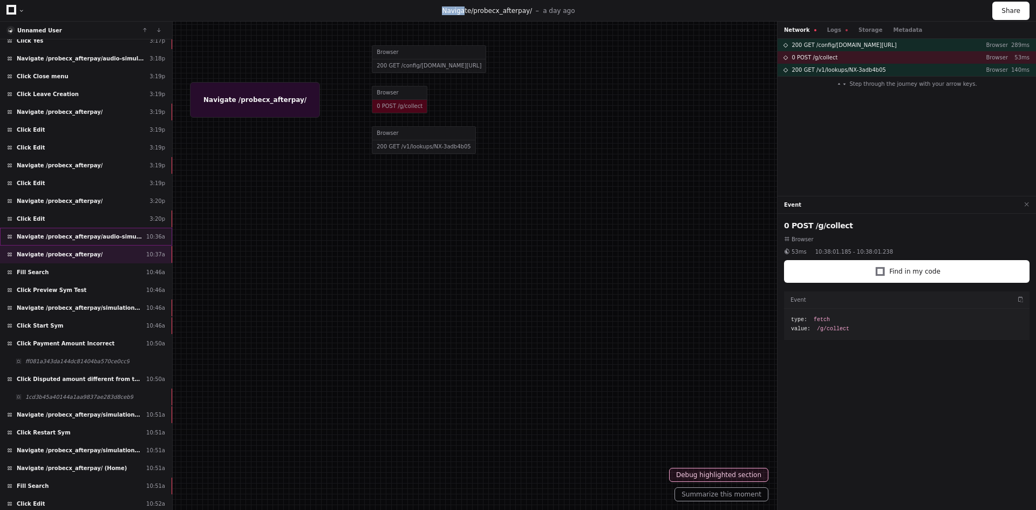
click at [40, 234] on span "Navigate /probecx_afterpay/audio-simulation/*/create-sym" at bounding box center [79, 237] width 125 height 8
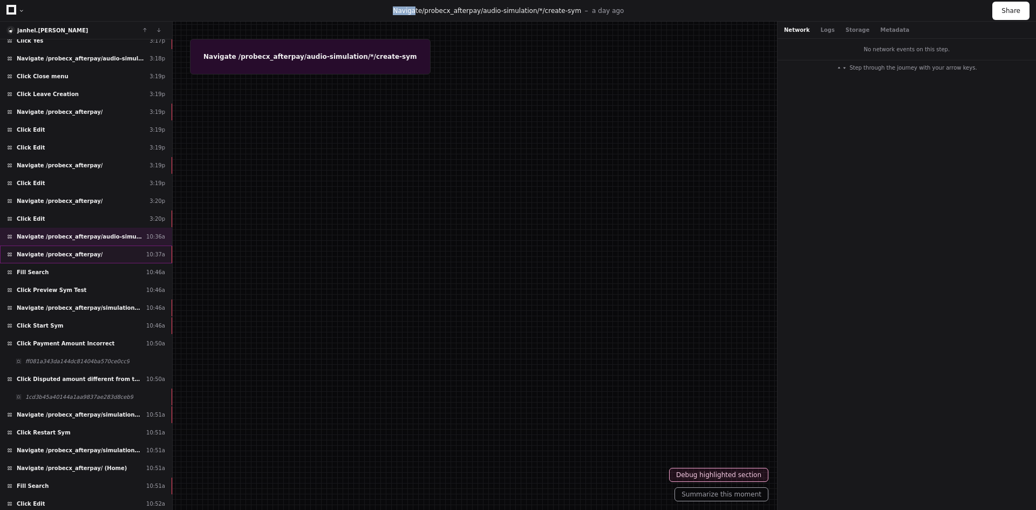
click at [56, 258] on div "Navigate /probecx_afterpay/ 10:37a" at bounding box center [86, 254] width 172 height 18
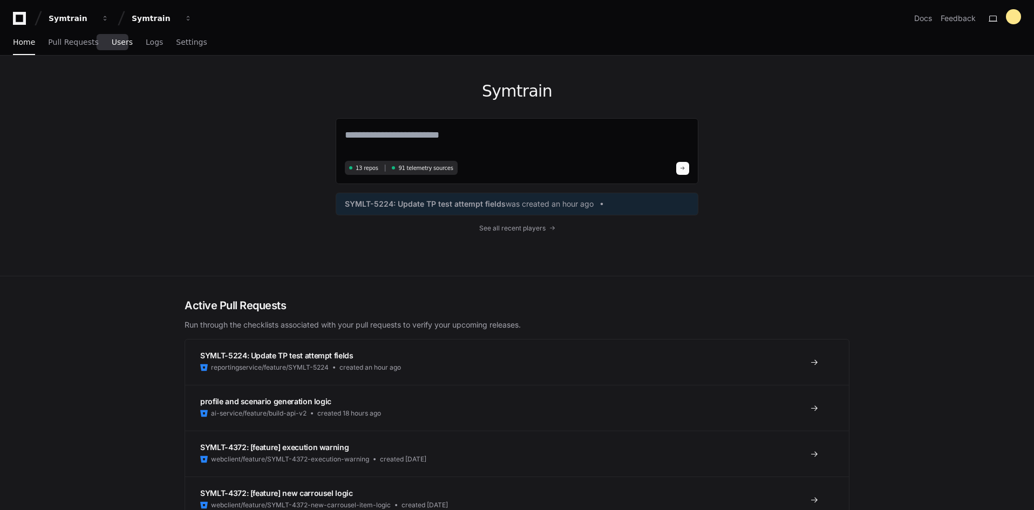
click at [112, 39] on span "Users" at bounding box center [122, 42] width 21 height 6
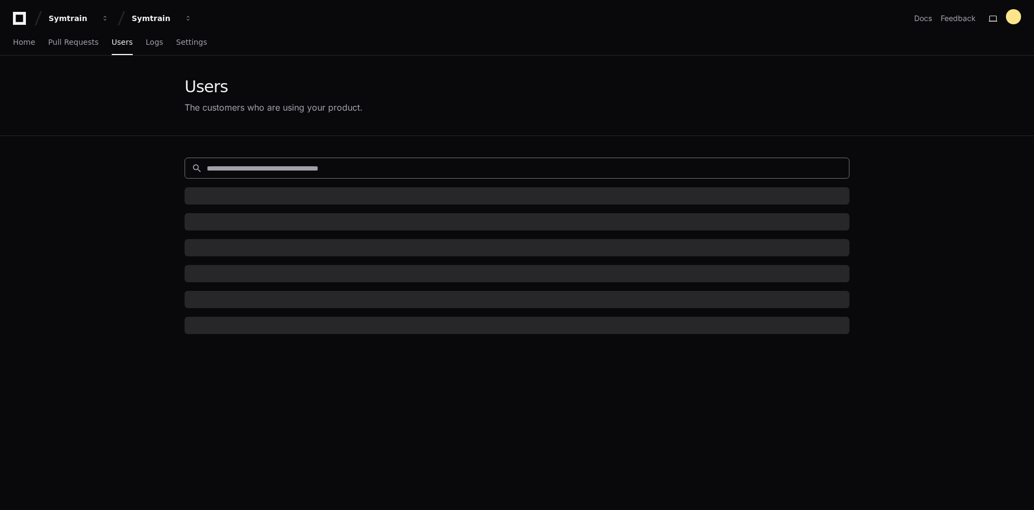
click at [231, 168] on input at bounding box center [525, 168] width 636 height 11
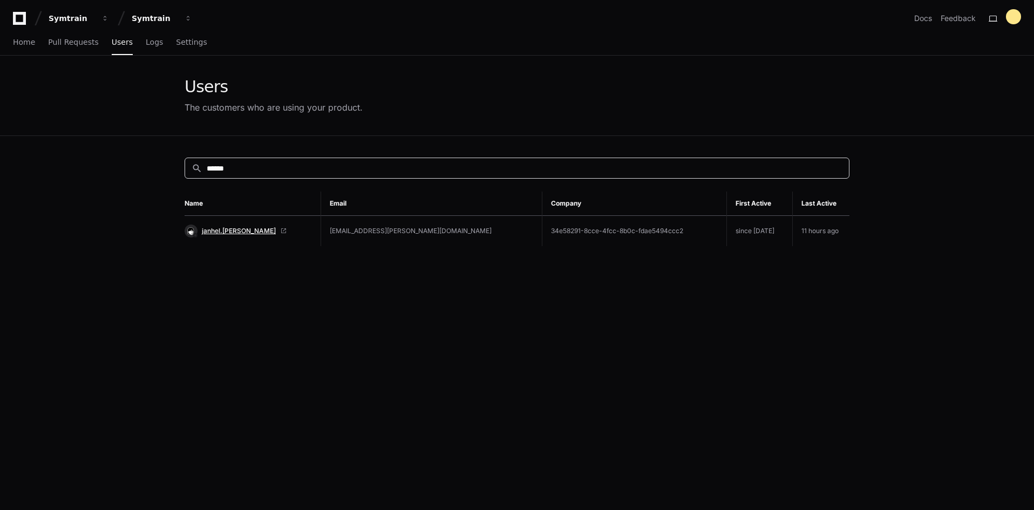
type input "******"
click at [218, 231] on span "janhel.[PERSON_NAME]" at bounding box center [239, 231] width 74 height 9
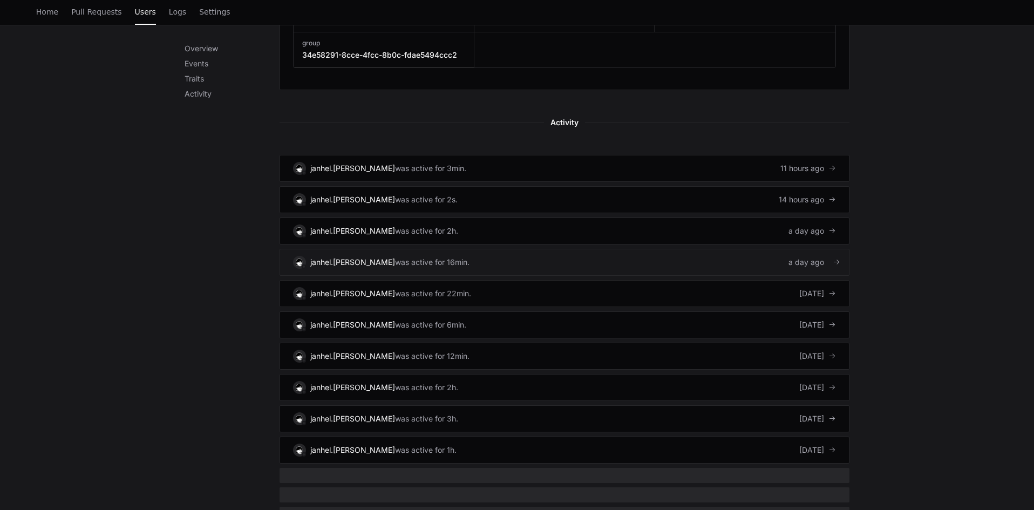
scroll to position [647, 0]
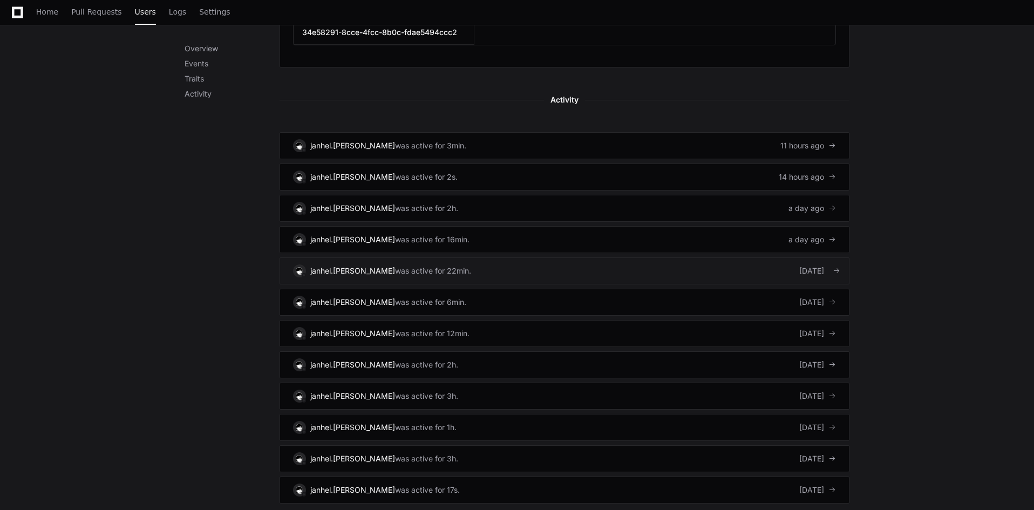
click at [407, 265] on div "was active for 22min." at bounding box center [433, 270] width 76 height 11
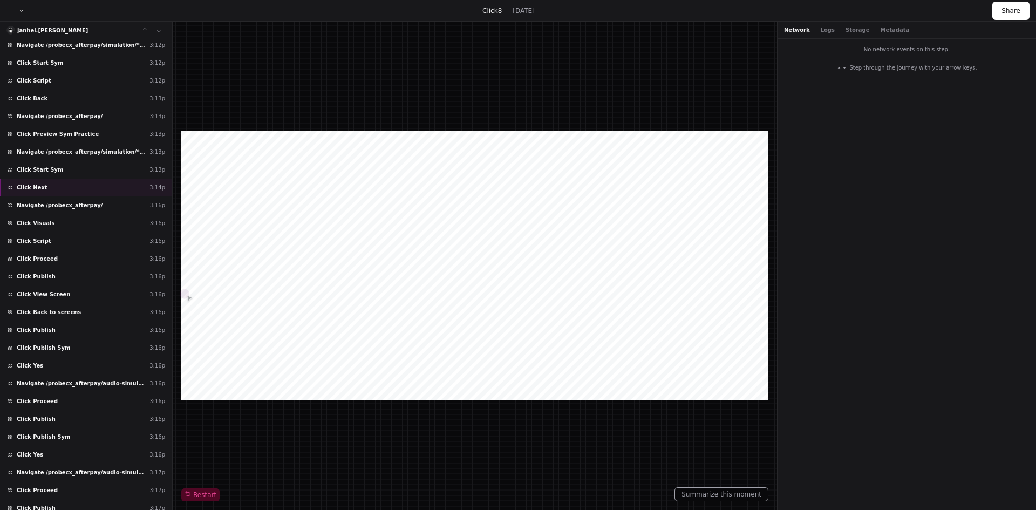
scroll to position [1184, 0]
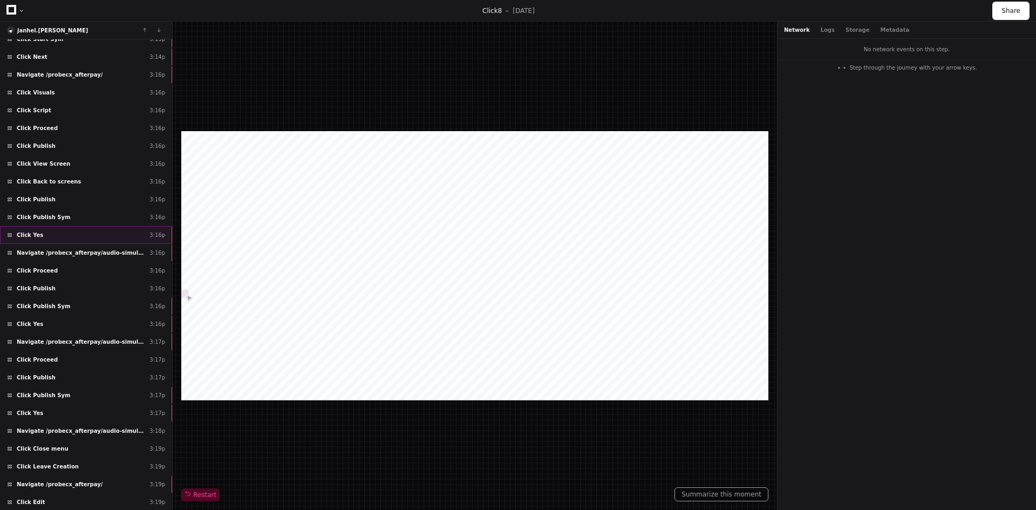
click at [62, 235] on div "Click Yes 3:16p" at bounding box center [86, 235] width 172 height 18
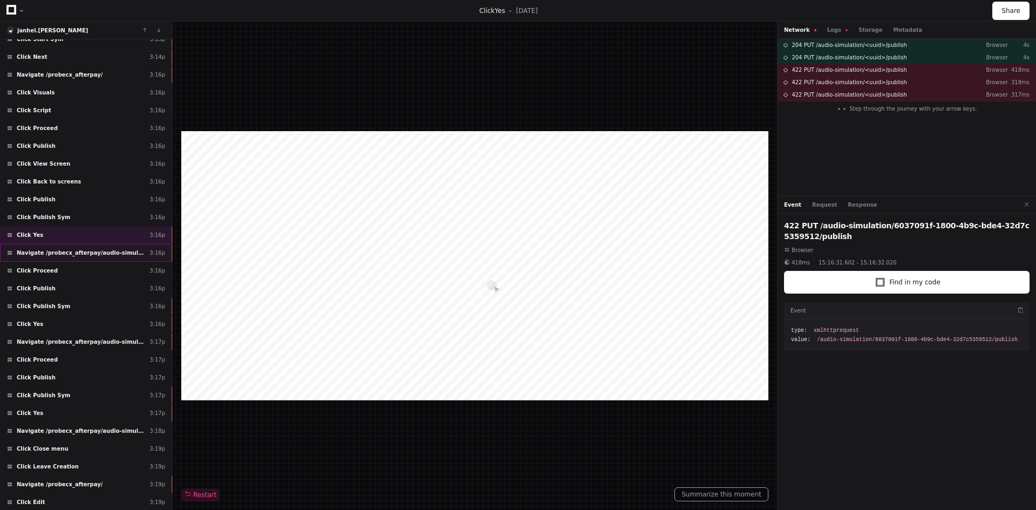
click at [57, 254] on span "Navigate /probecx_afterpay/audio-simulation/*/create-sym" at bounding box center [81, 253] width 128 height 8
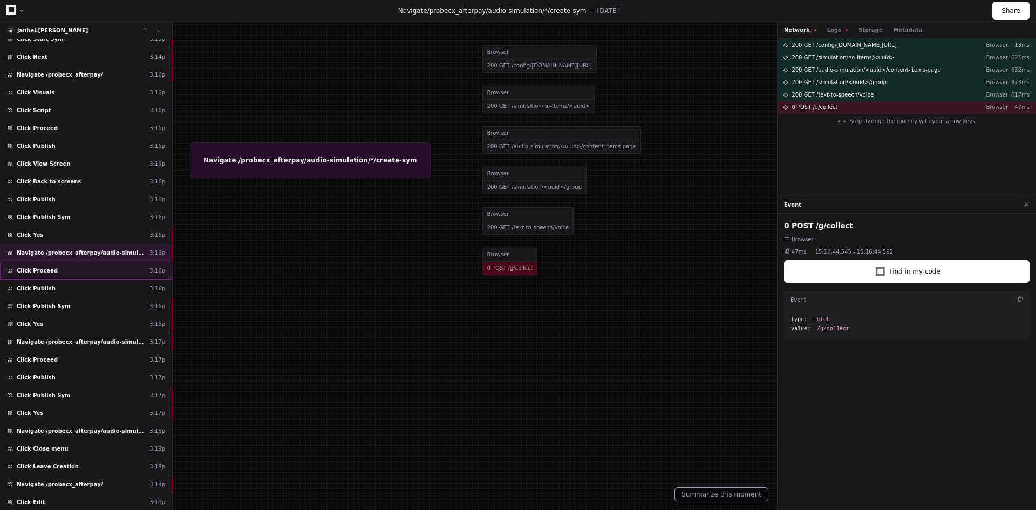
click at [53, 265] on div "Click Proceed 3:16p" at bounding box center [86, 271] width 172 height 18
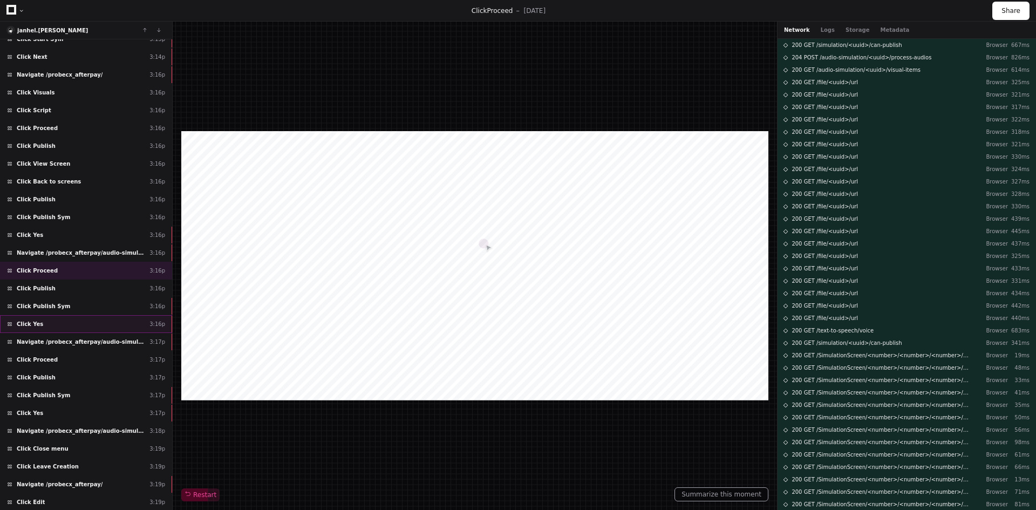
click at [50, 320] on div "Click Yes 3:16p" at bounding box center [86, 324] width 172 height 18
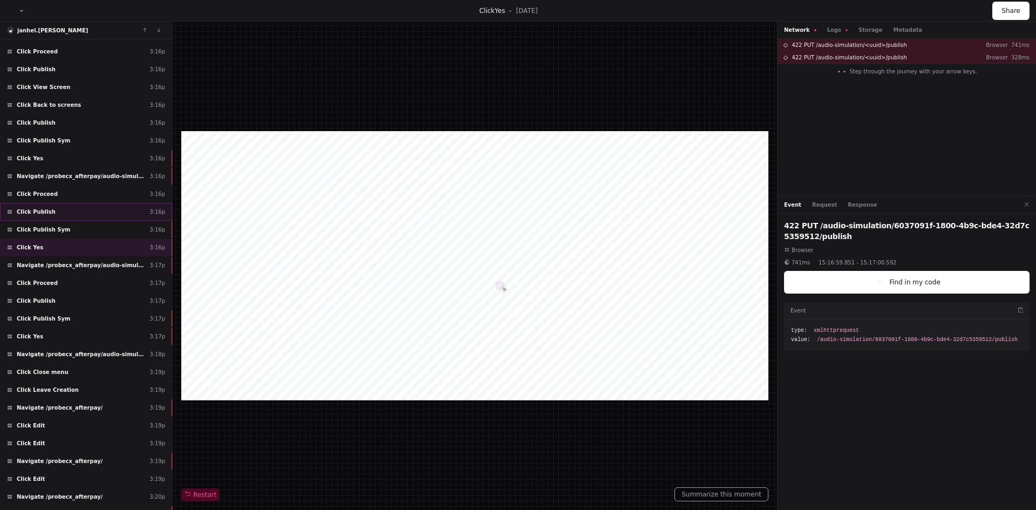
scroll to position [1292, 0]
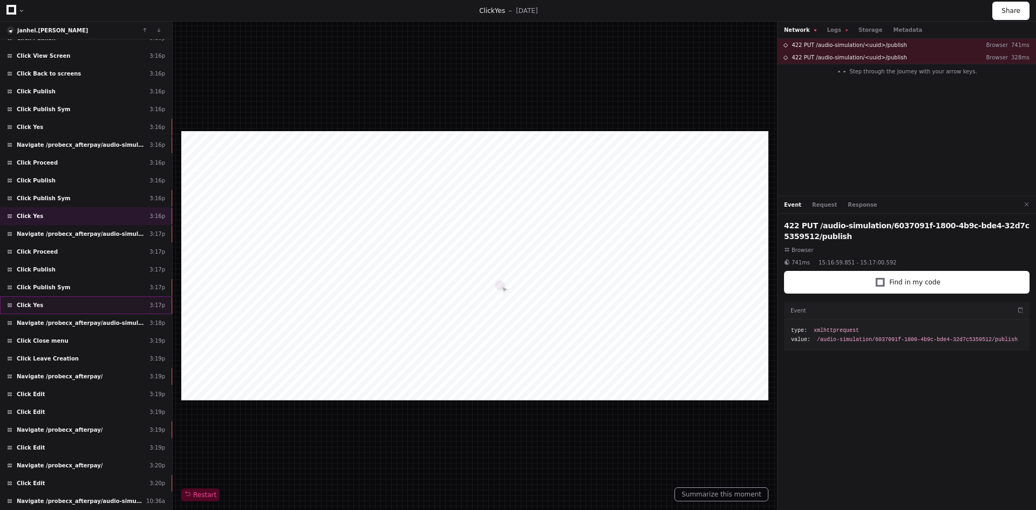
click at [64, 311] on div "Click Yes 3:17p" at bounding box center [86, 305] width 172 height 18
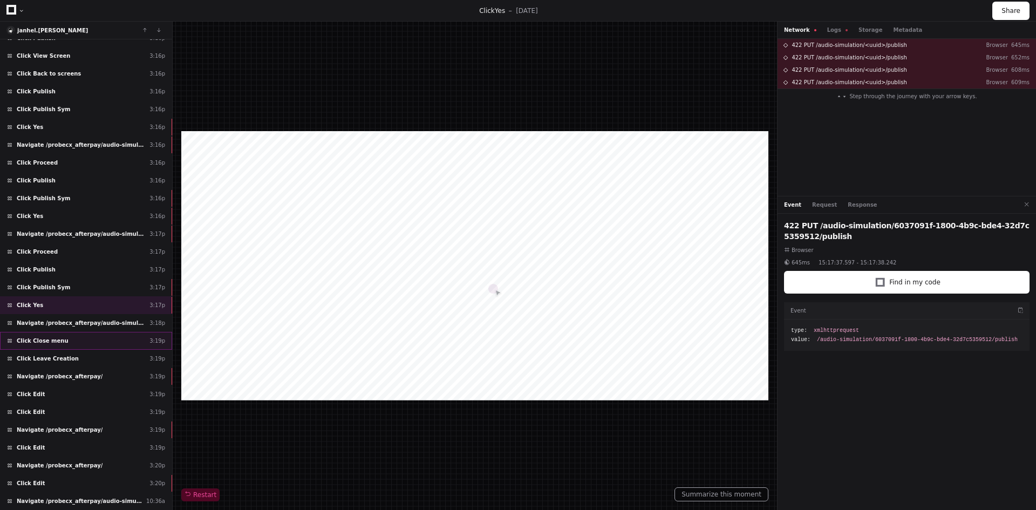
click at [59, 336] on div "Click Close menu 3:19p" at bounding box center [86, 341] width 172 height 18
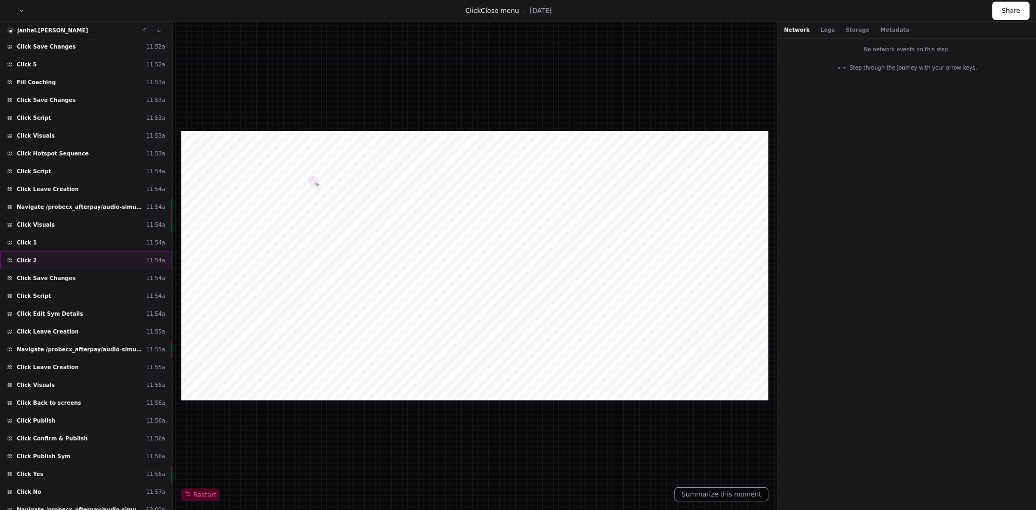
scroll to position [2786, 0]
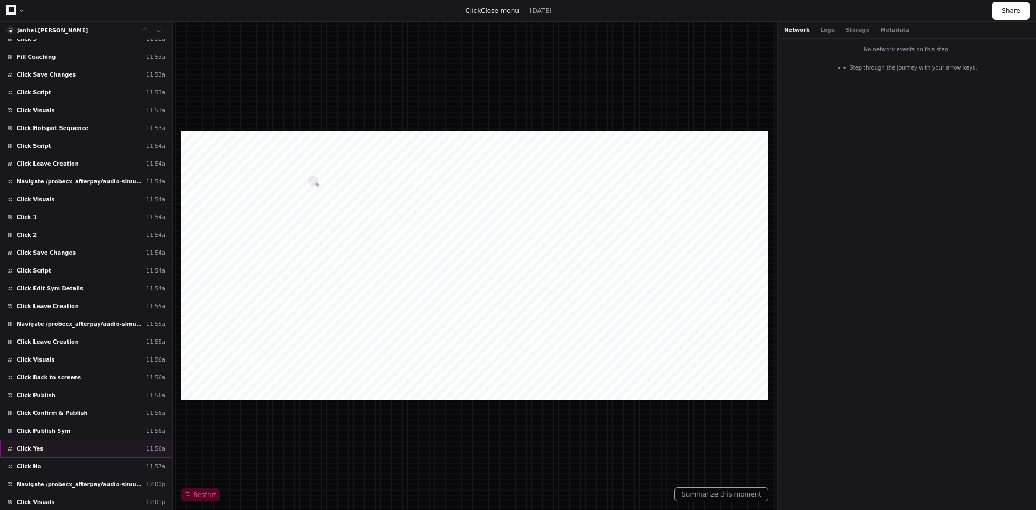
click at [47, 441] on div "Click Yes 11:56a" at bounding box center [86, 449] width 172 height 18
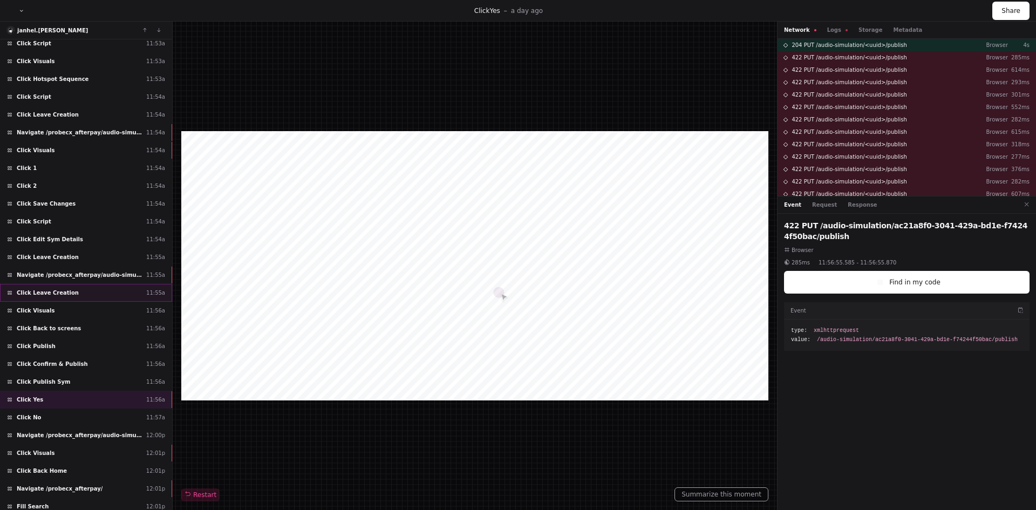
scroll to position [2894, 0]
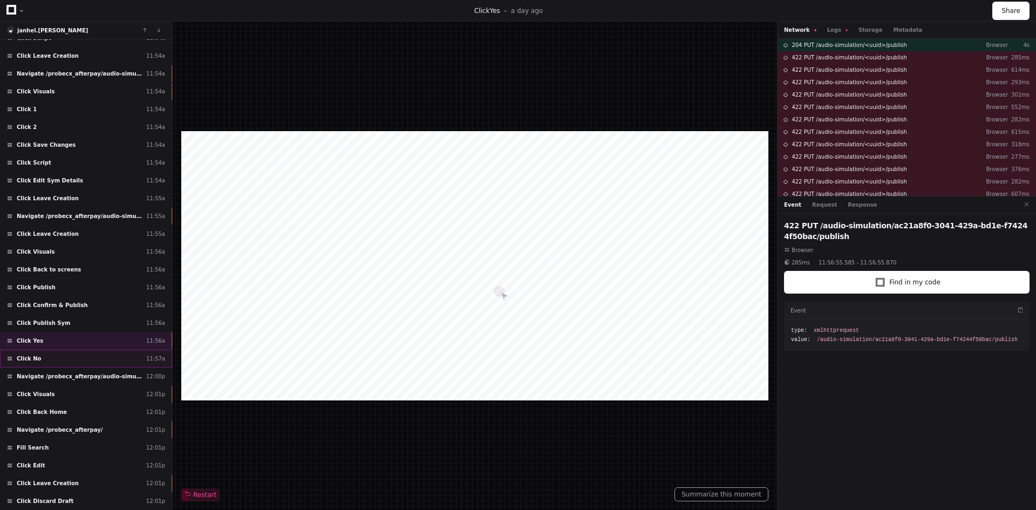
click at [48, 362] on div "Click No 11:57a" at bounding box center [86, 359] width 172 height 18
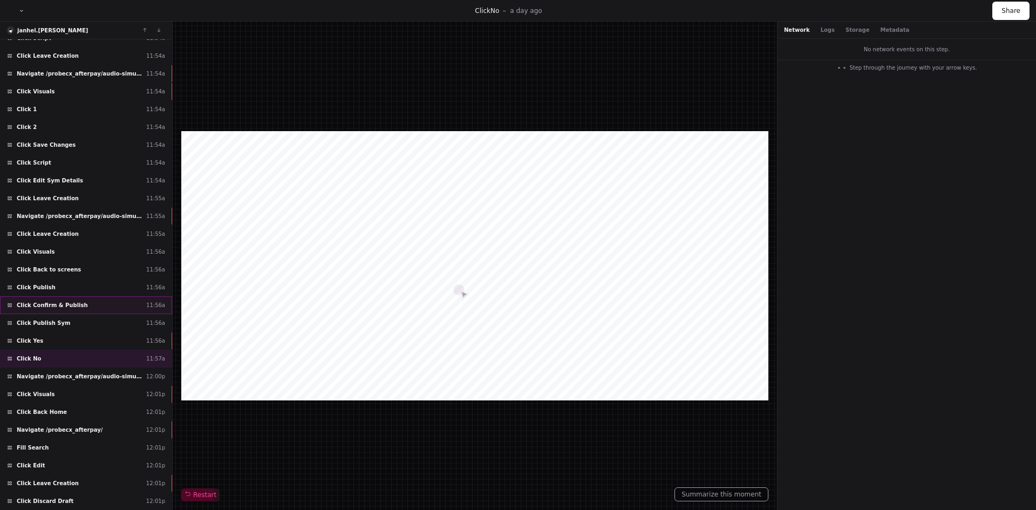
scroll to position [2948, 0]
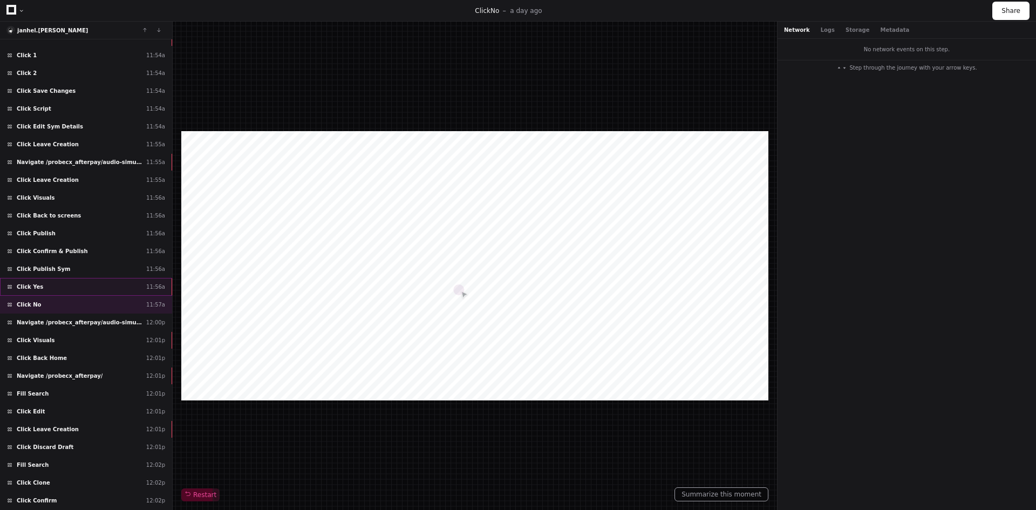
click at [29, 283] on span "Click Yes" at bounding box center [30, 287] width 26 height 8
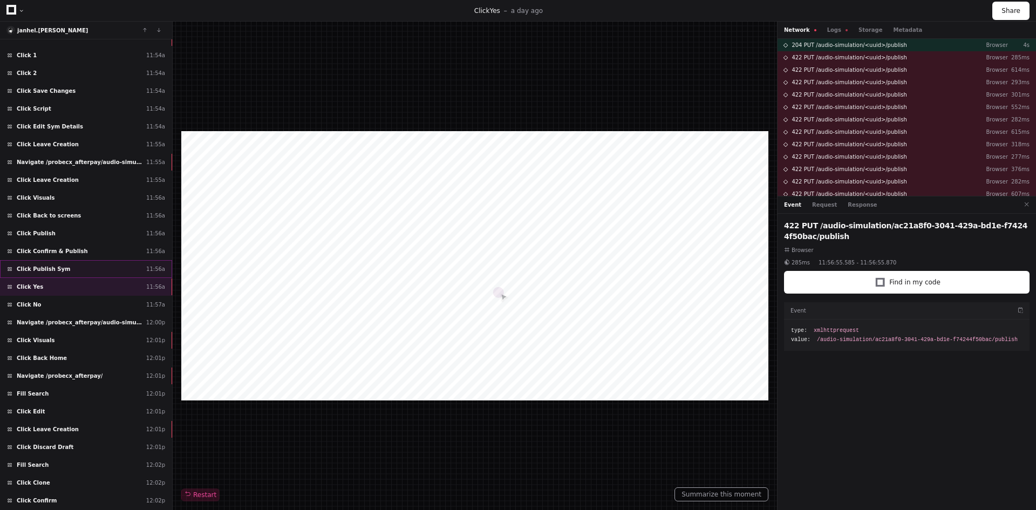
click at [32, 269] on span "Click Publish Sym" at bounding box center [43, 269] width 53 height 8
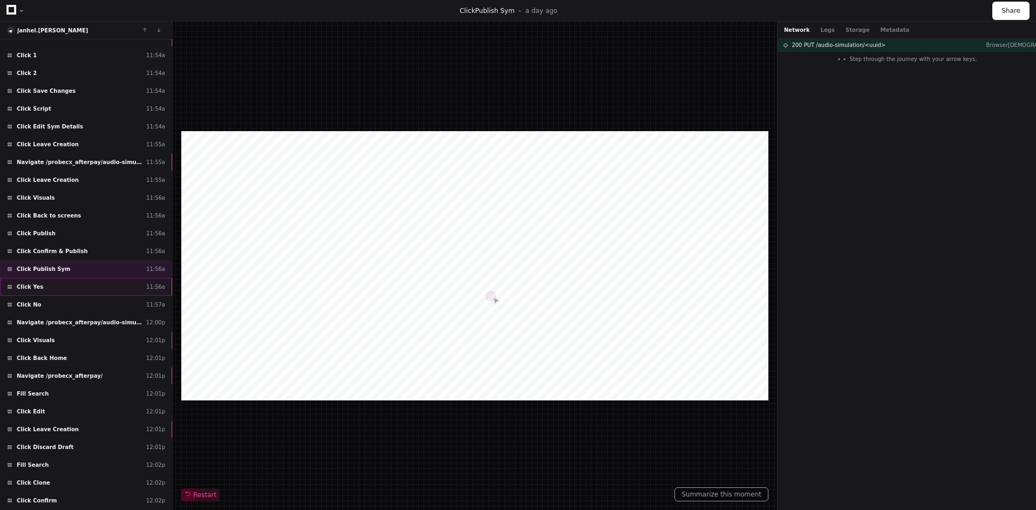
click at [39, 285] on div "Click Yes 11:56a" at bounding box center [86, 287] width 172 height 18
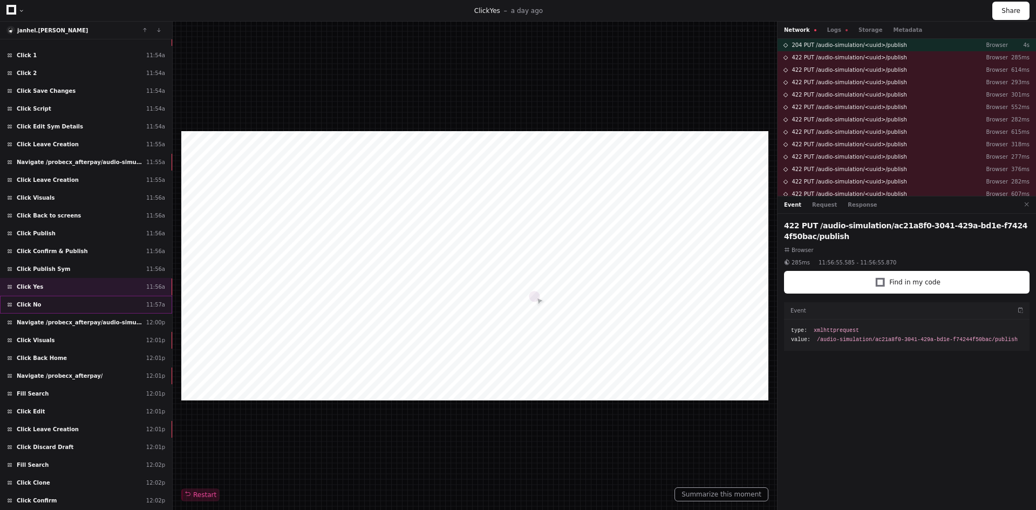
click at [42, 305] on div "Click No 11:57a" at bounding box center [86, 305] width 172 height 18
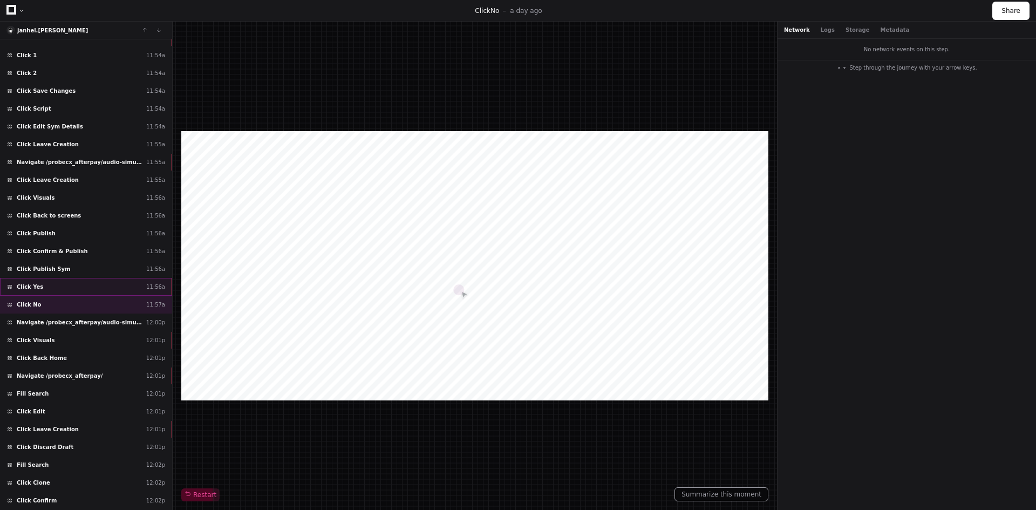
click at [30, 293] on div "Click Yes 11:56a" at bounding box center [86, 287] width 172 height 18
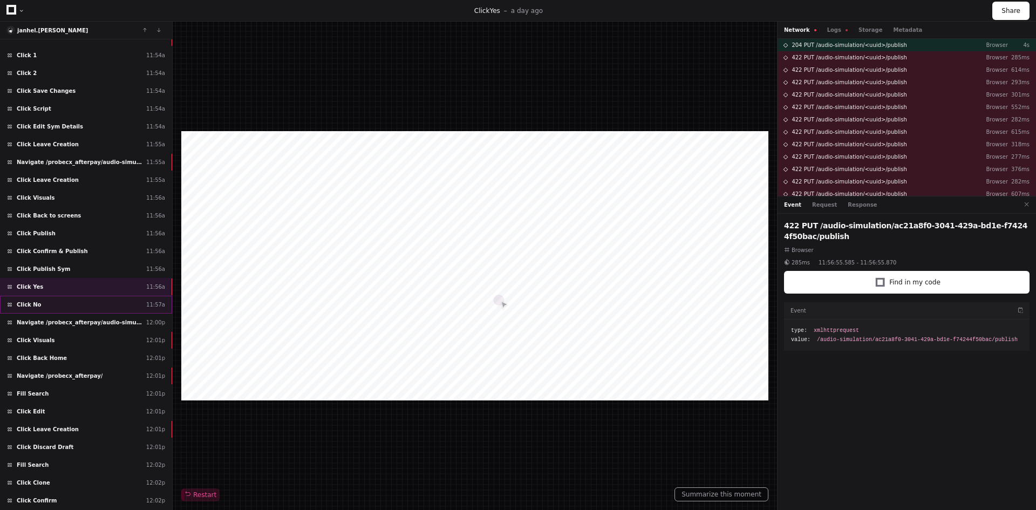
click at [43, 305] on div "Click No 11:57a" at bounding box center [86, 305] width 172 height 18
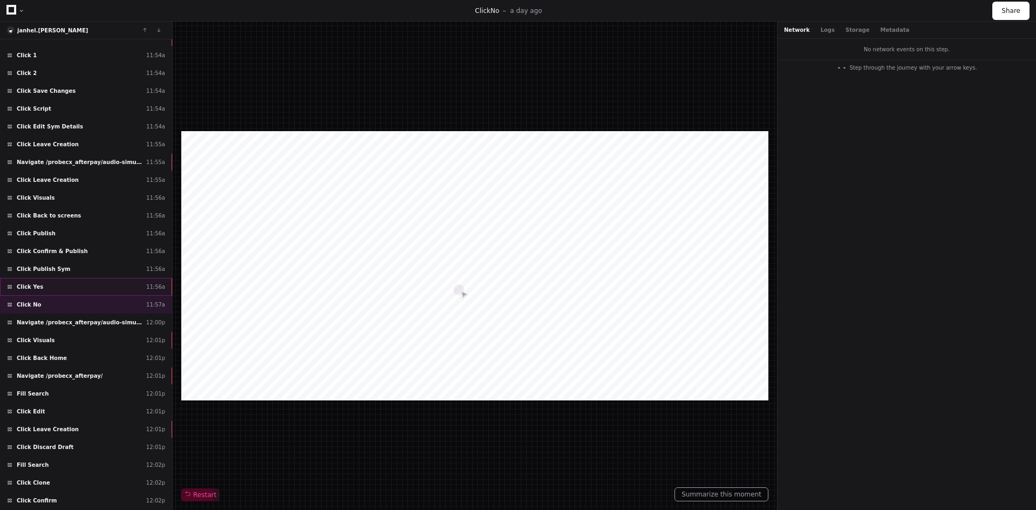
click at [23, 288] on span "Click Yes" at bounding box center [30, 287] width 26 height 8
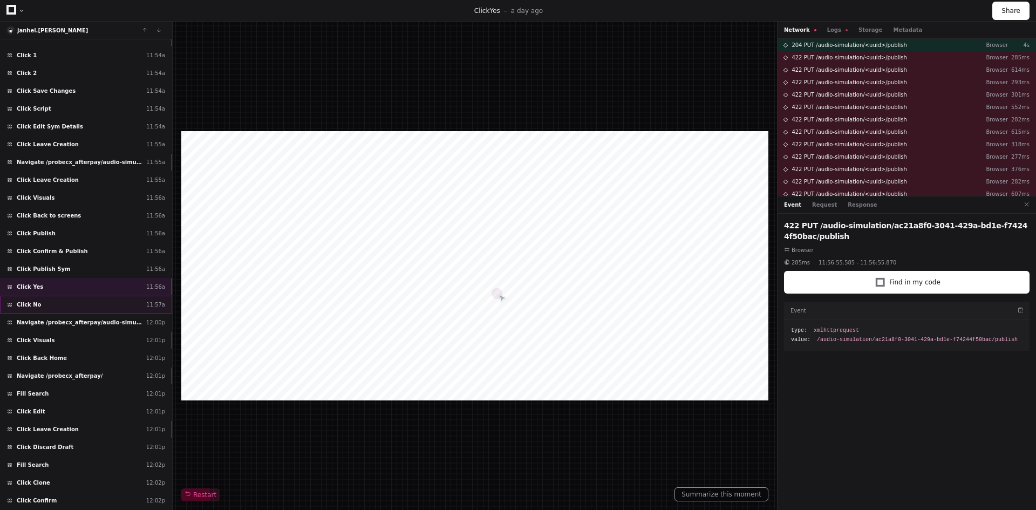
click at [30, 305] on span "Click No" at bounding box center [29, 304] width 25 height 8
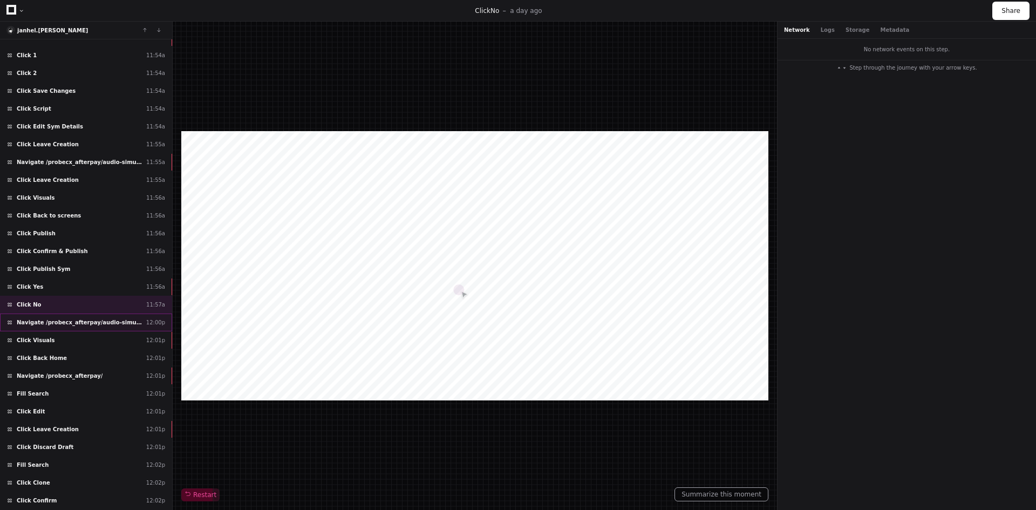
click at [45, 324] on span "Navigate /probecx_afterpay/audio-simulation/*/create-sym" at bounding box center [79, 322] width 125 height 8
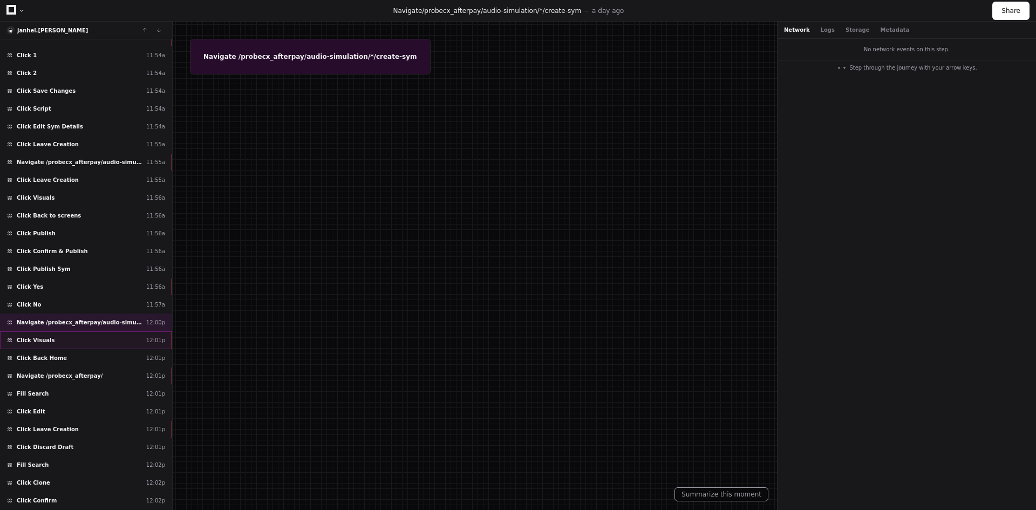
click at [45, 338] on span "Click Visuals" at bounding box center [36, 340] width 38 height 8
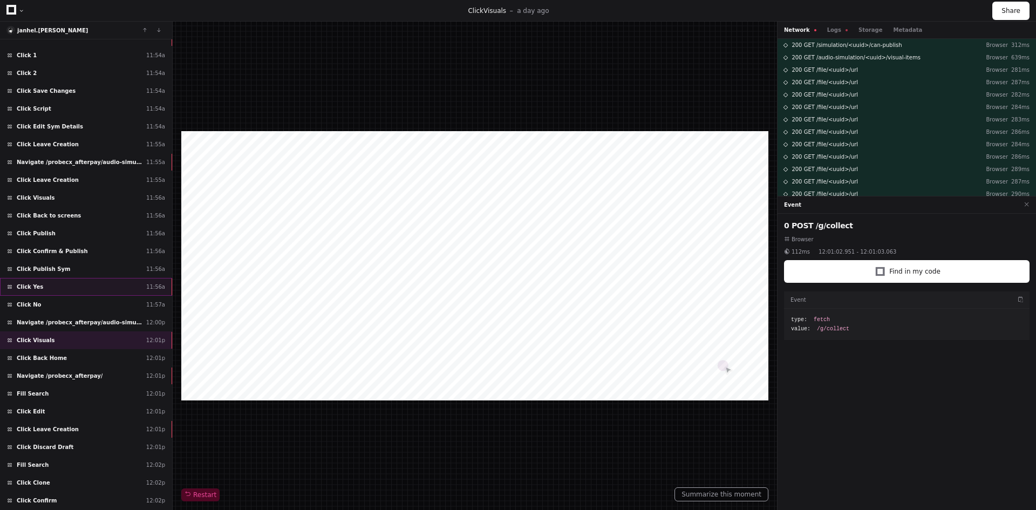
click at [43, 290] on div "Click Yes 11:56a" at bounding box center [86, 287] width 172 height 18
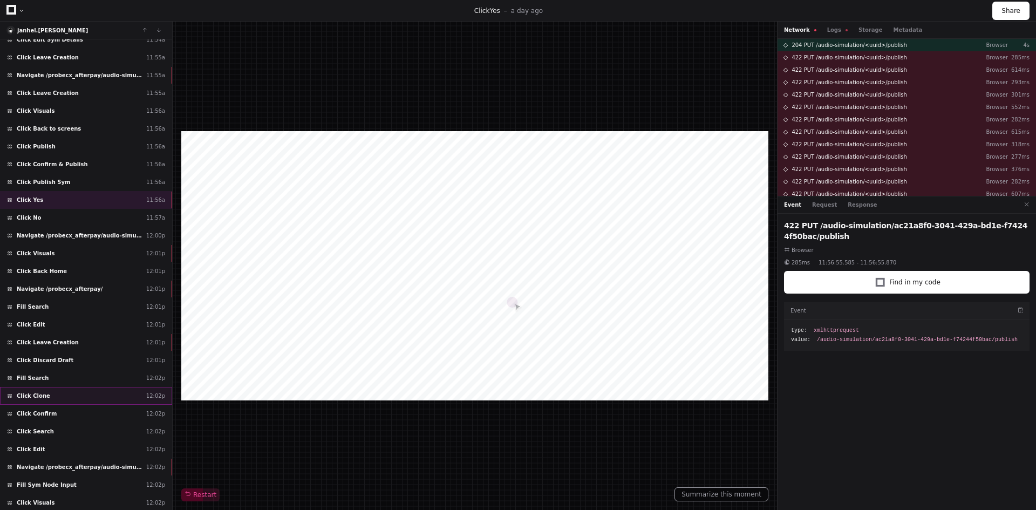
scroll to position [3053, 0]
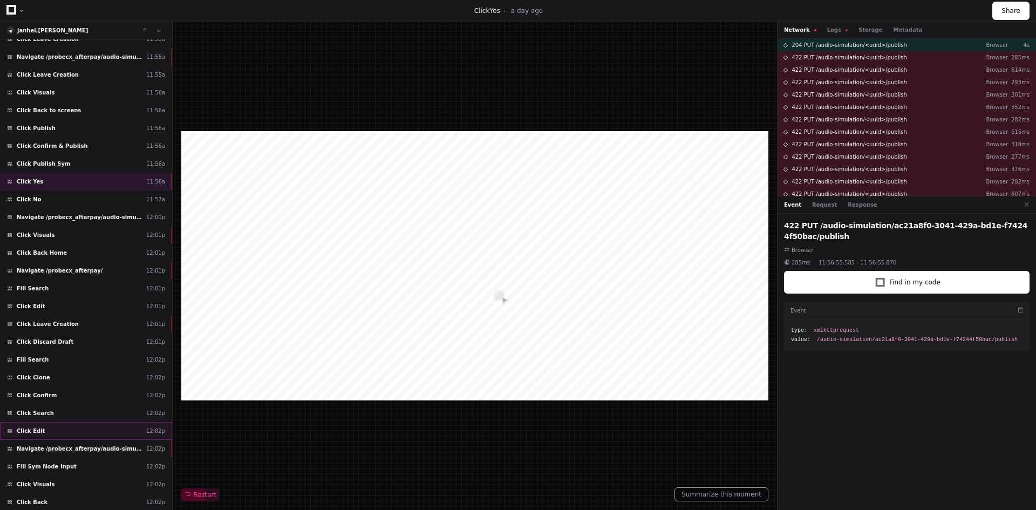
click at [44, 423] on div "Click Edit 12:02p" at bounding box center [86, 431] width 172 height 18
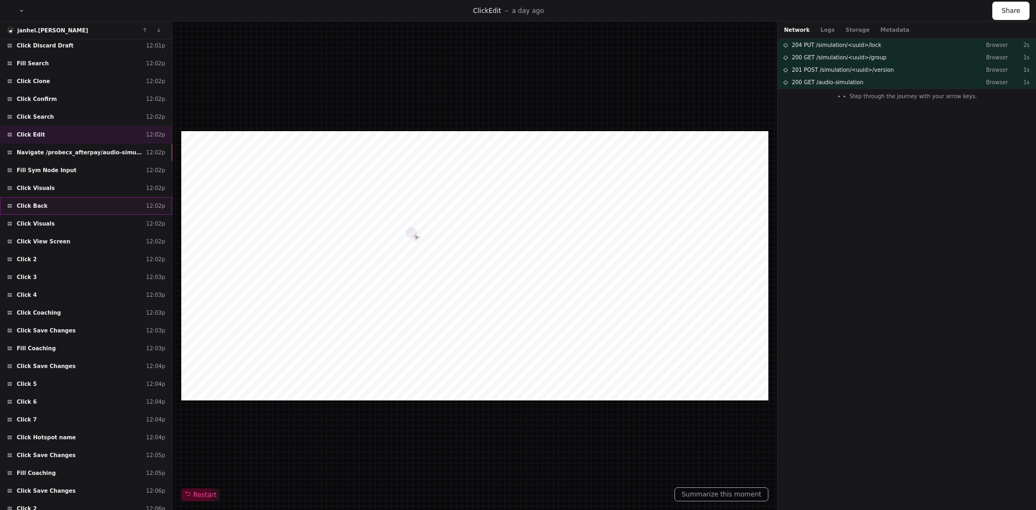
scroll to position [3374, 0]
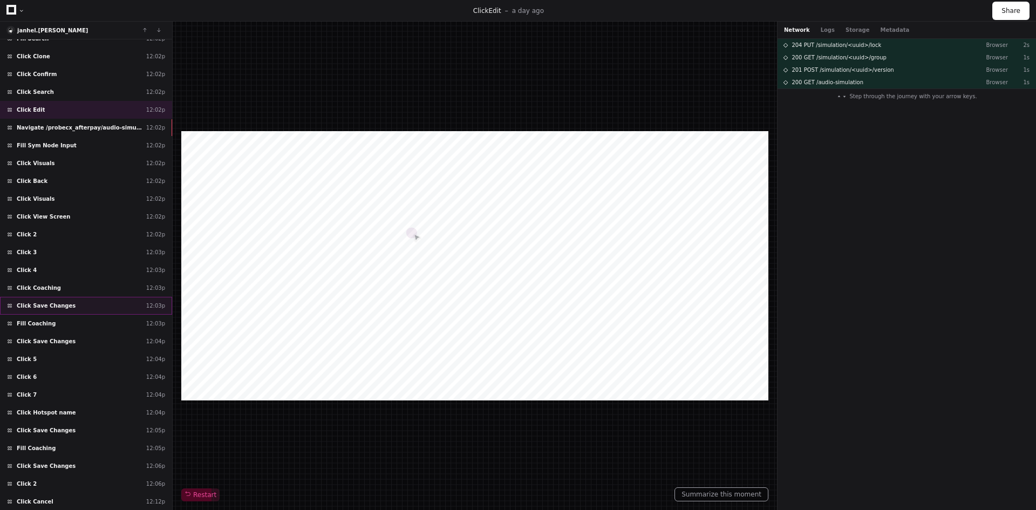
click at [57, 305] on span "Click Save Changes" at bounding box center [46, 306] width 59 height 8
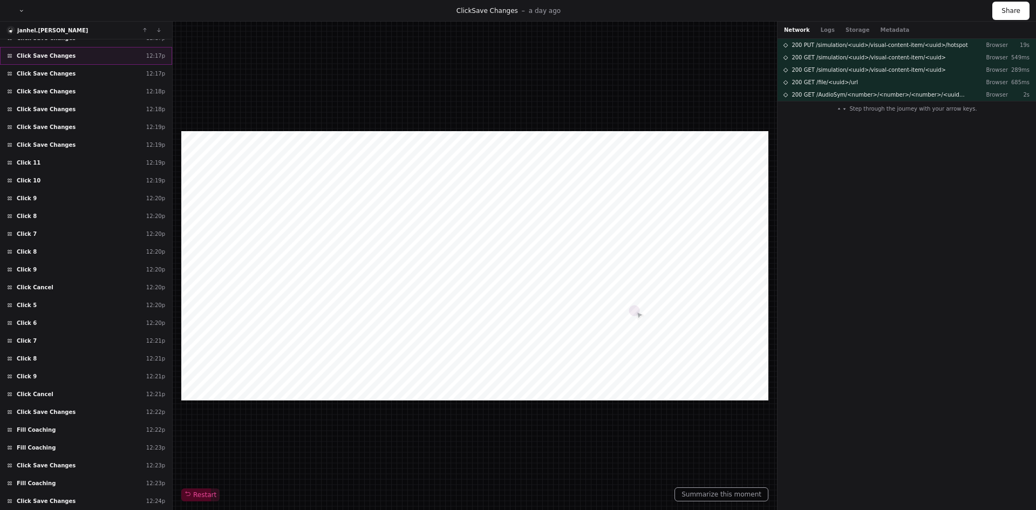
scroll to position [4070, 0]
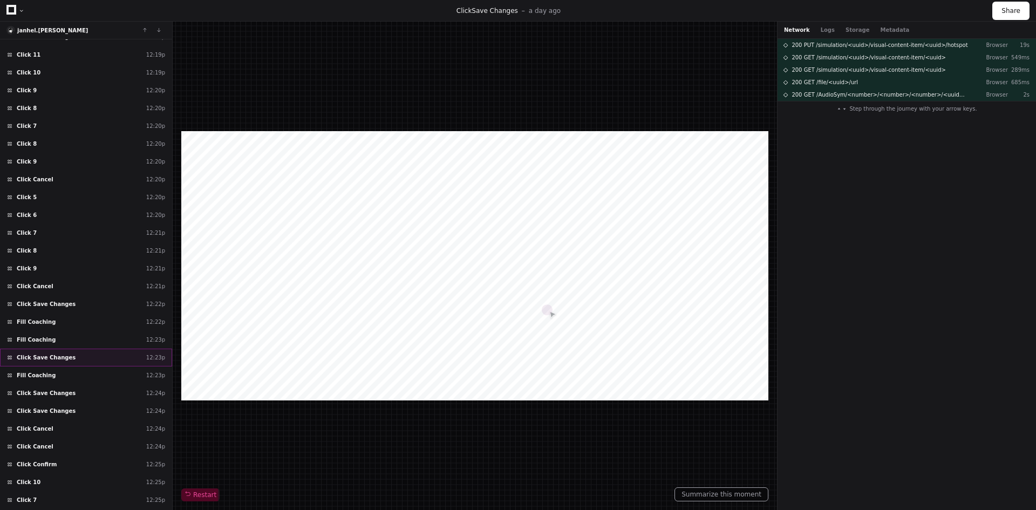
click at [64, 360] on div "Click Save Changes 12:23p" at bounding box center [86, 358] width 172 height 18
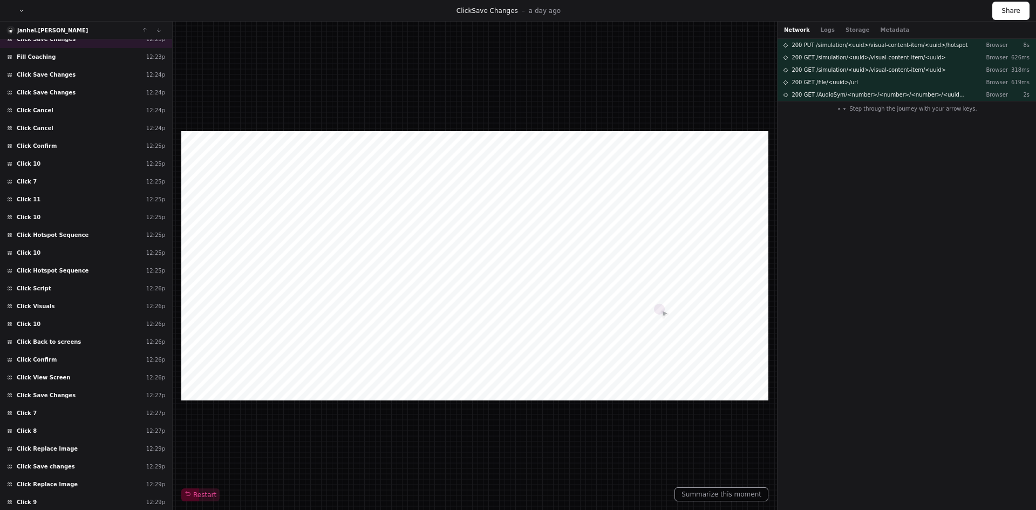
scroll to position [1233, 0]
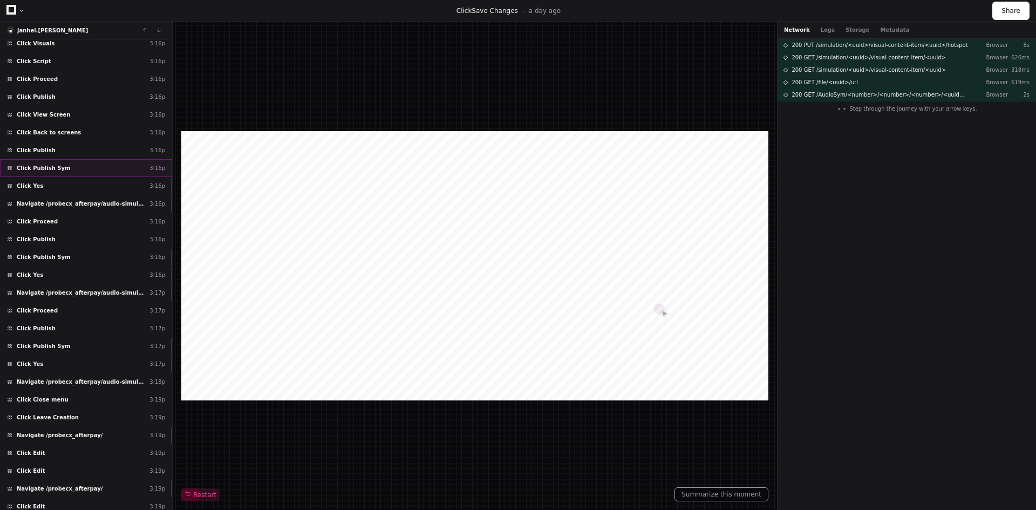
click at [35, 162] on div "Click Publish Sym 3:16p" at bounding box center [86, 168] width 172 height 18
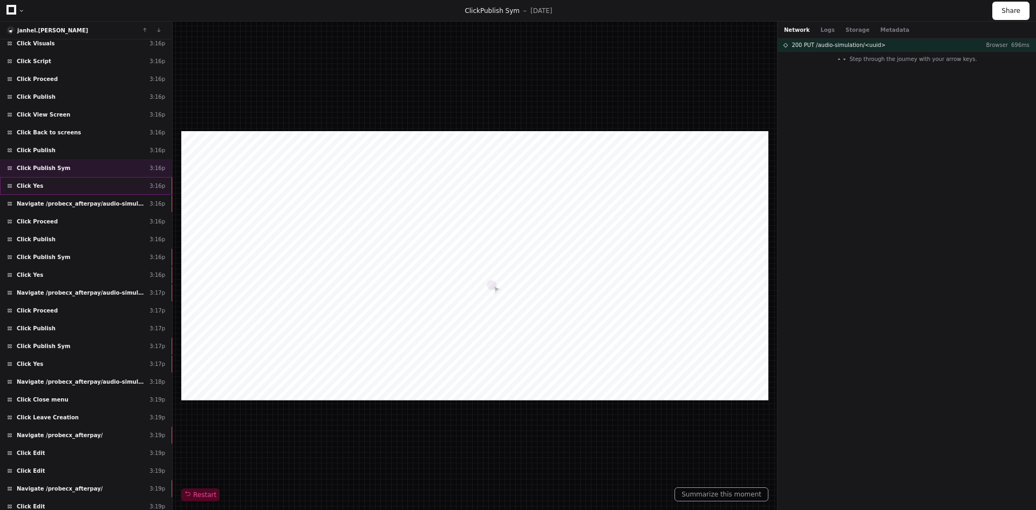
click at [32, 187] on span "Click Yes" at bounding box center [30, 186] width 26 height 8
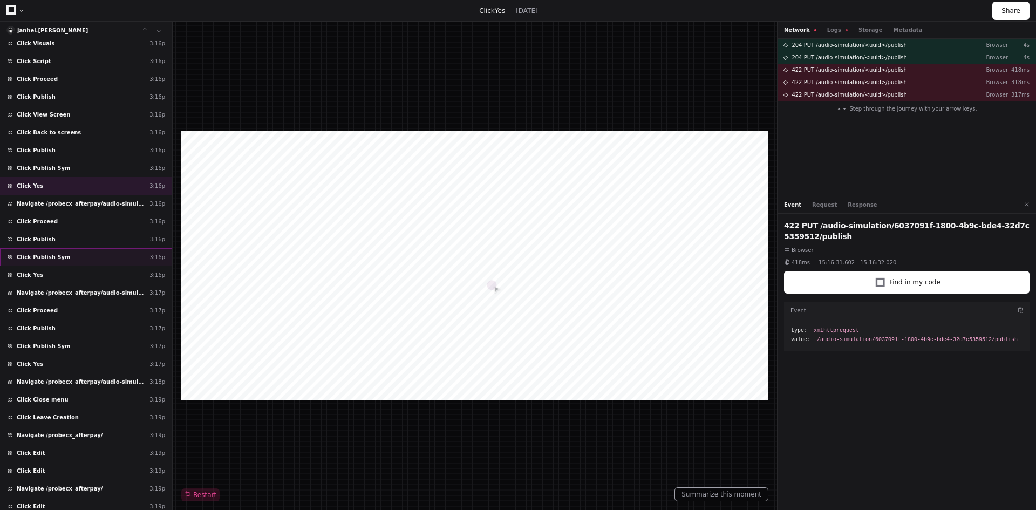
click at [30, 255] on span "Click Publish Sym" at bounding box center [43, 257] width 53 height 8
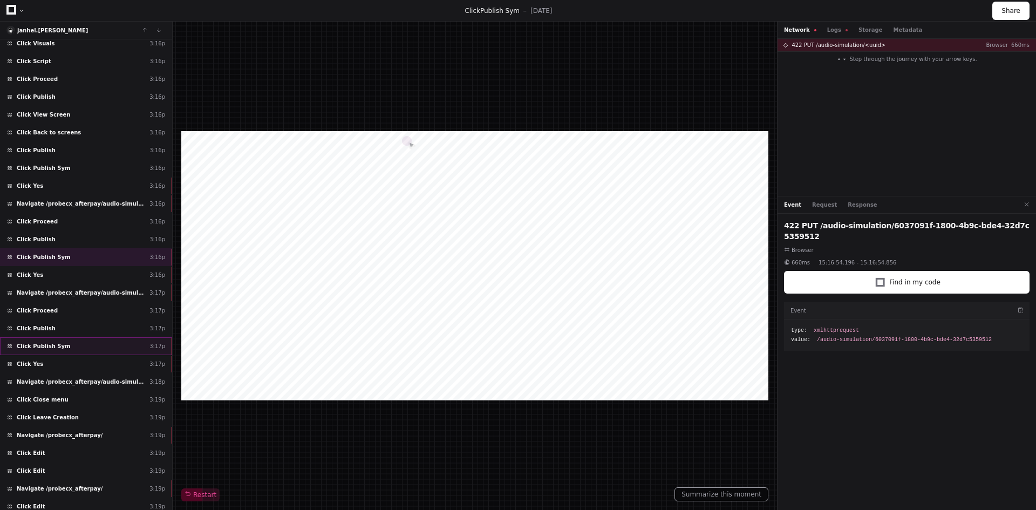
click at [39, 345] on span "Click Publish Sym" at bounding box center [43, 346] width 53 height 8
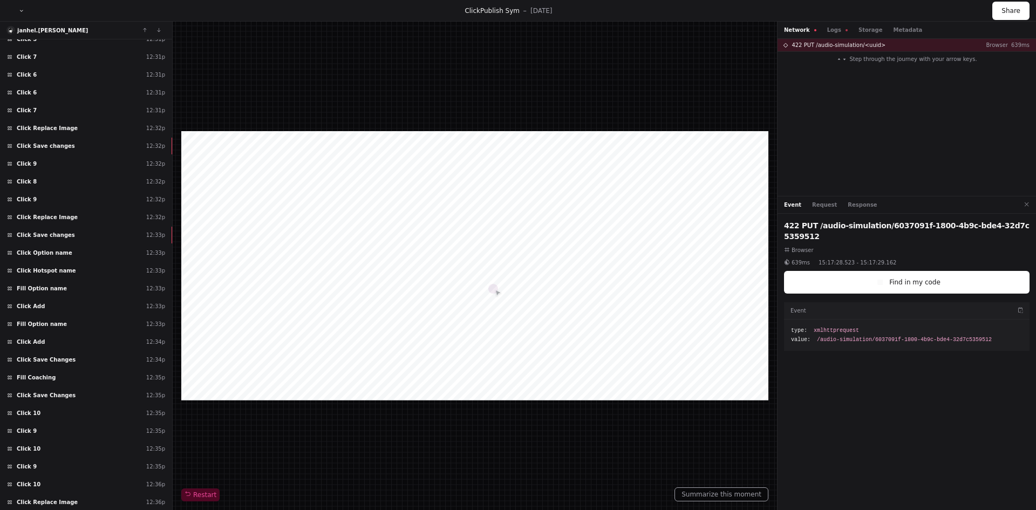
scroll to position [1126, 0]
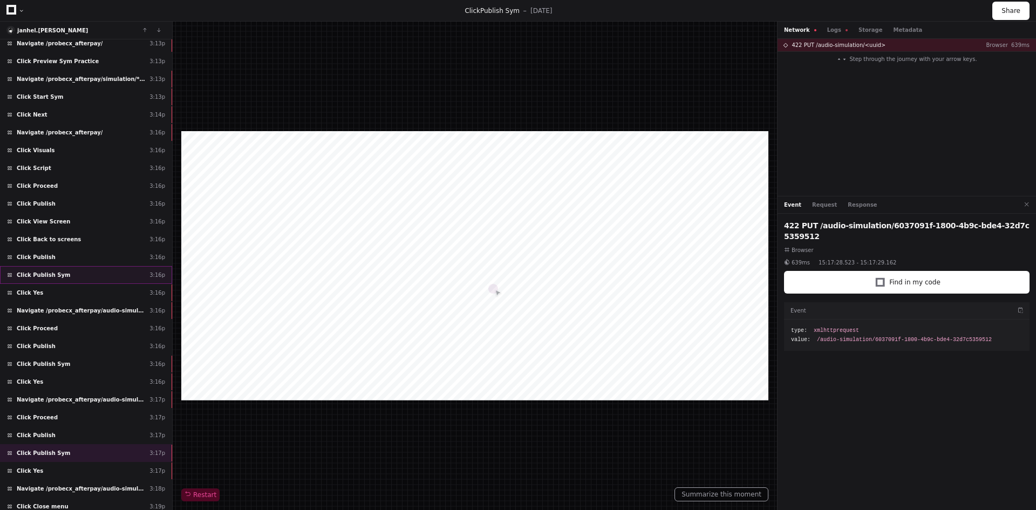
click at [47, 274] on span "Click Publish Sym" at bounding box center [43, 275] width 53 height 8
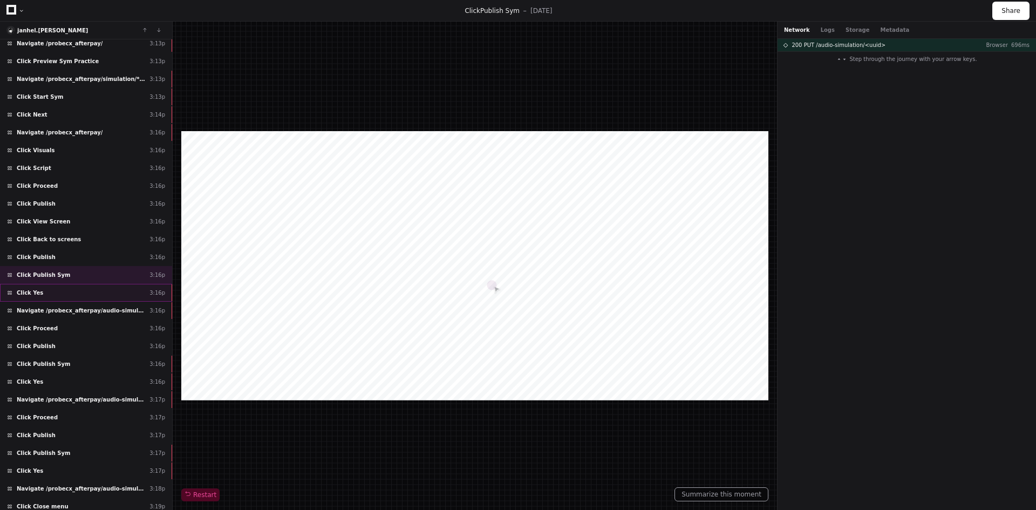
click at [49, 293] on div "Click Yes 3:16p" at bounding box center [86, 293] width 172 height 18
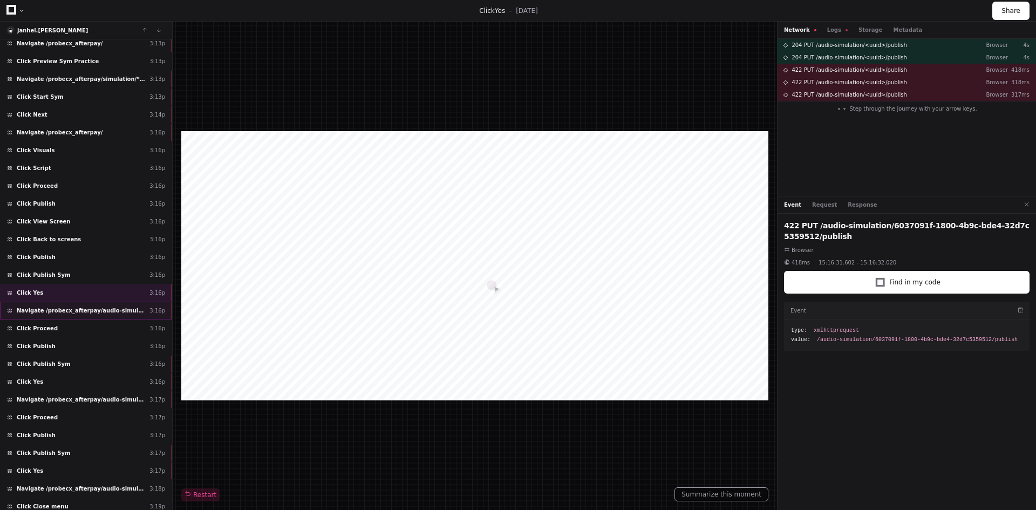
click at [42, 312] on span "Navigate /probecx_afterpay/audio-simulation/*/create-sym" at bounding box center [81, 310] width 128 height 8
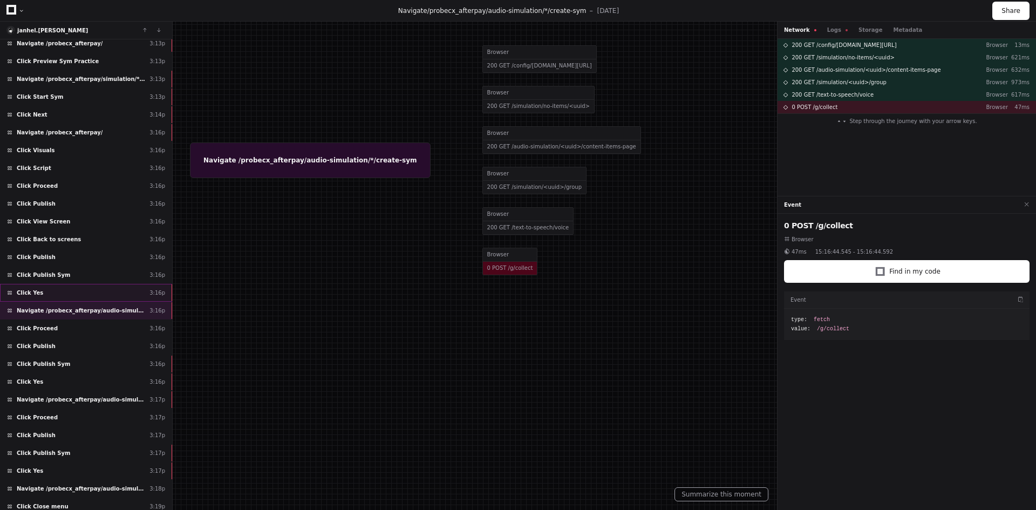
click at [42, 293] on div "Click Yes 3:16p" at bounding box center [86, 293] width 172 height 18
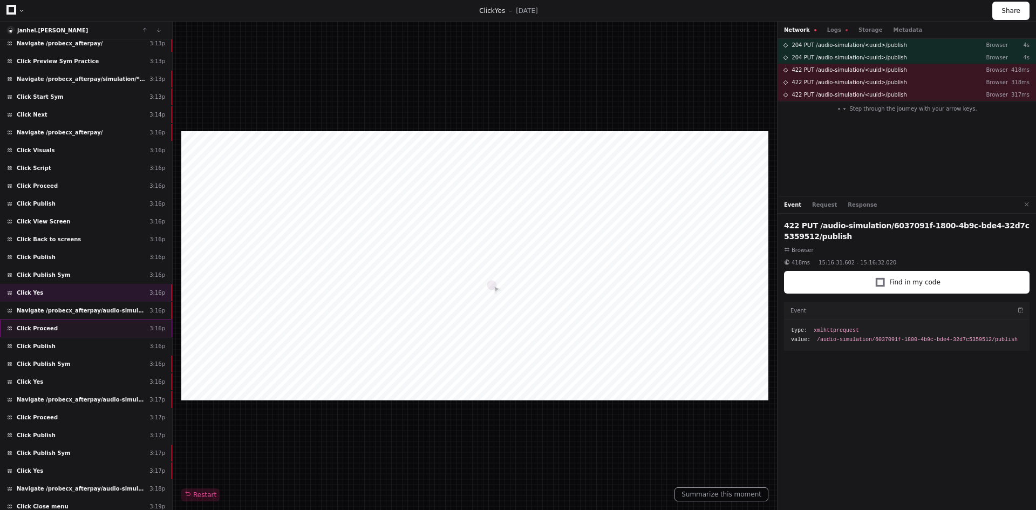
click at [35, 325] on span "Click Proceed" at bounding box center [37, 328] width 41 height 8
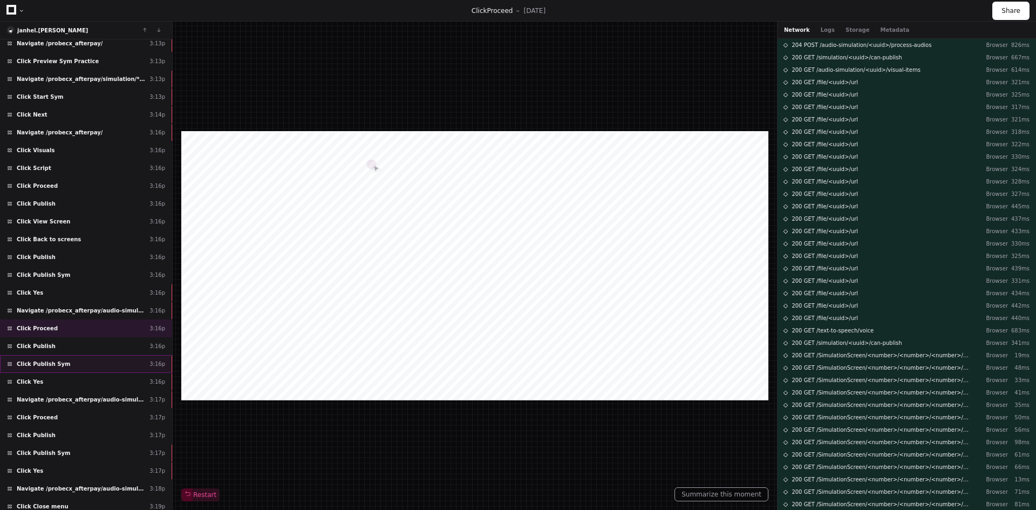
click at [39, 363] on span "Click Publish Sym" at bounding box center [43, 364] width 53 height 8
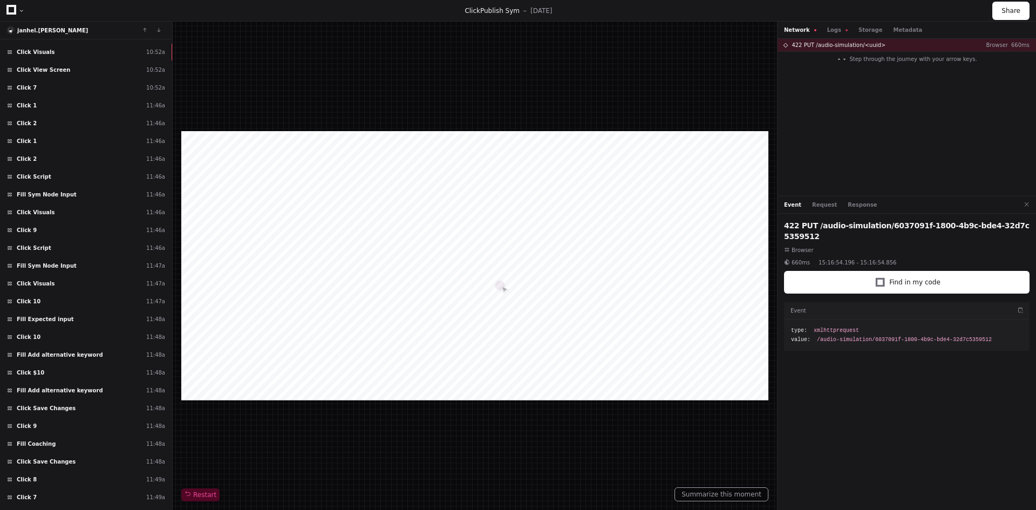
scroll to position [1215, 0]
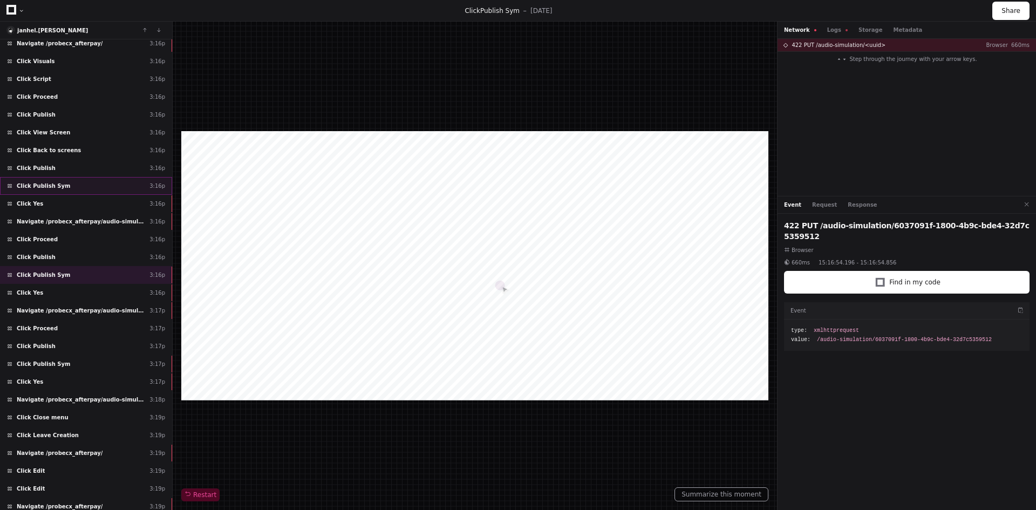
click at [50, 185] on span "Click Publish Sym" at bounding box center [43, 186] width 53 height 8
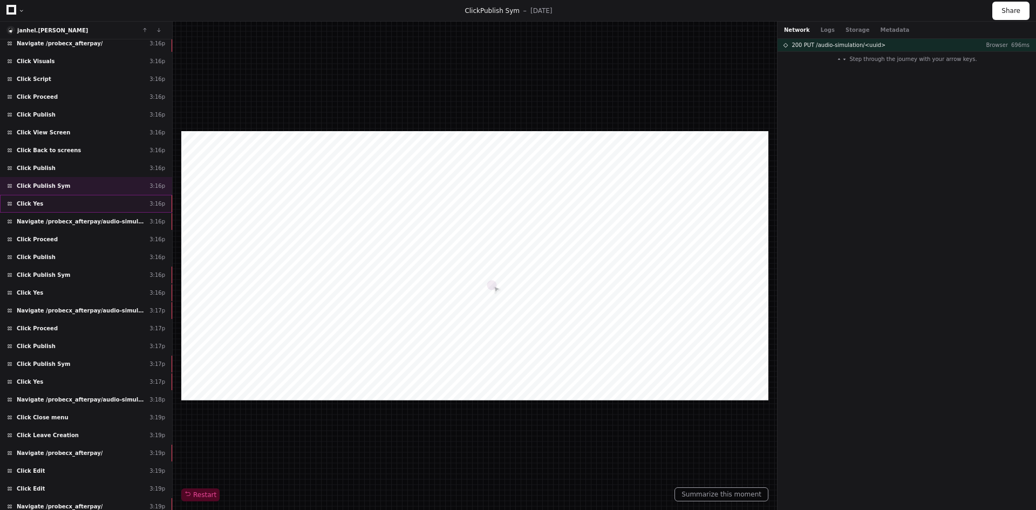
click at [44, 202] on div "Click Yes 3:16p" at bounding box center [86, 204] width 172 height 18
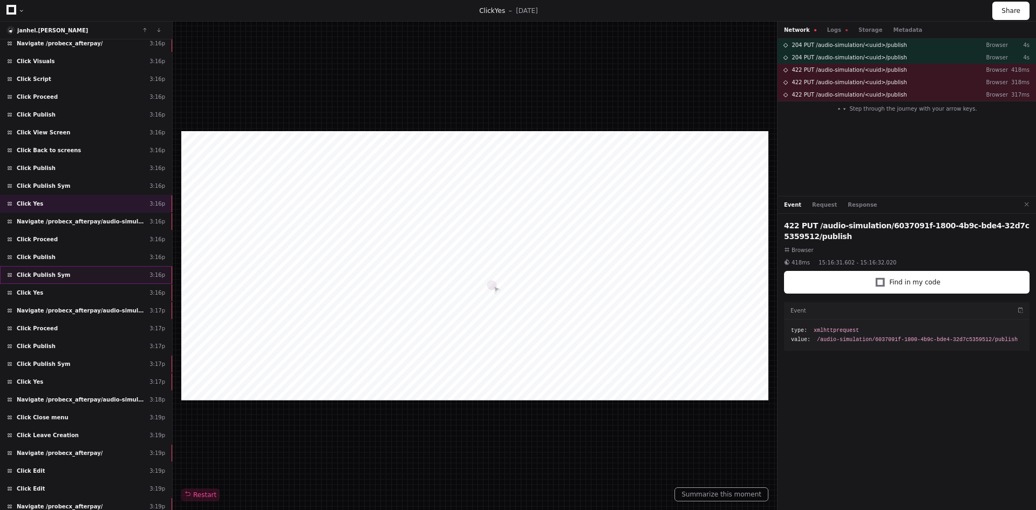
click at [39, 271] on span "Click Publish Sym" at bounding box center [43, 275] width 53 height 8
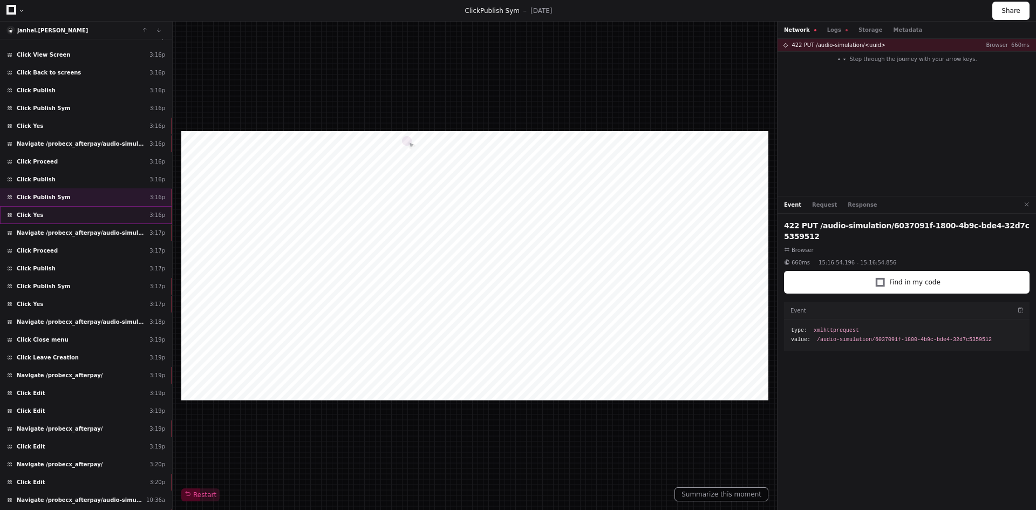
scroll to position [1431, 0]
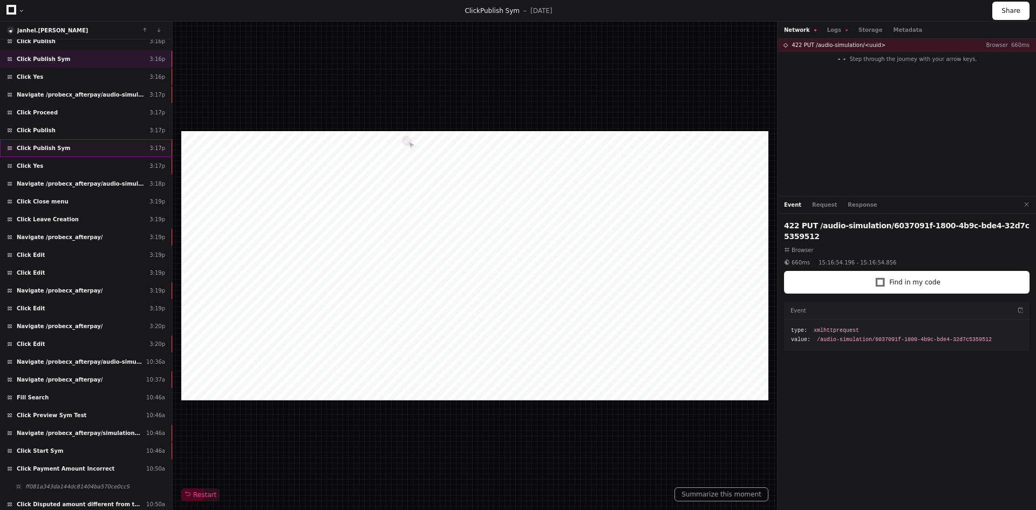
click at [51, 145] on span "Click Publish Sym" at bounding box center [43, 148] width 53 height 8
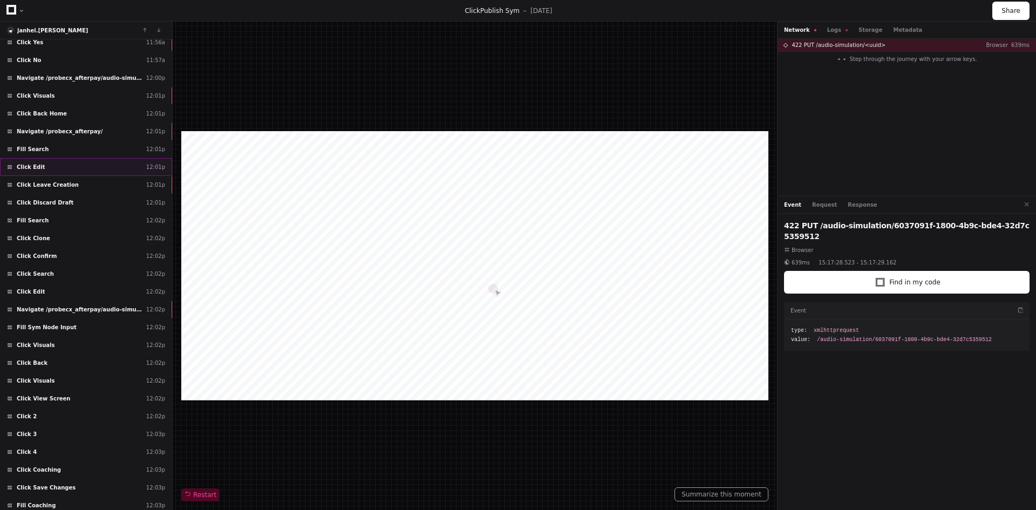
scroll to position [3030, 0]
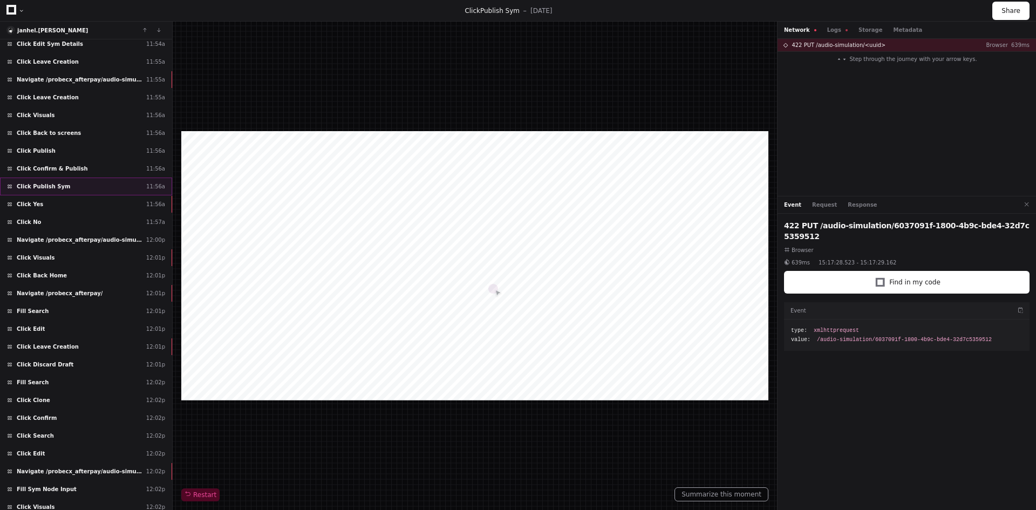
click at [50, 185] on span "Click Publish Sym" at bounding box center [43, 186] width 53 height 8
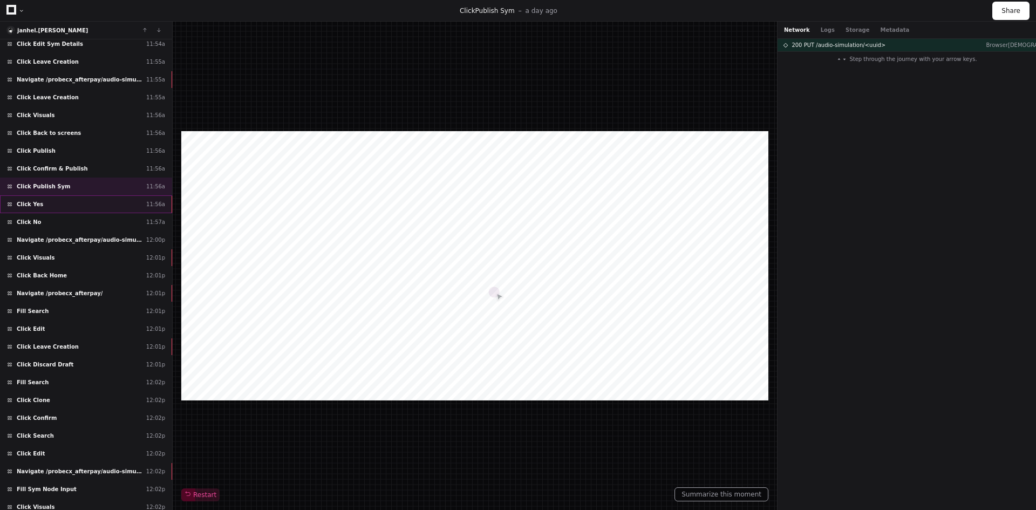
click at [77, 204] on div "Click Yes 11:56a" at bounding box center [86, 204] width 172 height 18
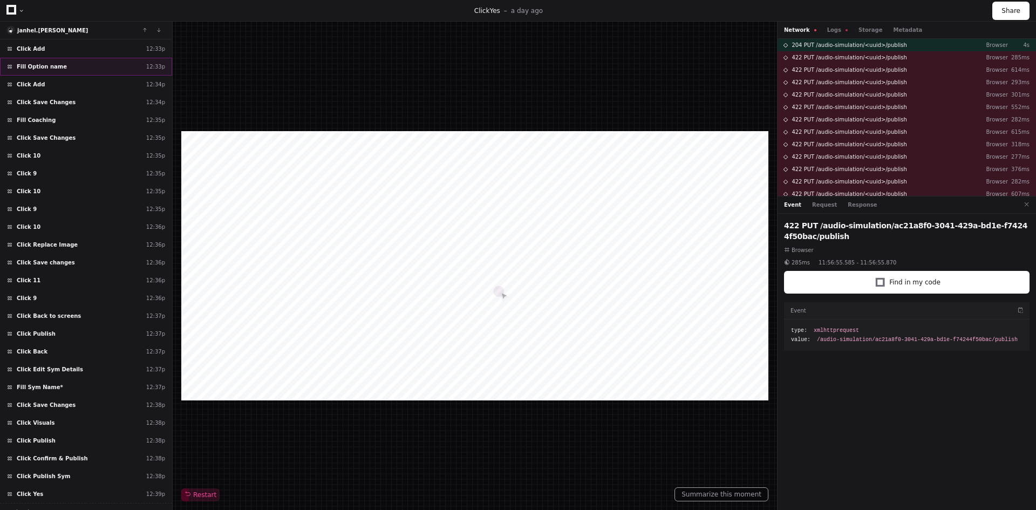
scroll to position [5456, 0]
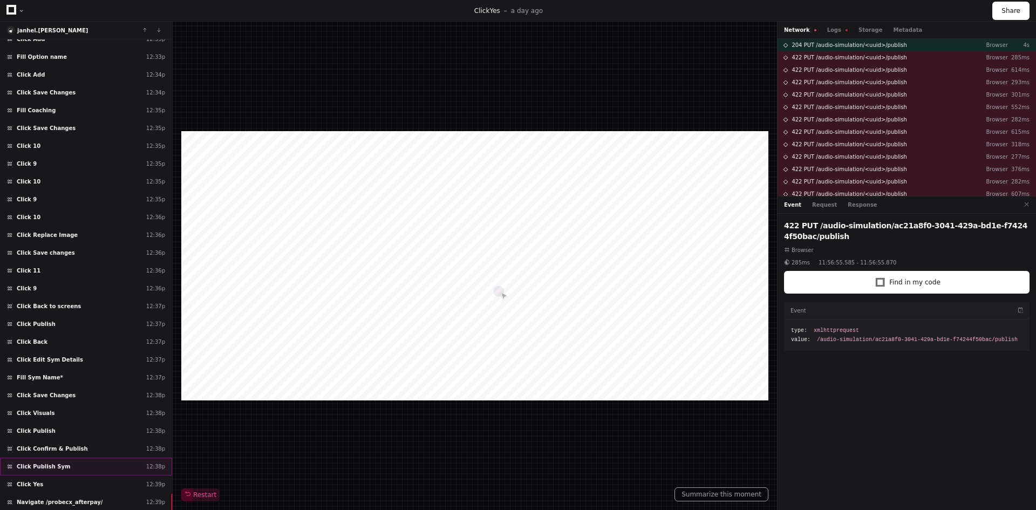
click at [53, 464] on span "Click Publish Sym" at bounding box center [43, 466] width 53 height 8
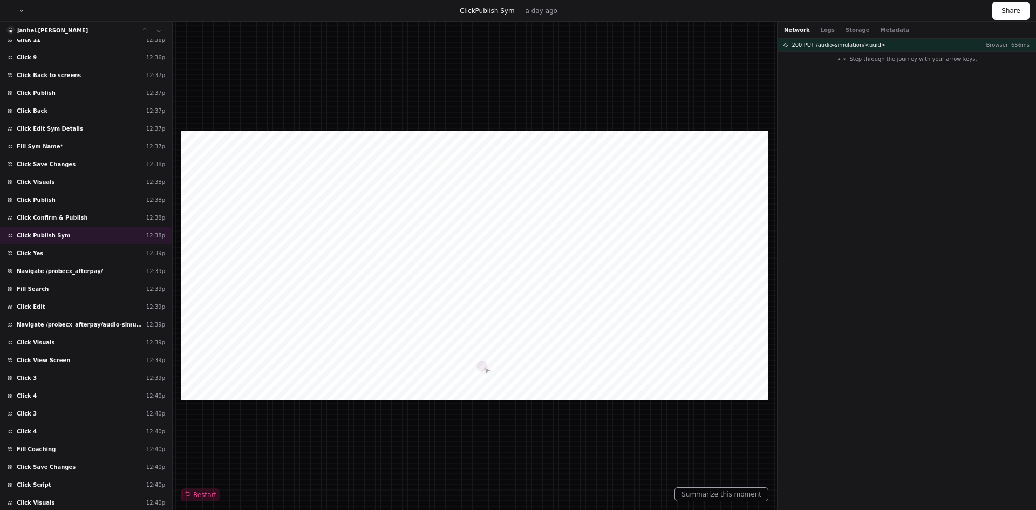
scroll to position [5724, 0]
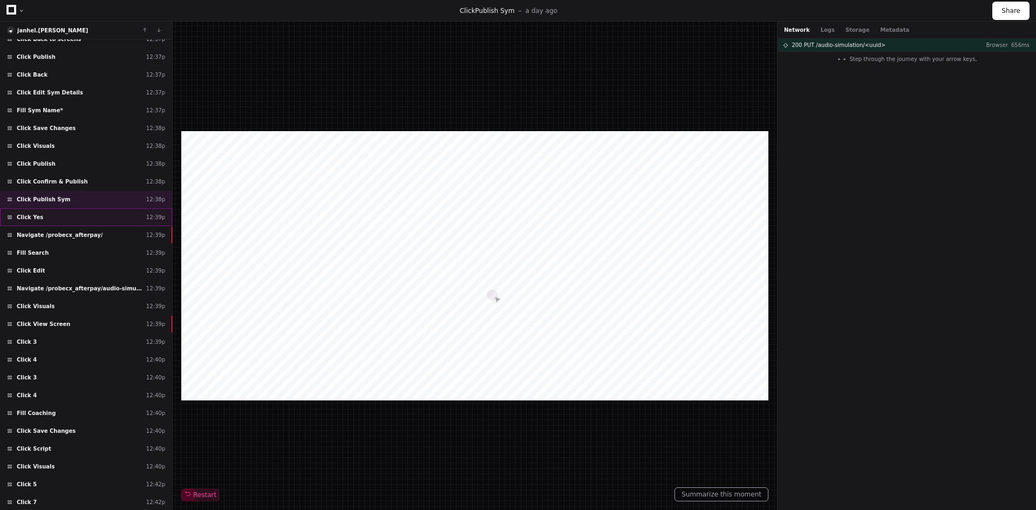
click at [63, 221] on div "Click Yes 12:39p" at bounding box center [86, 217] width 172 height 18
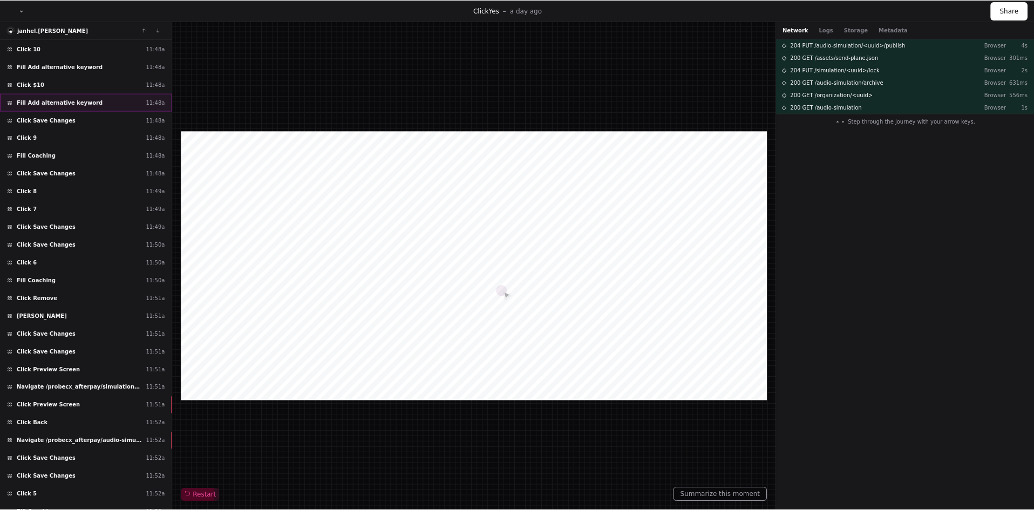
scroll to position [2214, 0]
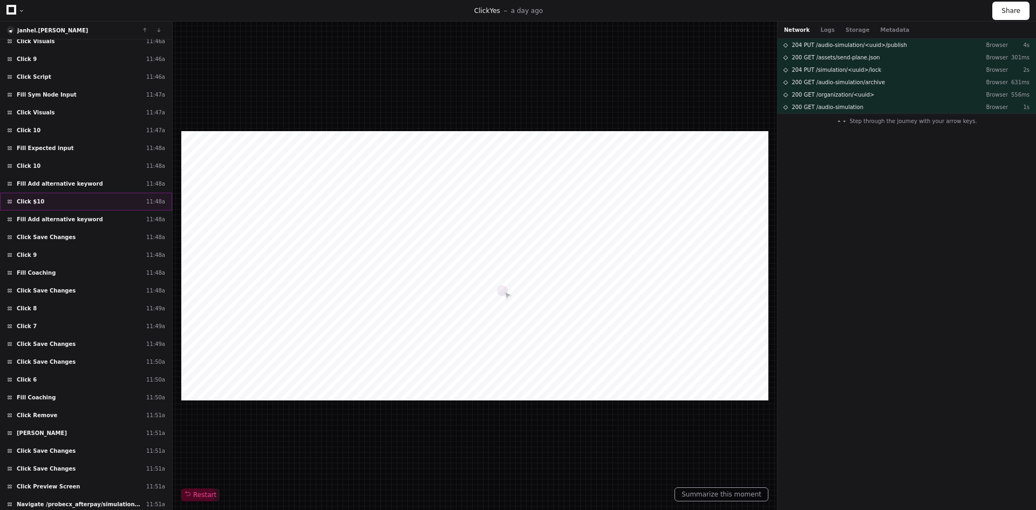
click at [89, 201] on div "Click $10 11:48a" at bounding box center [86, 202] width 172 height 18
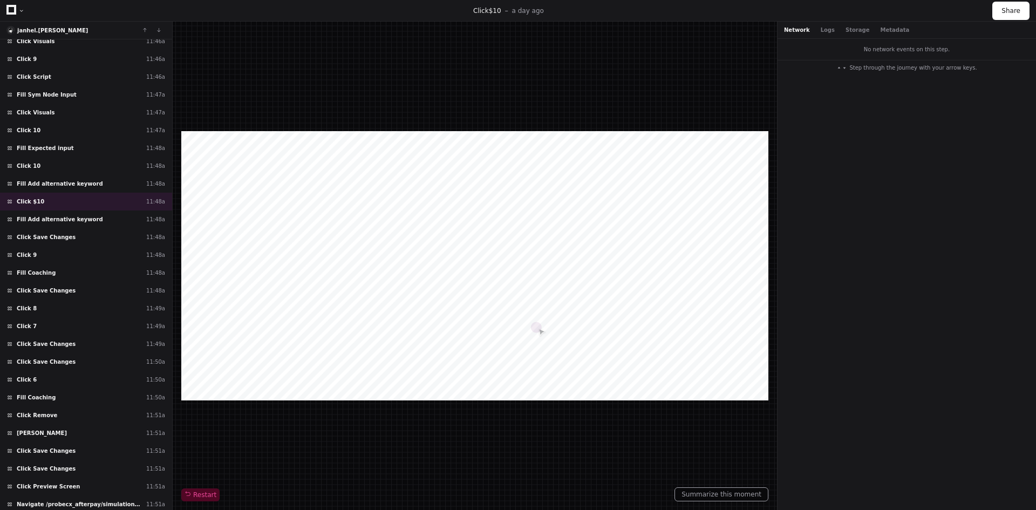
click at [12, 8] on icon at bounding box center [11, 10] width 10 height 10
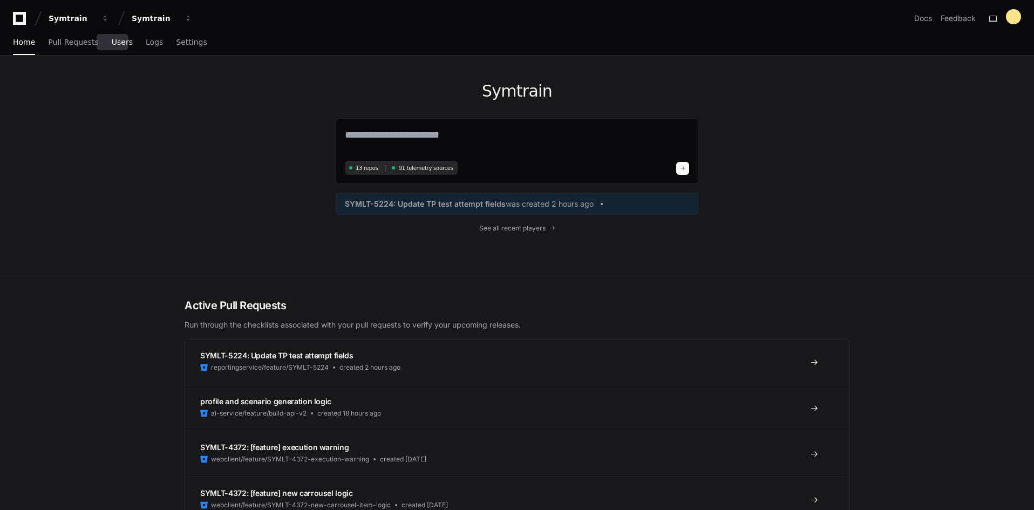
click at [112, 47] on link "Users" at bounding box center [122, 42] width 21 height 25
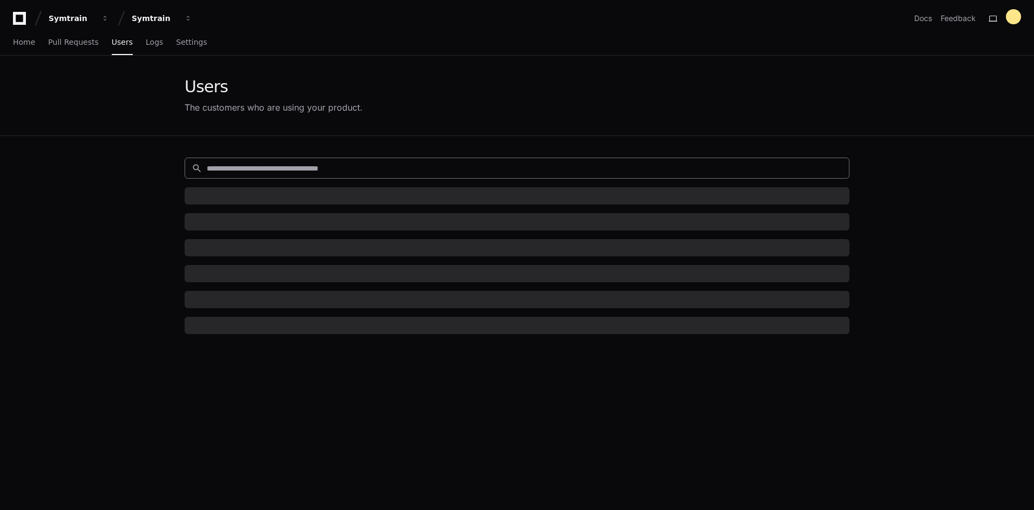
click at [291, 165] on input at bounding box center [525, 168] width 636 height 11
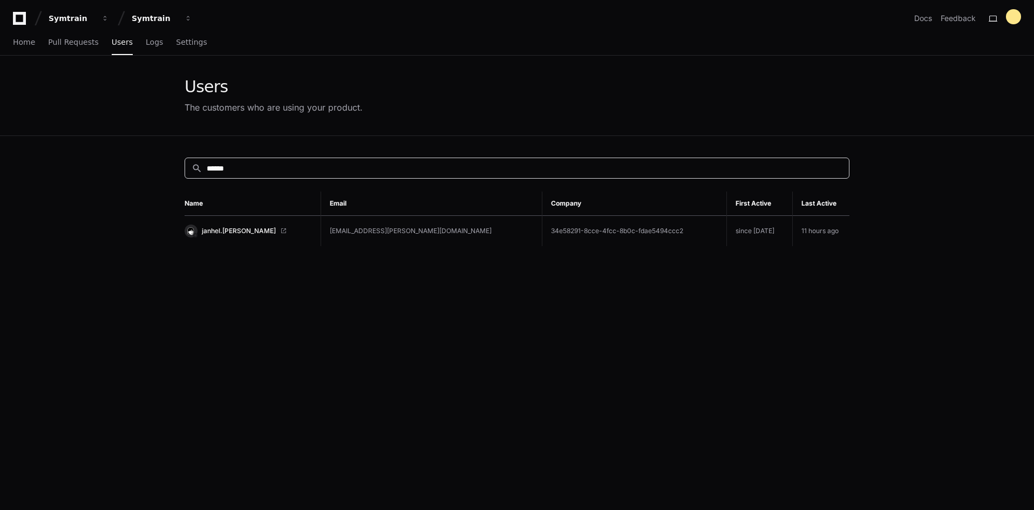
type input "******"
click at [219, 235] on link "janhel.[PERSON_NAME]" at bounding box center [248, 230] width 127 height 13
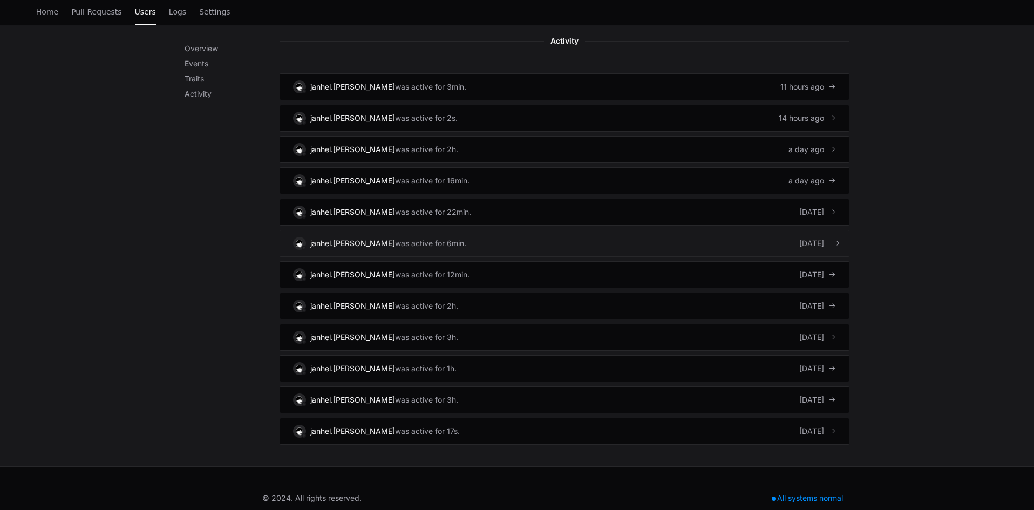
scroll to position [715, 0]
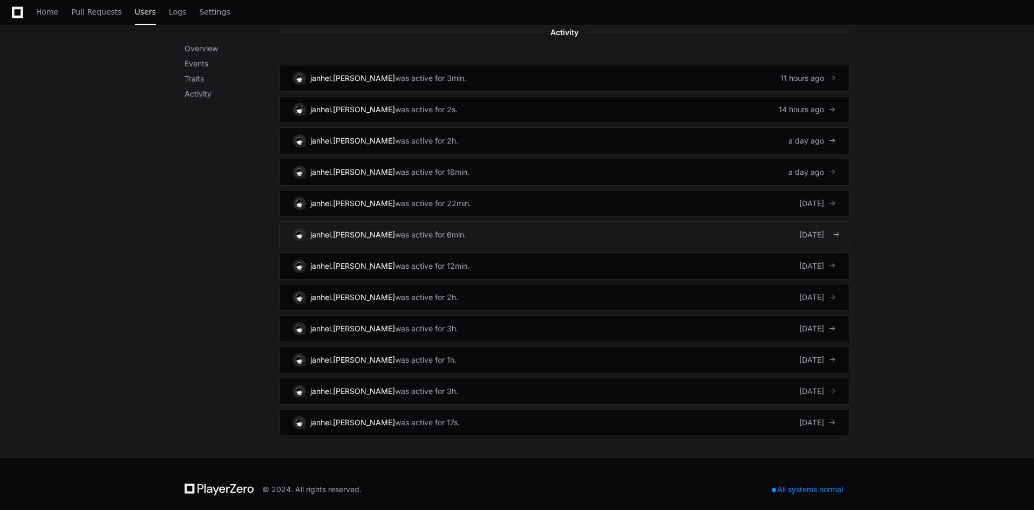
click at [479, 227] on link "janhel.[PERSON_NAME] was active for 6min. [DATE]" at bounding box center [564, 234] width 570 height 27
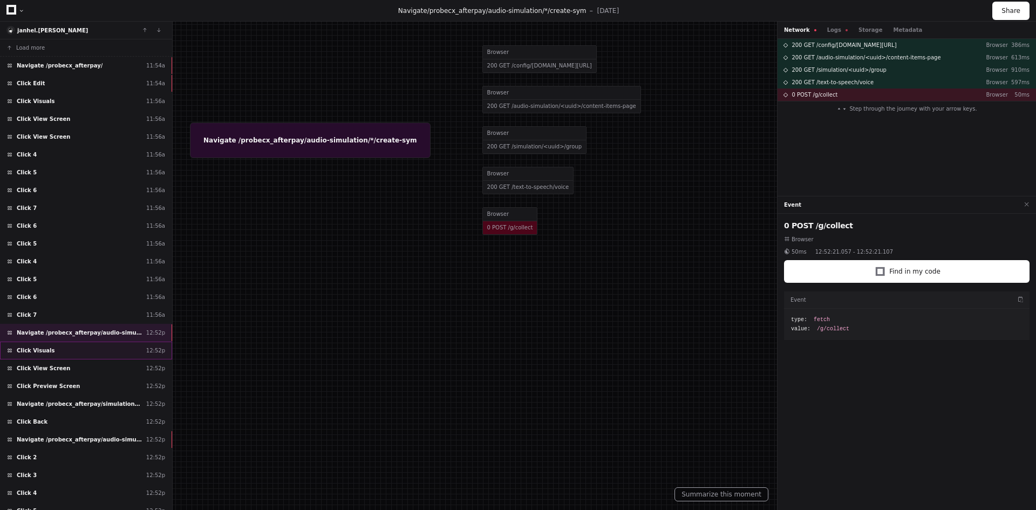
click at [44, 349] on span "Click Visuals" at bounding box center [36, 350] width 38 height 8
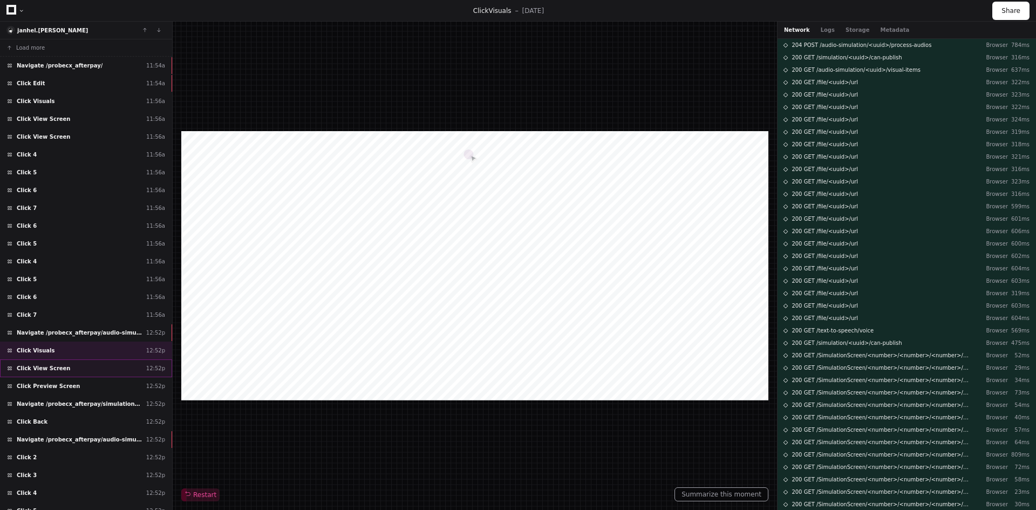
click at [64, 365] on div "Click View Screen 12:52p" at bounding box center [86, 368] width 172 height 18
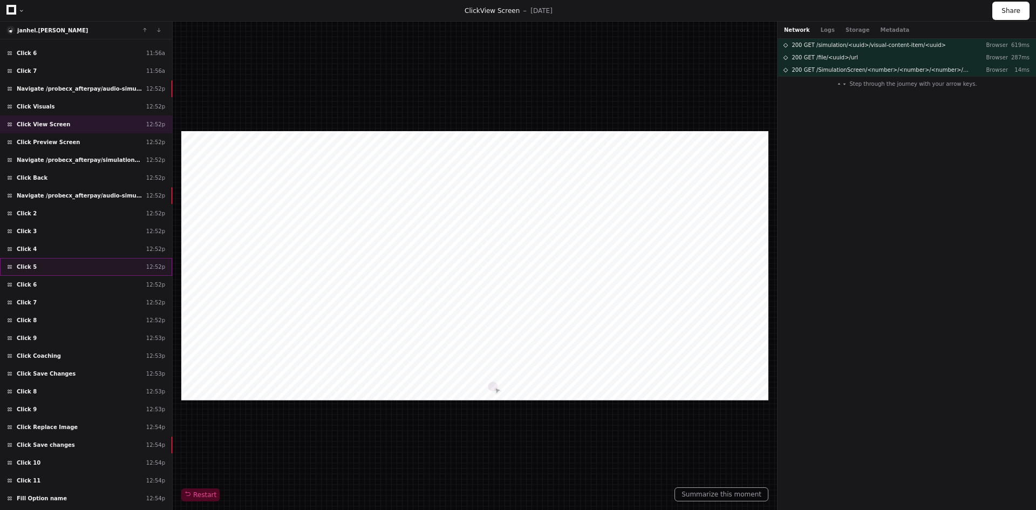
scroll to position [270, 0]
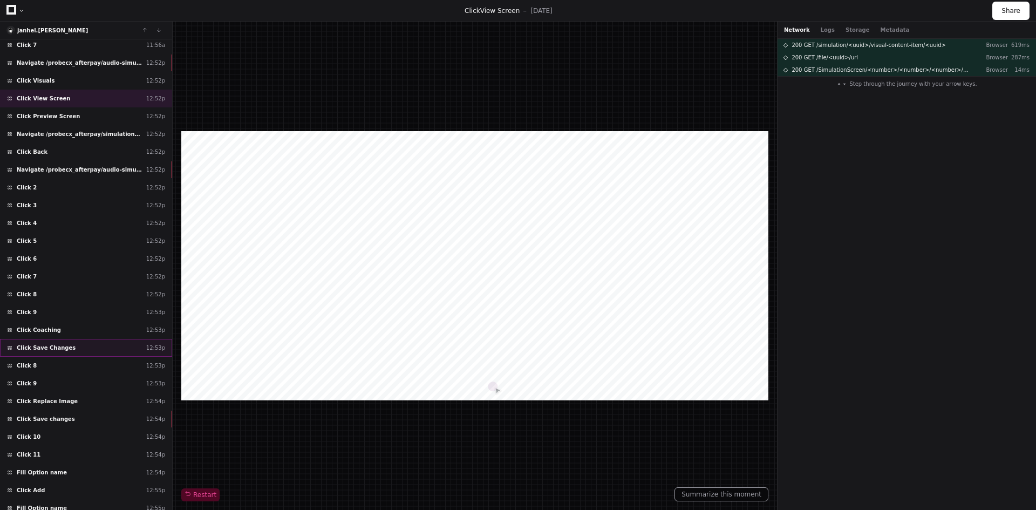
click at [65, 343] on div "Click Save Changes 12:53p" at bounding box center [86, 348] width 172 height 18
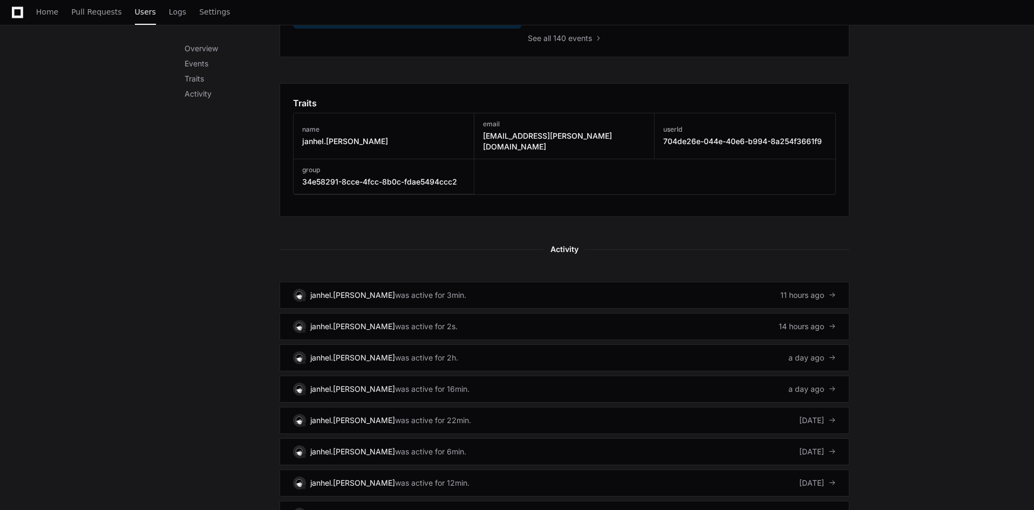
scroll to position [602, 0]
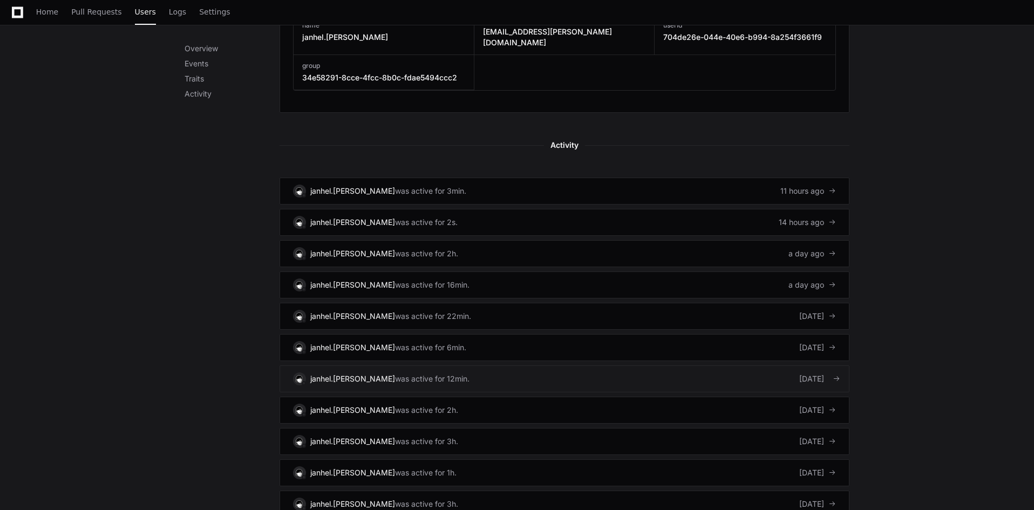
click at [448, 368] on link "janhel.[PERSON_NAME] was active for 12min. [DATE]" at bounding box center [564, 378] width 570 height 27
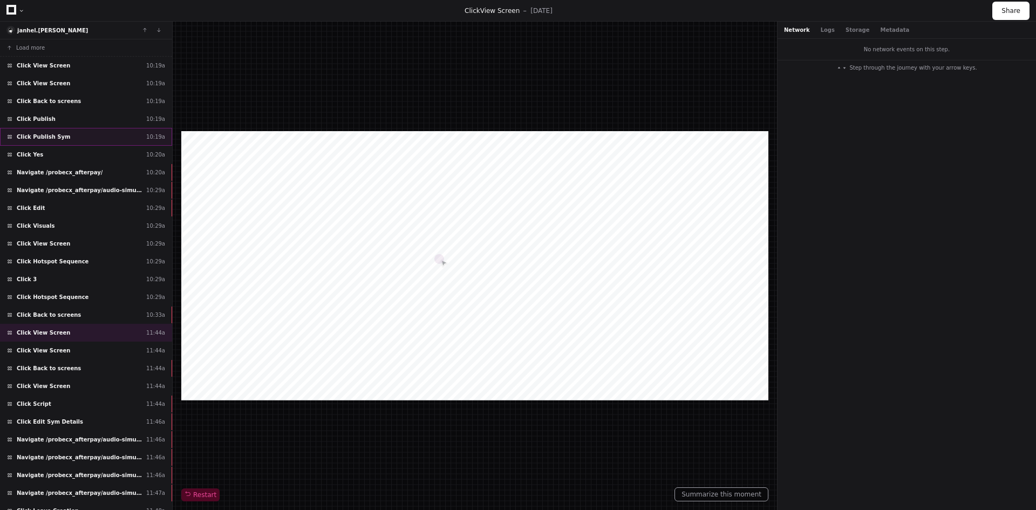
click at [54, 135] on span "Click Publish Sym" at bounding box center [43, 137] width 53 height 8
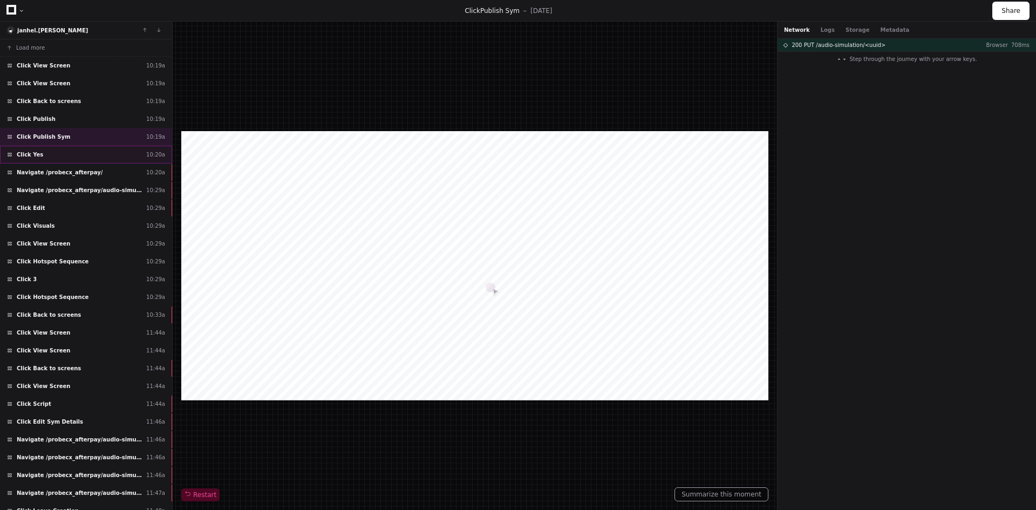
click at [43, 155] on div "Click Yes 10:20a" at bounding box center [86, 155] width 172 height 18
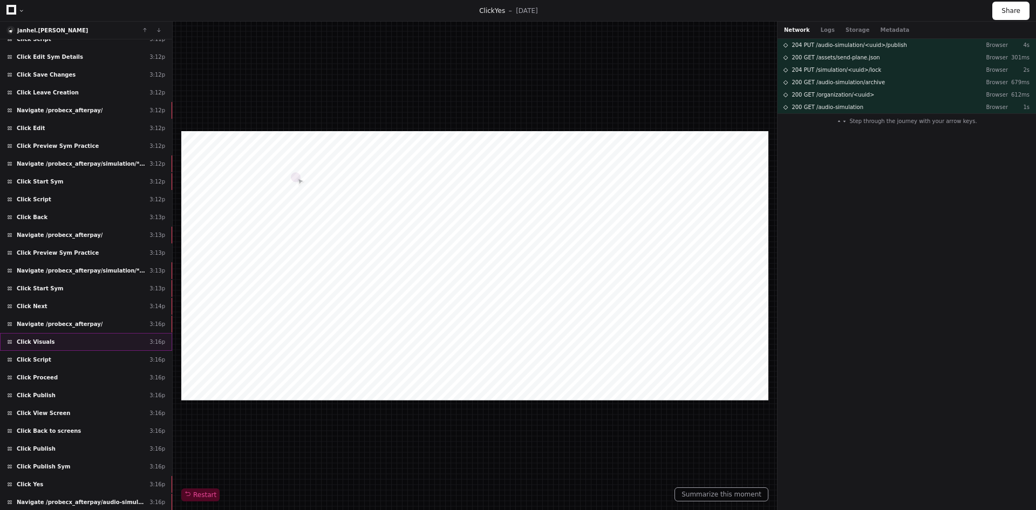
scroll to position [2627, 0]
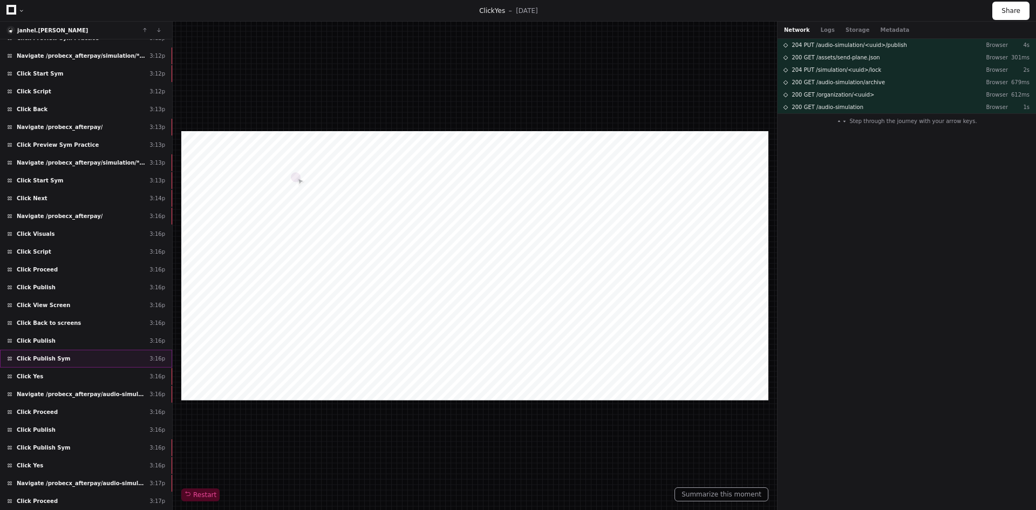
click at [70, 358] on div "Click Publish Sym 3:16p" at bounding box center [86, 359] width 172 height 18
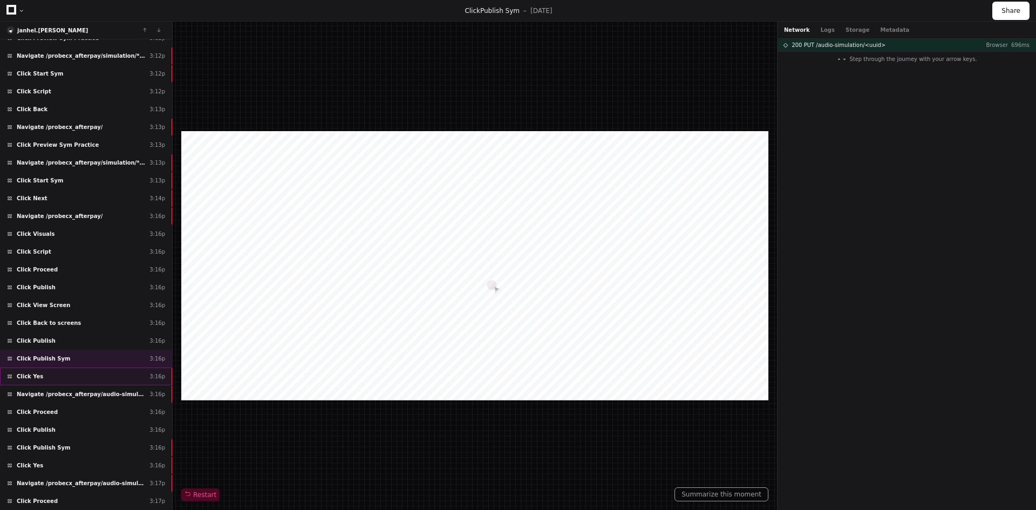
click at [61, 372] on div "Click Yes 3:16p" at bounding box center [86, 376] width 172 height 18
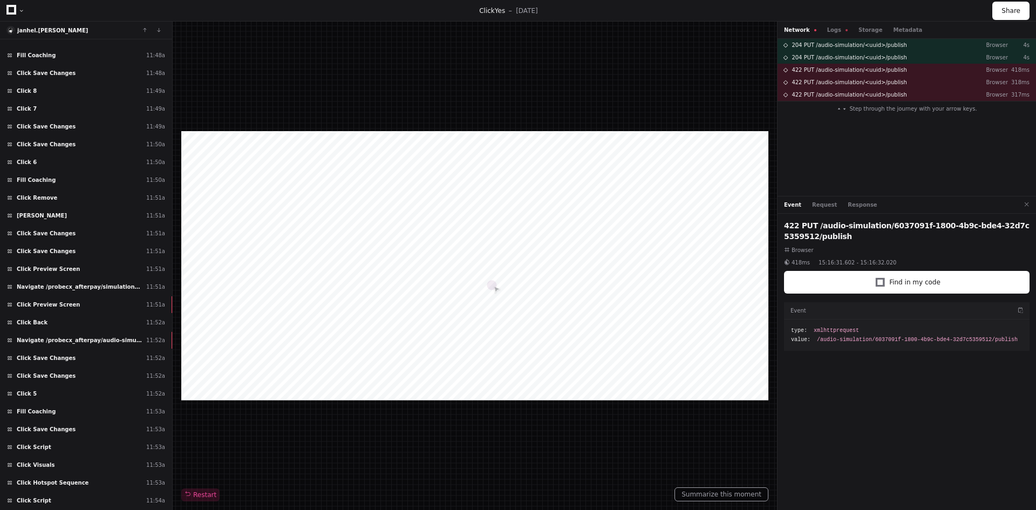
scroll to position [2710, 0]
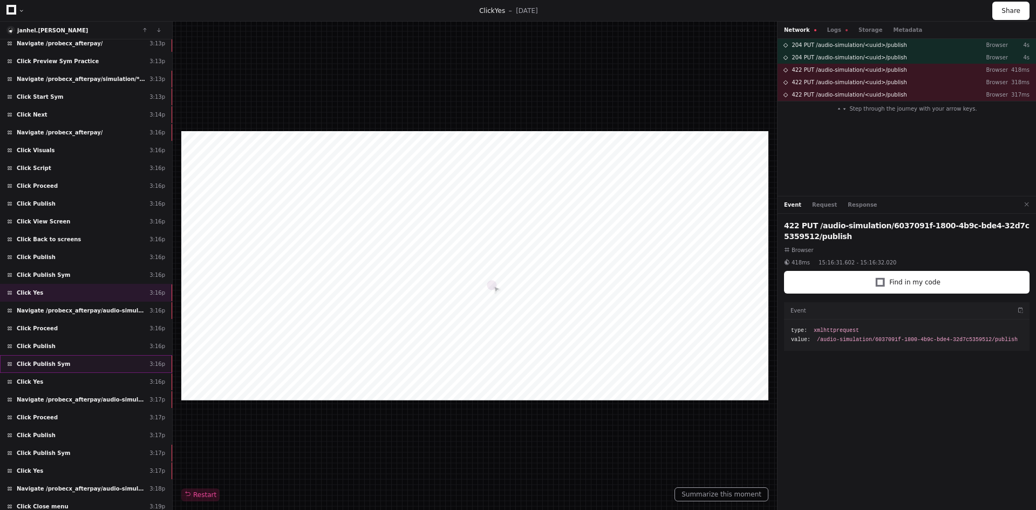
click at [46, 367] on span "Click Publish Sym" at bounding box center [43, 364] width 53 height 8
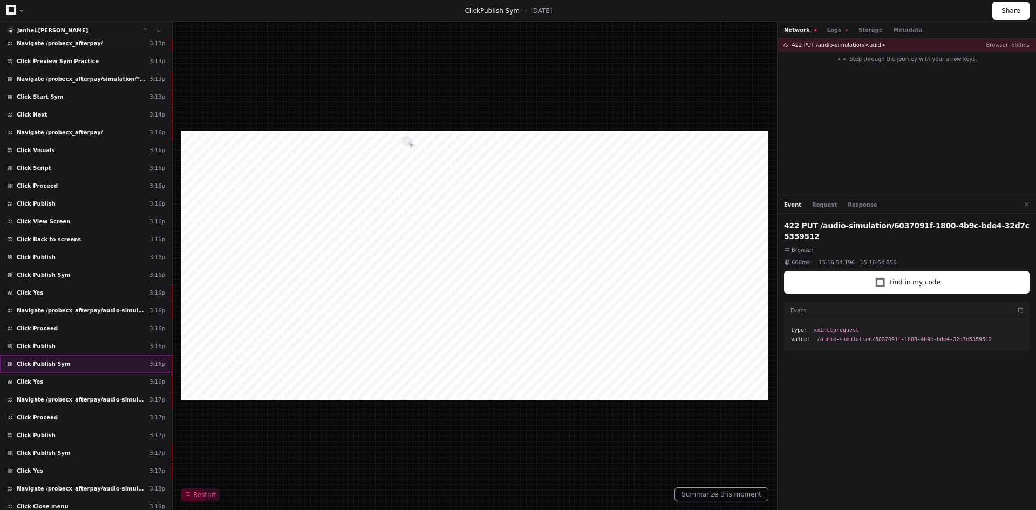
scroll to position [2764, 0]
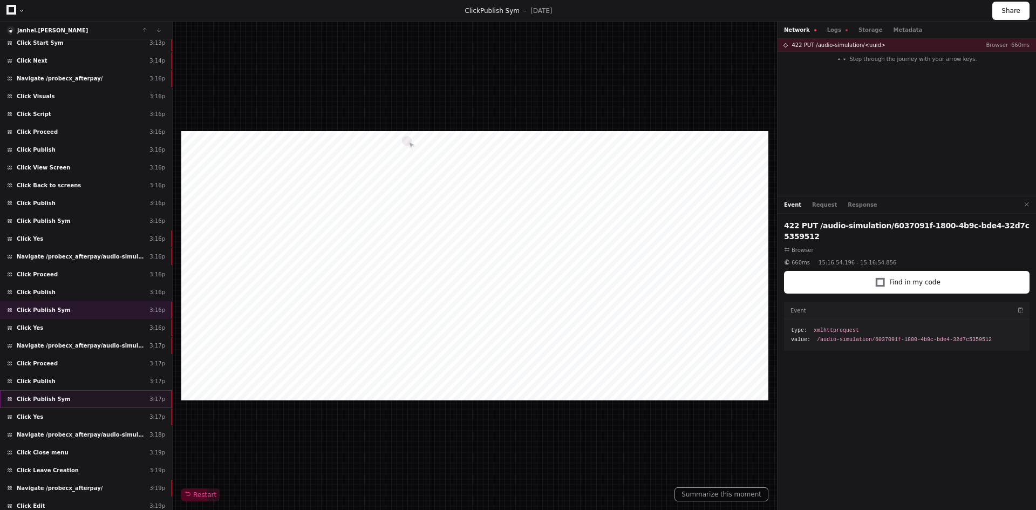
click at [48, 395] on span "Click Publish Sym" at bounding box center [43, 399] width 53 height 8
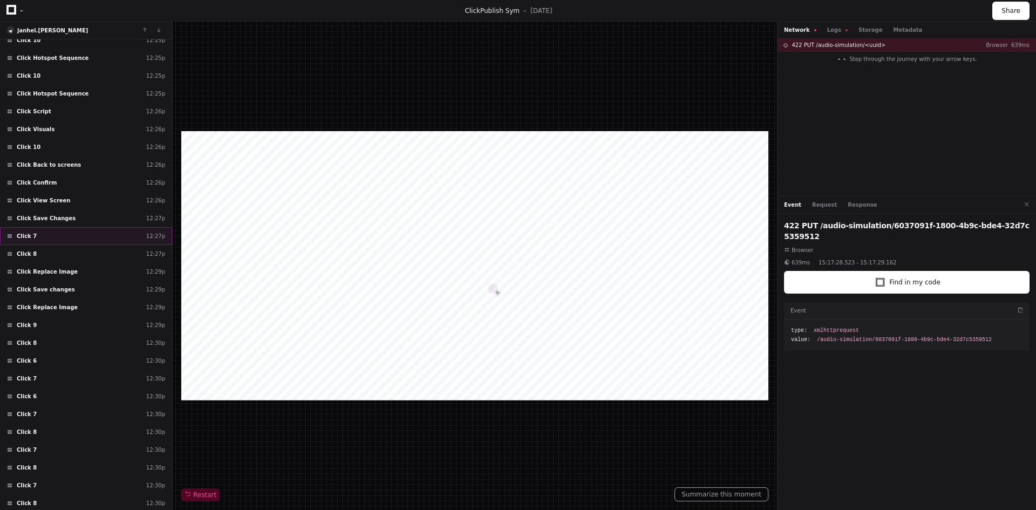
scroll to position [6152, 0]
click at [77, 209] on div "Click Save Changes 12:27p" at bounding box center [86, 216] width 172 height 18
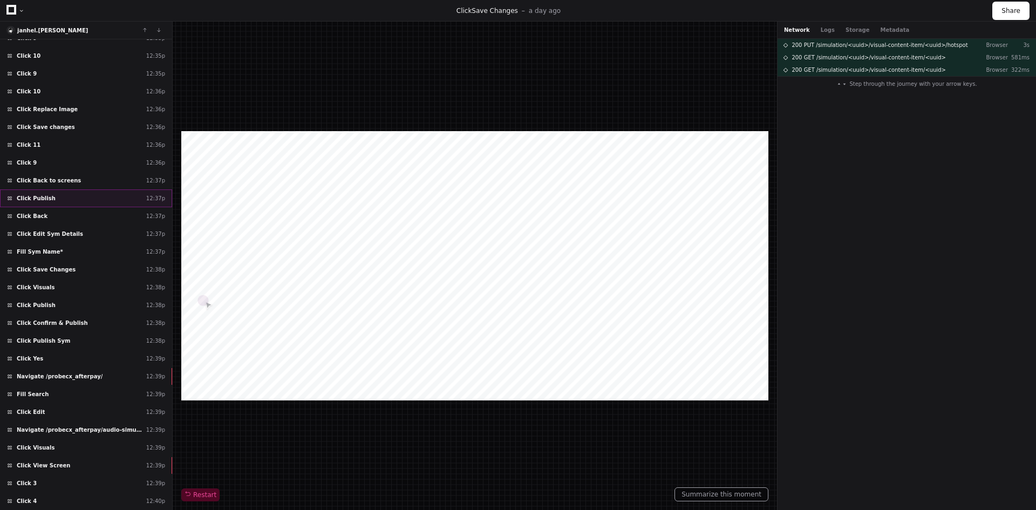
scroll to position [7275, 0]
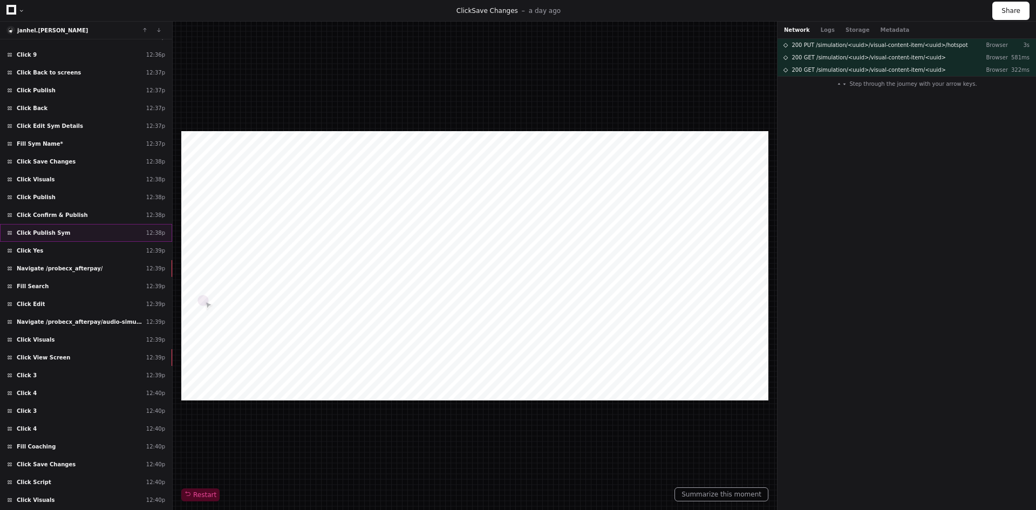
click at [60, 225] on div "Click Publish Sym 12:38p" at bounding box center [86, 233] width 172 height 18
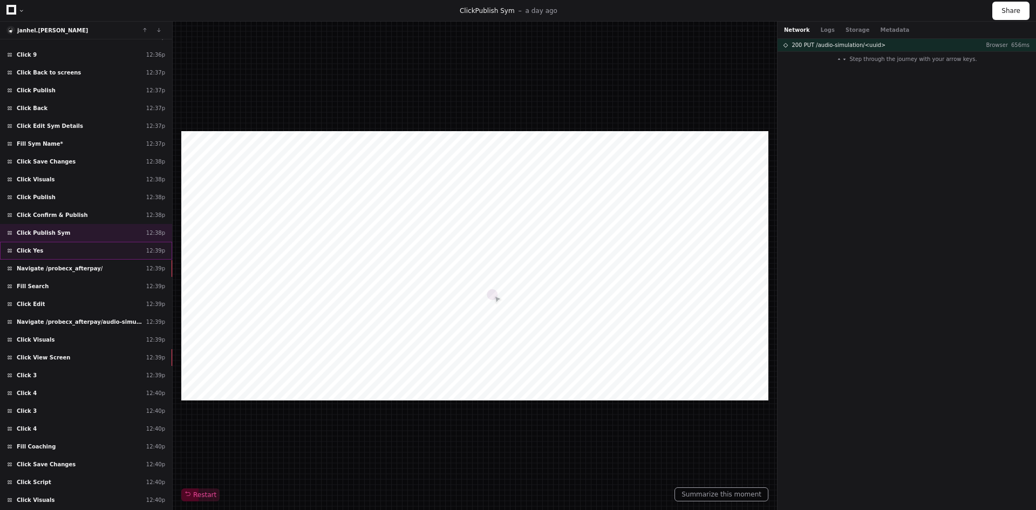
click at [34, 248] on span "Click Yes" at bounding box center [30, 251] width 26 height 8
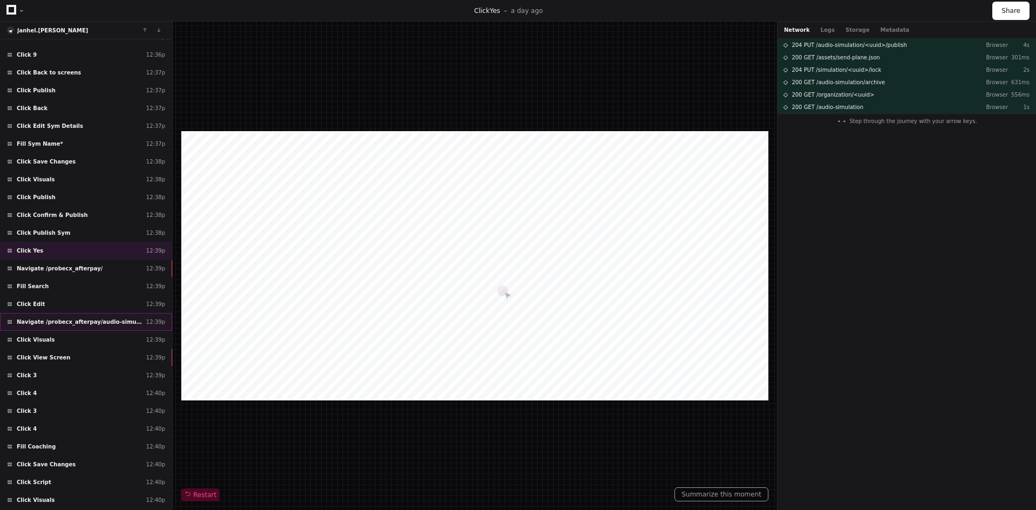
click at [80, 320] on span "Navigate /probecx_afterpay/audio-simulation/*/create-sym" at bounding box center [79, 322] width 125 height 8
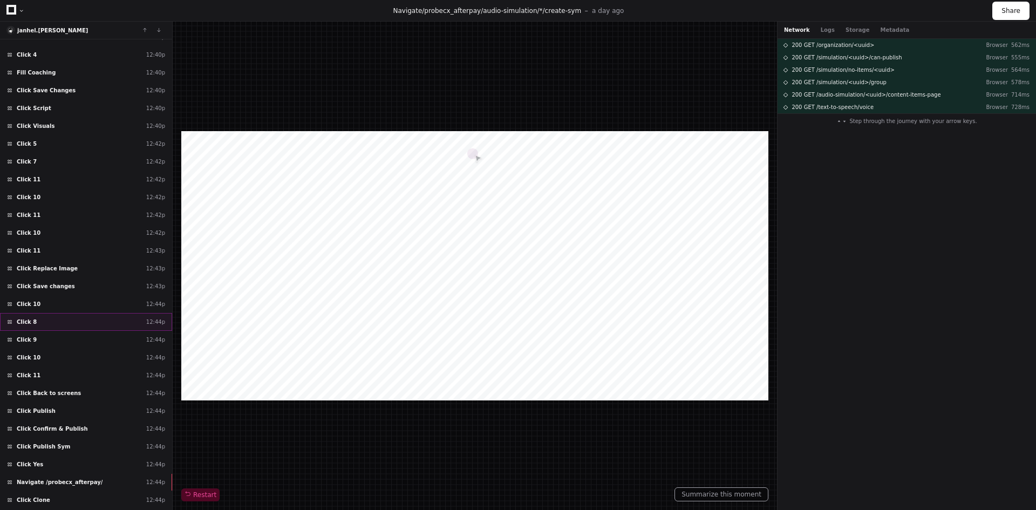
scroll to position [7755, 0]
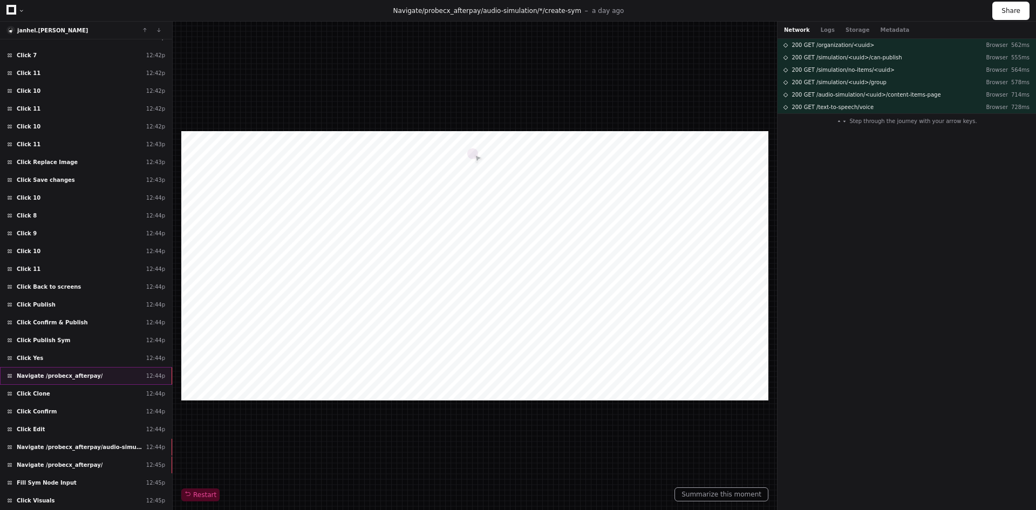
click at [56, 374] on span "Navigate /probecx_afterpay/" at bounding box center [60, 376] width 86 height 8
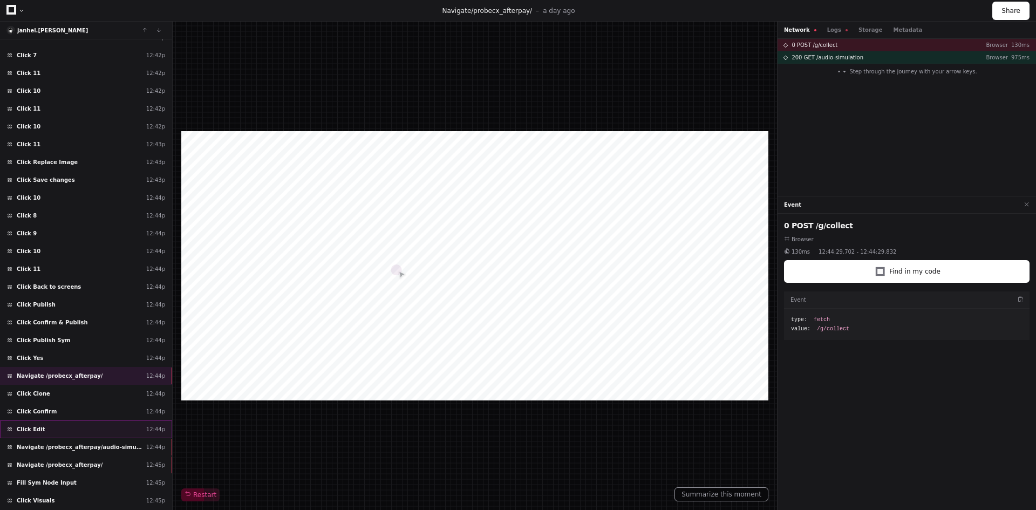
click at [48, 424] on div "Click Edit 12:44p" at bounding box center [86, 429] width 172 height 18
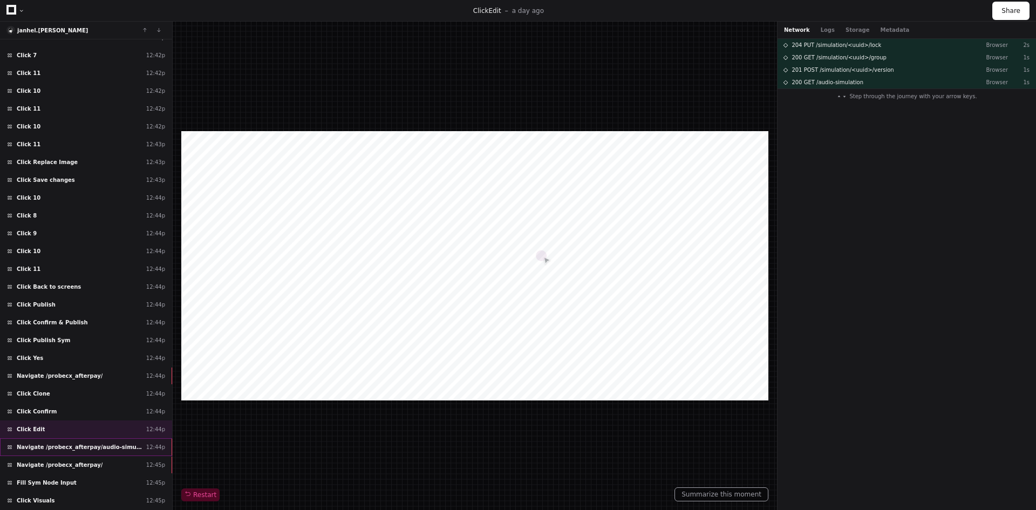
click at [62, 446] on span "Navigate /probecx_afterpay/audio-simulation/*/create-sym" at bounding box center [79, 447] width 125 height 8
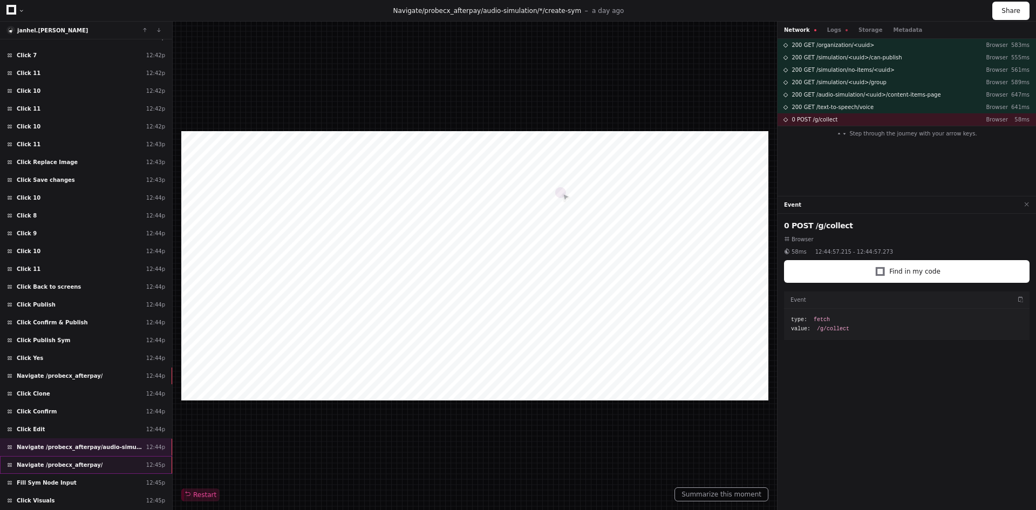
click at [58, 461] on span "Navigate /probecx_afterpay/" at bounding box center [60, 465] width 86 height 8
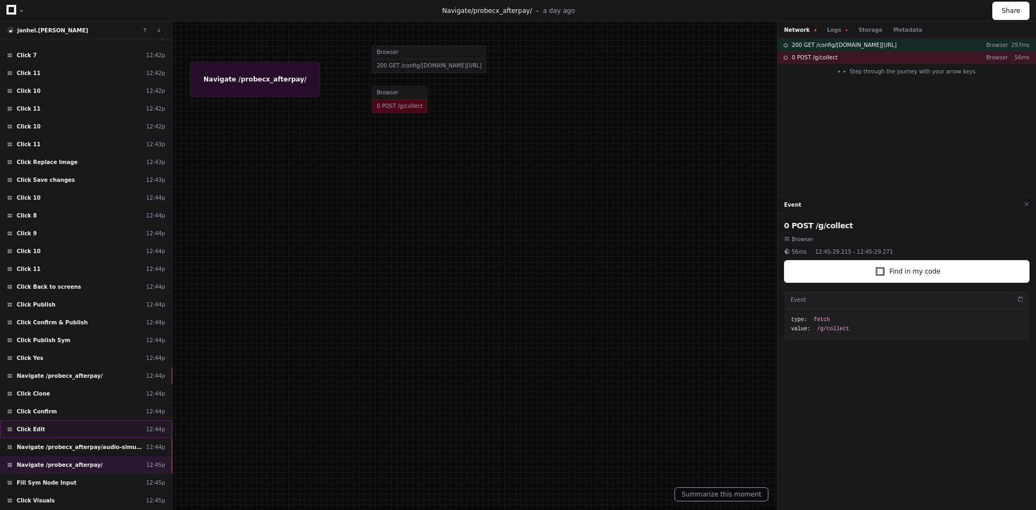
scroll to position [7860, 0]
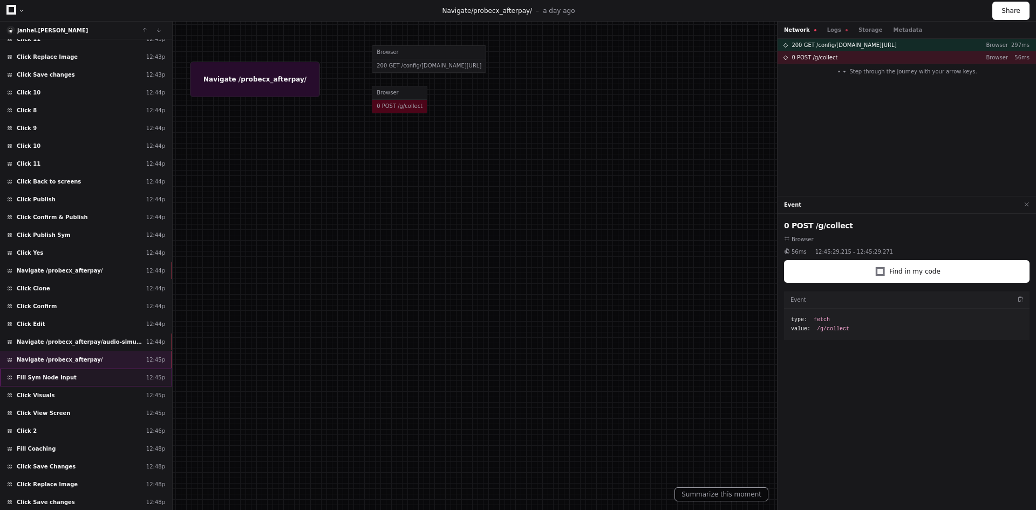
click at [49, 373] on div "Fill Sym Node Input 12:45p" at bounding box center [86, 377] width 172 height 18
